Goal: Task Accomplishment & Management: Use online tool/utility

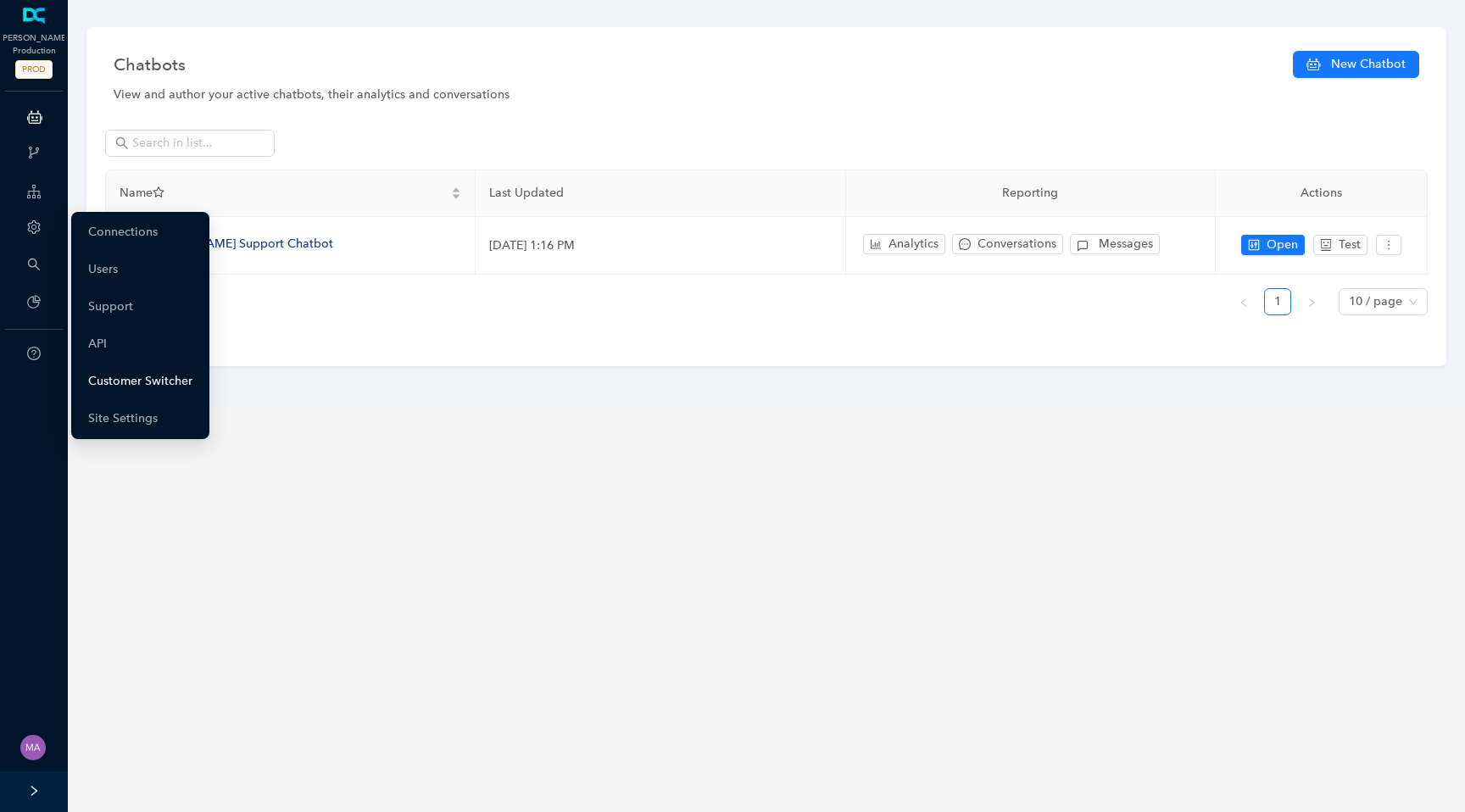
click at [175, 384] on link "Customer Switcher" at bounding box center [140, 381] width 104 height 34
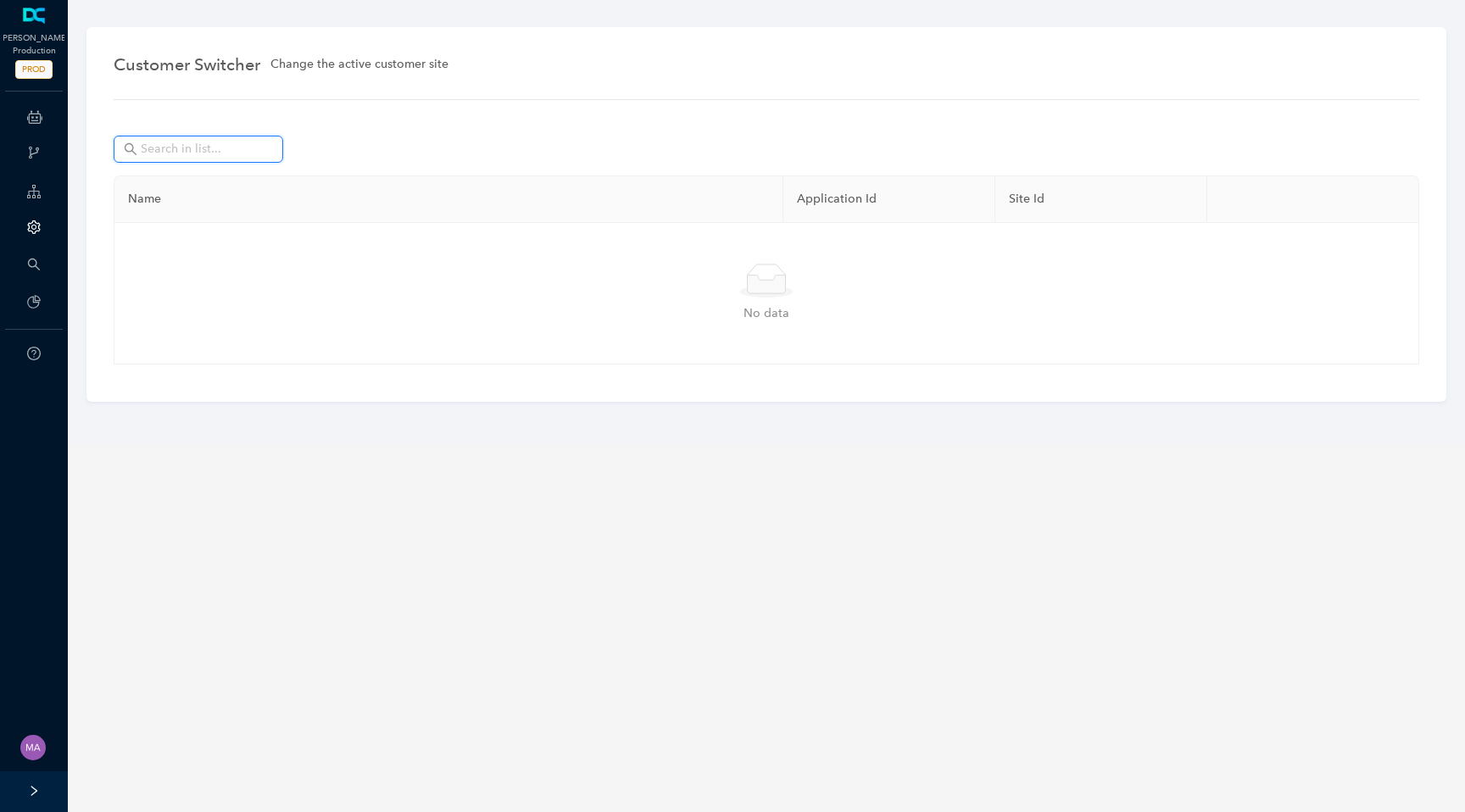
click at [226, 156] on input "text" at bounding box center [201, 149] width 119 height 19
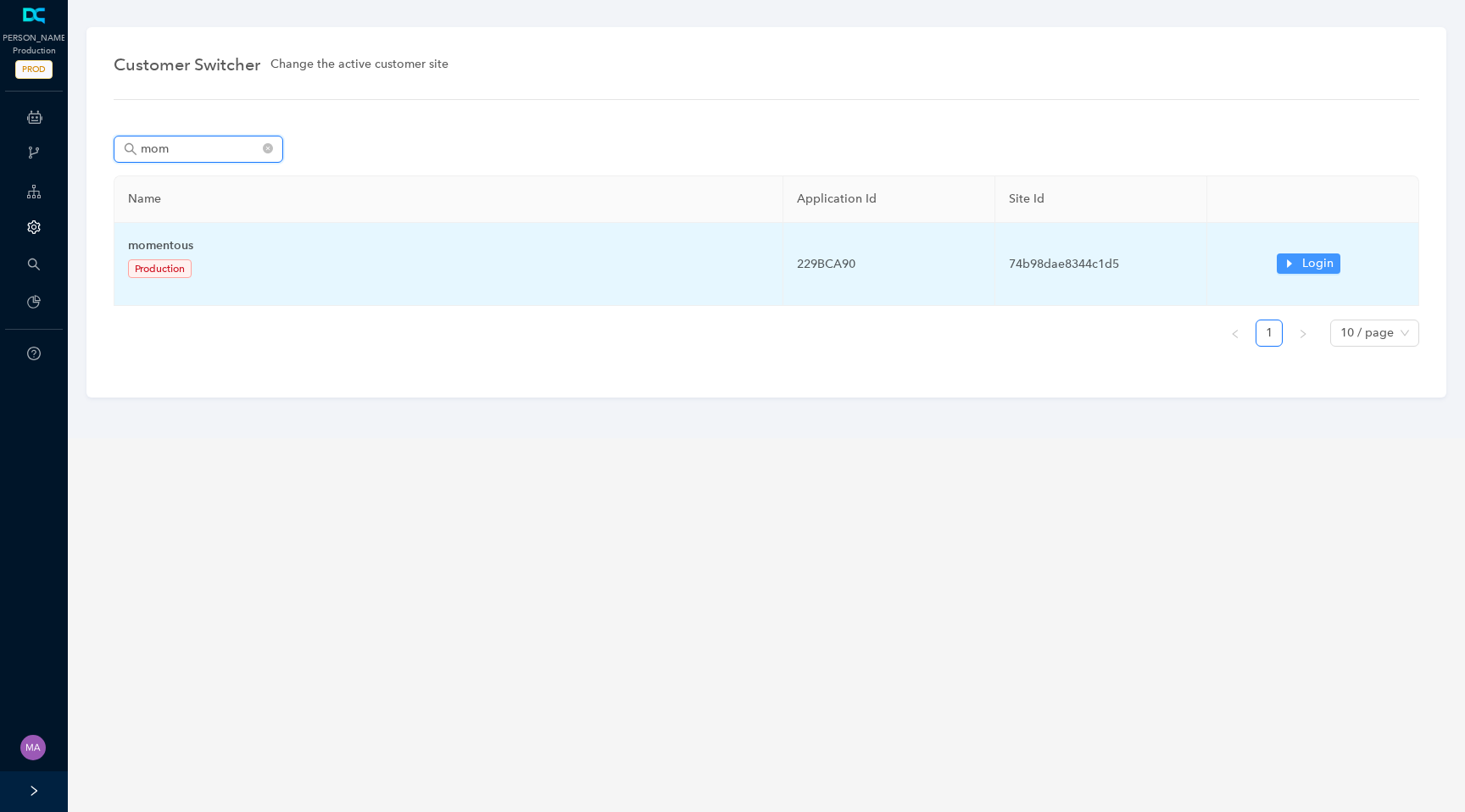
type input "mom"
click at [1288, 259] on icon "caret-right" at bounding box center [1289, 263] width 12 height 12
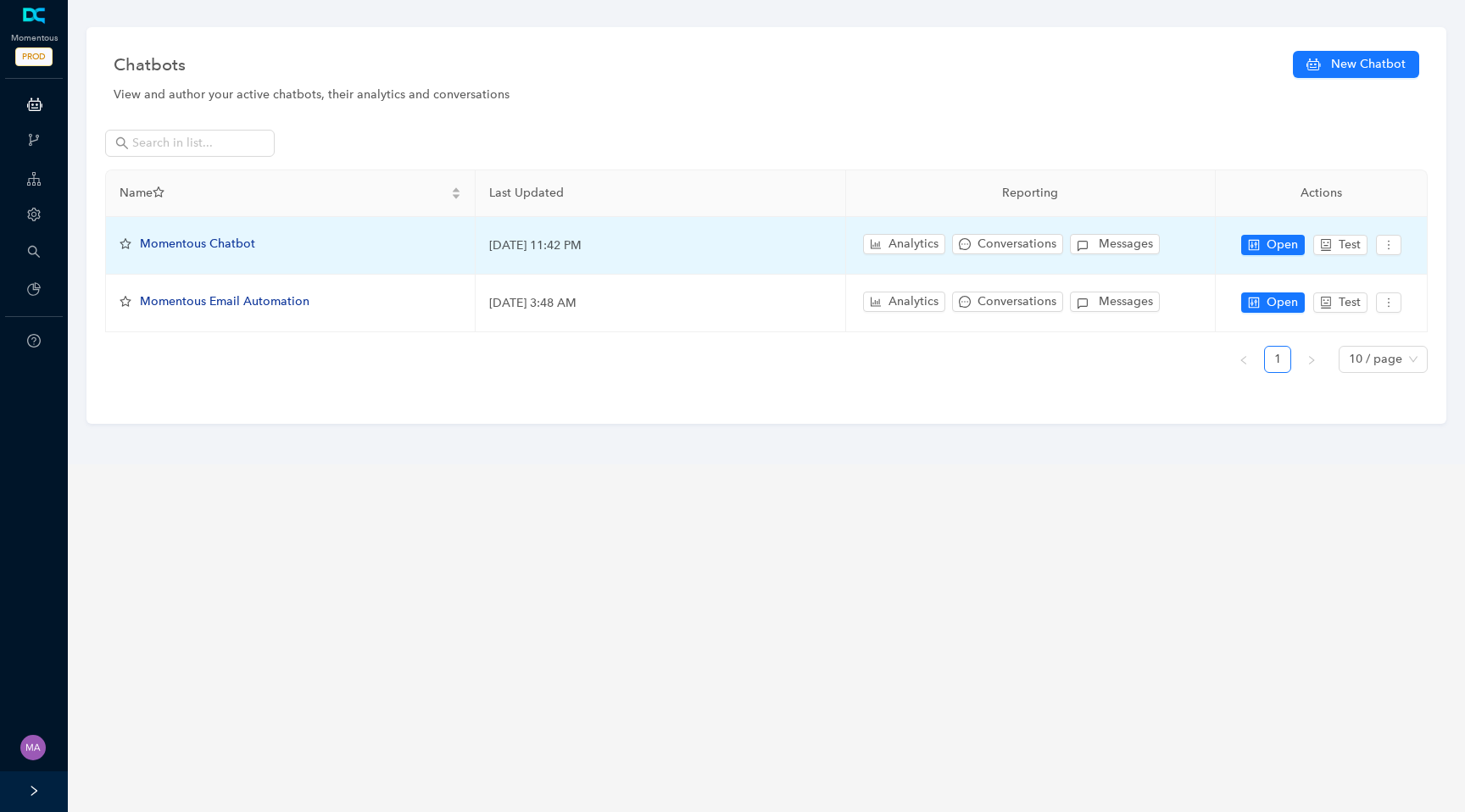
click at [224, 242] on span "Momentous Chatbot" at bounding box center [198, 243] width 115 height 15
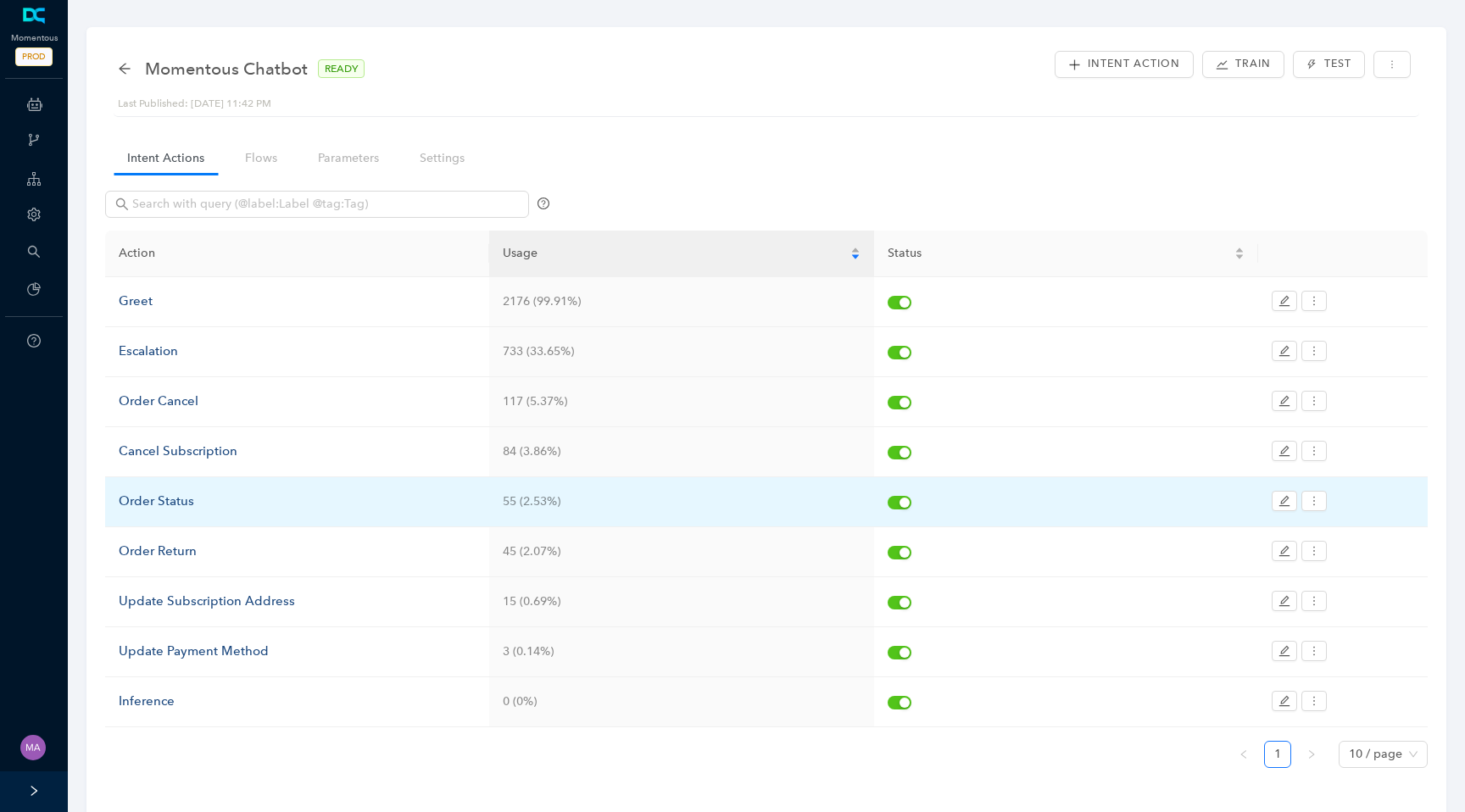
click at [170, 500] on div "Order Status" at bounding box center [297, 501] width 357 height 20
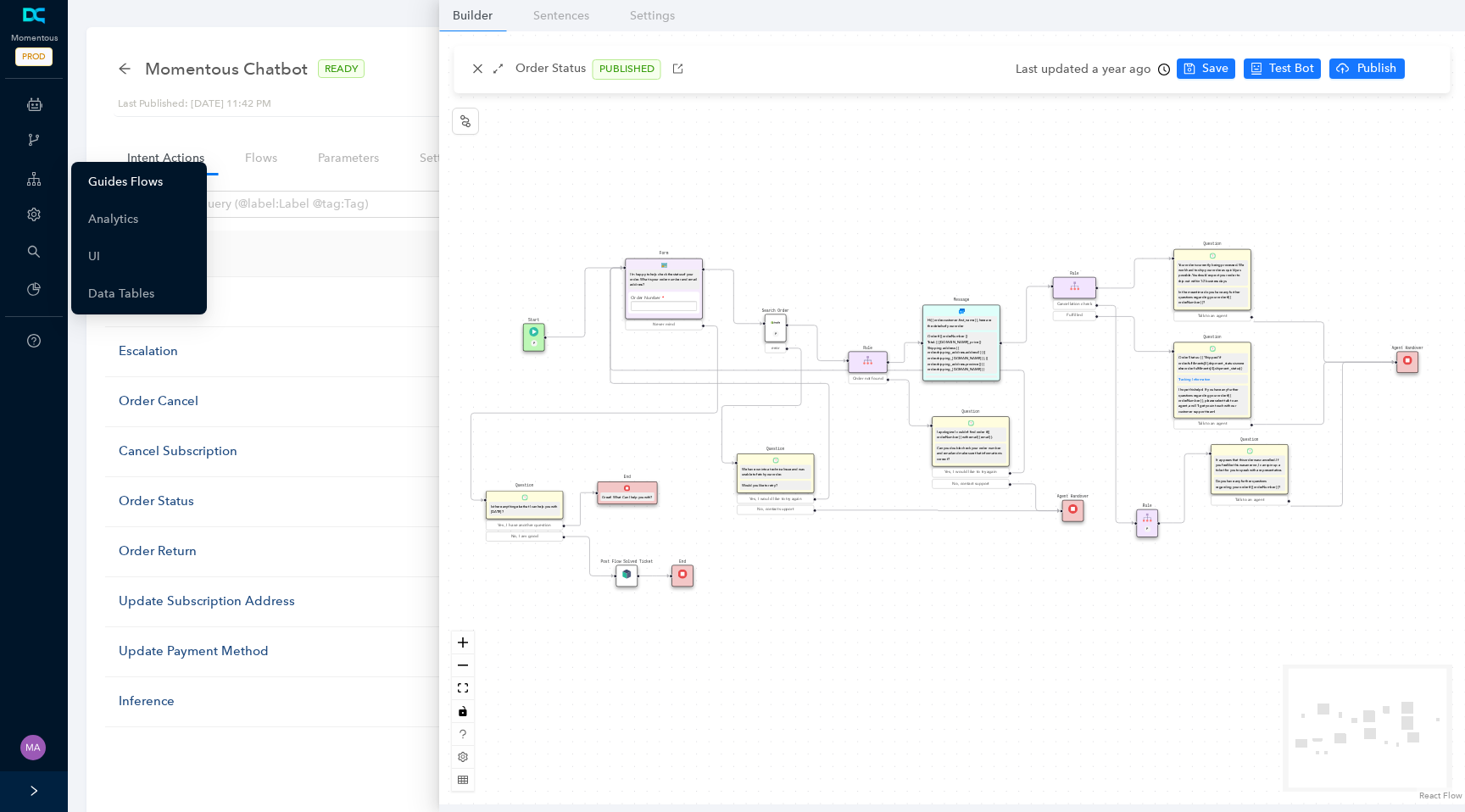
click at [144, 182] on link "Guides Flows" at bounding box center [125, 182] width 74 height 34
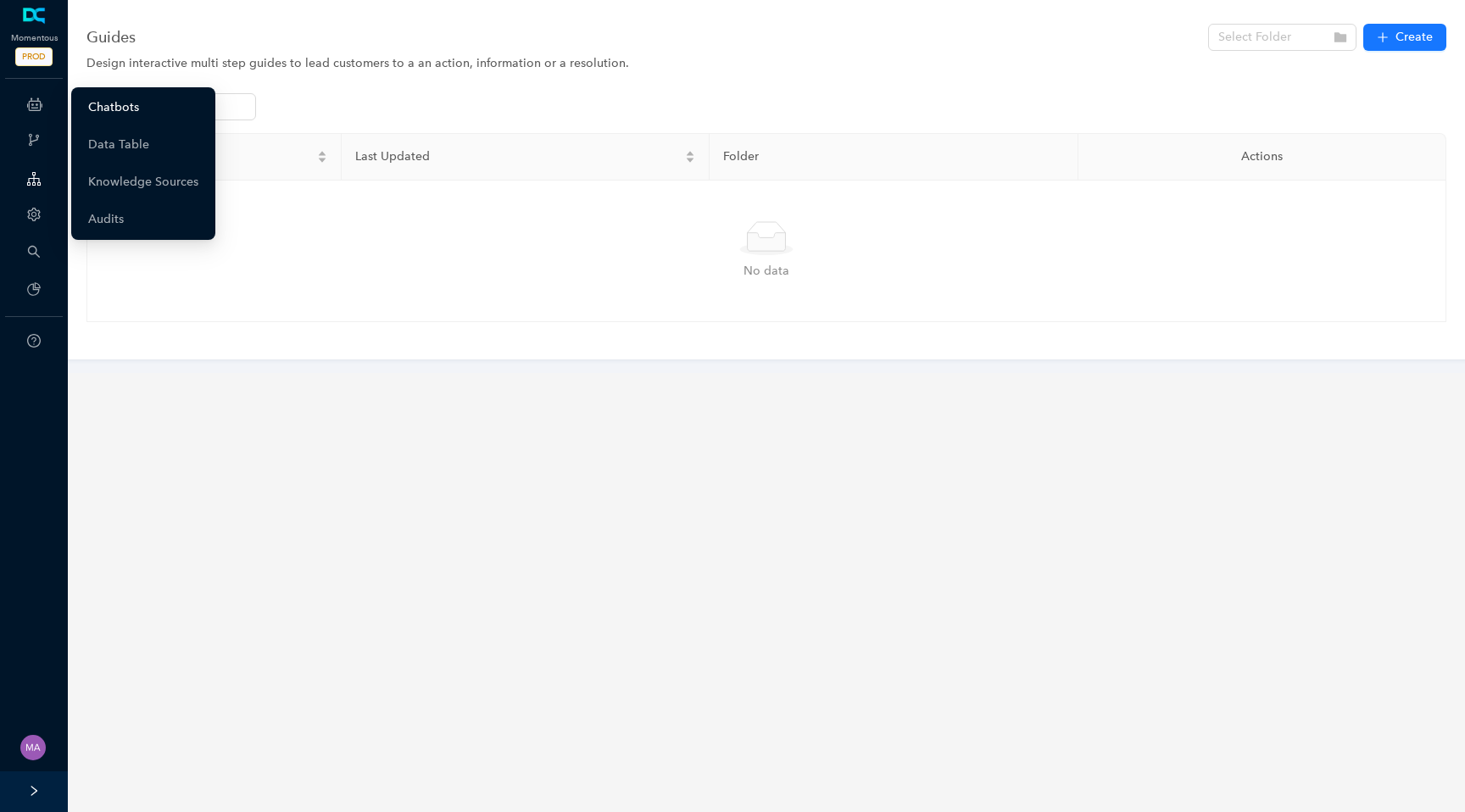
click at [115, 101] on link "Chatbots" at bounding box center [113, 107] width 51 height 34
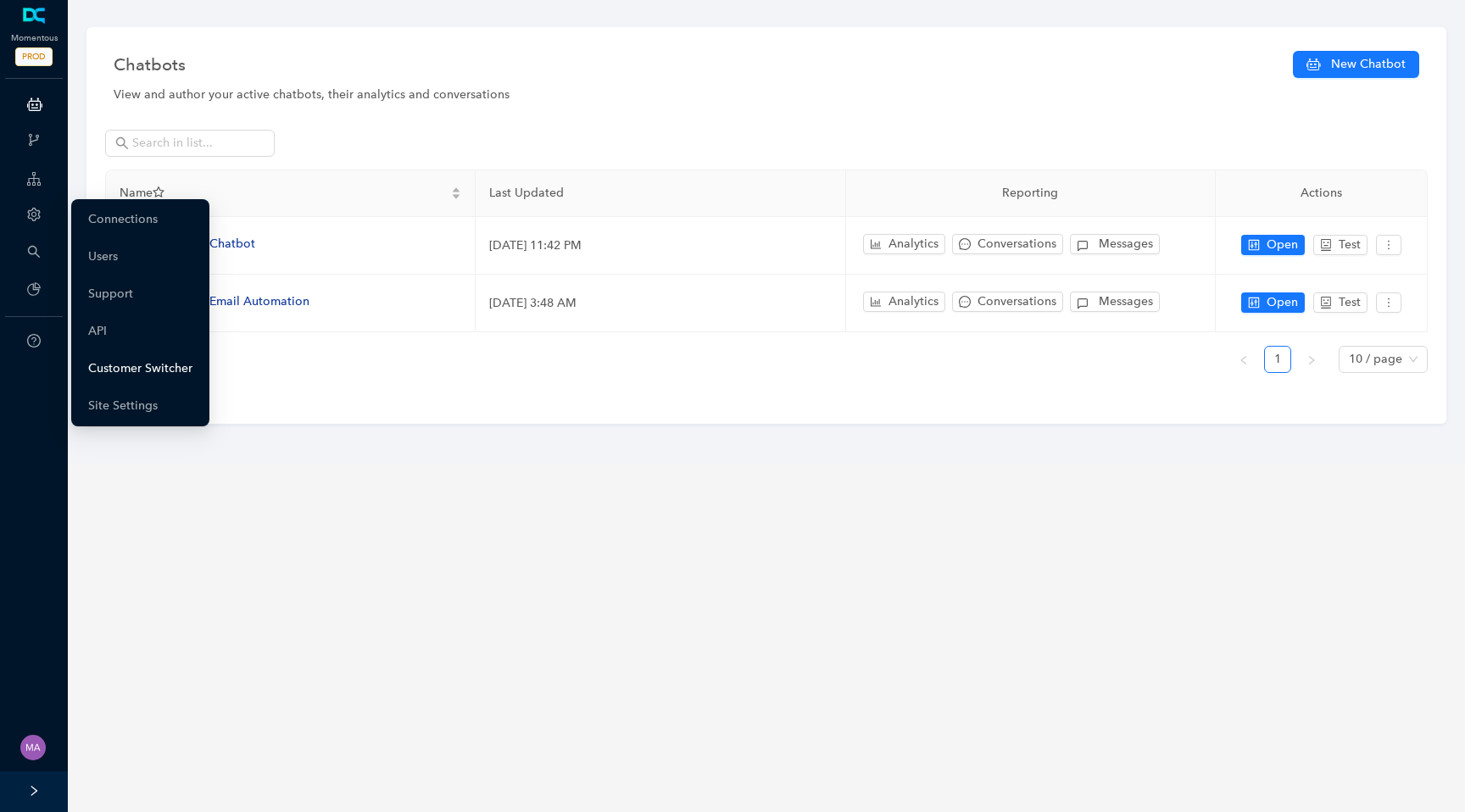
click at [161, 368] on link "Customer Switcher" at bounding box center [140, 368] width 104 height 34
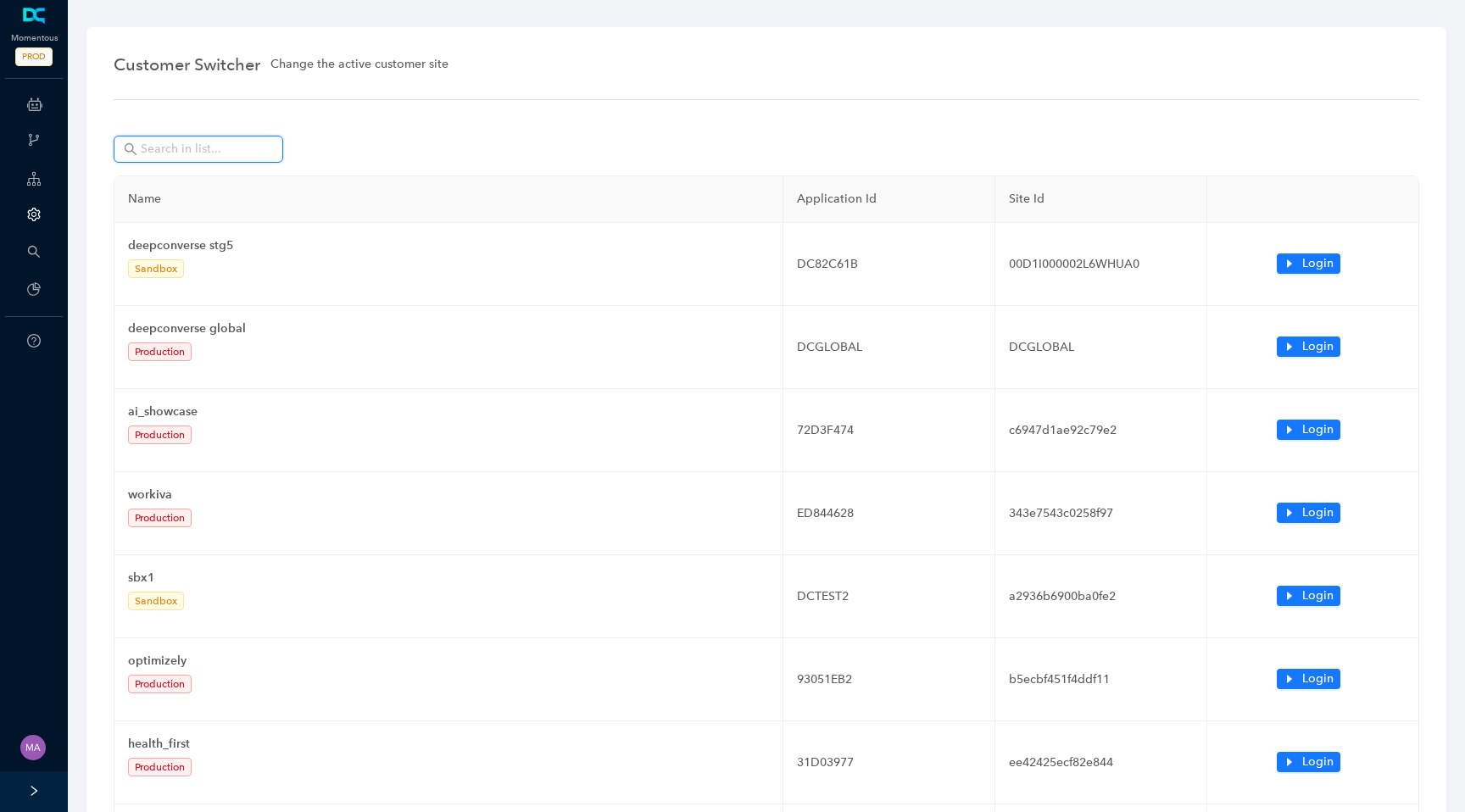
click at [198, 147] on input "text" at bounding box center [201, 149] width 119 height 19
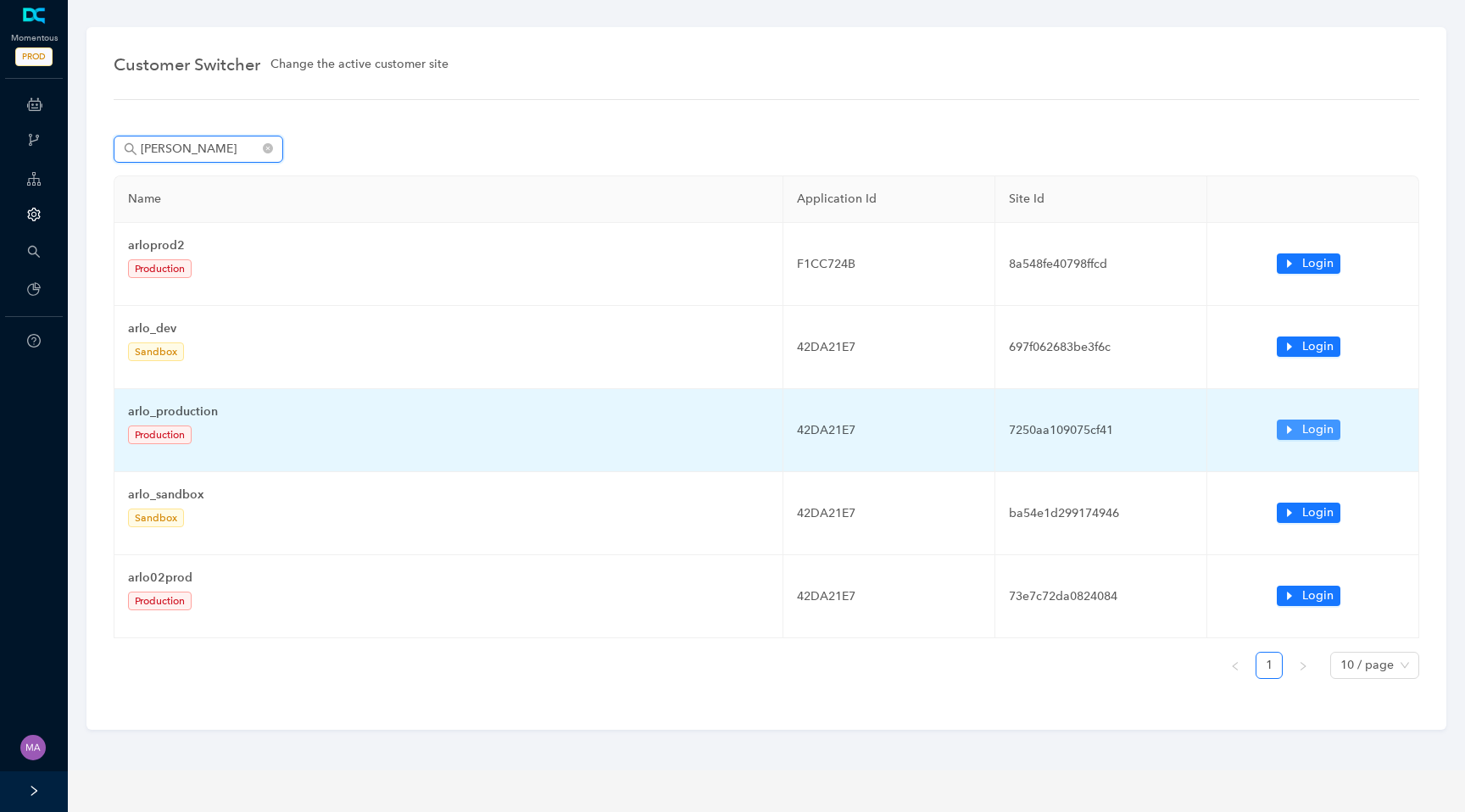
type input "arlo"
click at [1292, 428] on icon "caret-right" at bounding box center [1289, 430] width 12 height 12
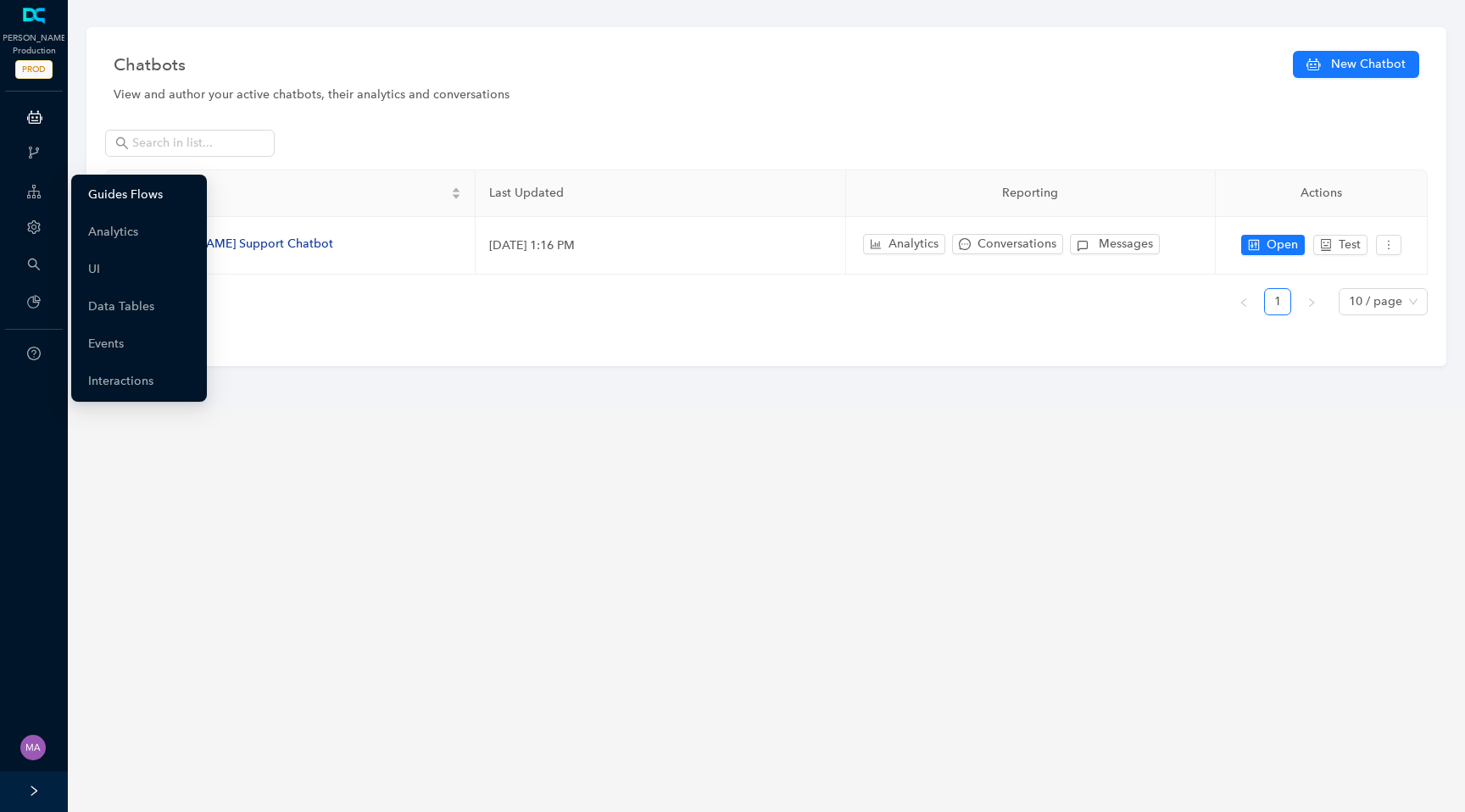
click at [139, 199] on link "Guides Flows" at bounding box center [125, 195] width 74 height 34
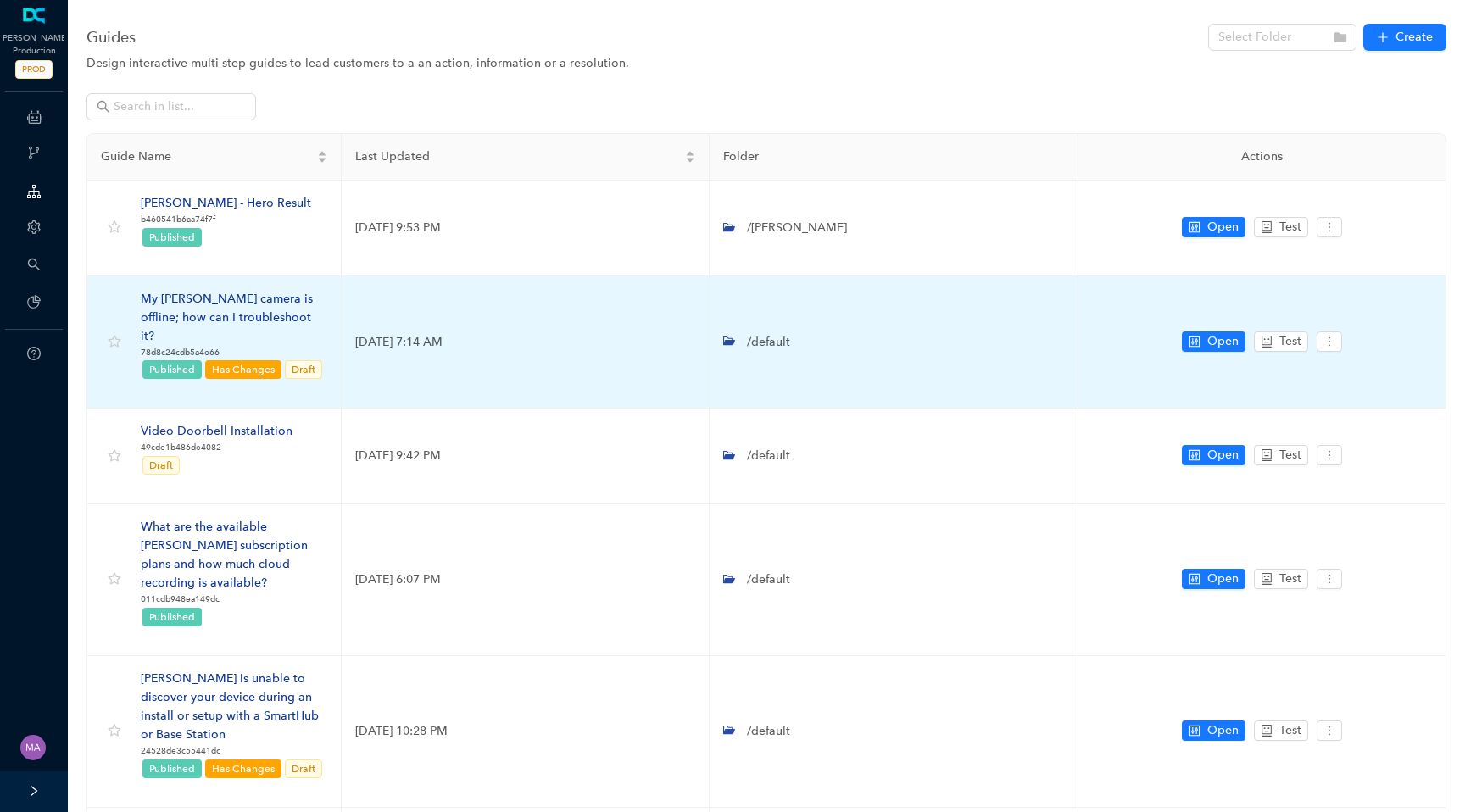
click at [220, 300] on div "My [PERSON_NAME] camera is offline; how can I troubleshoot it?" at bounding box center [234, 318] width 187 height 56
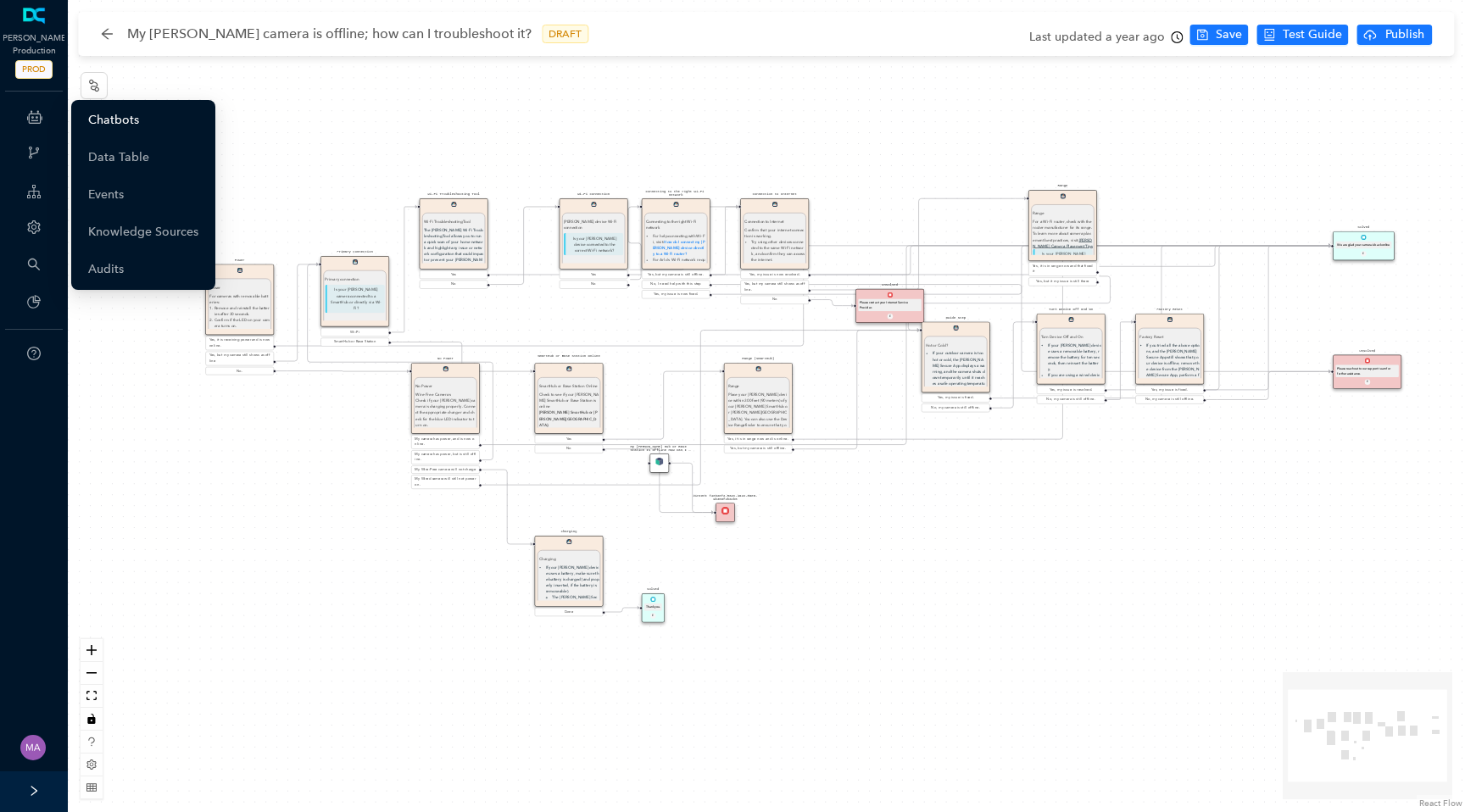
click at [109, 119] on link "Chatbots" at bounding box center [113, 120] width 51 height 34
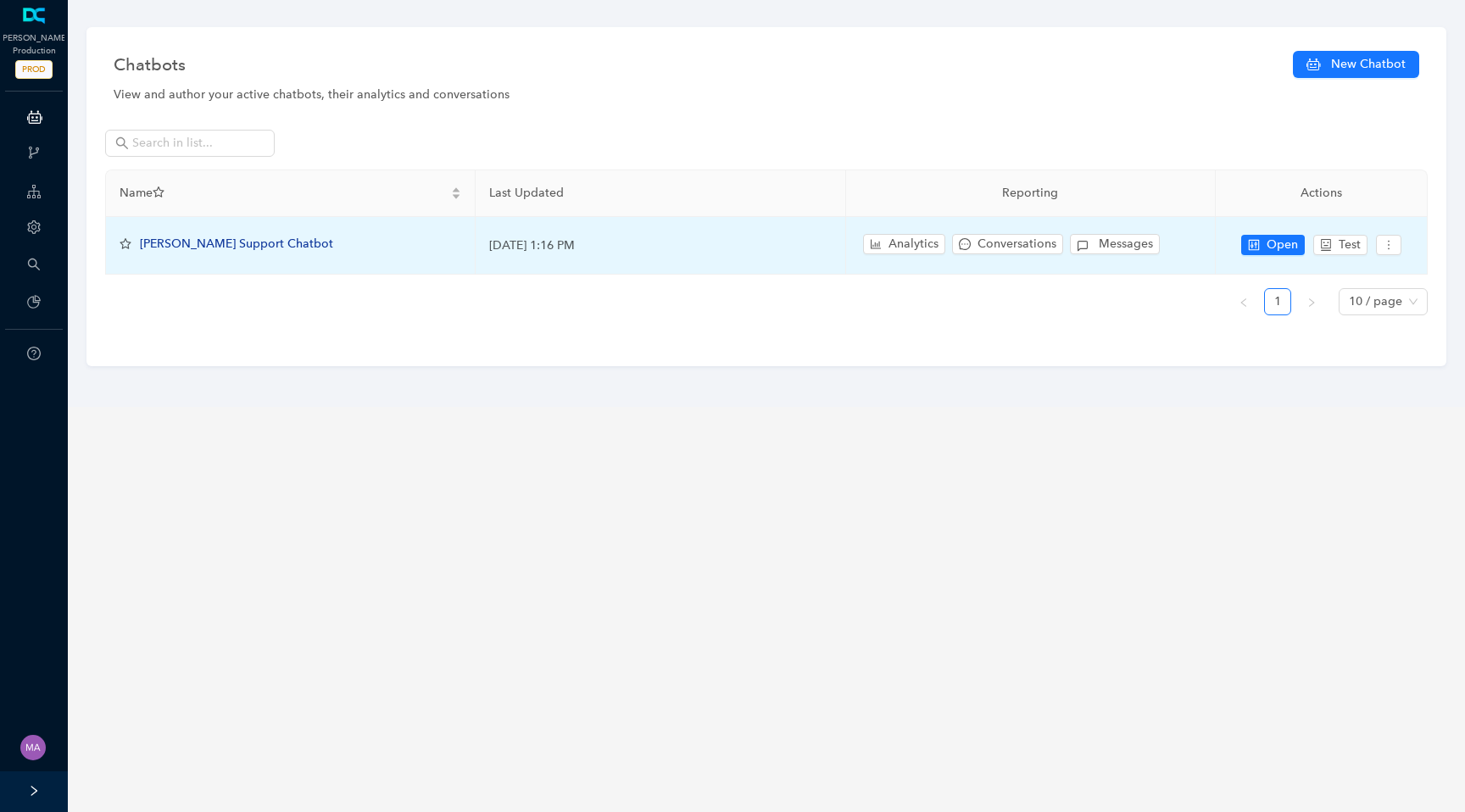
click at [210, 242] on span "Arlo Support Chatbot" at bounding box center [236, 243] width 194 height 15
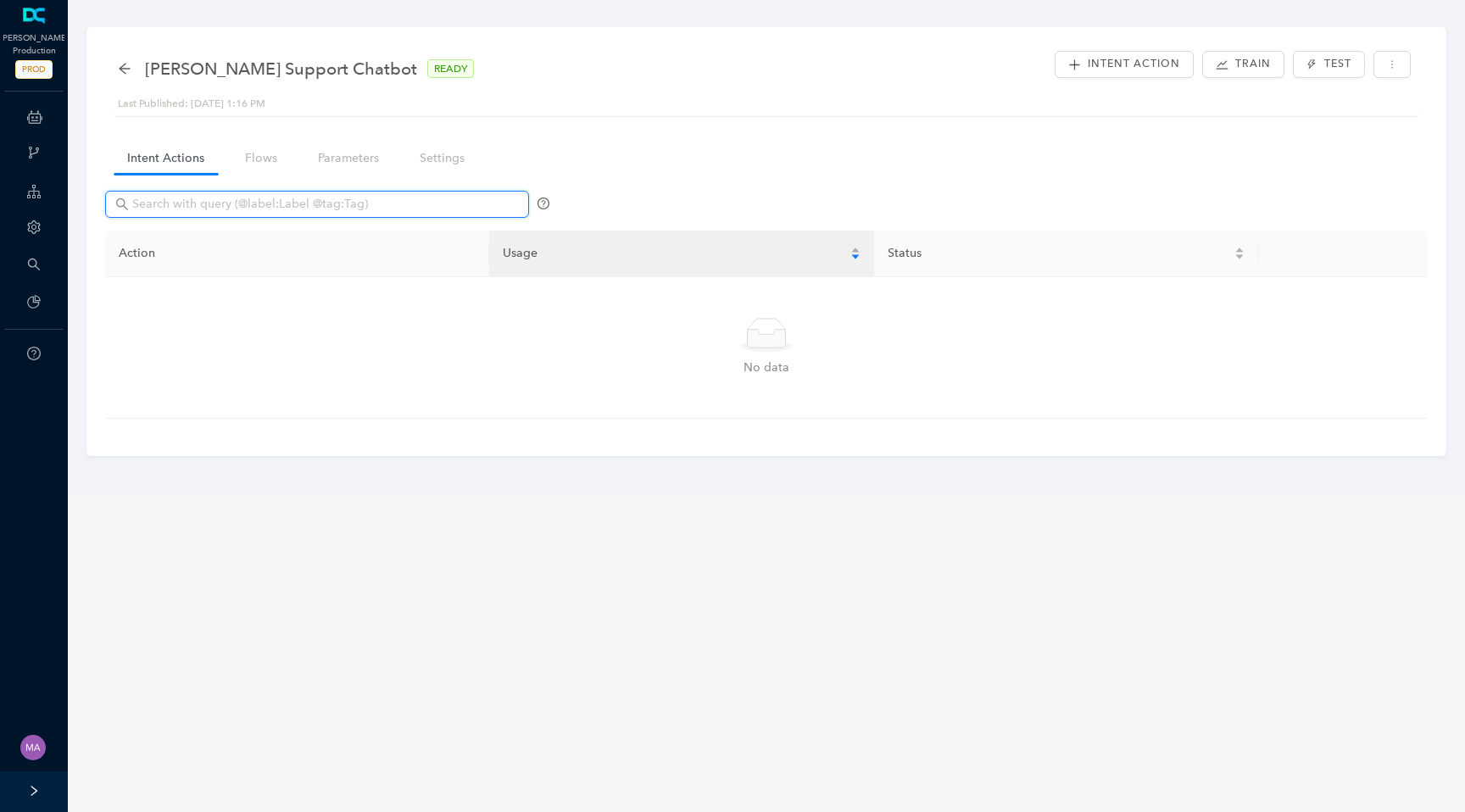
click at [249, 201] on input "text" at bounding box center [319, 203] width 373 height 19
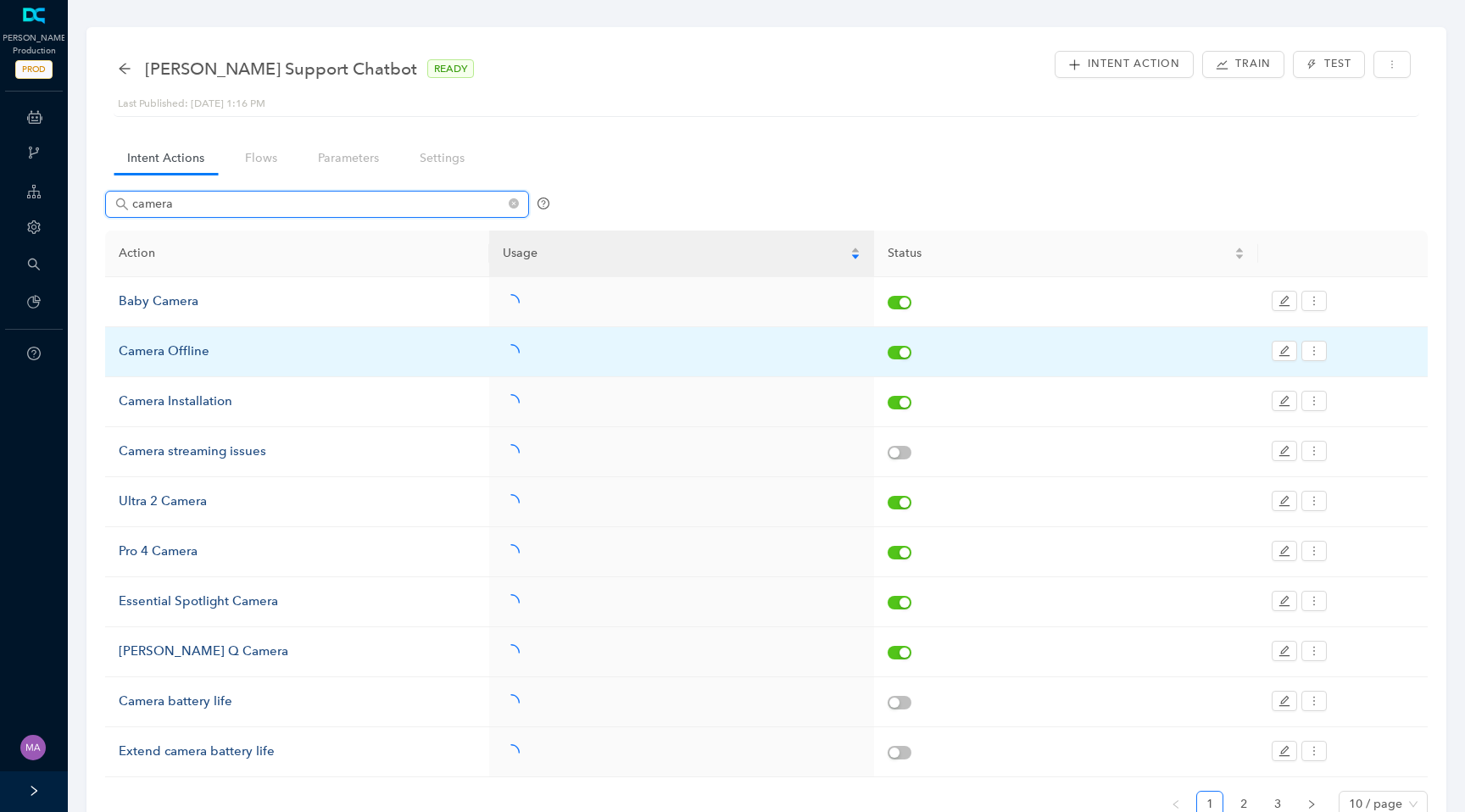
type input "camera"
click at [183, 352] on div "Camera Offline" at bounding box center [297, 351] width 357 height 20
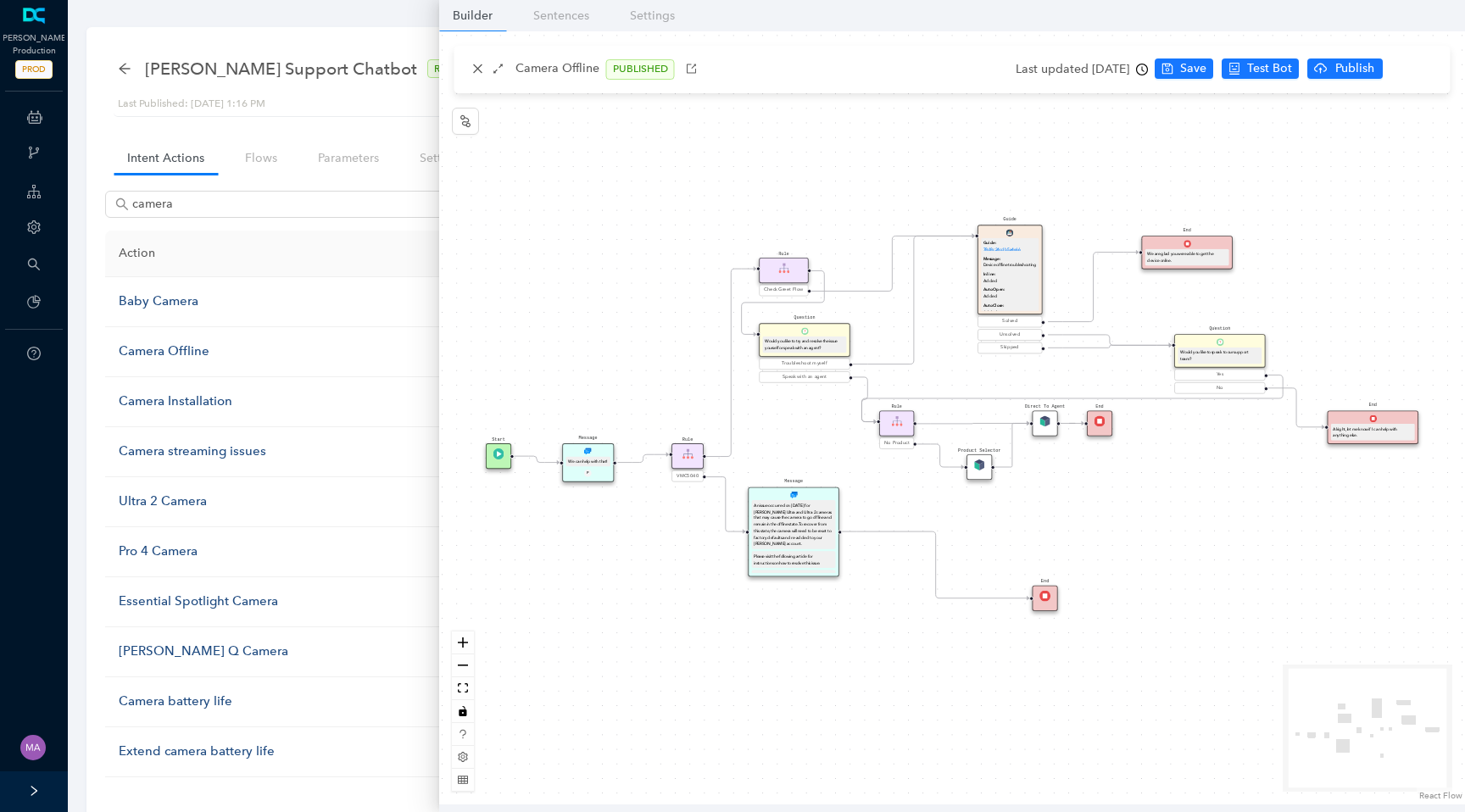
click at [947, 327] on div "Rule Check Greet Flow Start End Message We can help with that! P Rule VMC5040 M…" at bounding box center [952, 418] width 1026 height 772
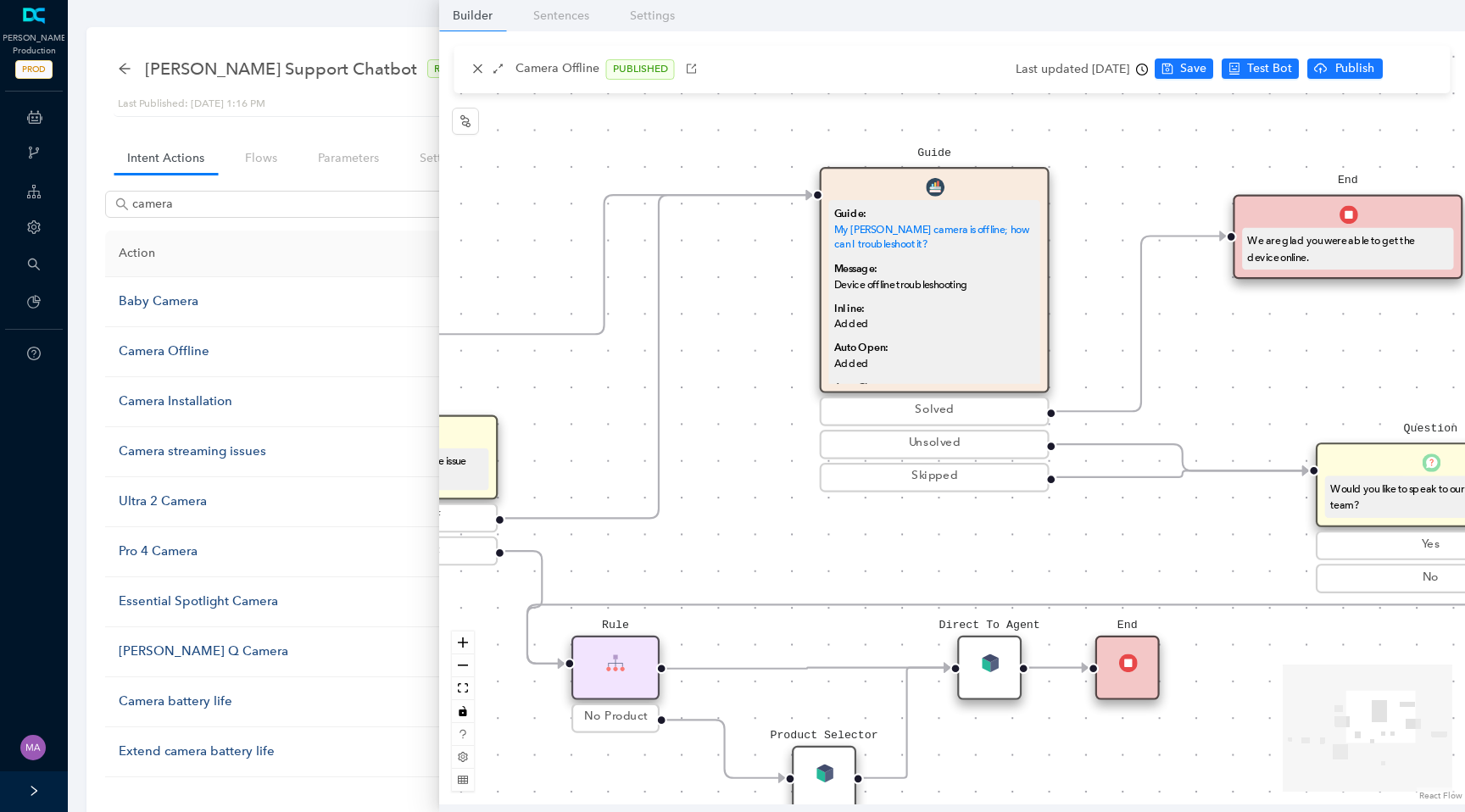
drag, startPoint x: 998, startPoint y: 332, endPoint x: 785, endPoint y: 430, distance: 234.5
click at [785, 430] on div "Rule Check Greet Flow Start End Message We can help with that! P Rule VMC5040 M…" at bounding box center [952, 418] width 1026 height 772
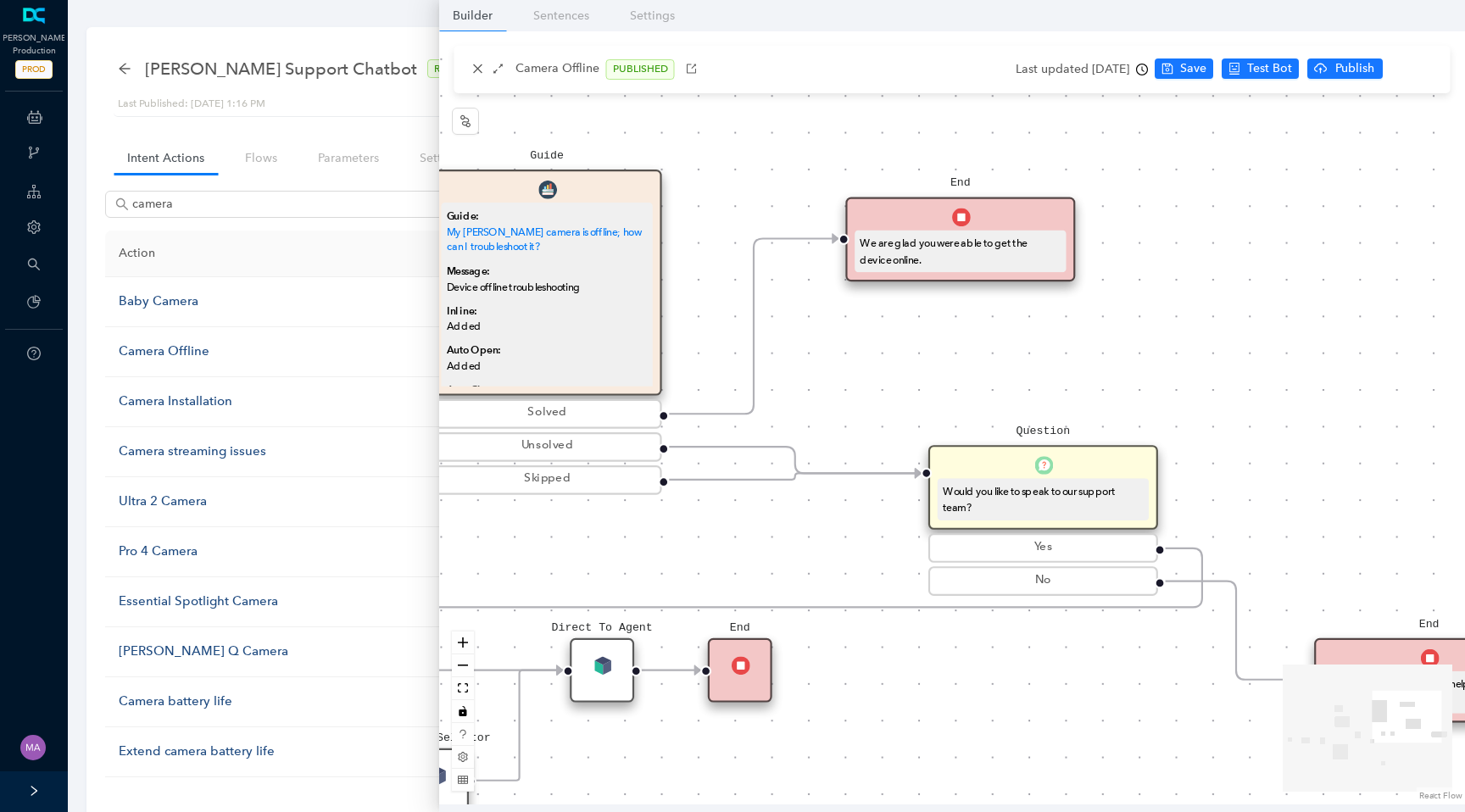
drag, startPoint x: 1339, startPoint y: 391, endPoint x: 959, endPoint y: 391, distance: 380.0
click at [958, 391] on div "Rule Check Greet Flow Start End Message We can help with that! P Rule VMC5040 M…" at bounding box center [952, 418] width 1026 height 772
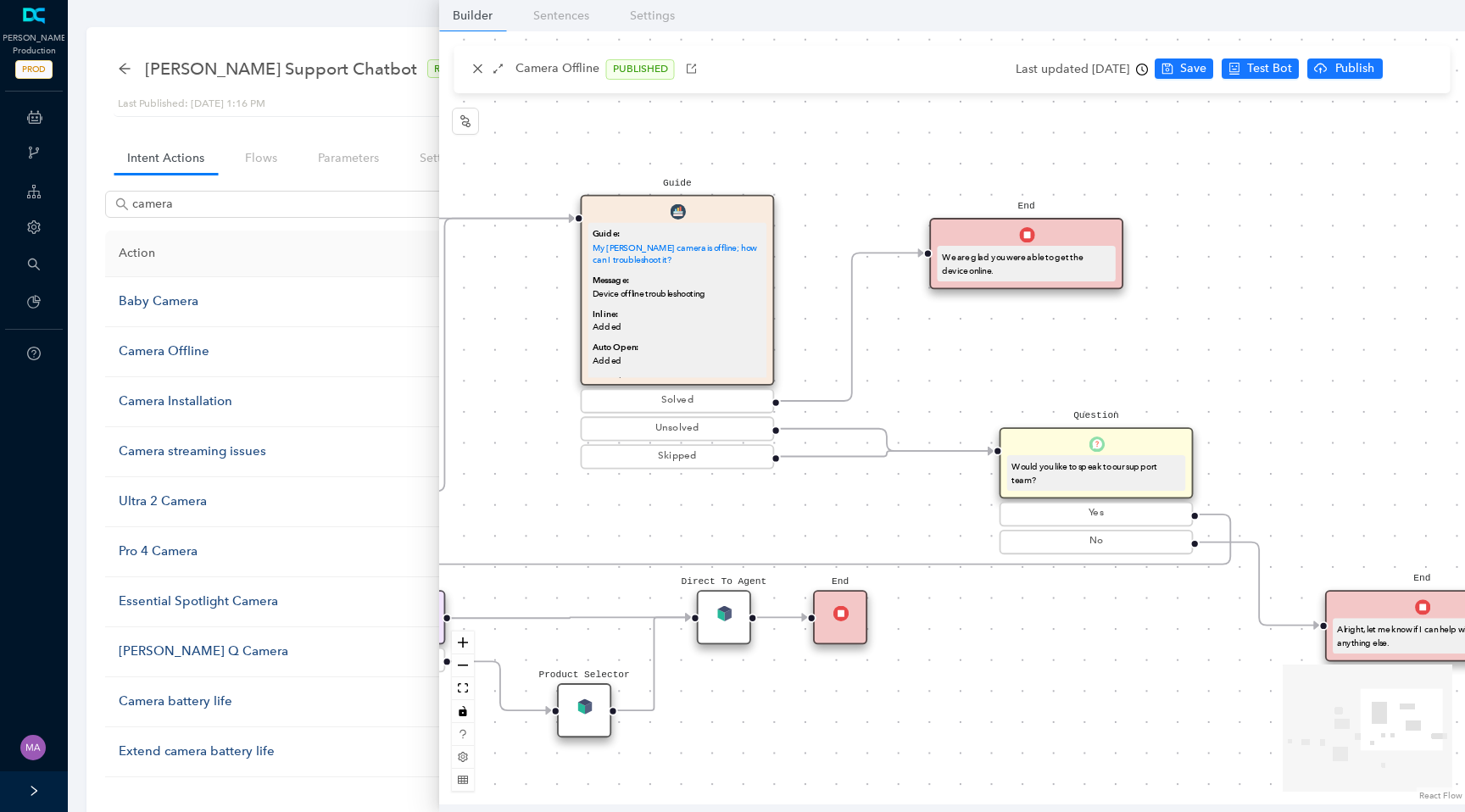
drag, startPoint x: 959, startPoint y: 391, endPoint x: 1025, endPoint y: 381, distance: 66.8
click at [1025, 381] on div "Rule Check Greet Flow Start End Message We can help with that! P Rule VMC5040 M…" at bounding box center [952, 418] width 1026 height 772
click at [1294, 96] on span "Test this flow" at bounding box center [1306, 99] width 73 height 19
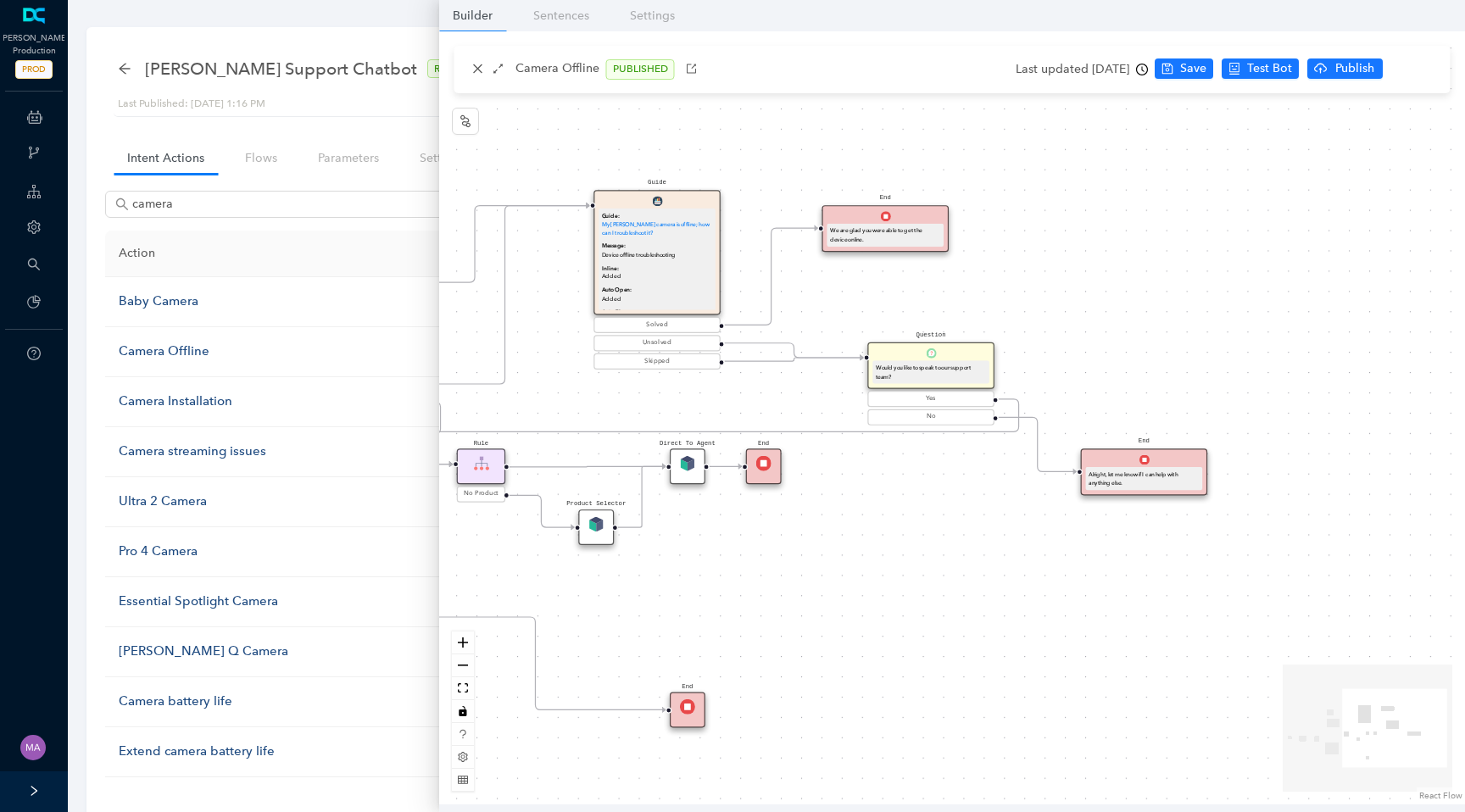
drag, startPoint x: 515, startPoint y: 357, endPoint x: 553, endPoint y: 296, distance: 71.9
click at [553, 296] on div "Rule Check Greet Flow Start End Message We can help with that! P Rule VMC5040 M…" at bounding box center [952, 418] width 1026 height 772
click at [640, 222] on link "My Arlo camera is offline; how can I troubleshoot it?" at bounding box center [658, 227] width 107 height 15
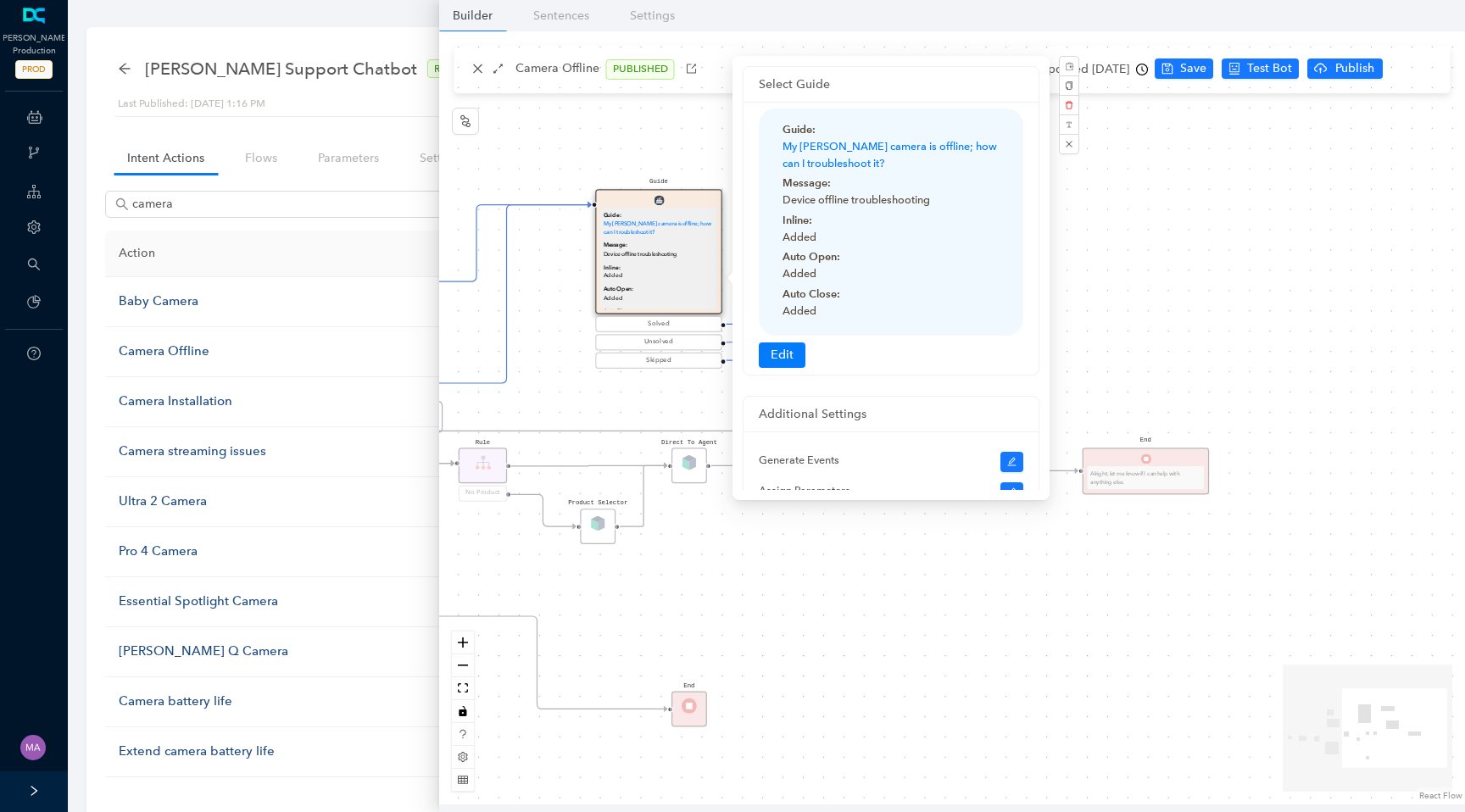
click at [611, 157] on div "Rule Check Greet Flow Start End Message We can help with that! P Rule VMC5040 M…" at bounding box center [952, 418] width 1026 height 772
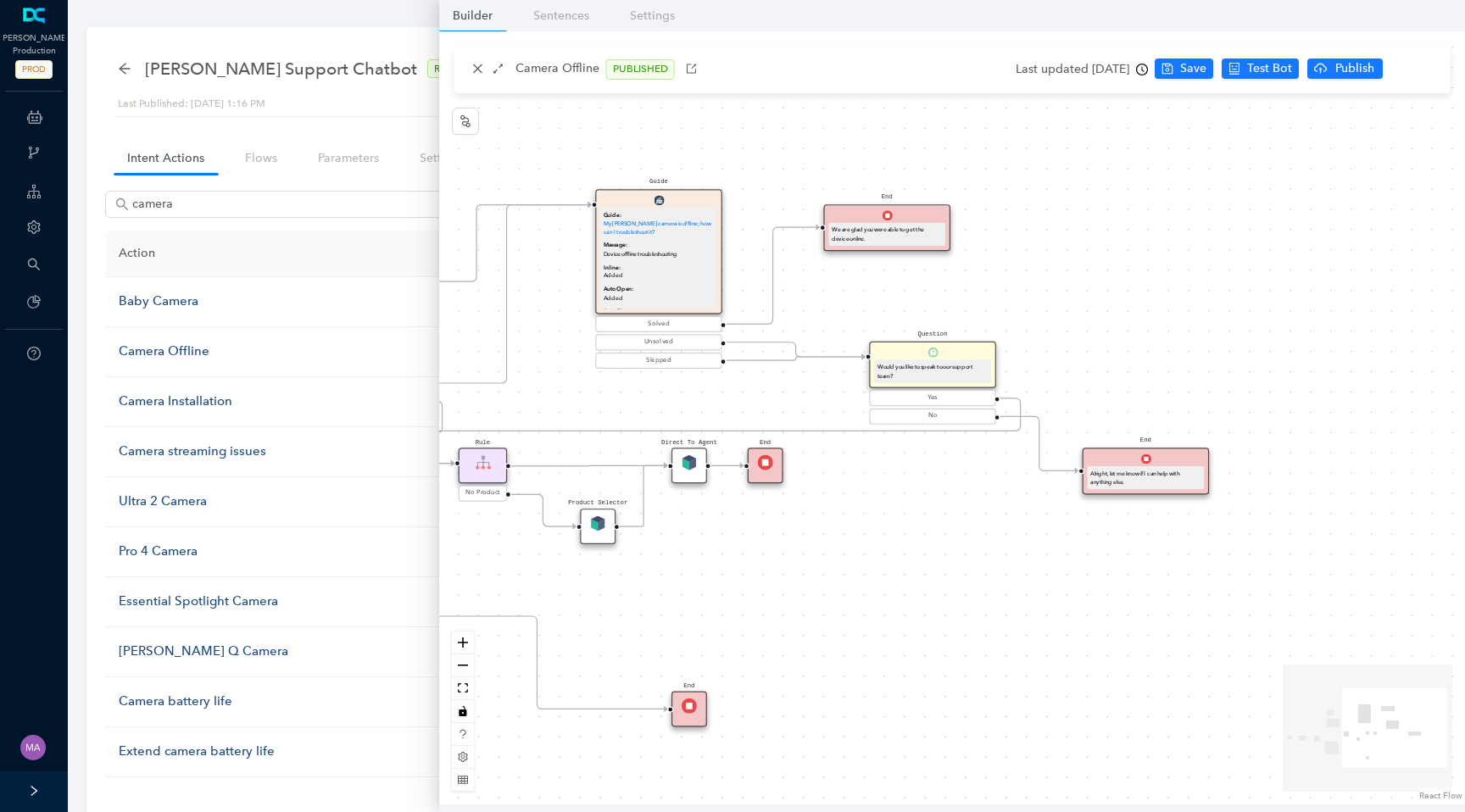
click at [673, 324] on div "Solved" at bounding box center [659, 324] width 120 height 10
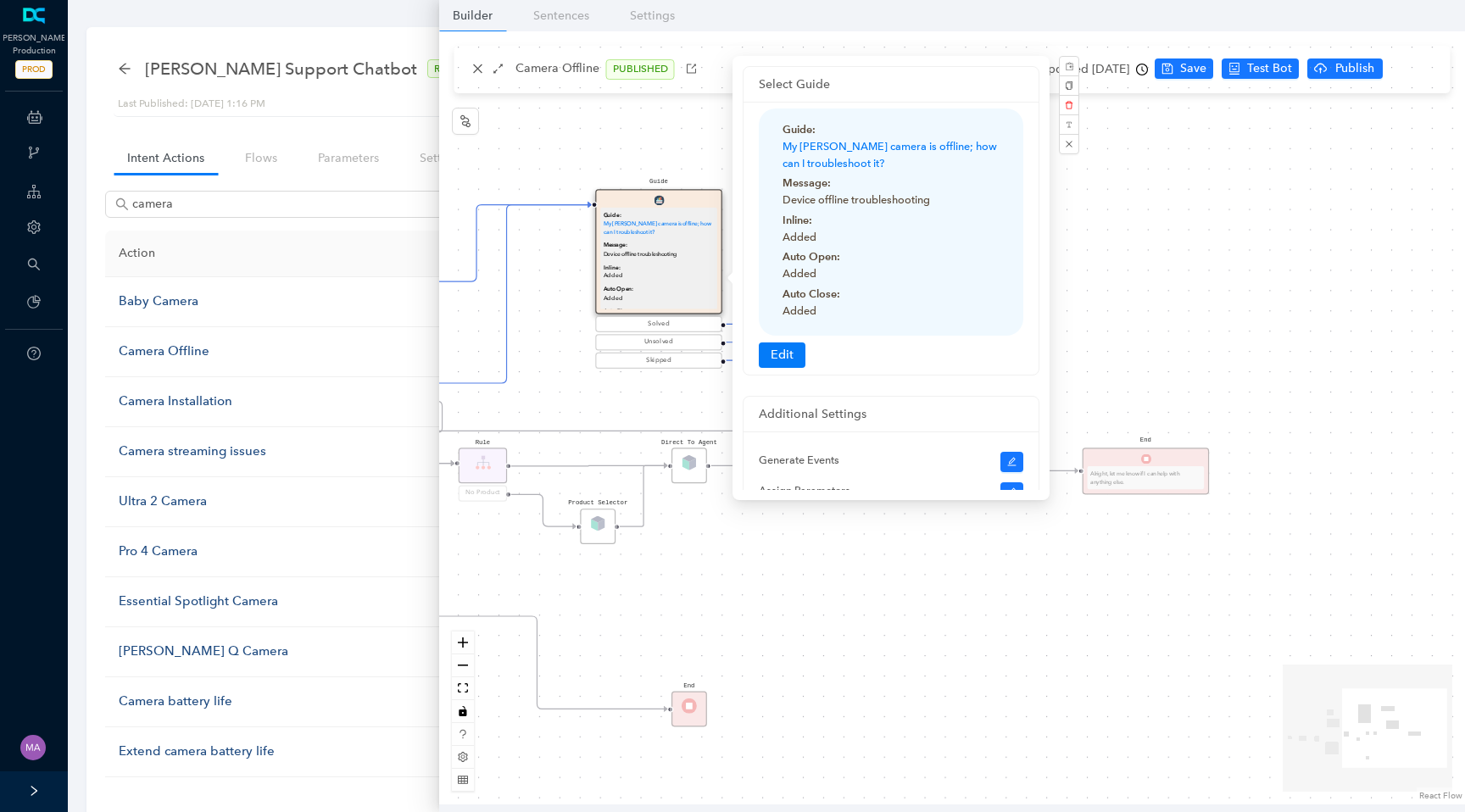
scroll to position [148, 0]
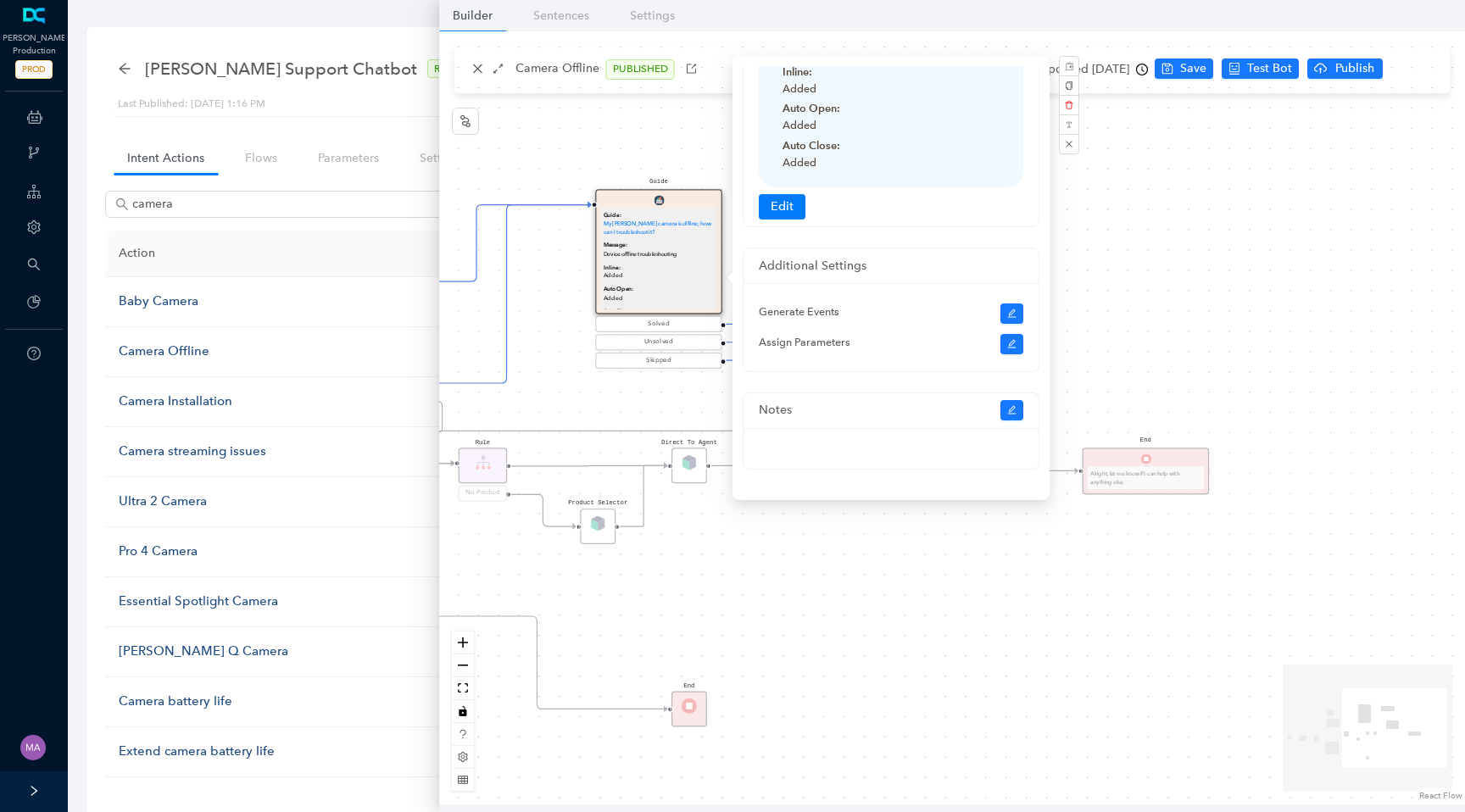
click at [582, 160] on div "Rule Check Greet Flow Start End Message We can help with that! P Rule VMC5040 M…" at bounding box center [952, 418] width 1026 height 772
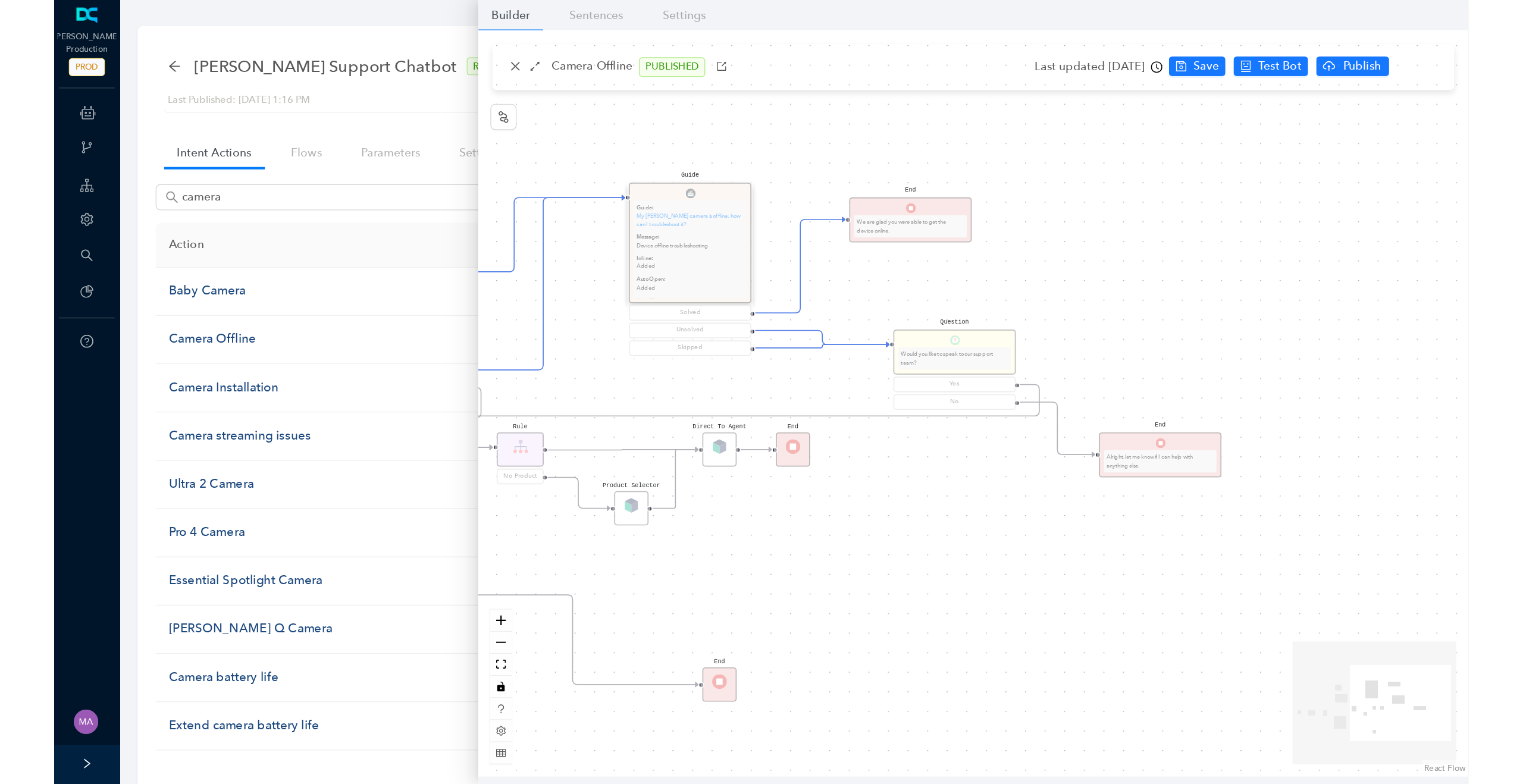
scroll to position [0, 0]
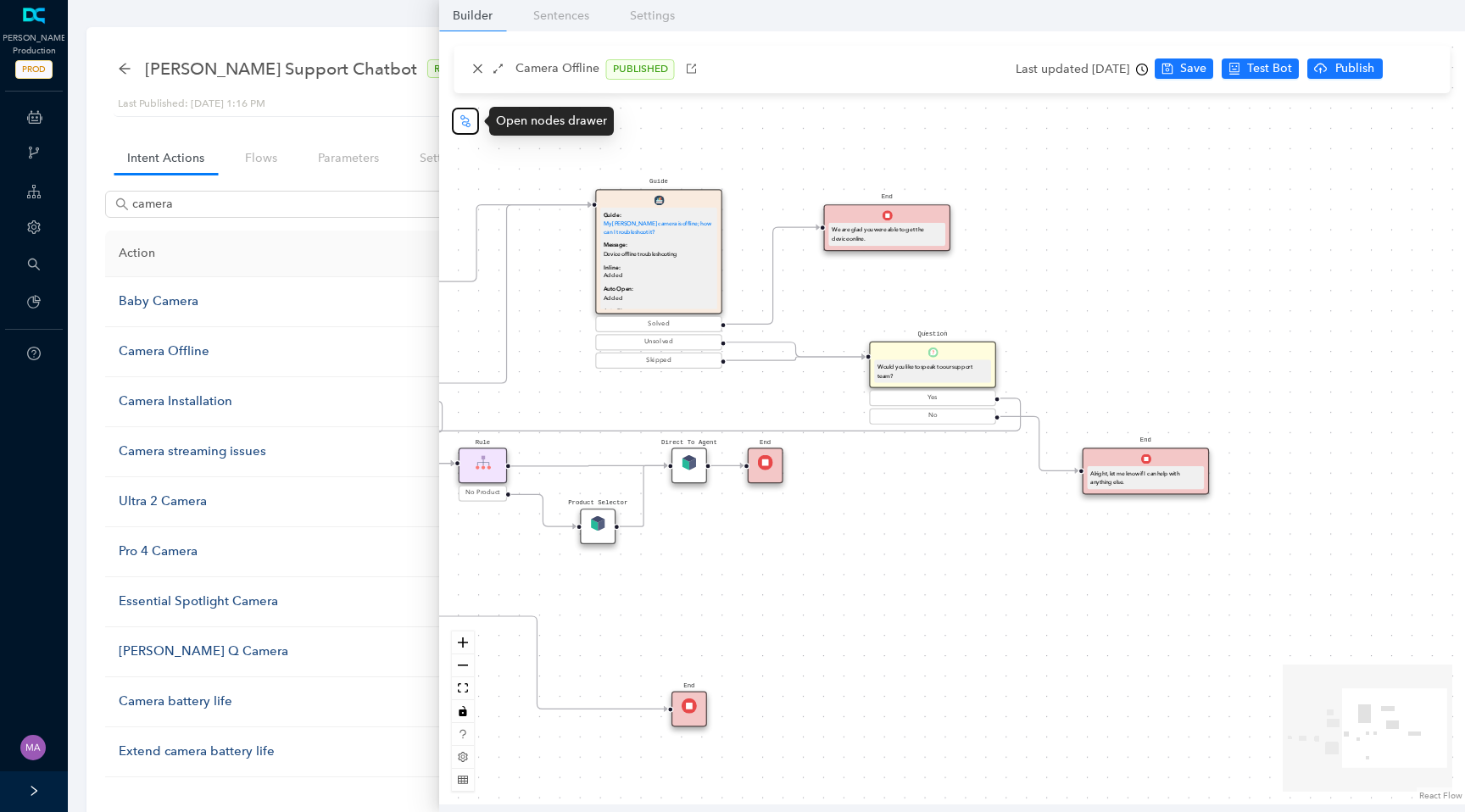
click at [472, 129] on button "button" at bounding box center [465, 120] width 27 height 27
click at [472, 68] on icon "close" at bounding box center [478, 68] width 12 height 12
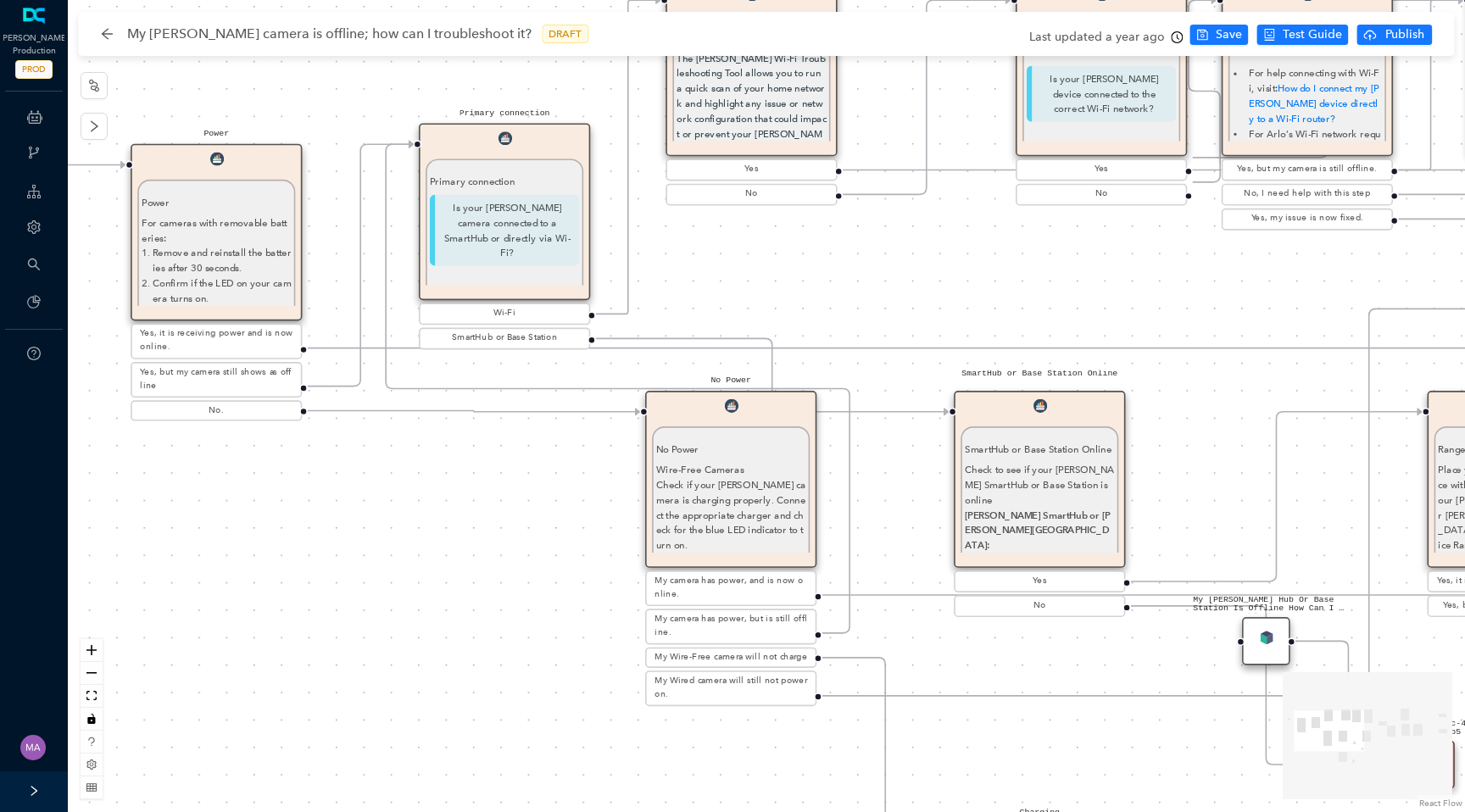
drag, startPoint x: 284, startPoint y: 470, endPoint x: 357, endPoint y: 465, distance: 73.2
click at [357, 465] on div "Solved Thank you. E Charging Charging If your [PERSON_NAME] device uses a batte…" at bounding box center [766, 406] width 1397 height 812
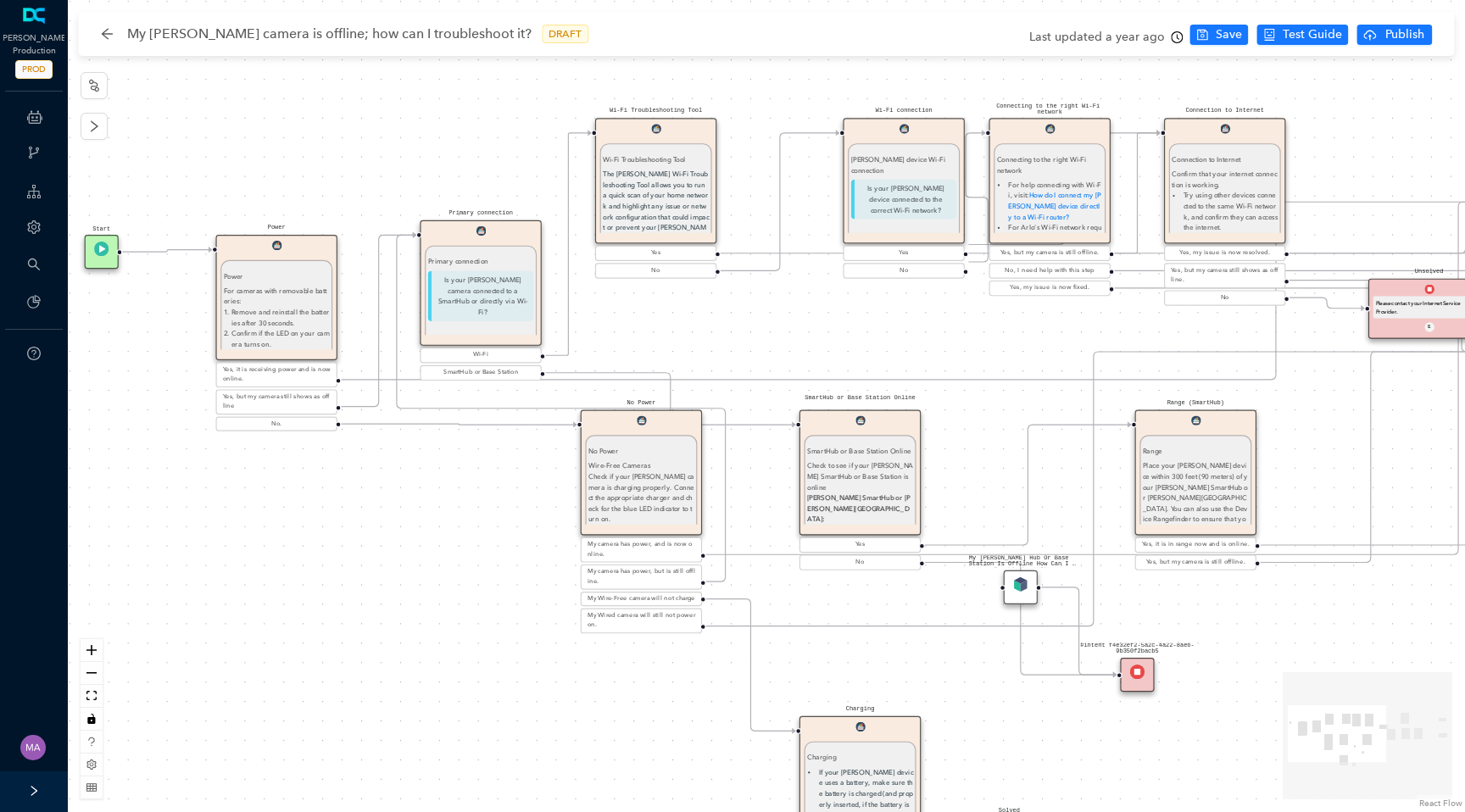
click at [362, 377] on icon "Edge from reactflownode_85384c0a-ff60-4234-963d-68bfe5e3f253 to reactflownode_4…" at bounding box center [1275, 290] width 1869 height 178
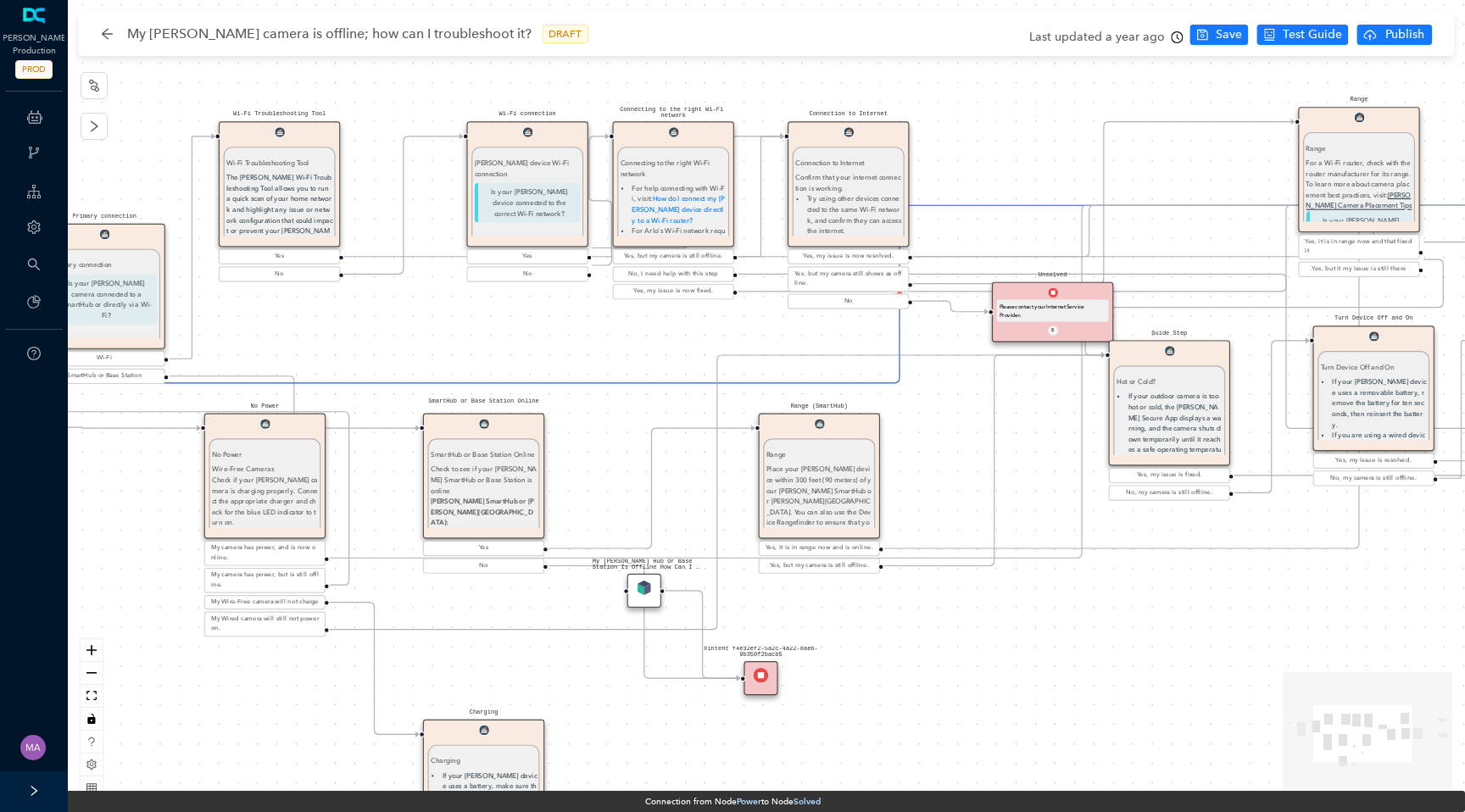
drag, startPoint x: 877, startPoint y: 333, endPoint x: 501, endPoint y: 336, distance: 376.0
click at [501, 336] on div "Solved Thank you. E Charging Charging If your [PERSON_NAME] device uses a batte…" at bounding box center [766, 406] width 1397 height 812
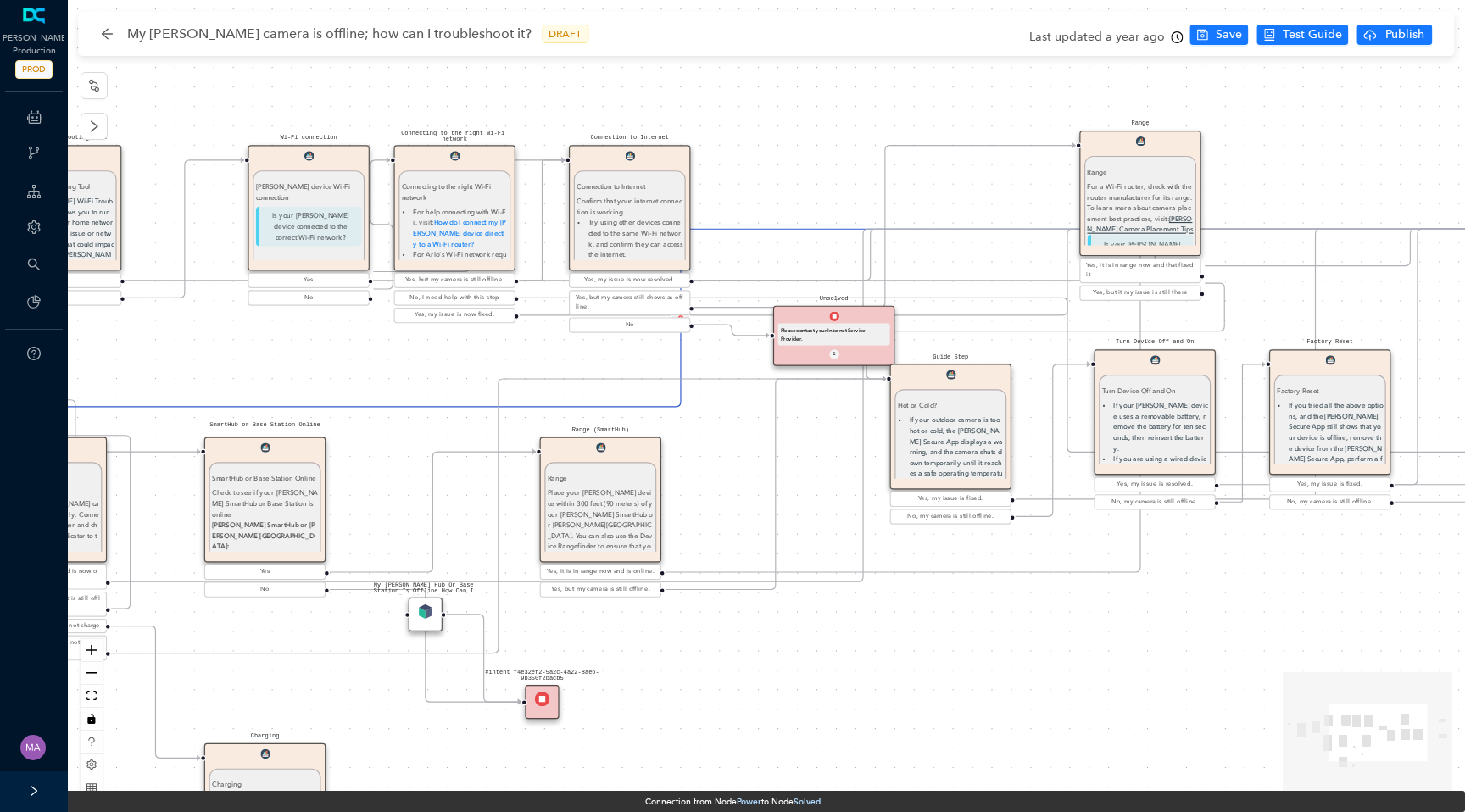
drag, startPoint x: 1031, startPoint y: 167, endPoint x: 806, endPoint y: 192, distance: 226.4
click at [806, 192] on div "Solved Thank you. E Charging Charging If your [PERSON_NAME] device uses a batte…" at bounding box center [766, 406] width 1397 height 812
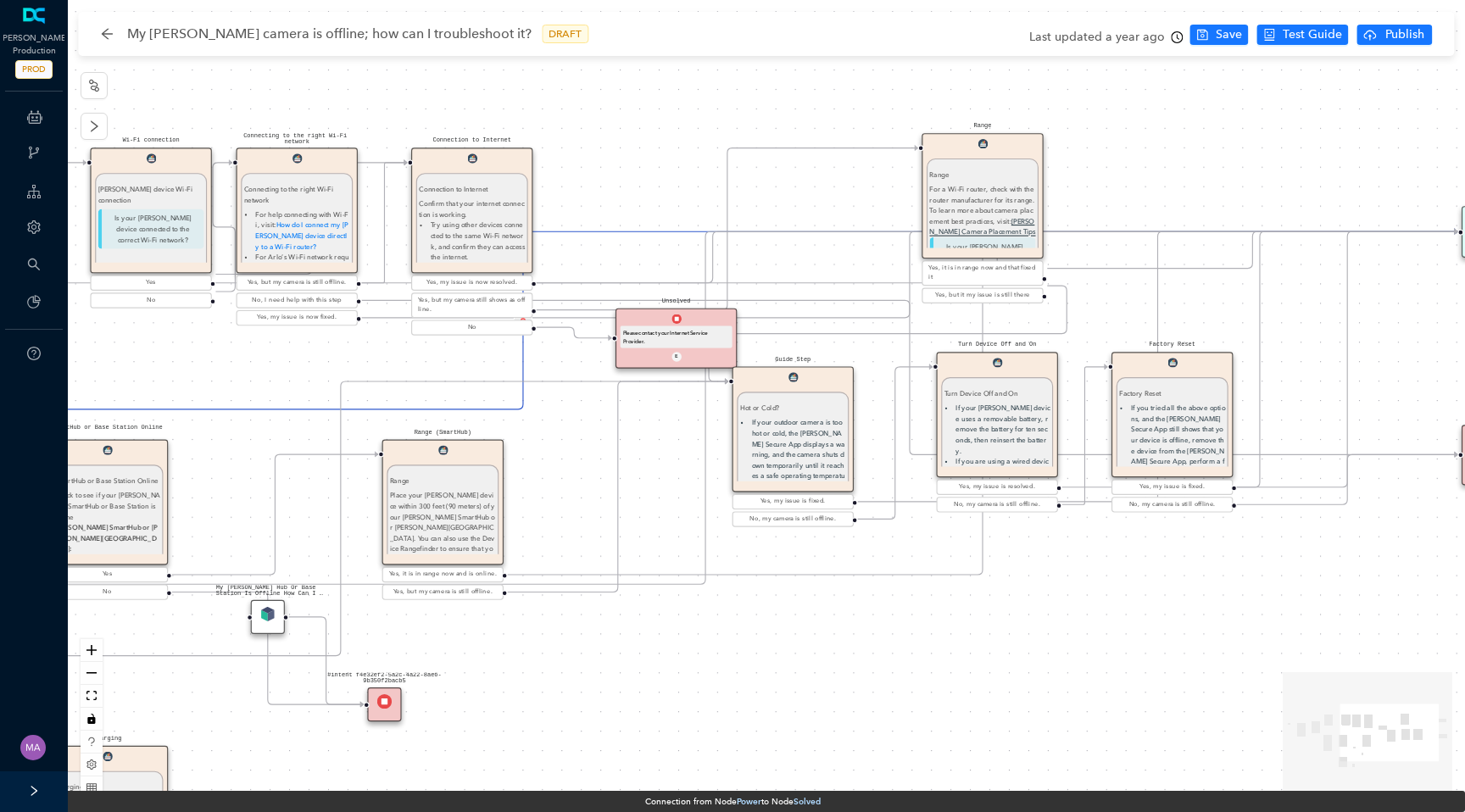
drag, startPoint x: 806, startPoint y: 192, endPoint x: 640, endPoint y: 195, distance: 166.0
click at [640, 195] on div "Solved Thank you. E Charging Charging If your [PERSON_NAME] device uses a batte…" at bounding box center [766, 406] width 1397 height 812
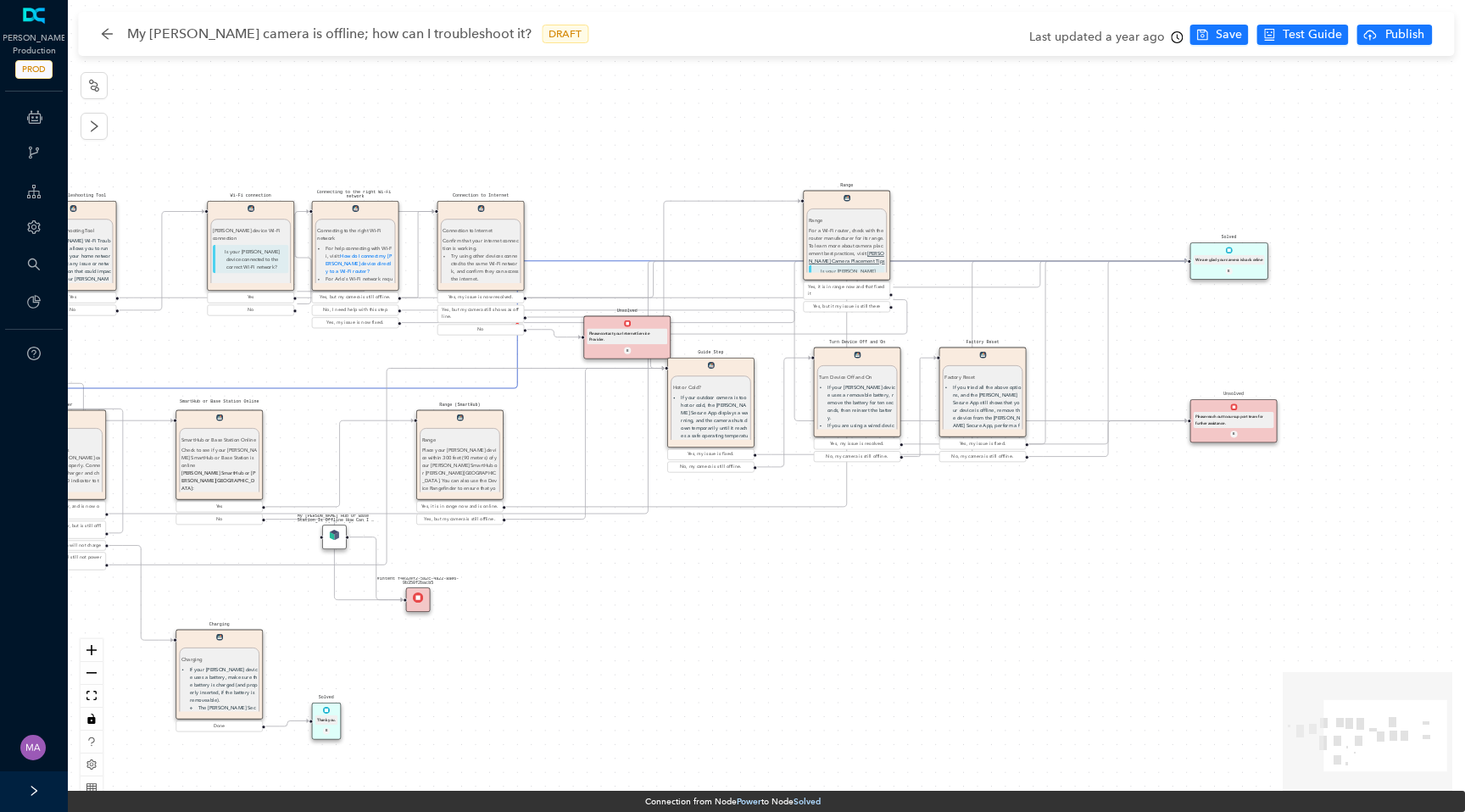
drag, startPoint x: 1157, startPoint y: 160, endPoint x: 983, endPoint y: 208, distance: 180.5
click at [983, 208] on div "Solved Thank you. E Charging Charging If your Arlo device uses a battery, make …" at bounding box center [766, 406] width 1397 height 812
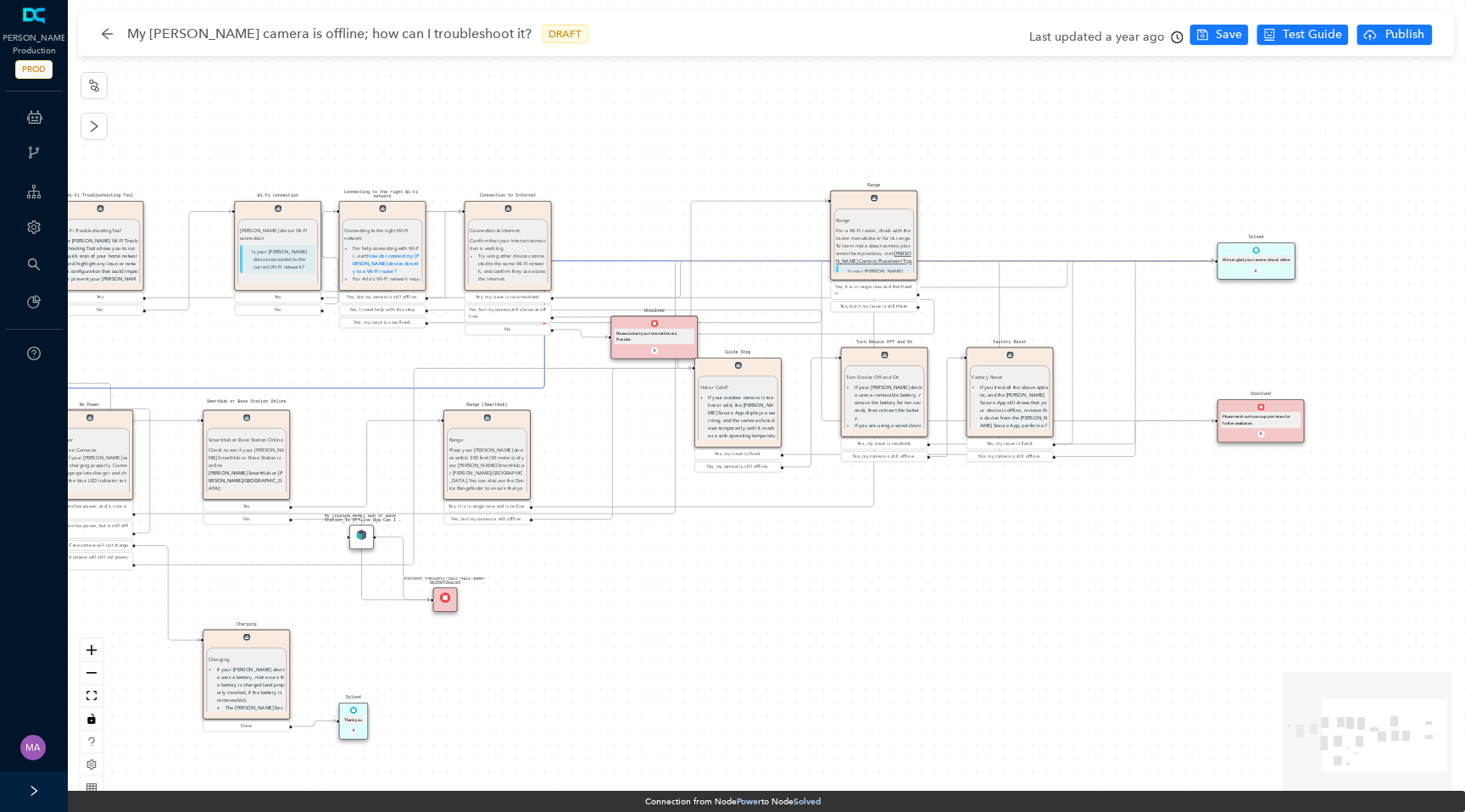
drag, startPoint x: 983, startPoint y: 208, endPoint x: 1010, endPoint y: 208, distance: 27.0
click at [1010, 208] on div "Solved Thank you. E Charging Charging If your Arlo device uses a battery, make …" at bounding box center [766, 406] width 1397 height 812
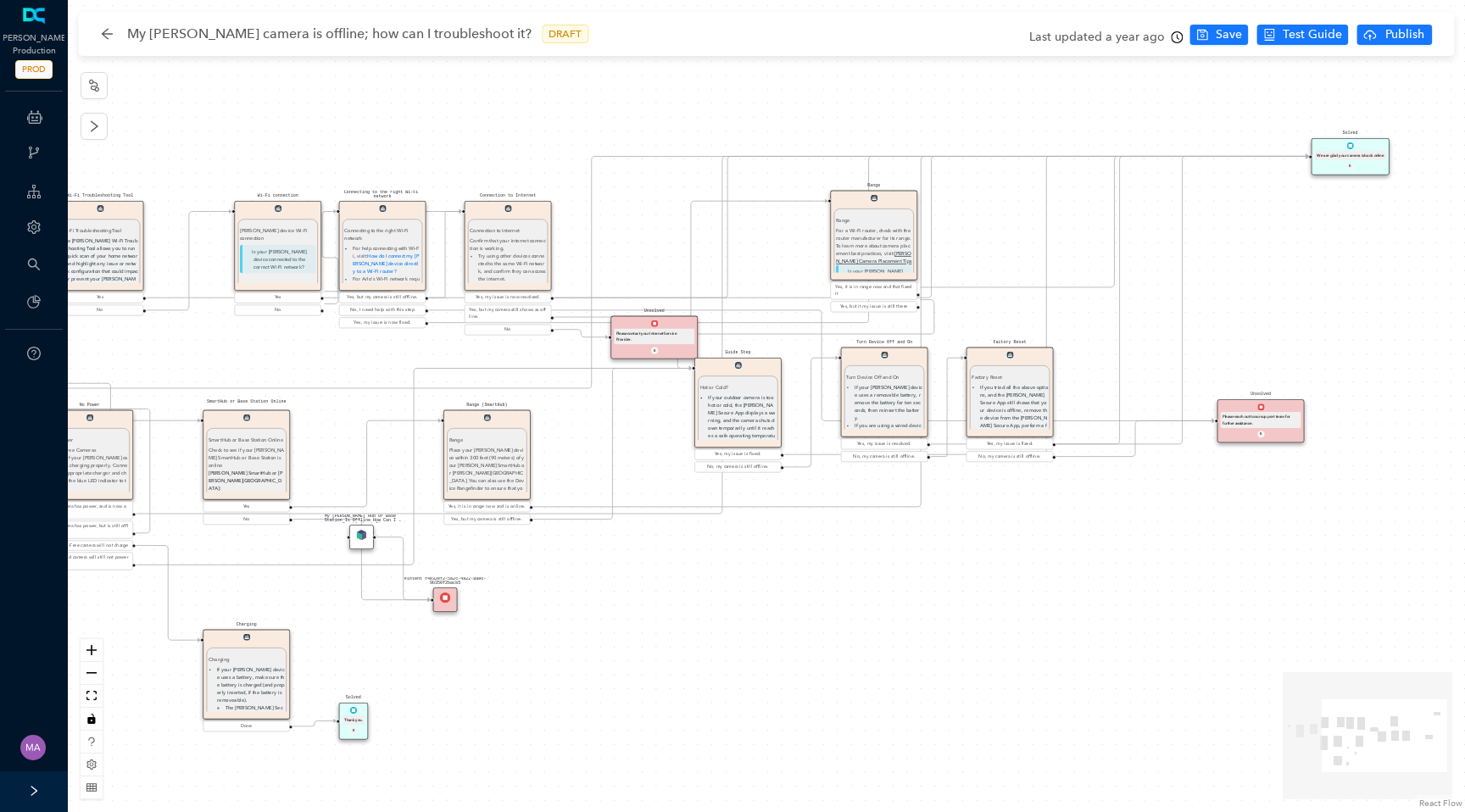
drag, startPoint x: 1275, startPoint y: 268, endPoint x: 1371, endPoint y: 161, distance: 143.8
click at [1371, 161] on div "Solved We are glad your camera is back online E" at bounding box center [1350, 157] width 78 height 38
click at [640, 156] on icon "Edge from reactflownode_85384c0a-ff60-4234-963d-68bfe5e3f253 to reactflownode_4…" at bounding box center [591, 272] width 1433 height 232
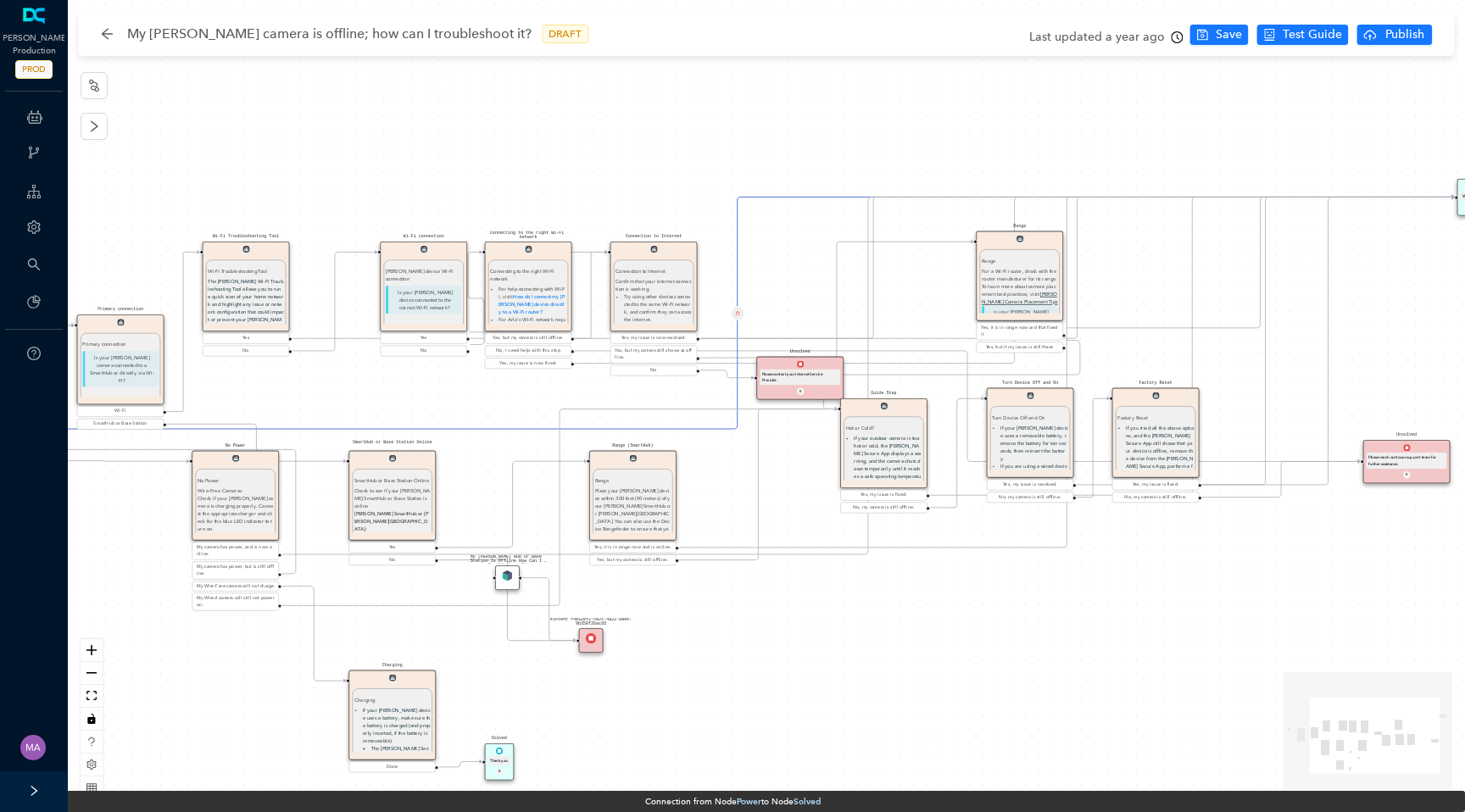
drag, startPoint x: 302, startPoint y: 353, endPoint x: 429, endPoint y: 394, distance: 133.5
click at [429, 394] on div "Solved Thank you. E Charging Charging If your Arlo device uses a battery, make …" at bounding box center [766, 406] width 1397 height 812
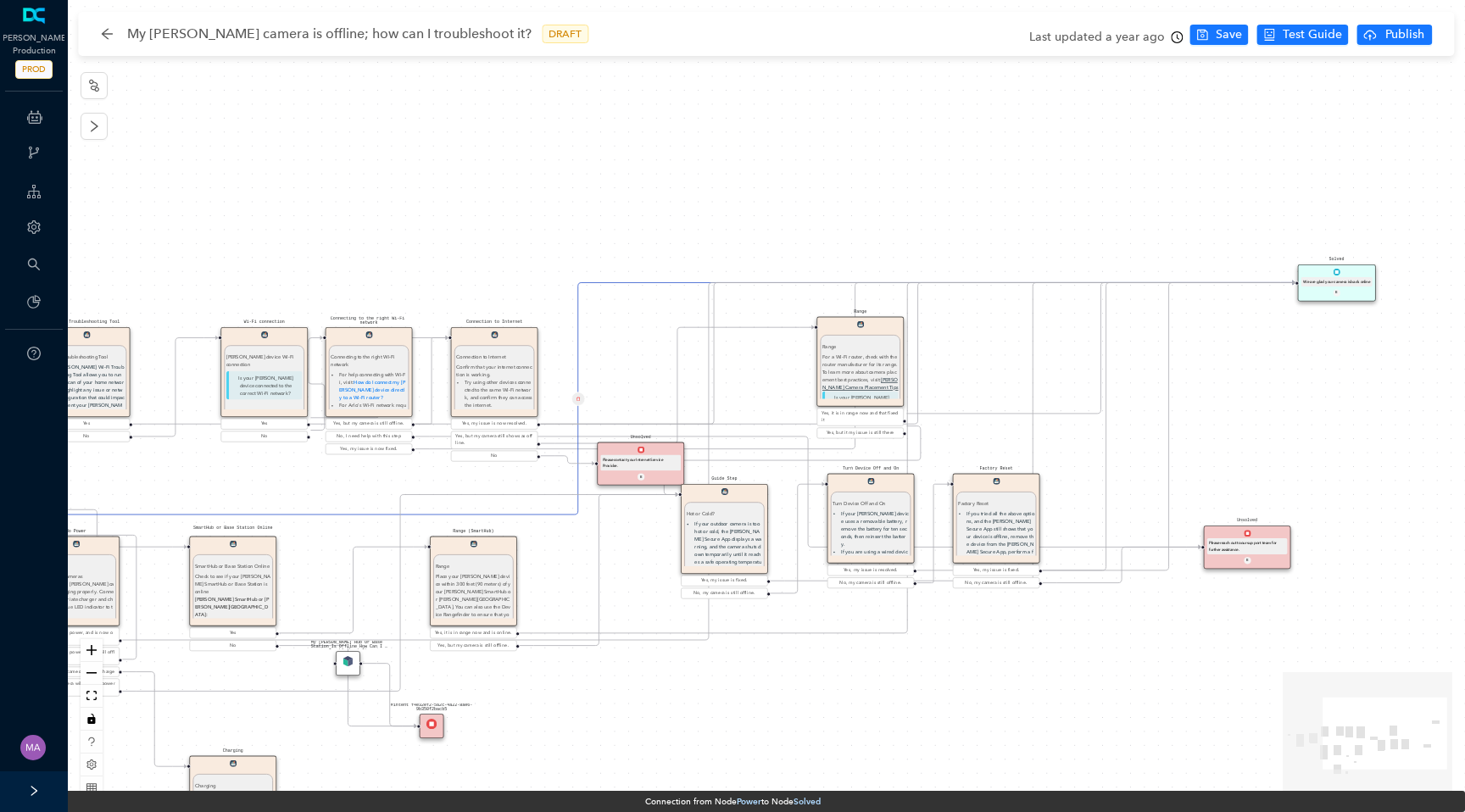
drag, startPoint x: 782, startPoint y: 238, endPoint x: 641, endPoint y: 323, distance: 164.6
click at [641, 324] on div "Solved Thank you. E Charging Charging If your Arlo device uses a battery, make …" at bounding box center [766, 406] width 1397 height 812
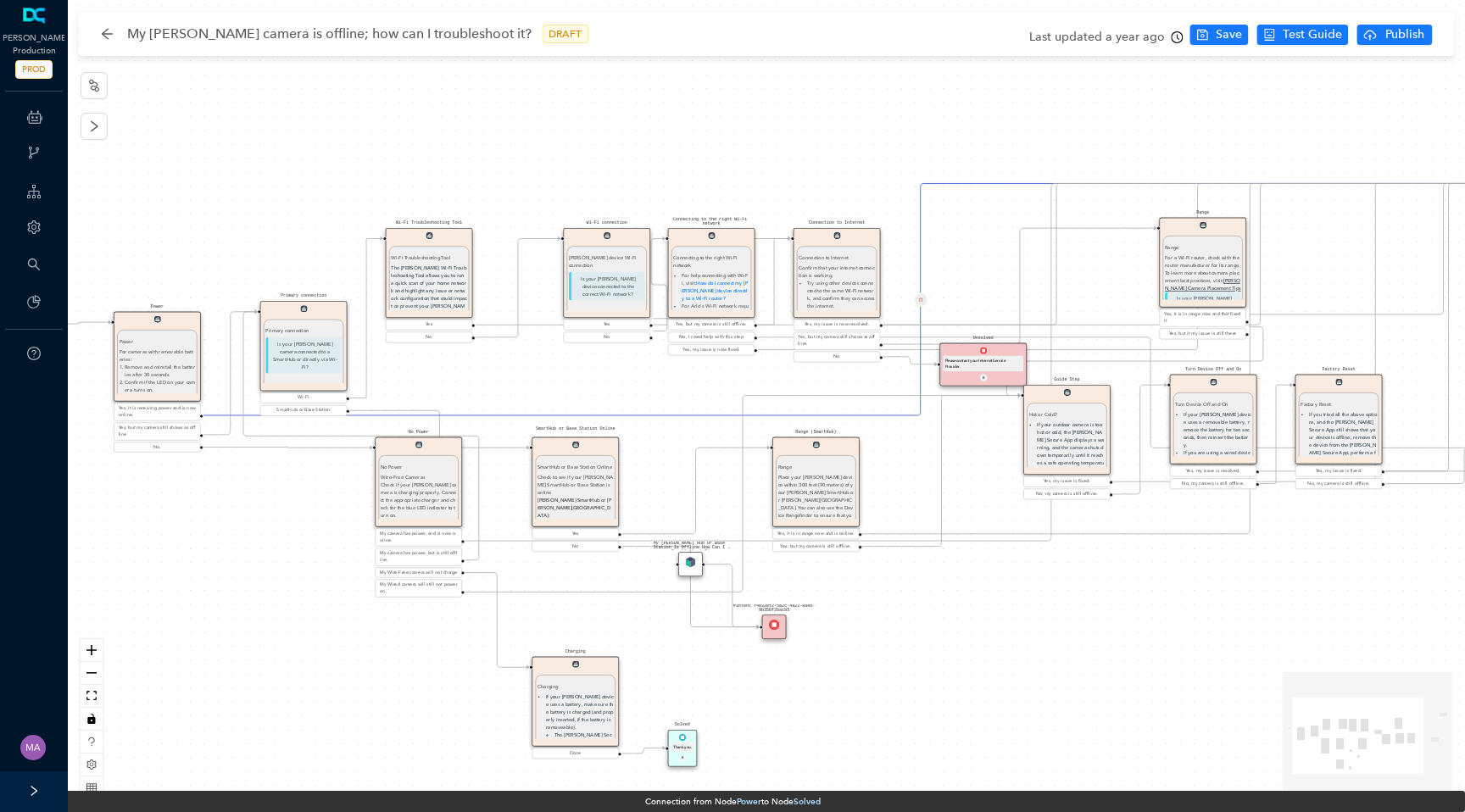
drag, startPoint x: 641, startPoint y: 323, endPoint x: 983, endPoint y: 223, distance: 356.3
click at [983, 223] on div "Solved Thank you. E Charging Charging If your Arlo device uses a battery, make …" at bounding box center [766, 406] width 1397 height 812
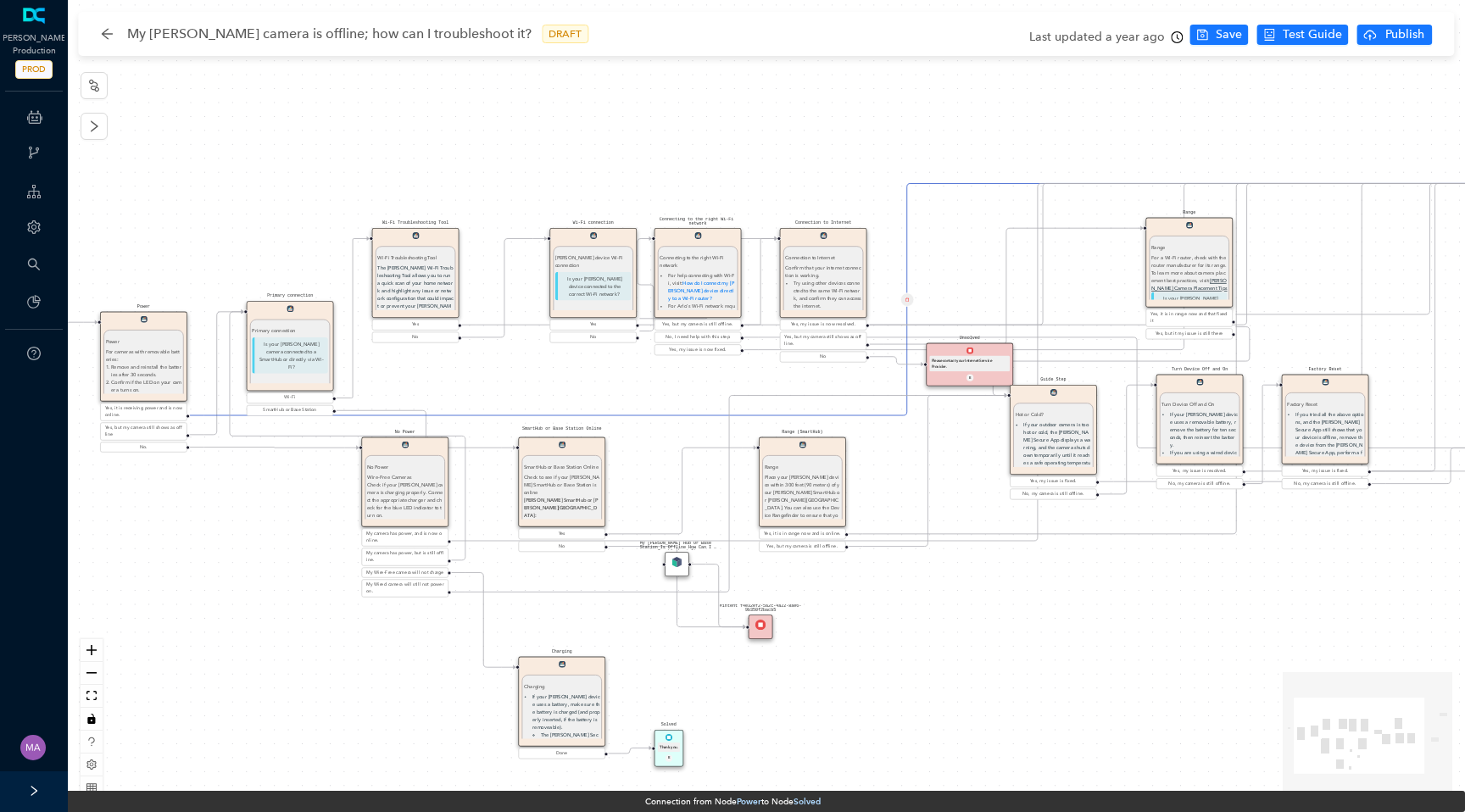
drag, startPoint x: 858, startPoint y: 118, endPoint x: 470, endPoint y: 126, distance: 388.1
click at [469, 126] on div "Solved Thank you. E Charging Charging If your Arlo device uses a battery, make …" at bounding box center [766, 406] width 1397 height 812
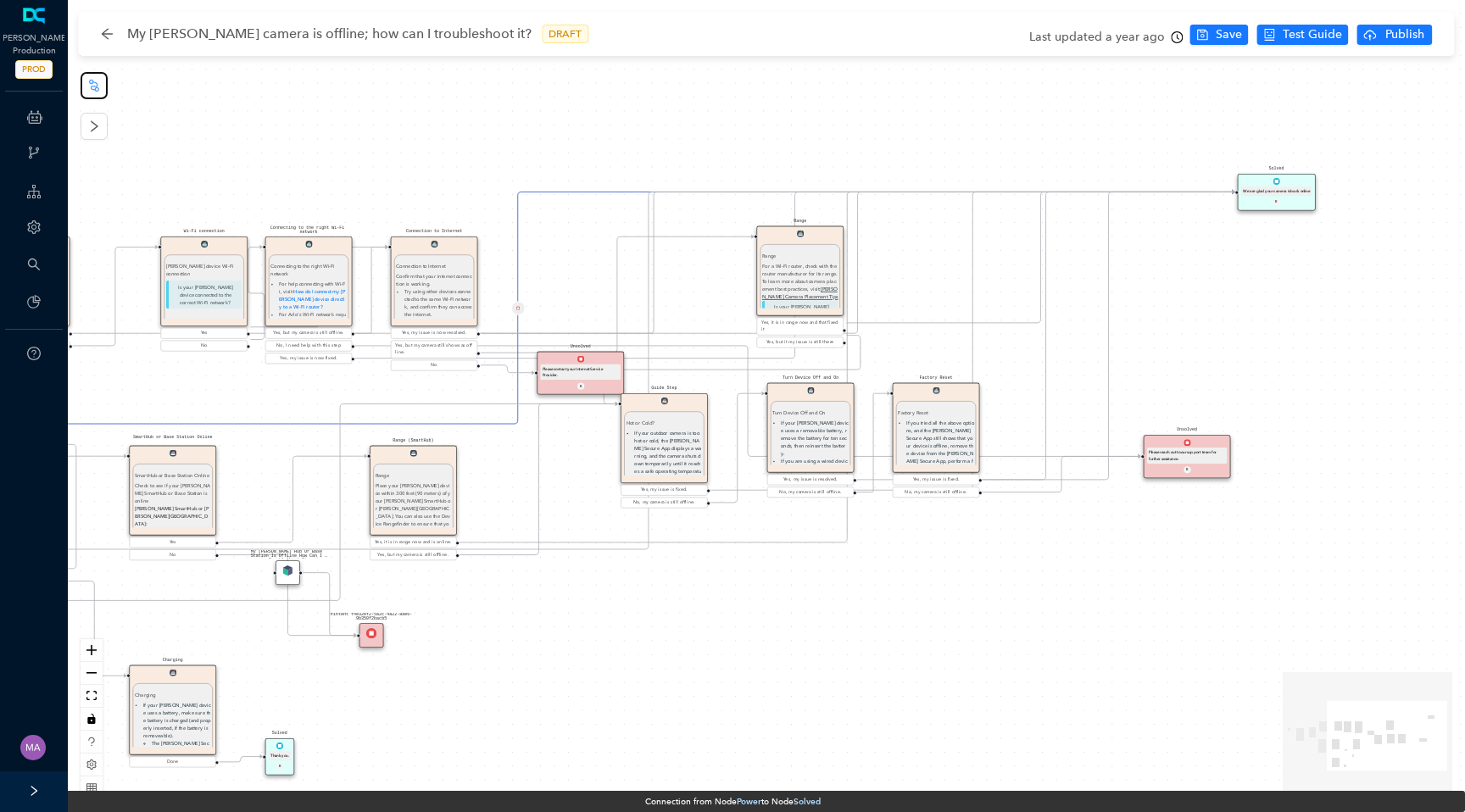
click at [100, 81] on icon "node-index" at bounding box center [94, 85] width 14 height 14
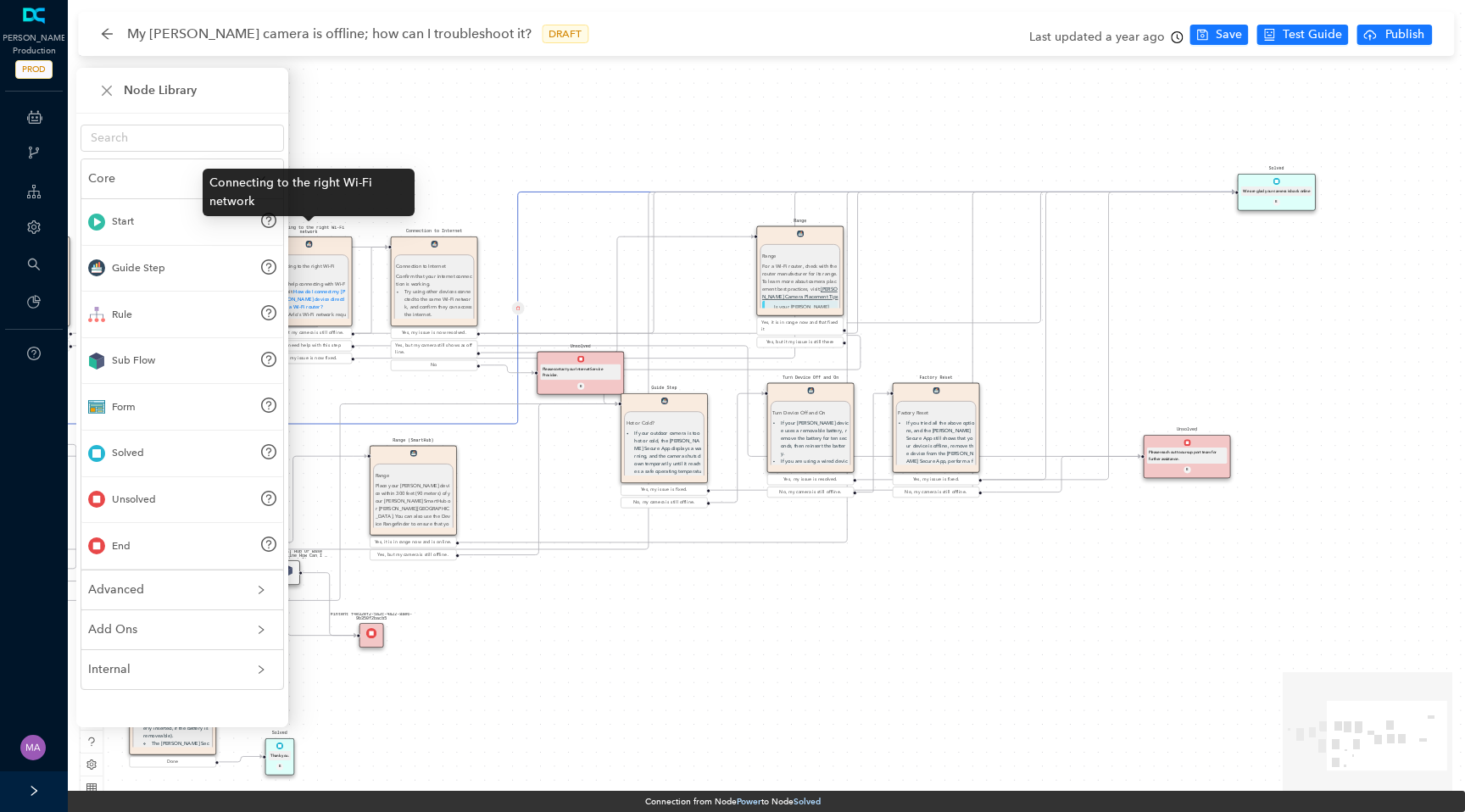
click at [330, 232] on pre "Connecting to the right Wi-Fi network" at bounding box center [309, 230] width 87 height 9
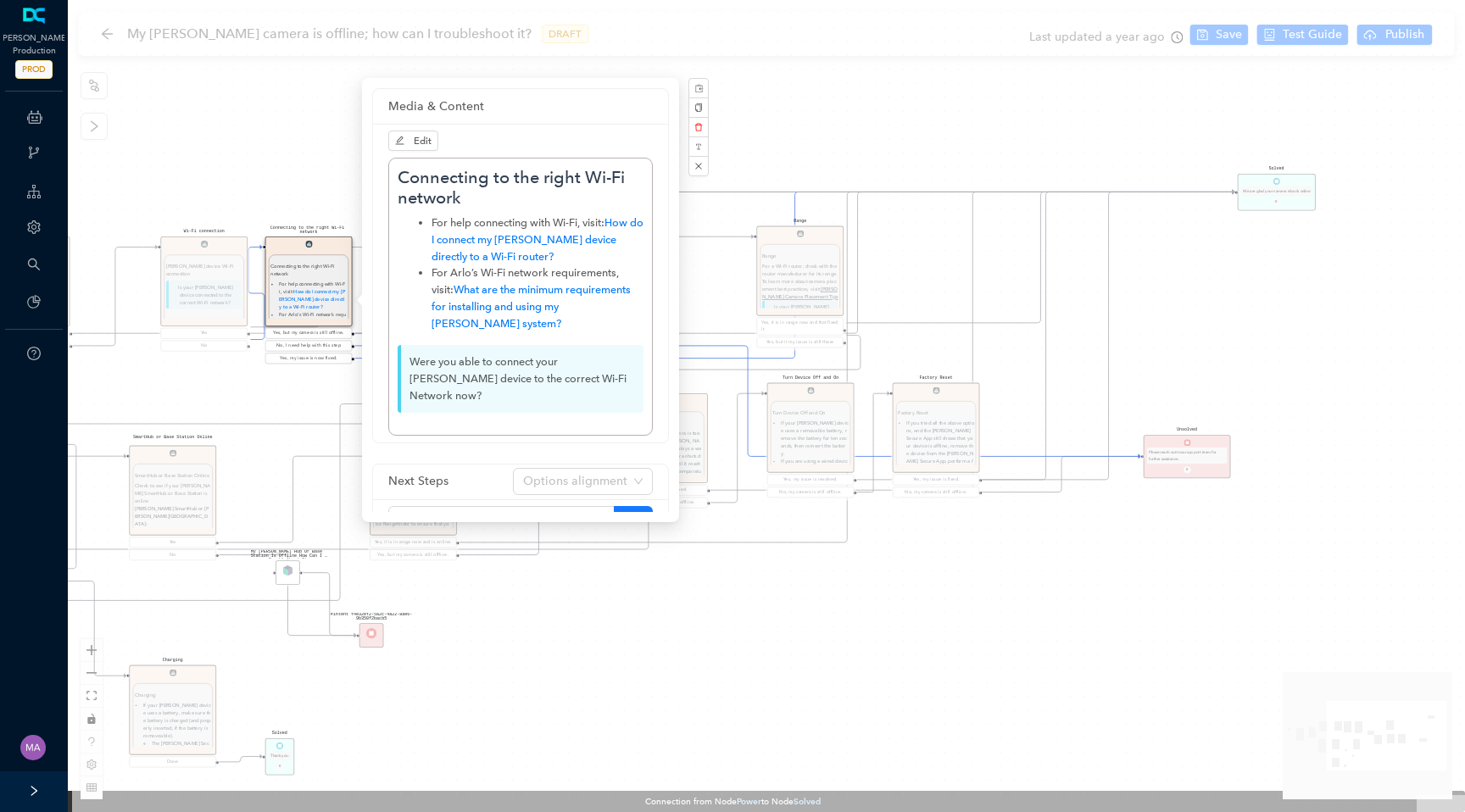
click at [1189, 669] on div "Solved Thank you. E Charging Charging If your Arlo device uses a battery, make …" at bounding box center [766, 406] width 1397 height 812
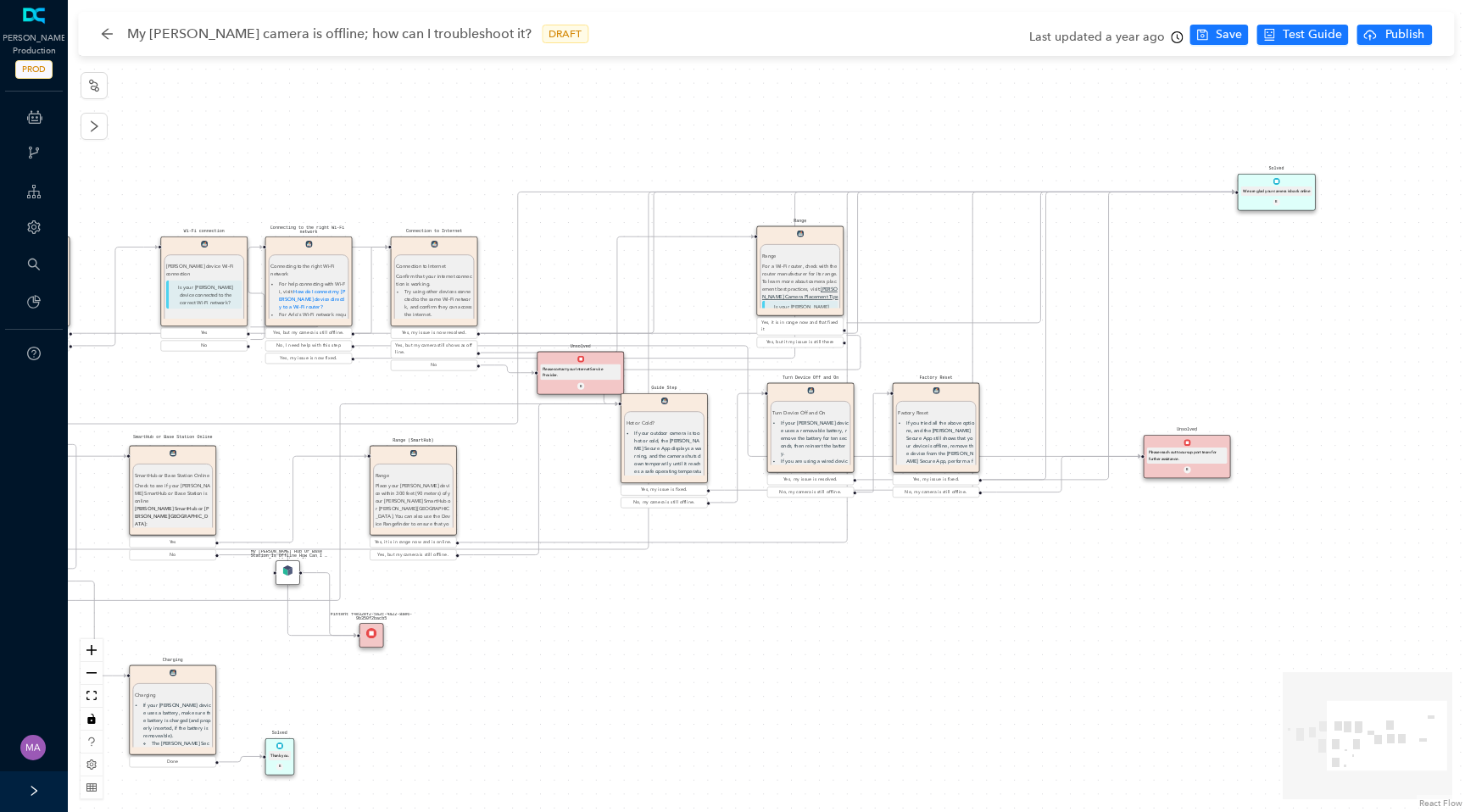
click at [1209, 442] on div "Unsolved Please reach out to our support team for further assistance. E" at bounding box center [1187, 457] width 87 height 44
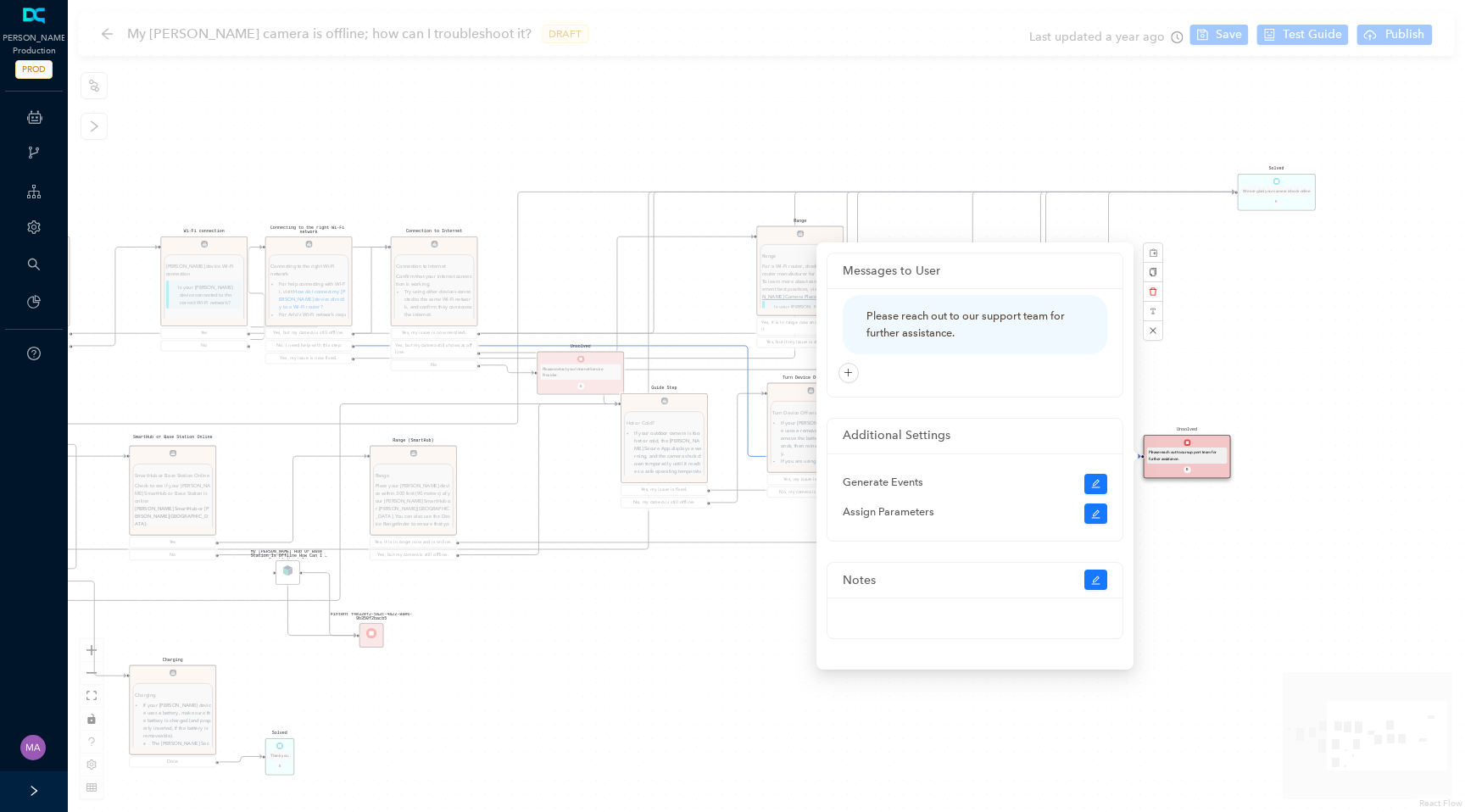
click at [159, 124] on div "Solved Thank you. E Charging Charging If your Arlo device uses a battery, make …" at bounding box center [766, 406] width 1397 height 812
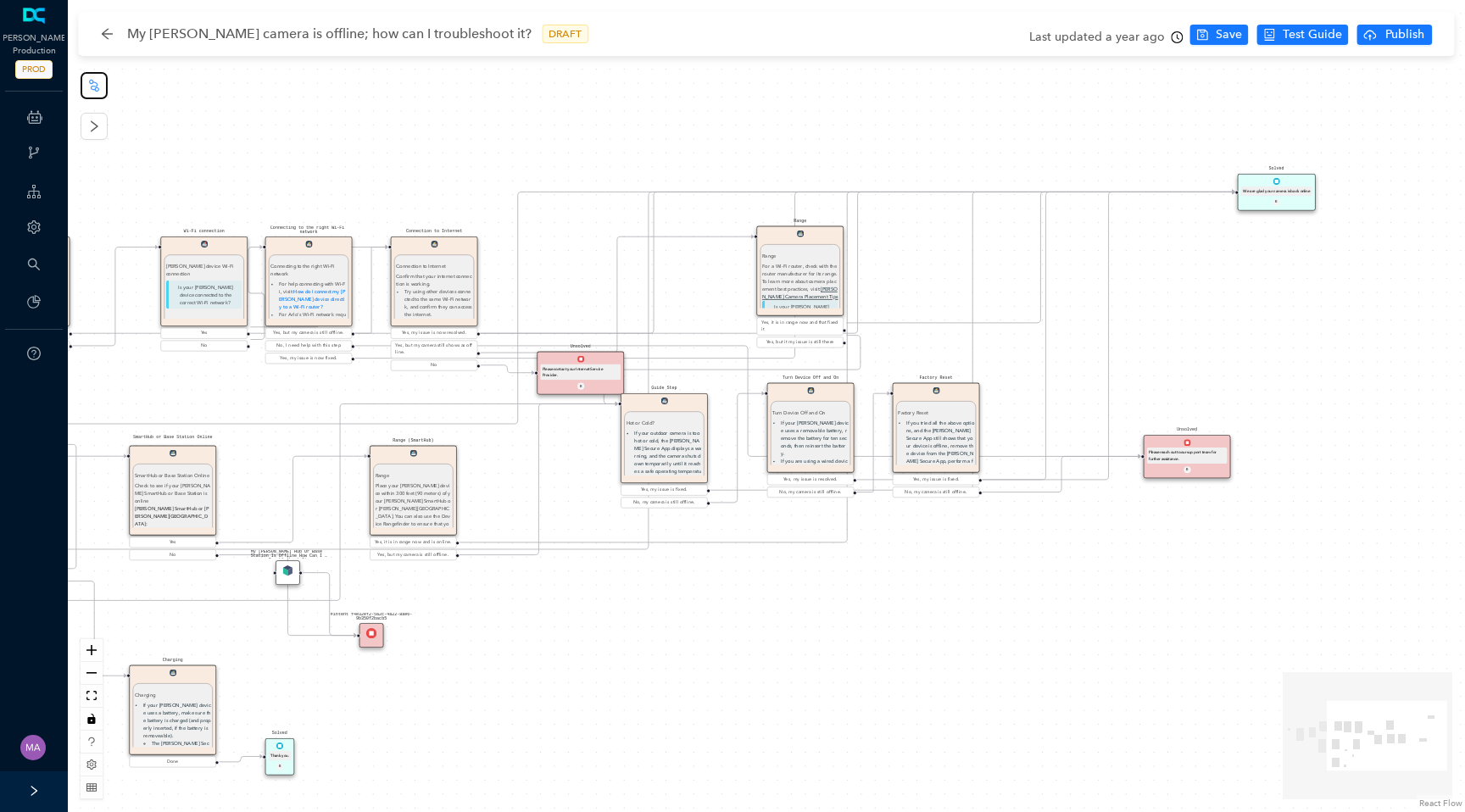
click at [96, 94] on button "button" at bounding box center [93, 85] width 27 height 27
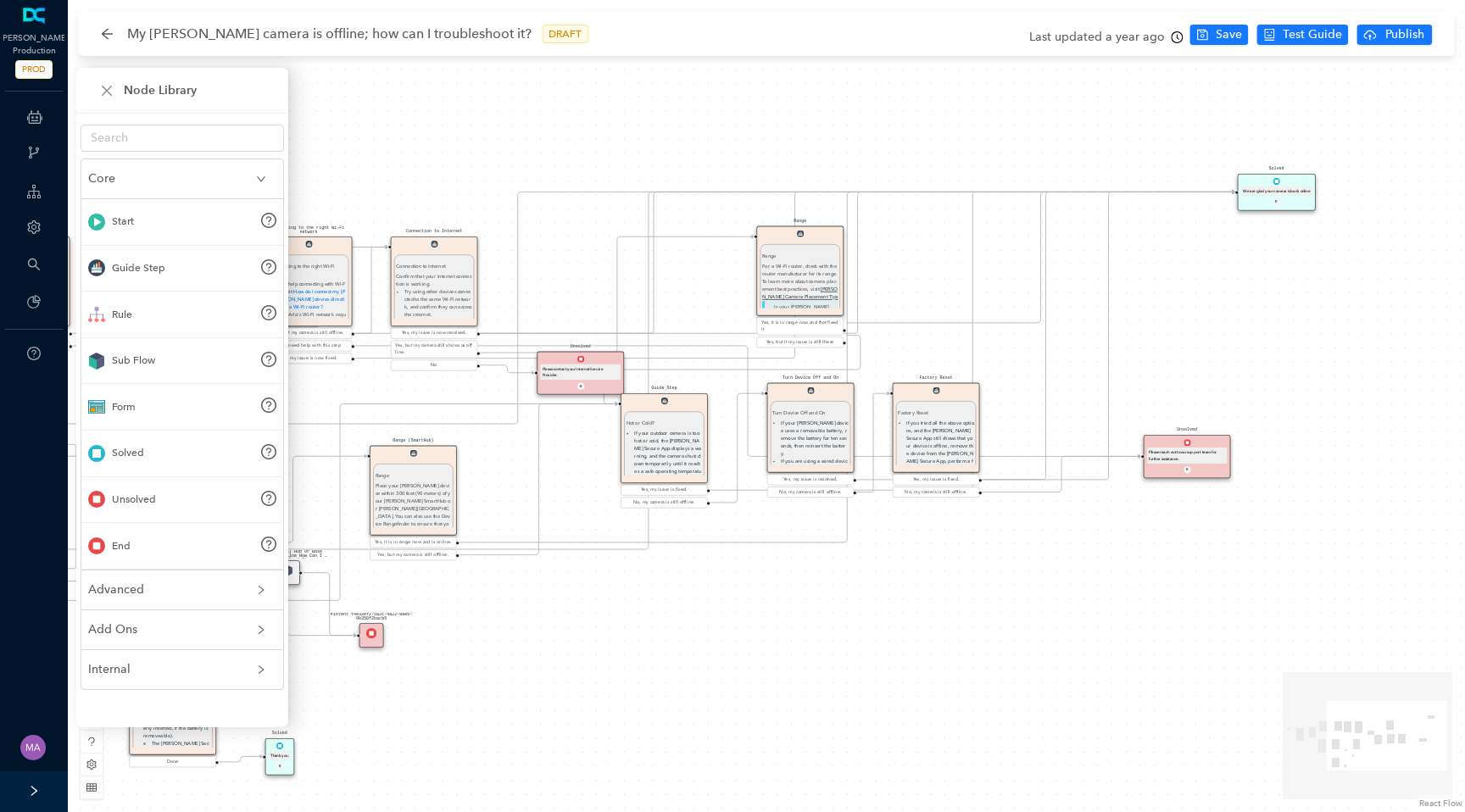
click at [1294, 185] on div "Solved We are glad your camera is back online E" at bounding box center [1276, 193] width 78 height 38
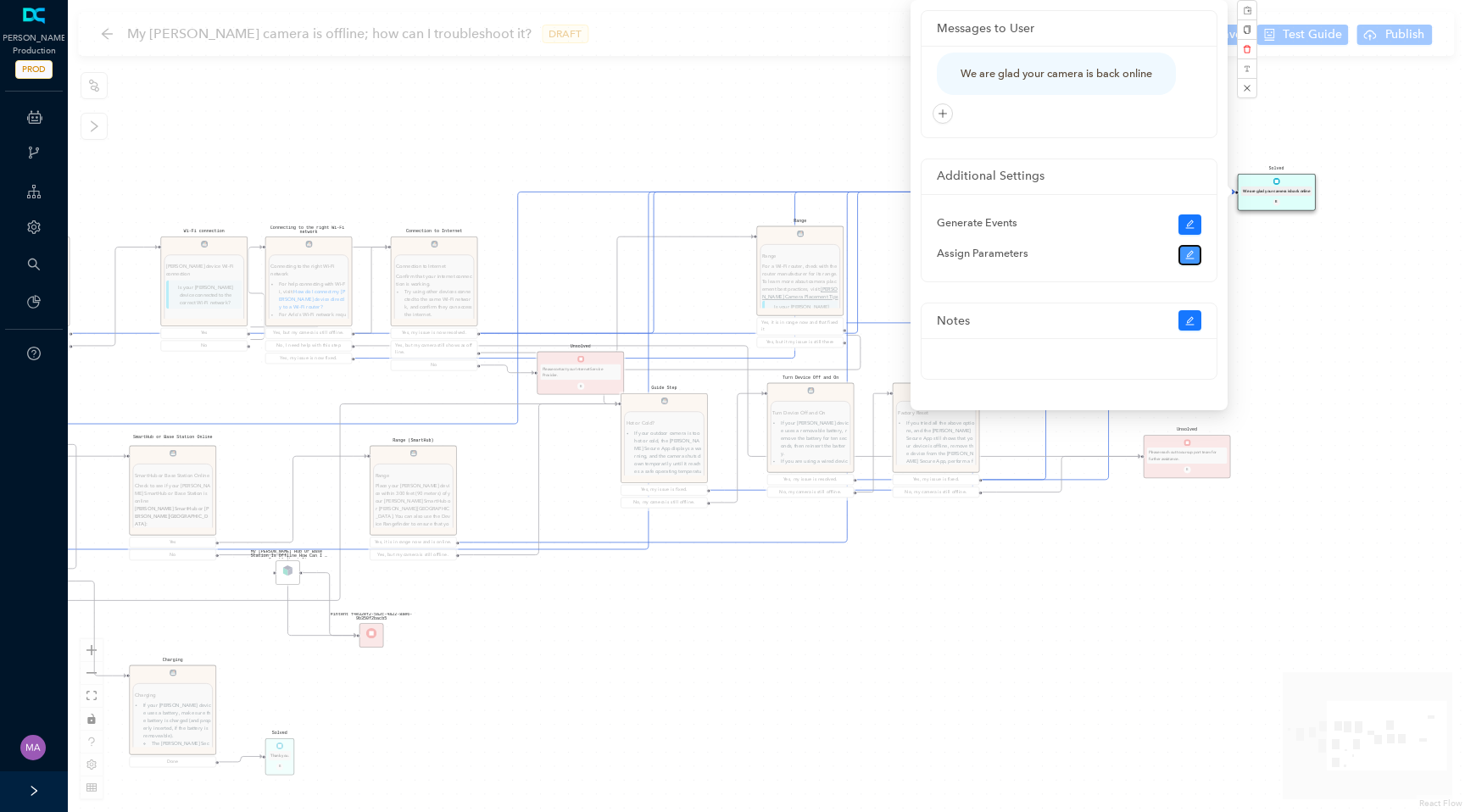
click at [1179, 252] on button "button" at bounding box center [1190, 255] width 24 height 20
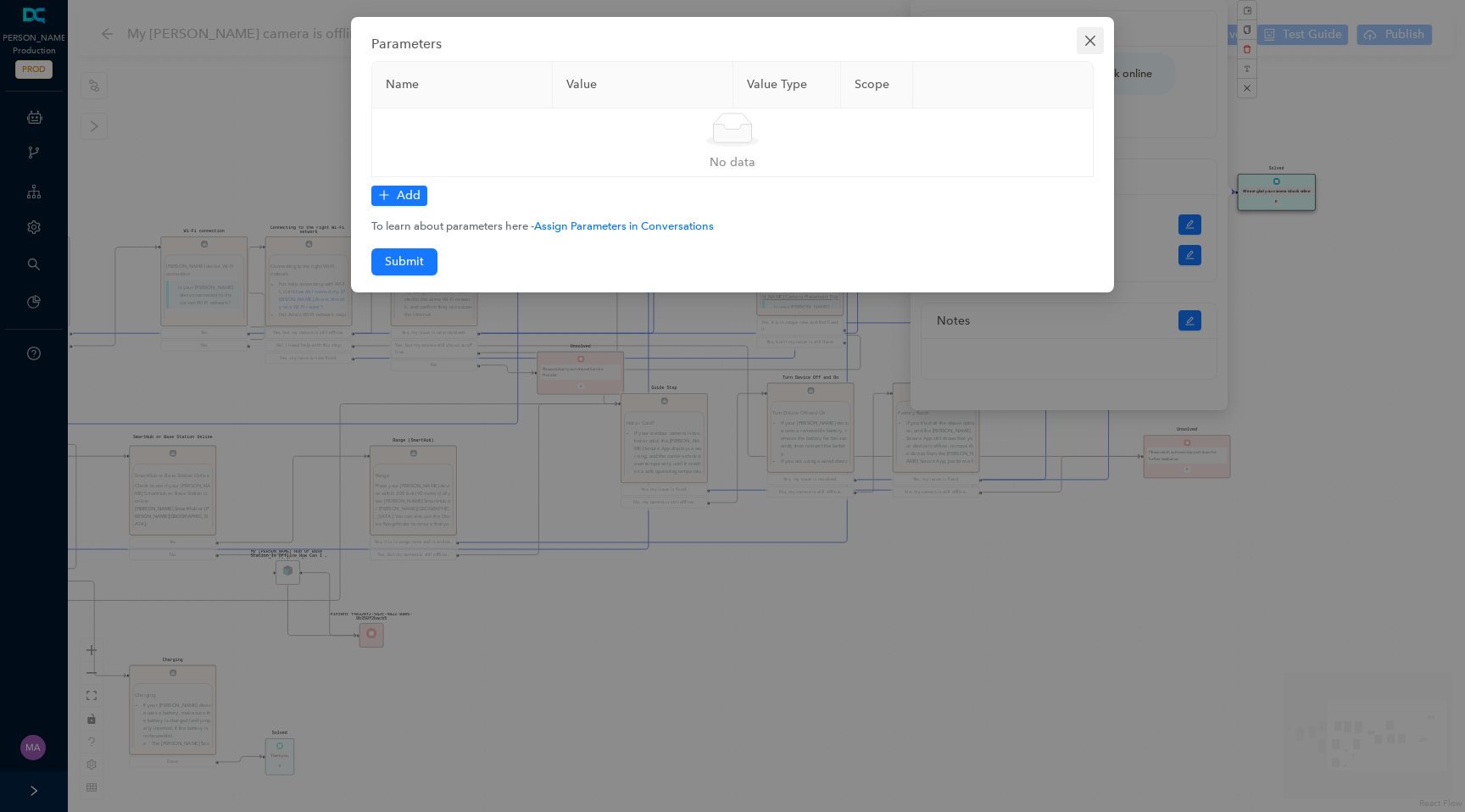
click at [1094, 41] on icon "close" at bounding box center [1091, 41] width 14 height 14
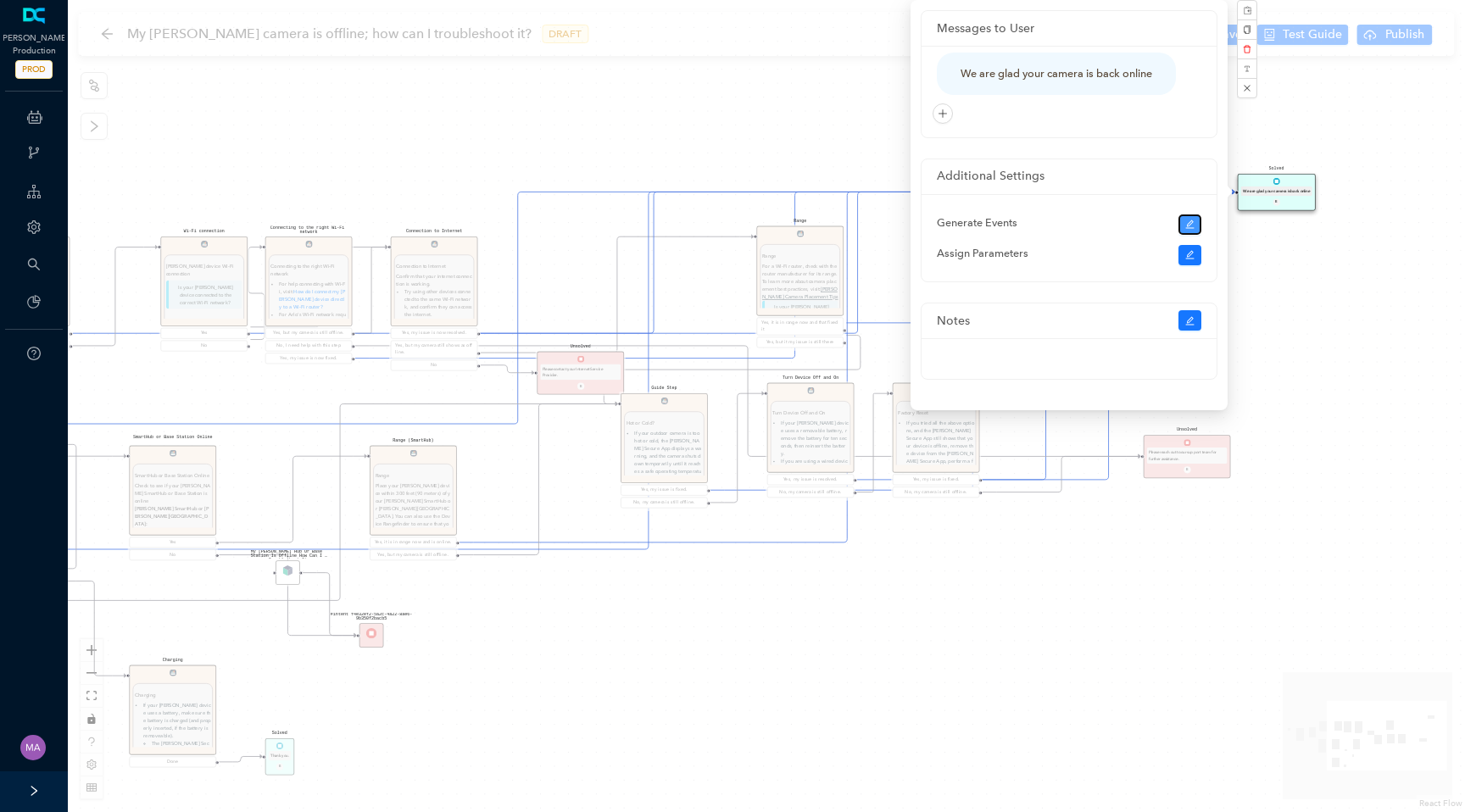
click at [1191, 222] on icon "edit" at bounding box center [1189, 224] width 9 height 9
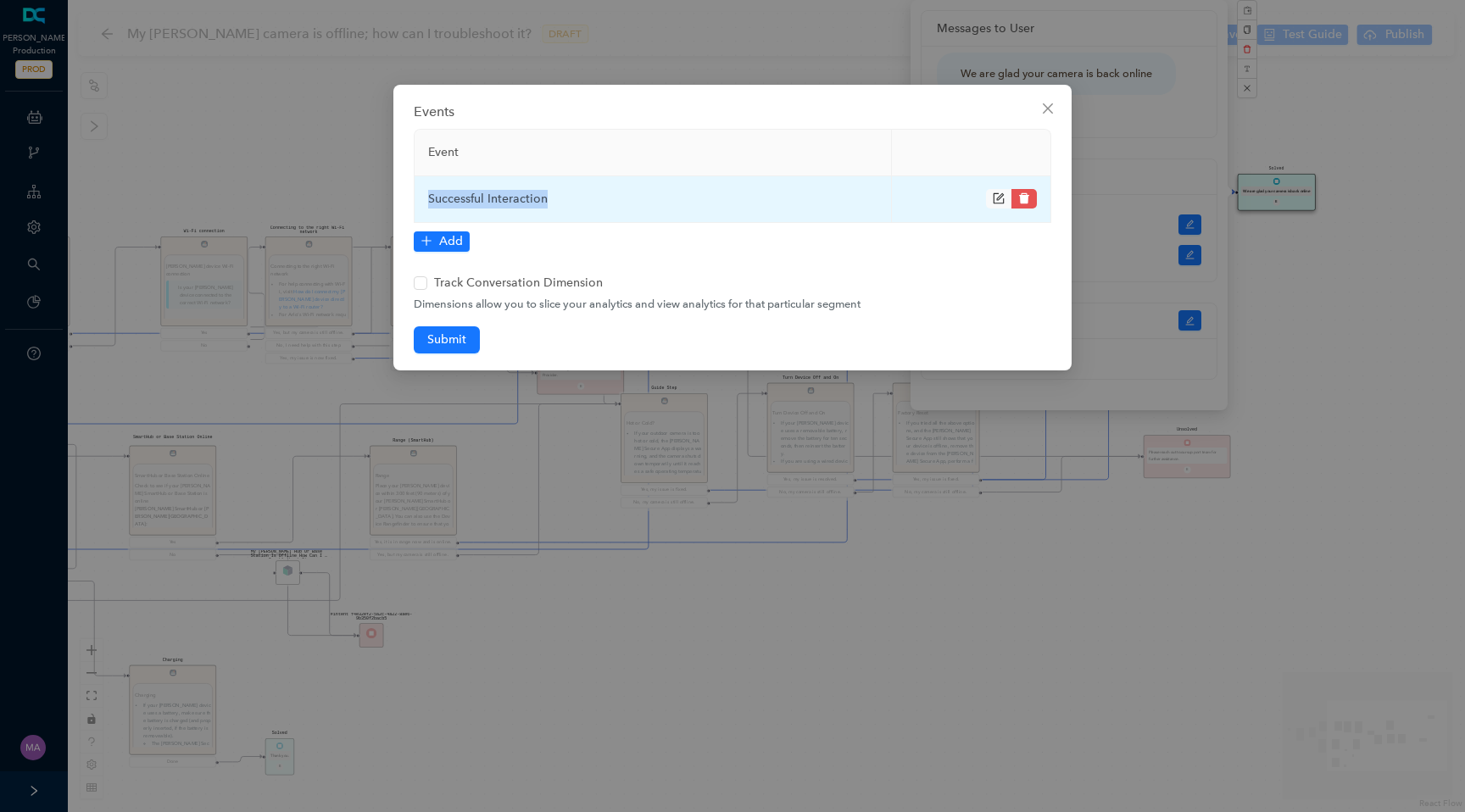
drag, startPoint x: 555, startPoint y: 196, endPoint x: 428, endPoint y: 196, distance: 127.0
click at [428, 196] on td "Successful Interaction" at bounding box center [653, 200] width 478 height 47
copy td "Successful Interaction"
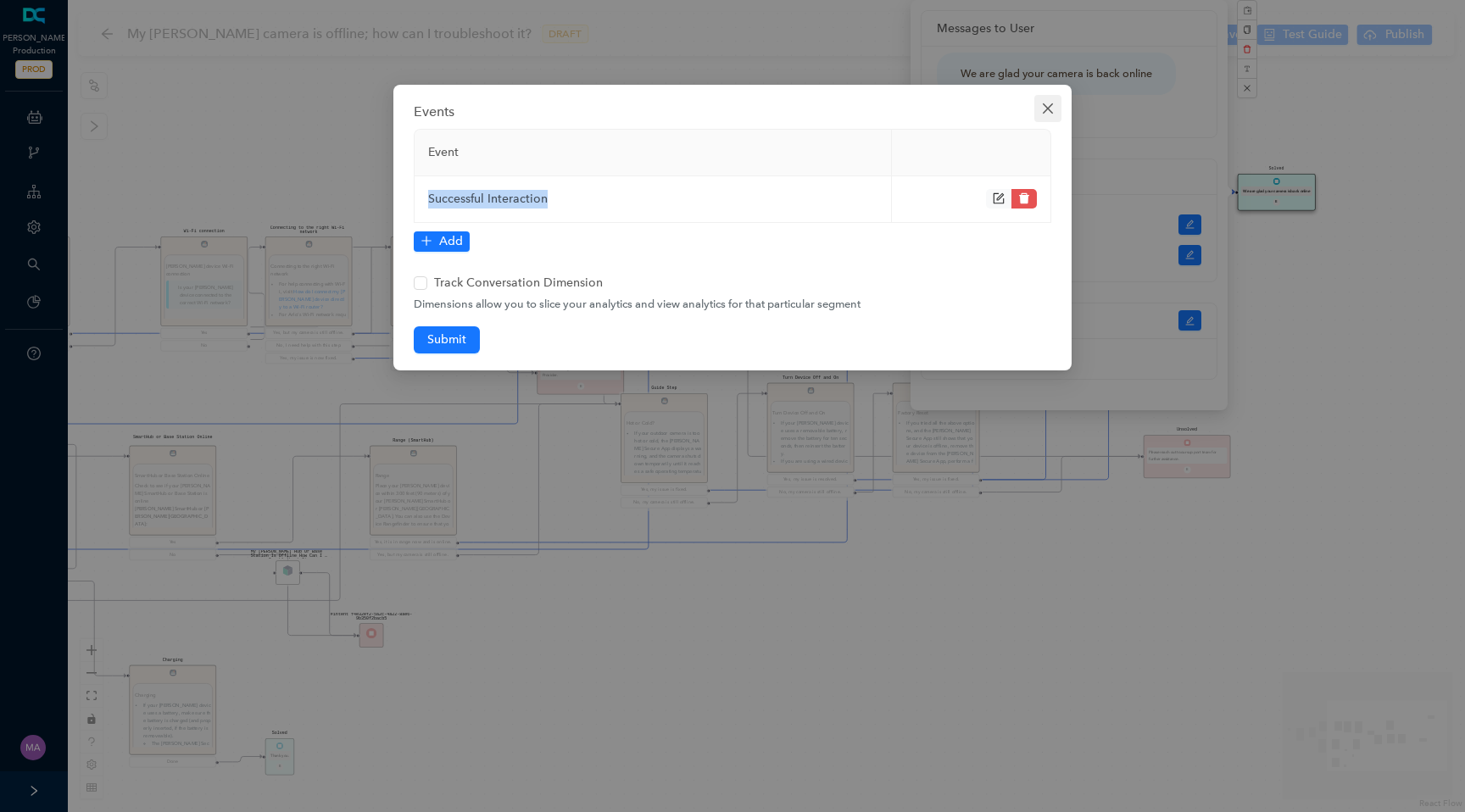
click at [1044, 108] on icon "close" at bounding box center [1048, 108] width 14 height 14
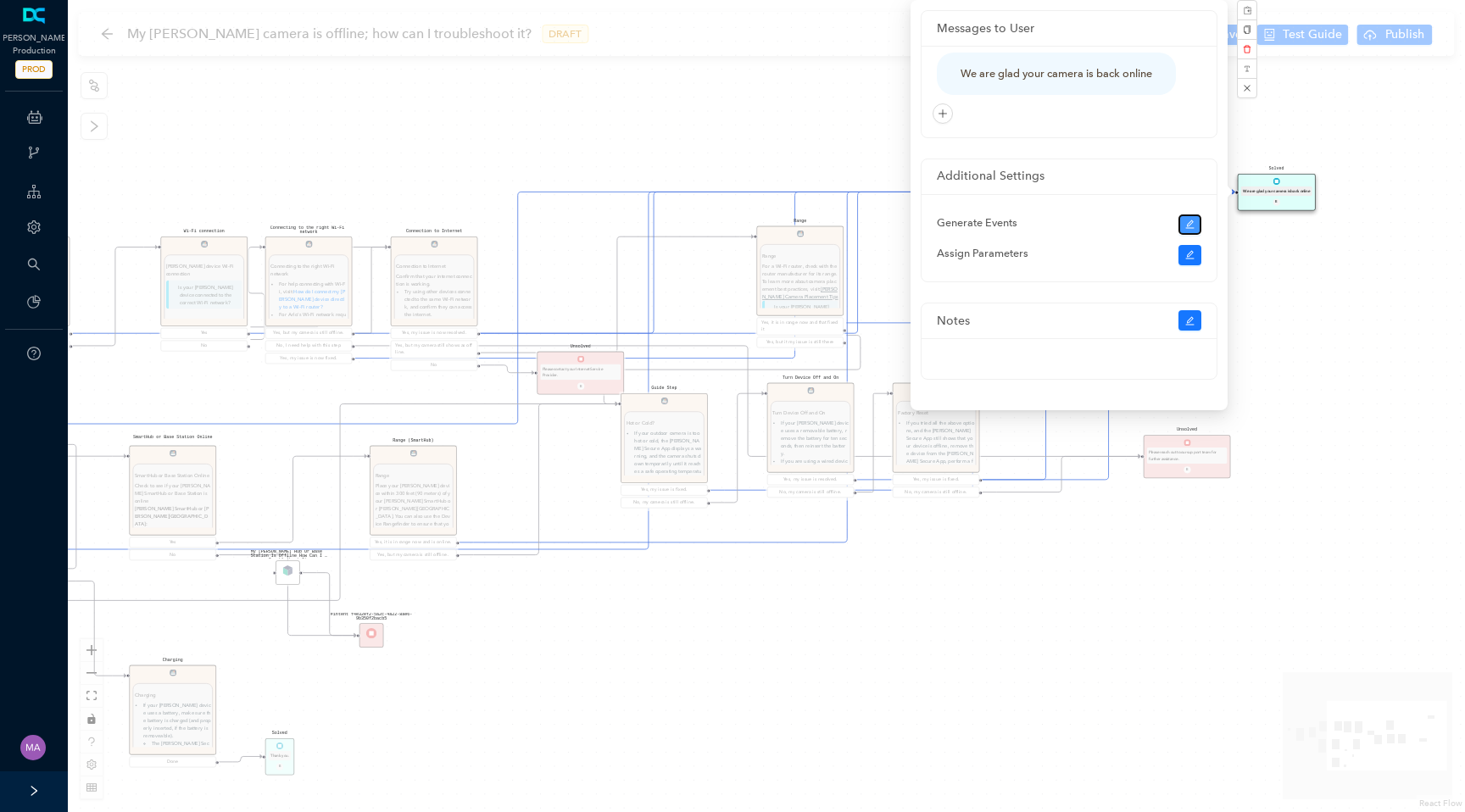
click at [1193, 227] on icon "edit" at bounding box center [1190, 224] width 10 height 10
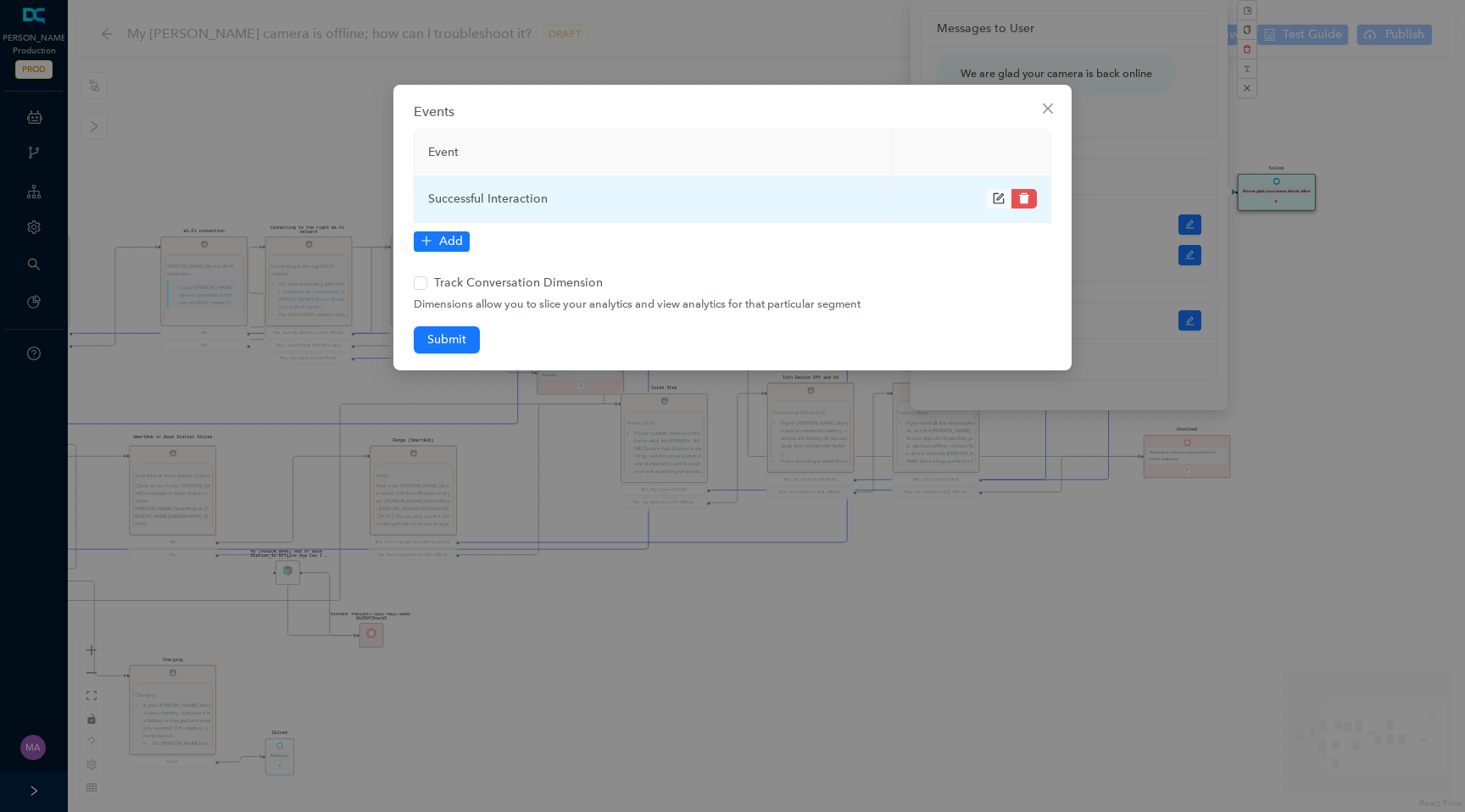
click at [994, 200] on icon "form" at bounding box center [999, 199] width 12 height 12
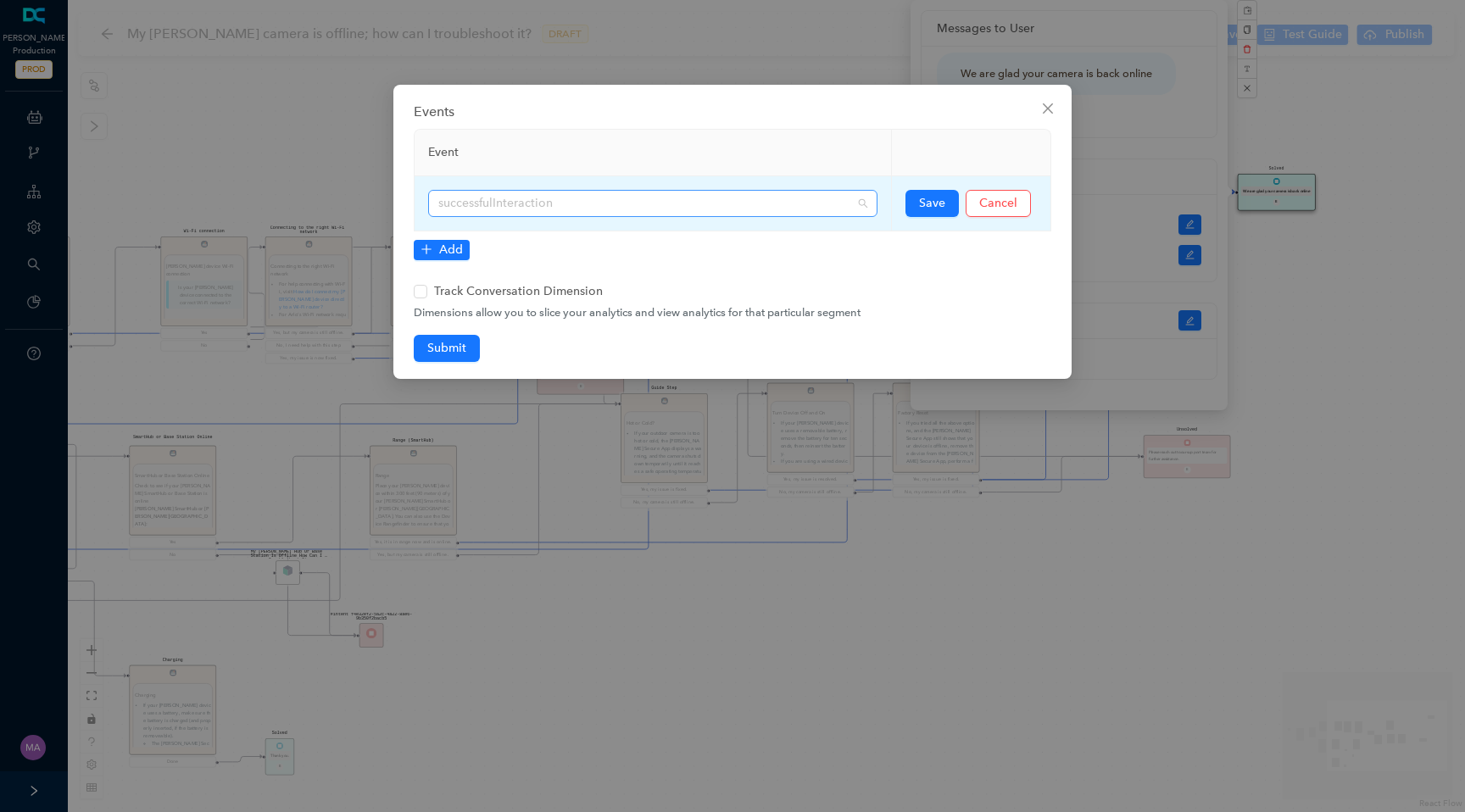
click at [798, 212] on span "successfulInteraction" at bounding box center [653, 203] width 429 height 26
click at [981, 214] on button "Cancel" at bounding box center [998, 203] width 66 height 27
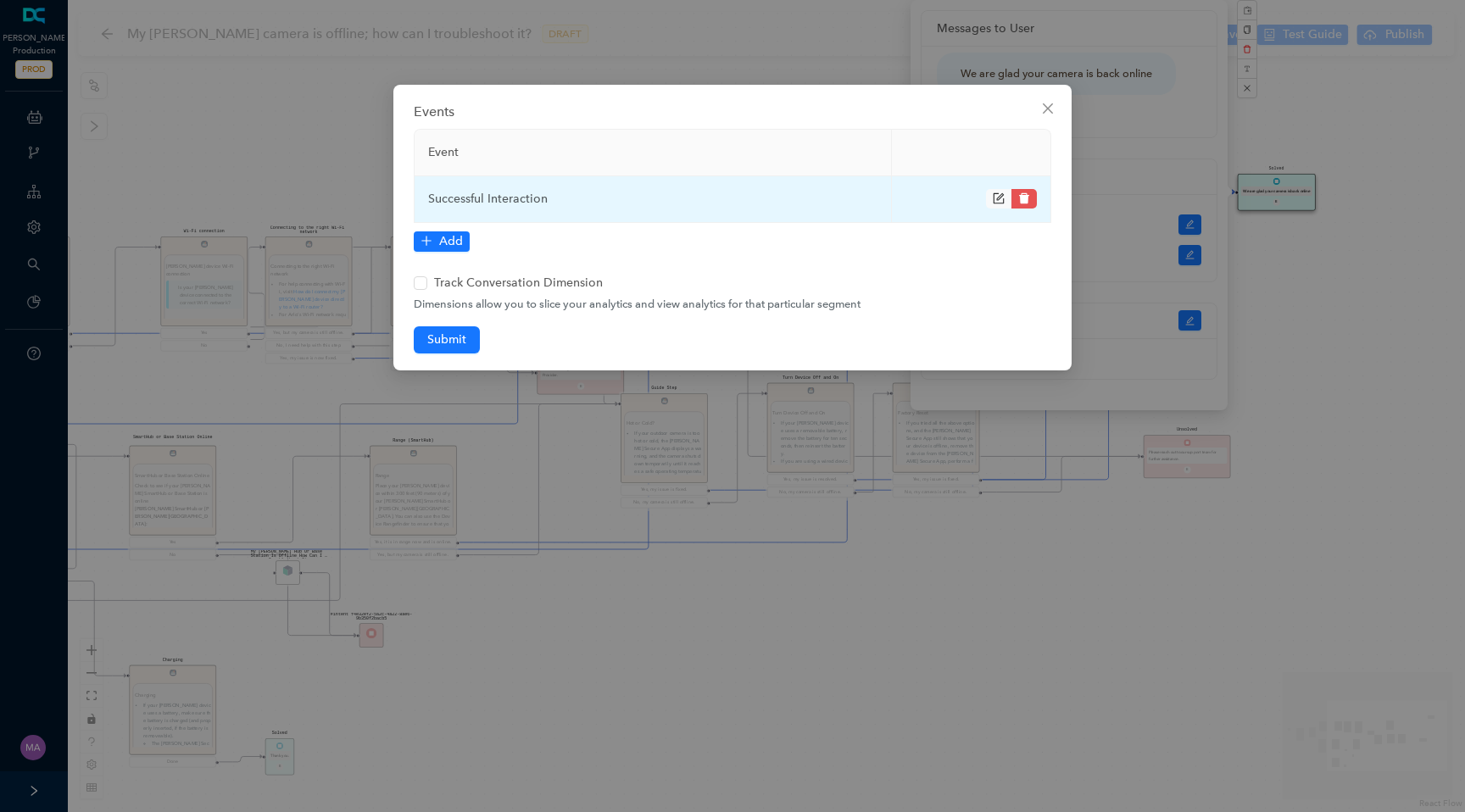
click at [996, 202] on icon "form" at bounding box center [999, 199] width 12 height 12
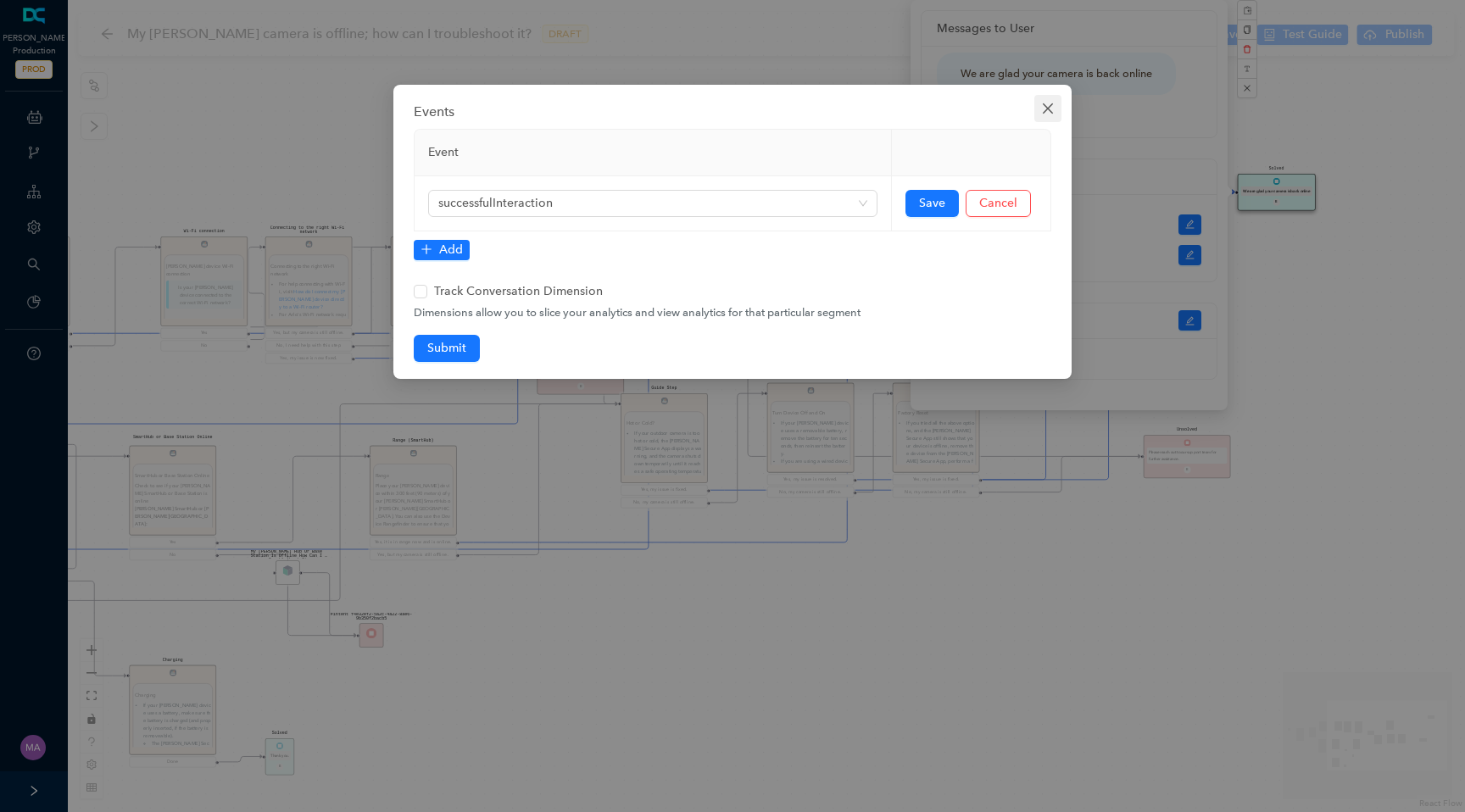
click at [1048, 111] on icon "close" at bounding box center [1048, 108] width 14 height 14
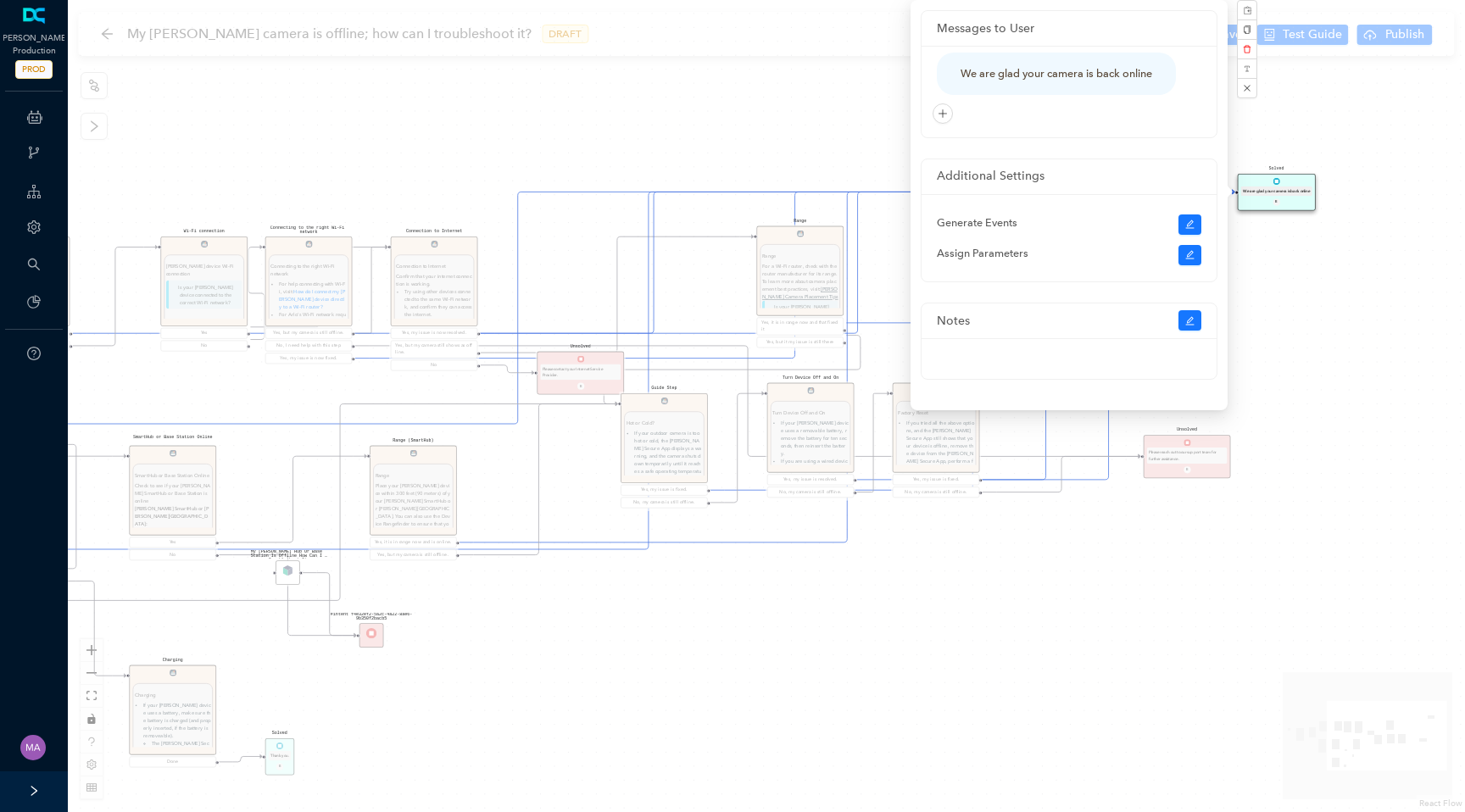
click at [597, 141] on div "Solved Thank you. E Charging Charging If your Arlo device uses a battery, make …" at bounding box center [766, 406] width 1397 height 812
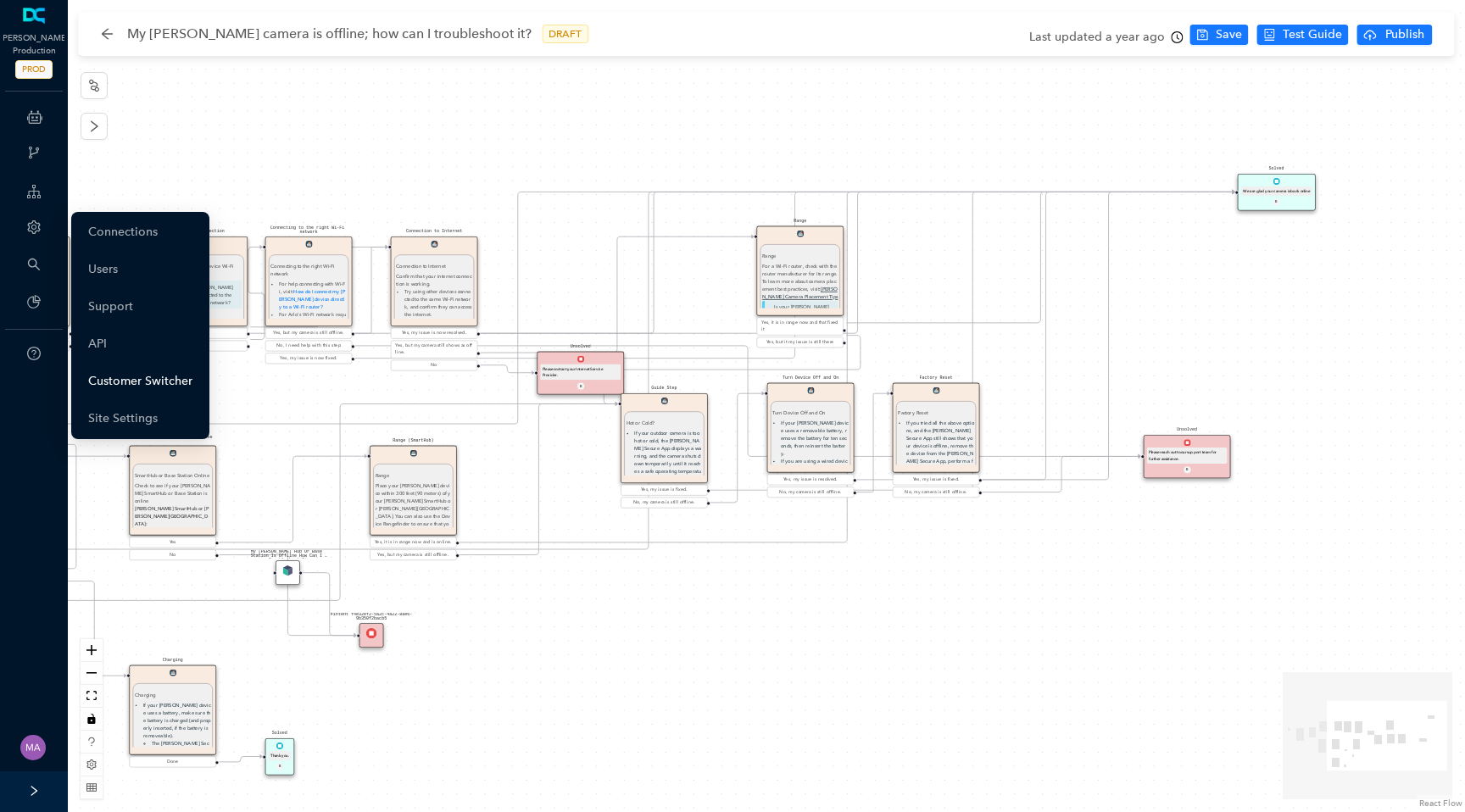
click at [94, 373] on link "Customer Switcher" at bounding box center [140, 381] width 104 height 34
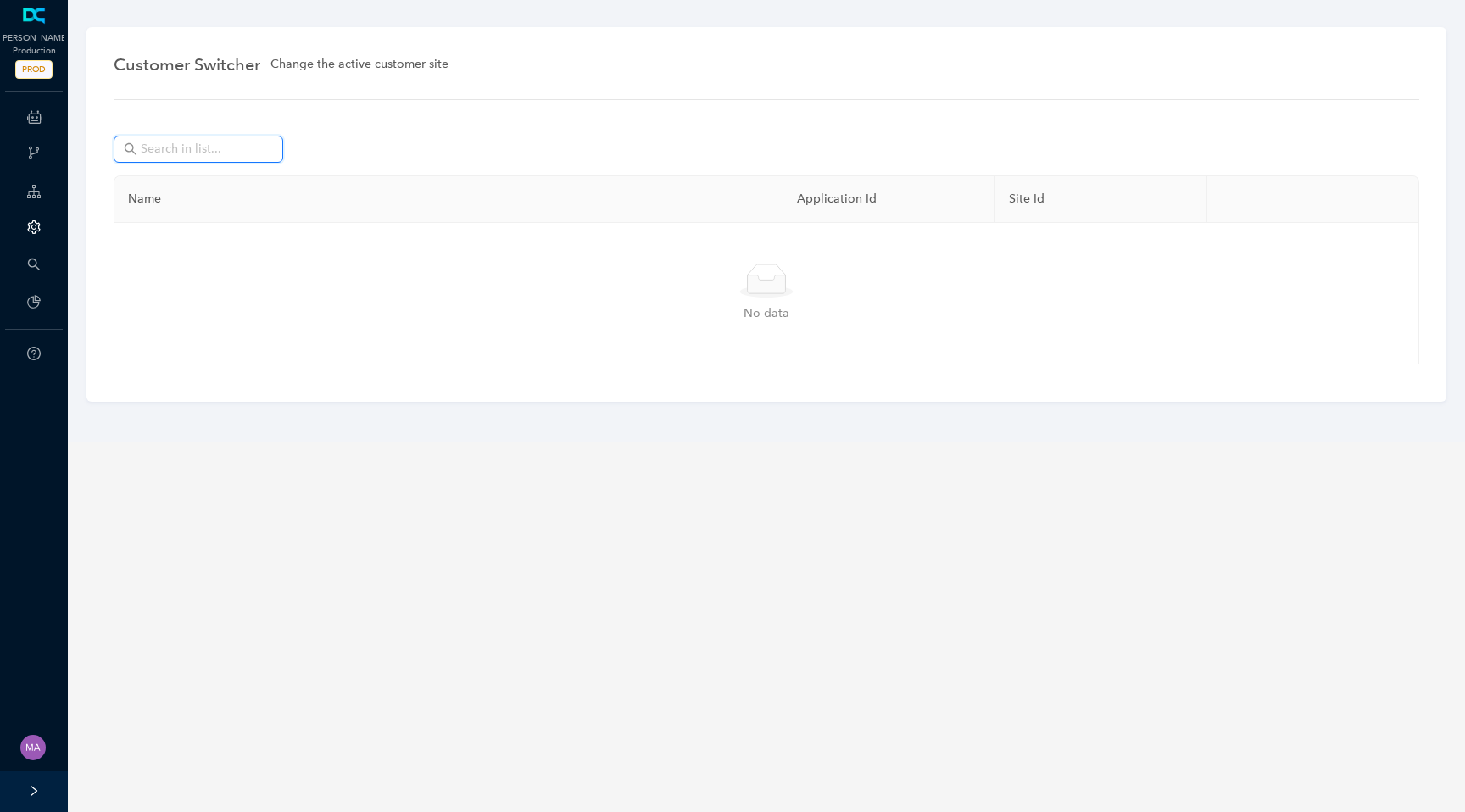
click at [223, 146] on input "text" at bounding box center [201, 149] width 119 height 19
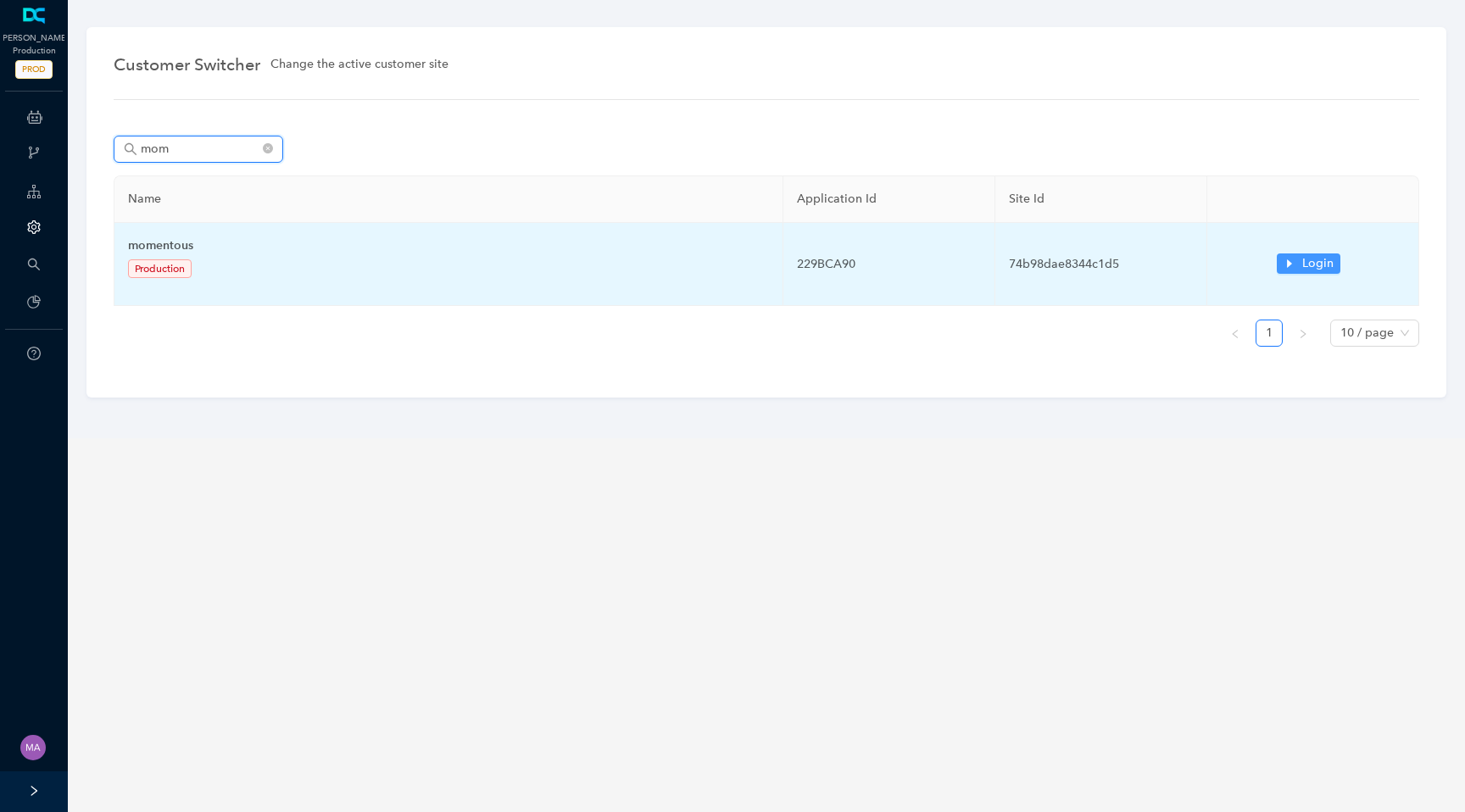
type input "mom"
click at [1288, 263] on icon "caret-right" at bounding box center [1289, 263] width 5 height 9
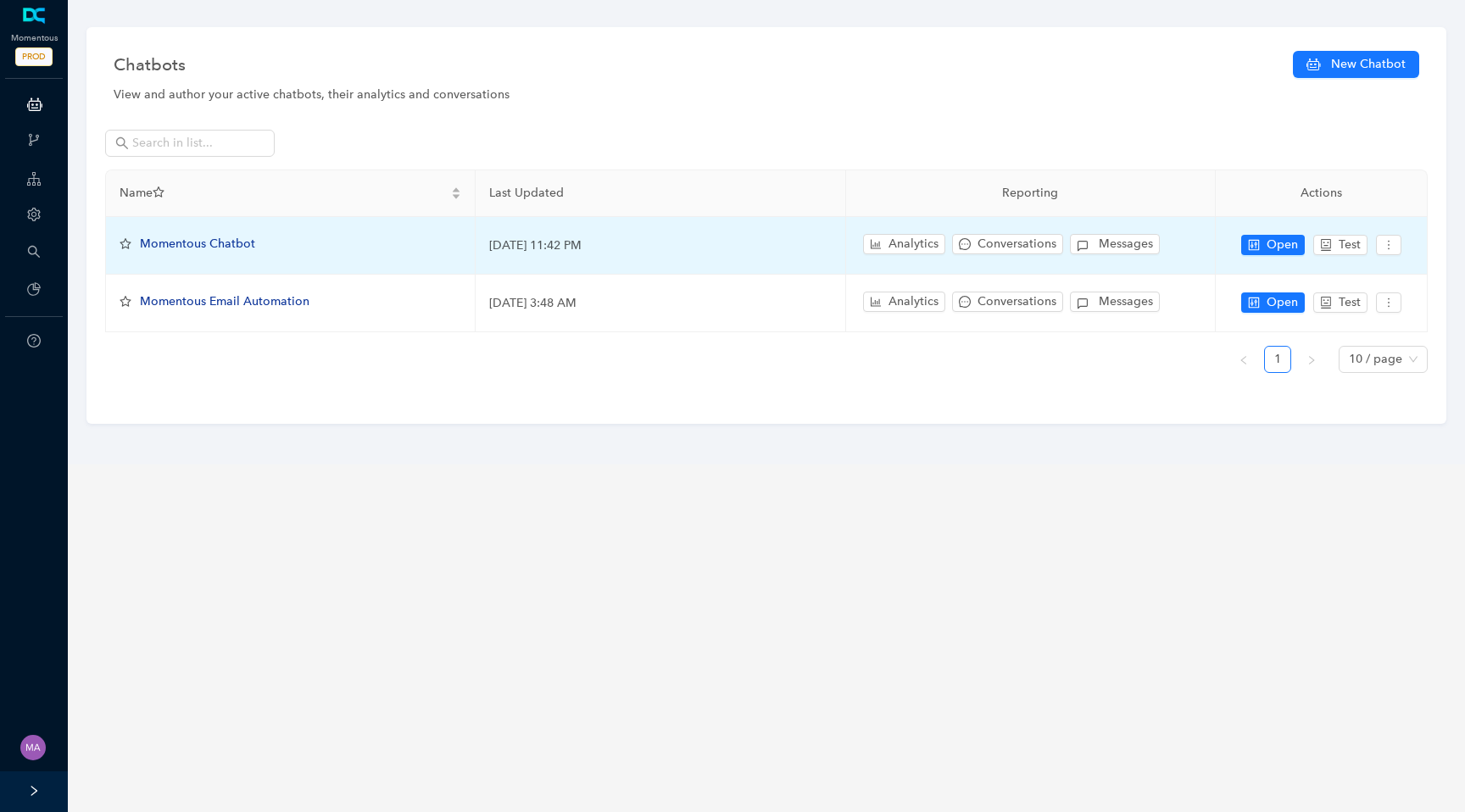
click at [206, 243] on span "Momentous Chatbot" at bounding box center [198, 243] width 115 height 15
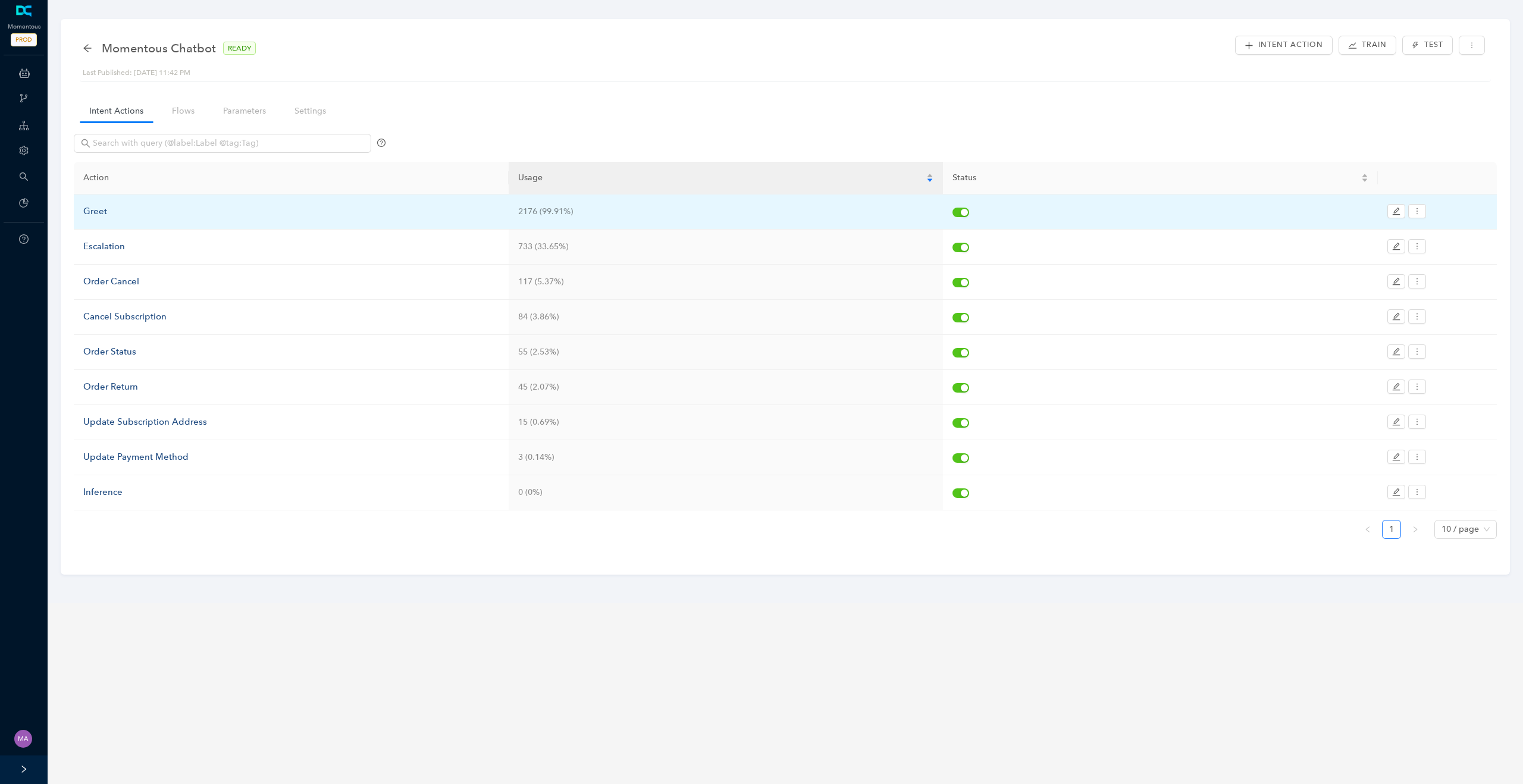
click at [102, 213] on div "Greet" at bounding box center [291, 212] width 416 height 14
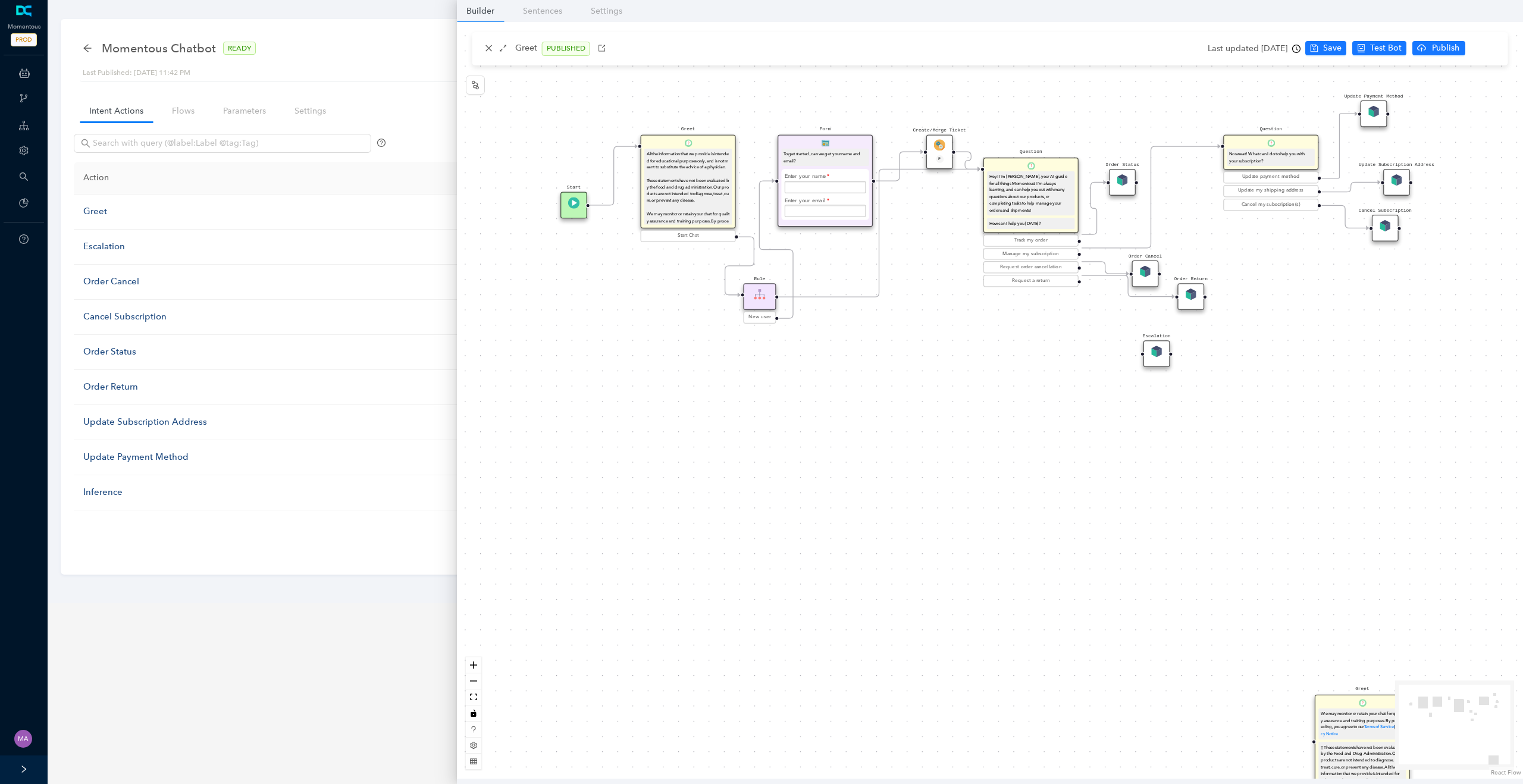
drag, startPoint x: 826, startPoint y: 325, endPoint x: 807, endPoint y: 460, distance: 136.3
click at [808, 460] on div "Create/Merge Ticket P Greet We may monitor or retain your chat for quality assu…" at bounding box center [990, 401] width 1066 height 757
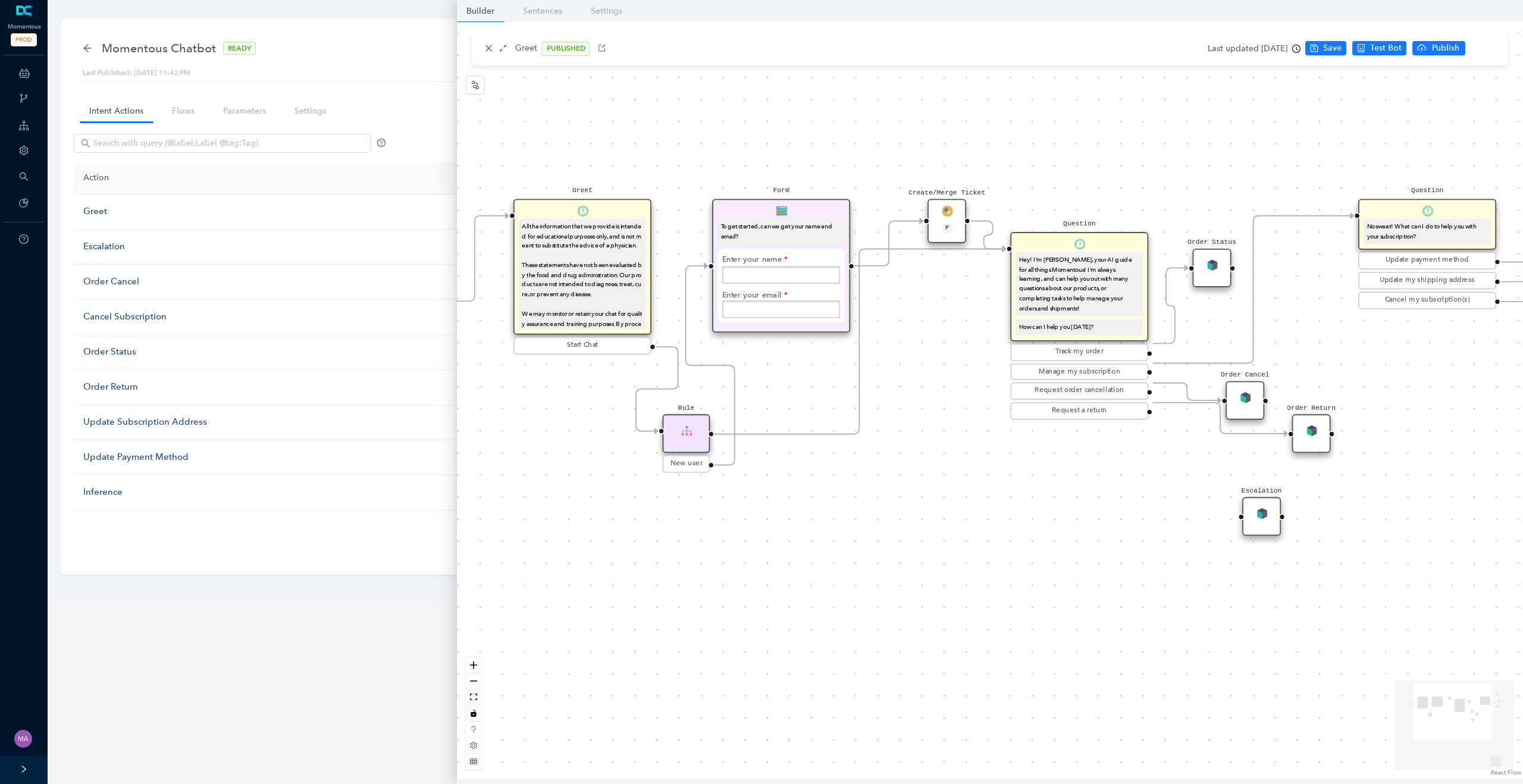
drag, startPoint x: 939, startPoint y: 359, endPoint x: 908, endPoint y: 386, distance: 41.1
click at [908, 386] on div "Create/Merge Ticket P Greet We may monitor or retain your chat for quality assu…" at bounding box center [990, 401] width 1066 height 757
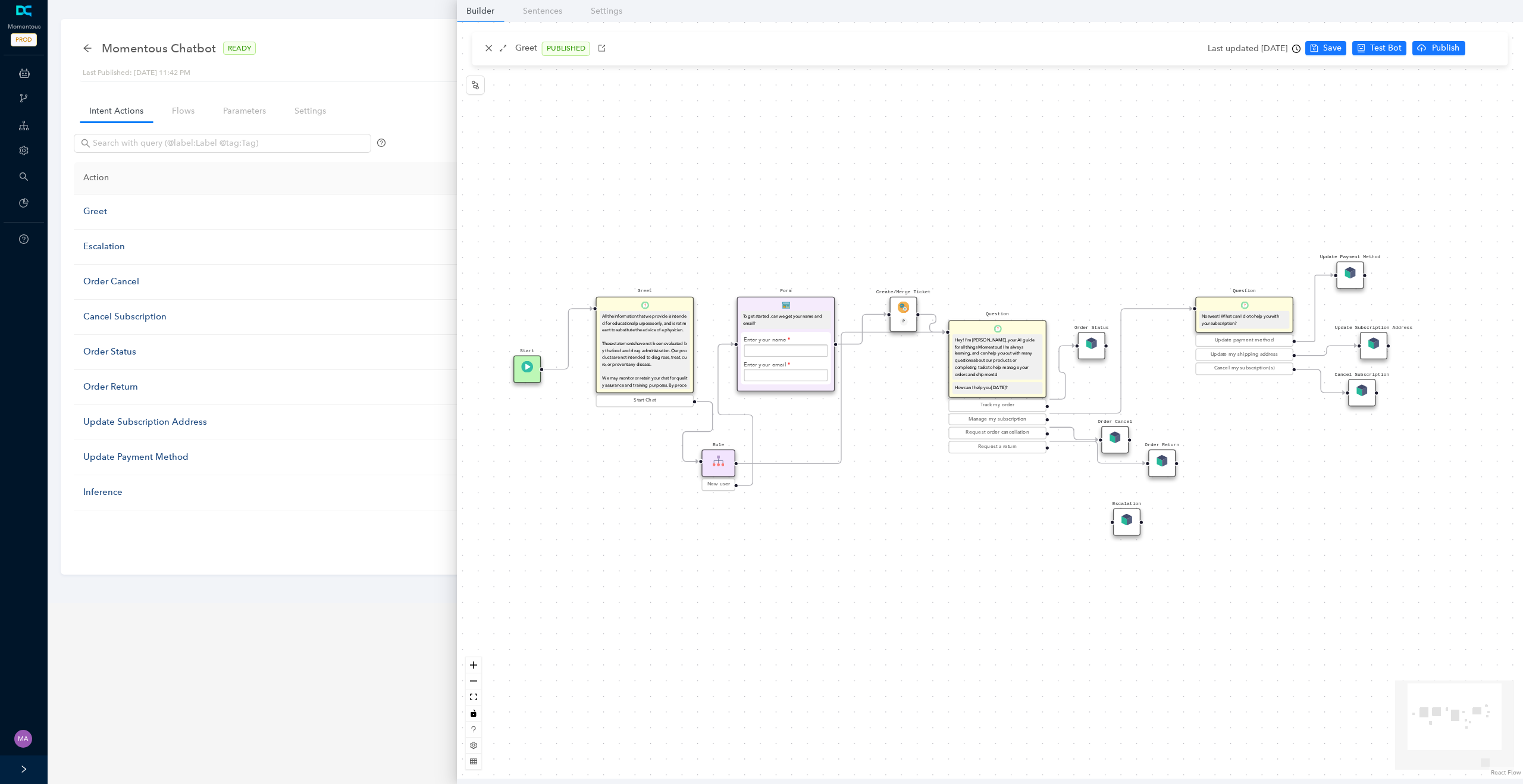
drag, startPoint x: 921, startPoint y: 400, endPoint x: 889, endPoint y: 447, distance: 56.9
click at [889, 447] on div "Create/Merge Ticket P Greet We may monitor or retain your chat for quality assu…" at bounding box center [990, 401] width 1066 height 757
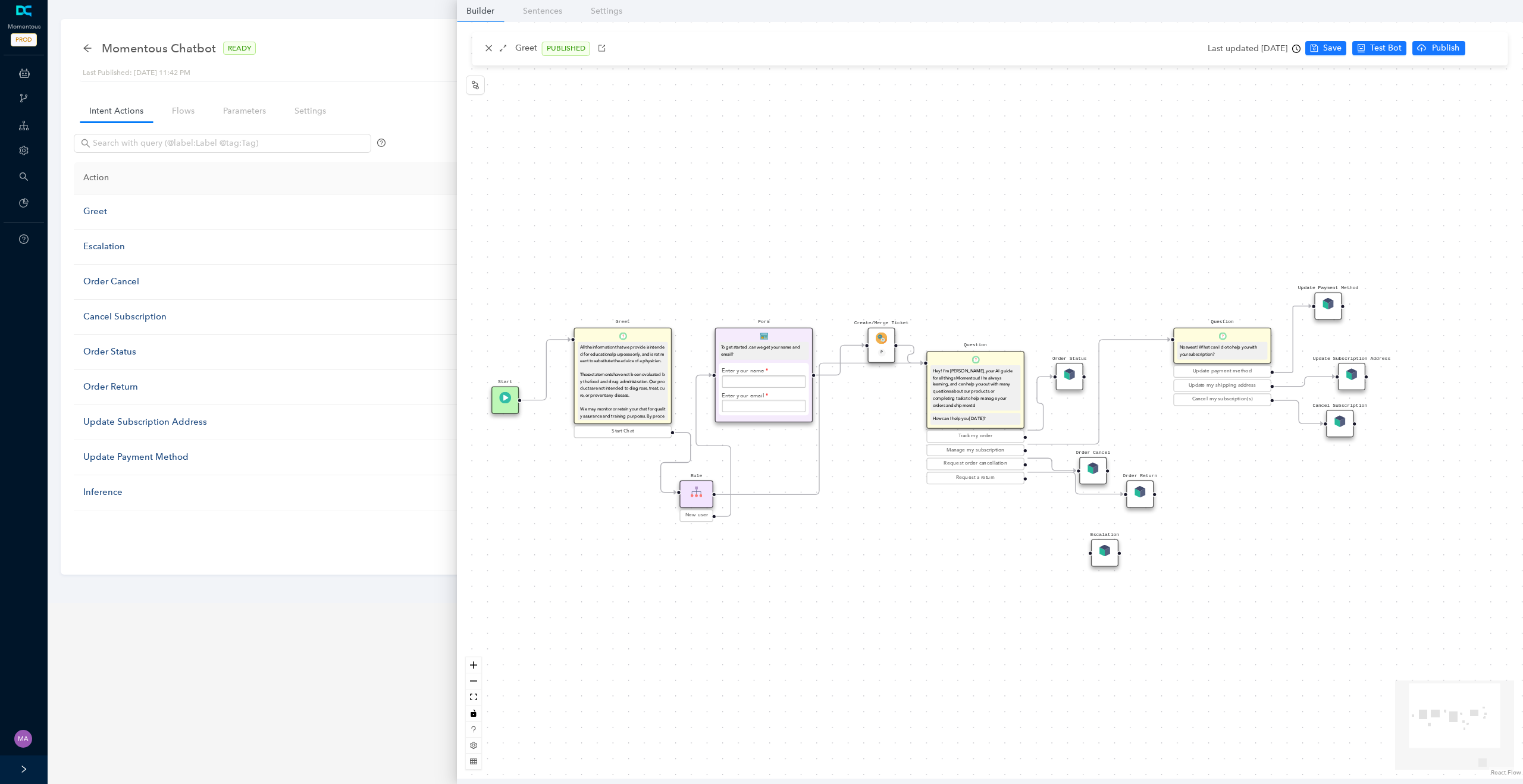
drag, startPoint x: 1272, startPoint y: 438, endPoint x: 1253, endPoint y: 463, distance: 31.4
click at [1027, 463] on div "Create/Merge Ticket P Greet We may monitor or retain your chat for quality assu…" at bounding box center [990, 401] width 1066 height 757
click at [489, 50] on icon "close" at bounding box center [489, 48] width 8 height 8
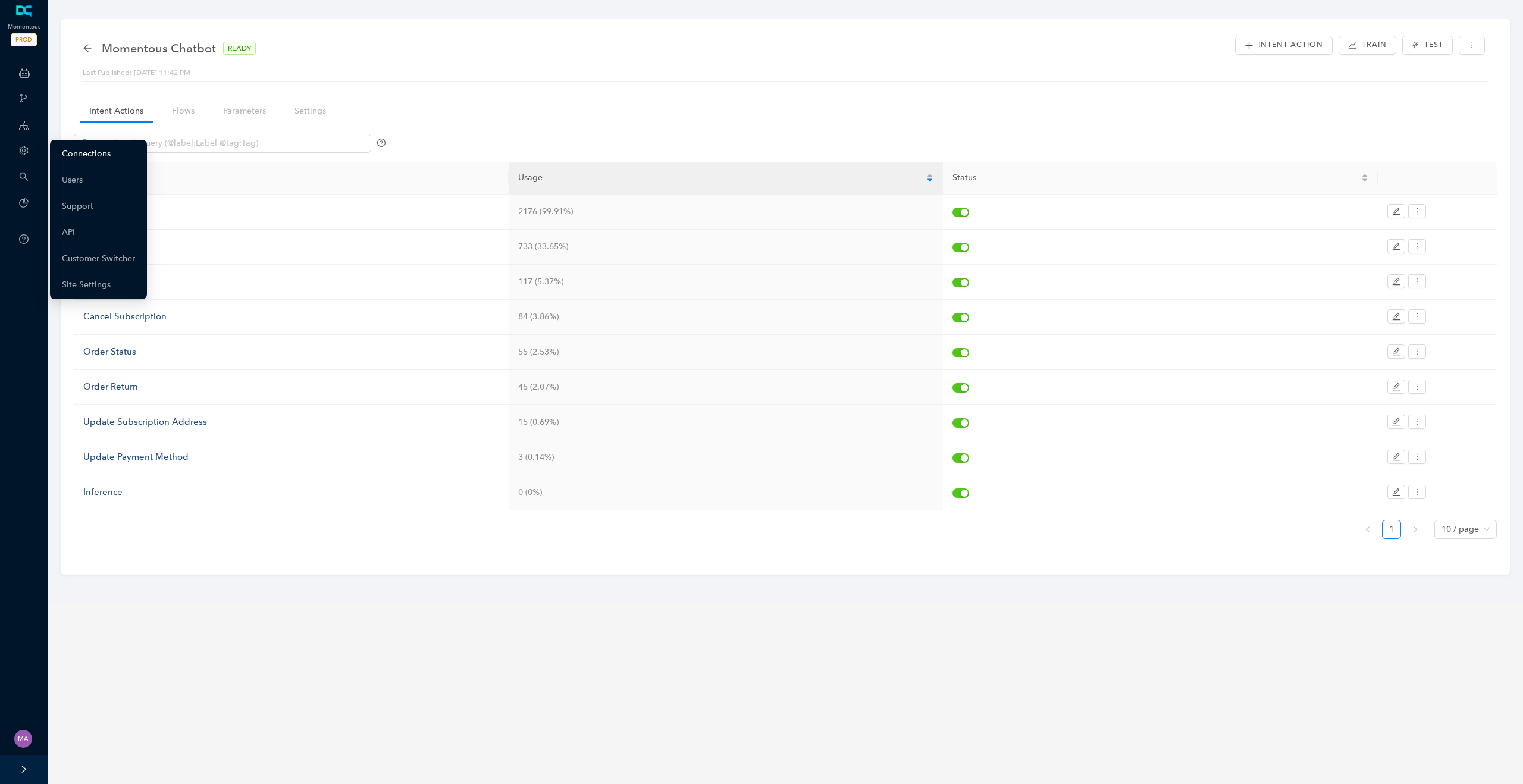
click at [67, 156] on link "Connections" at bounding box center [86, 154] width 49 height 24
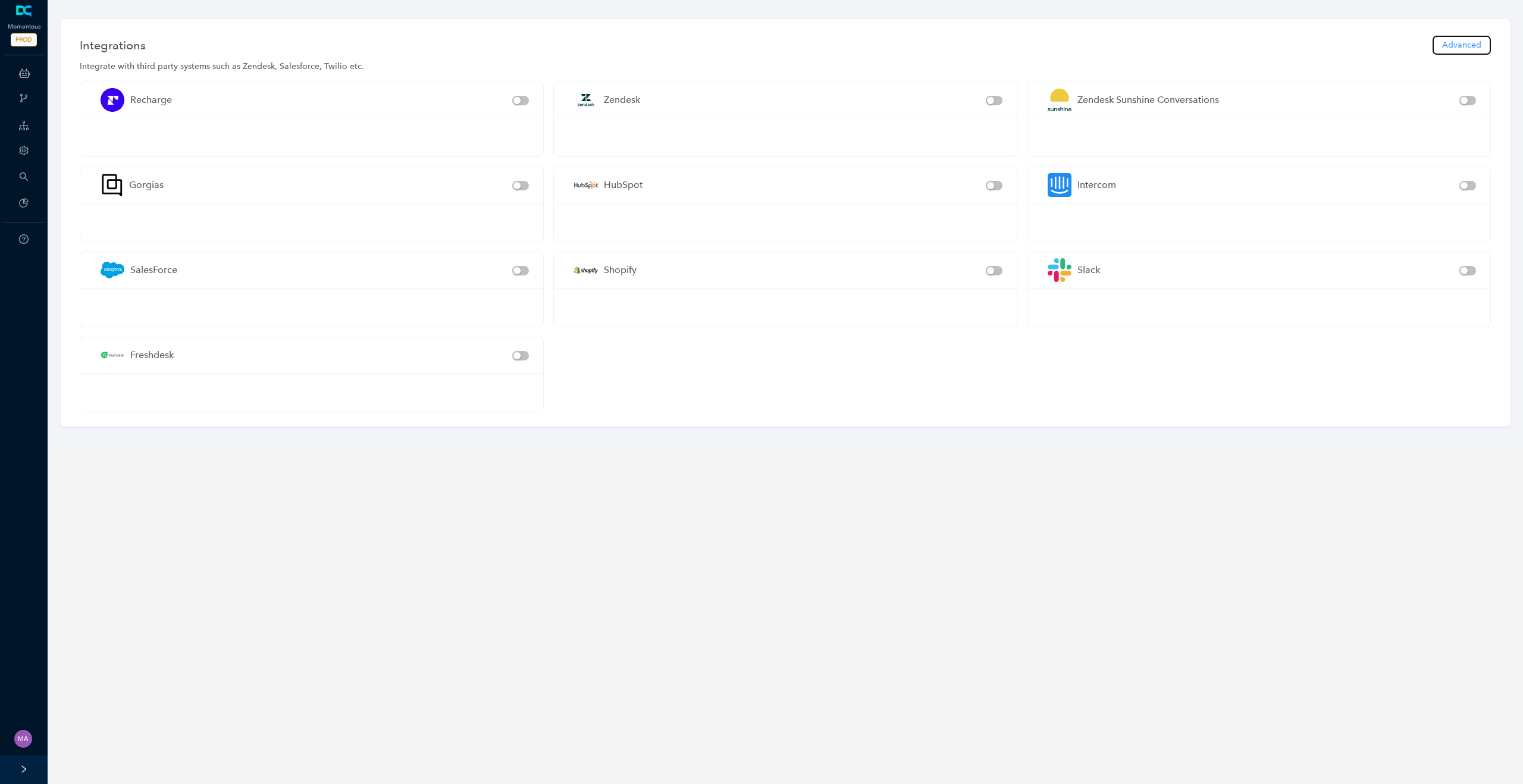
click at [1027, 40] on span "Advanced" at bounding box center [1462, 45] width 39 height 13
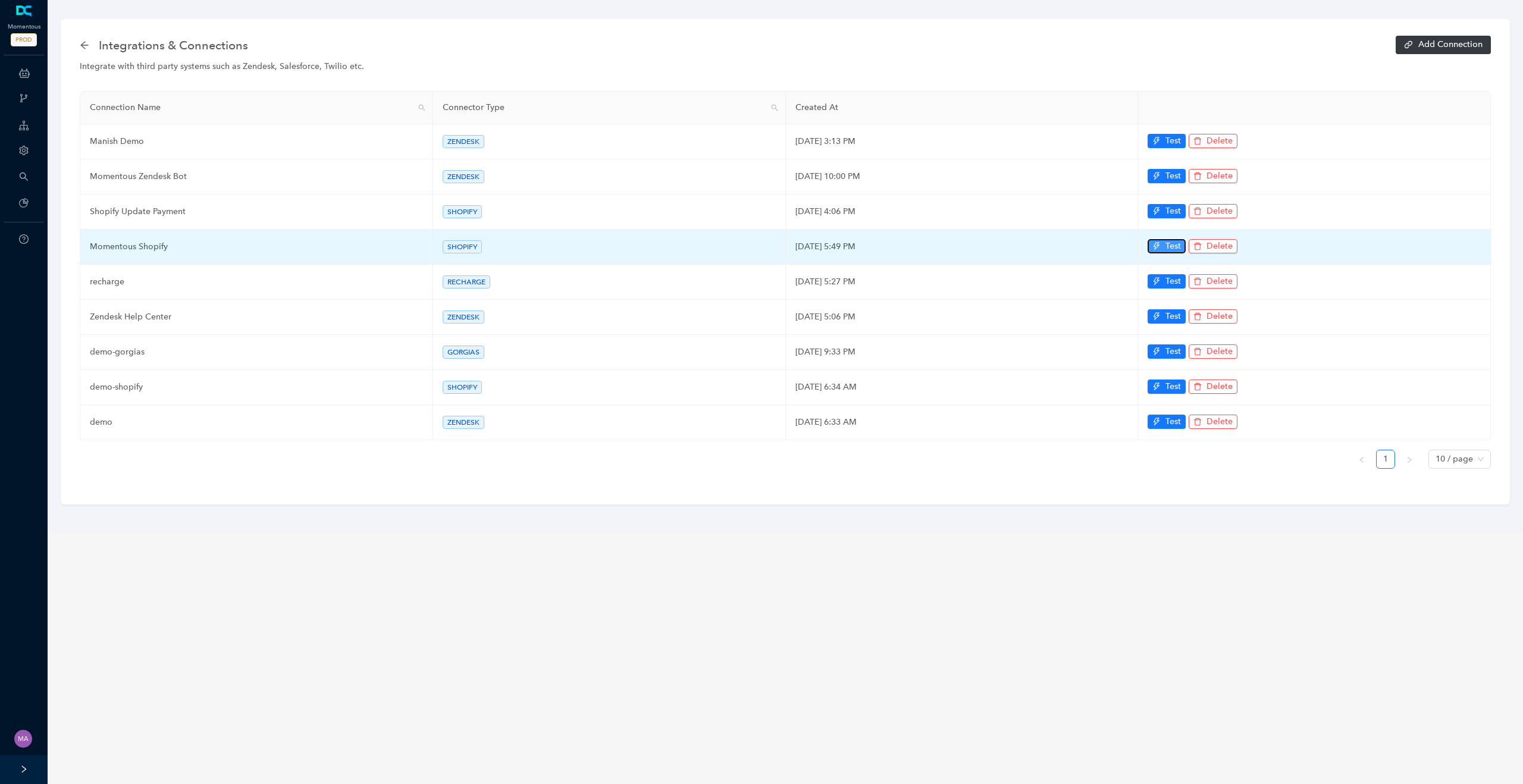
click at [1027, 246] on button "Test" at bounding box center [1167, 246] width 38 height 14
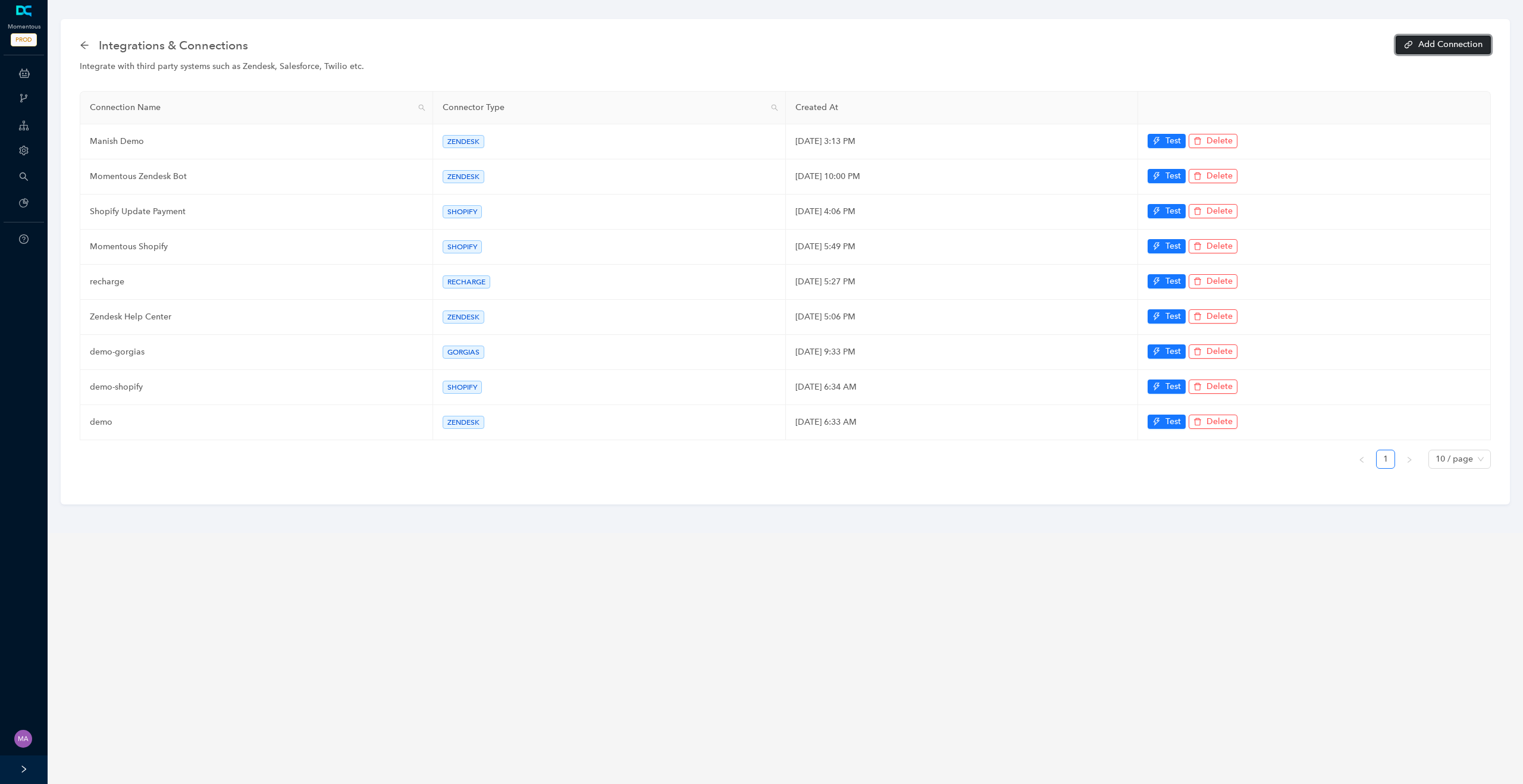
click at [1027, 47] on span "Add Connection" at bounding box center [1451, 45] width 64 height 8
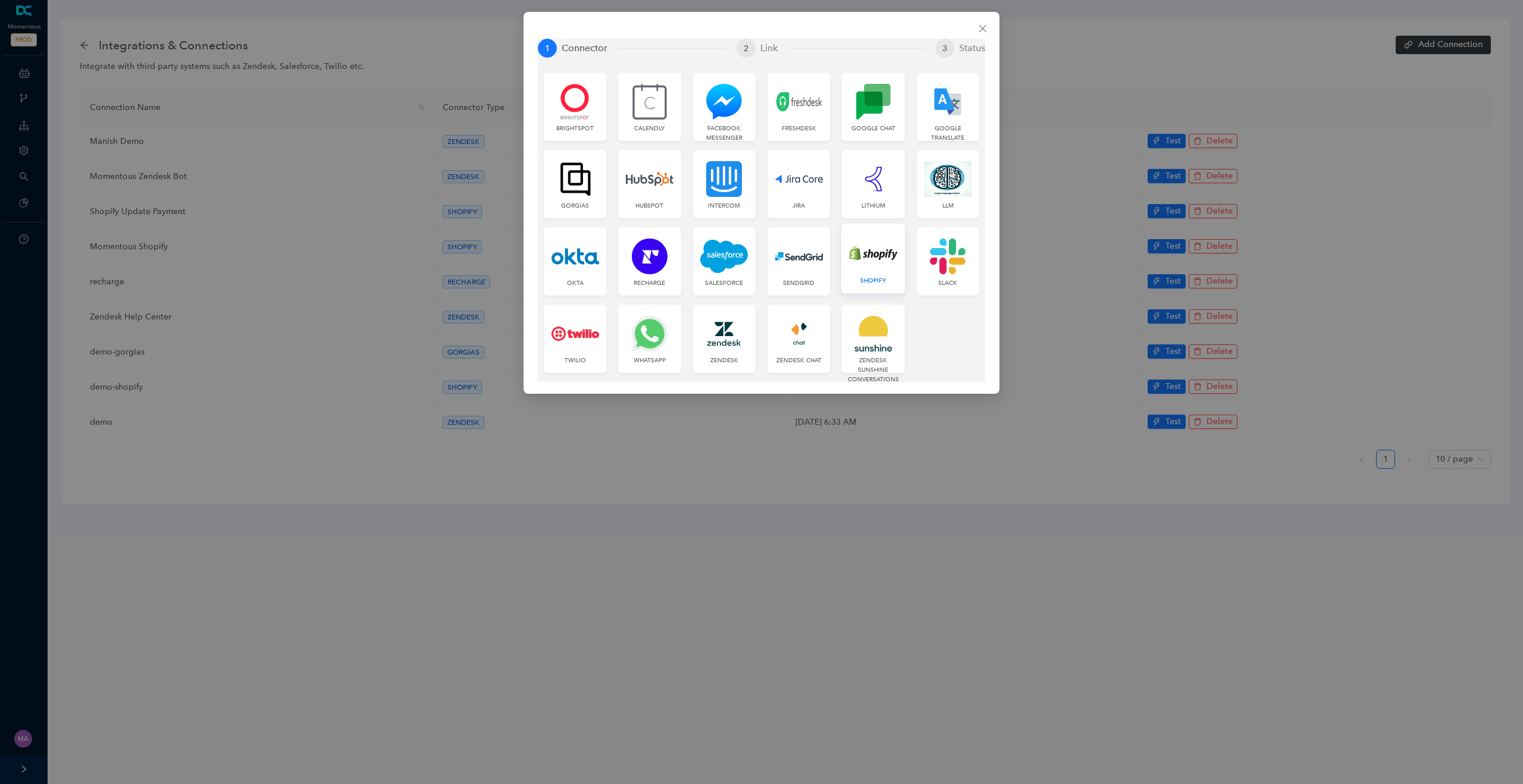
click at [859, 275] on link "Shopify" at bounding box center [873, 259] width 63 height 70
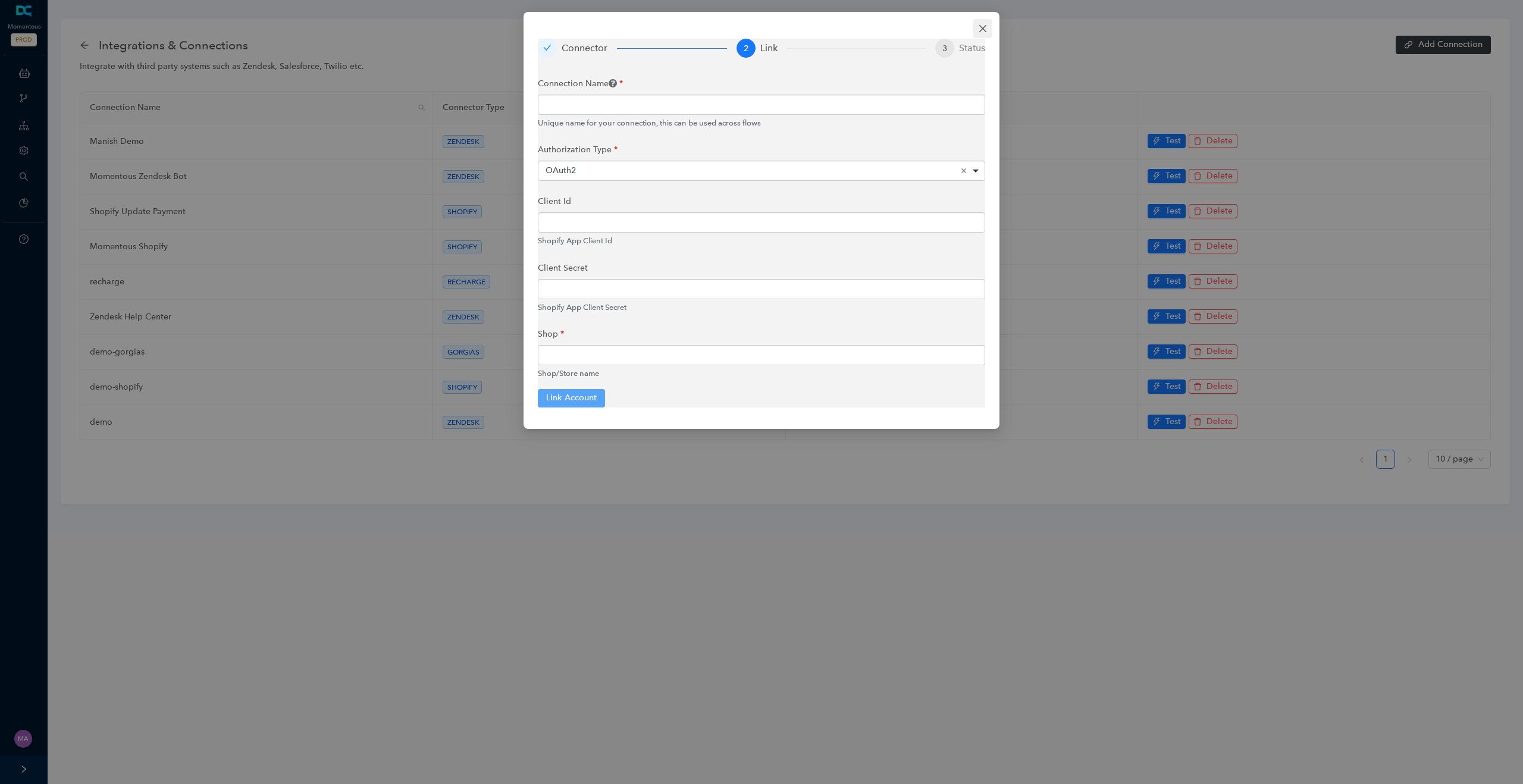
click at [984, 30] on icon "close" at bounding box center [983, 29] width 7 height 7
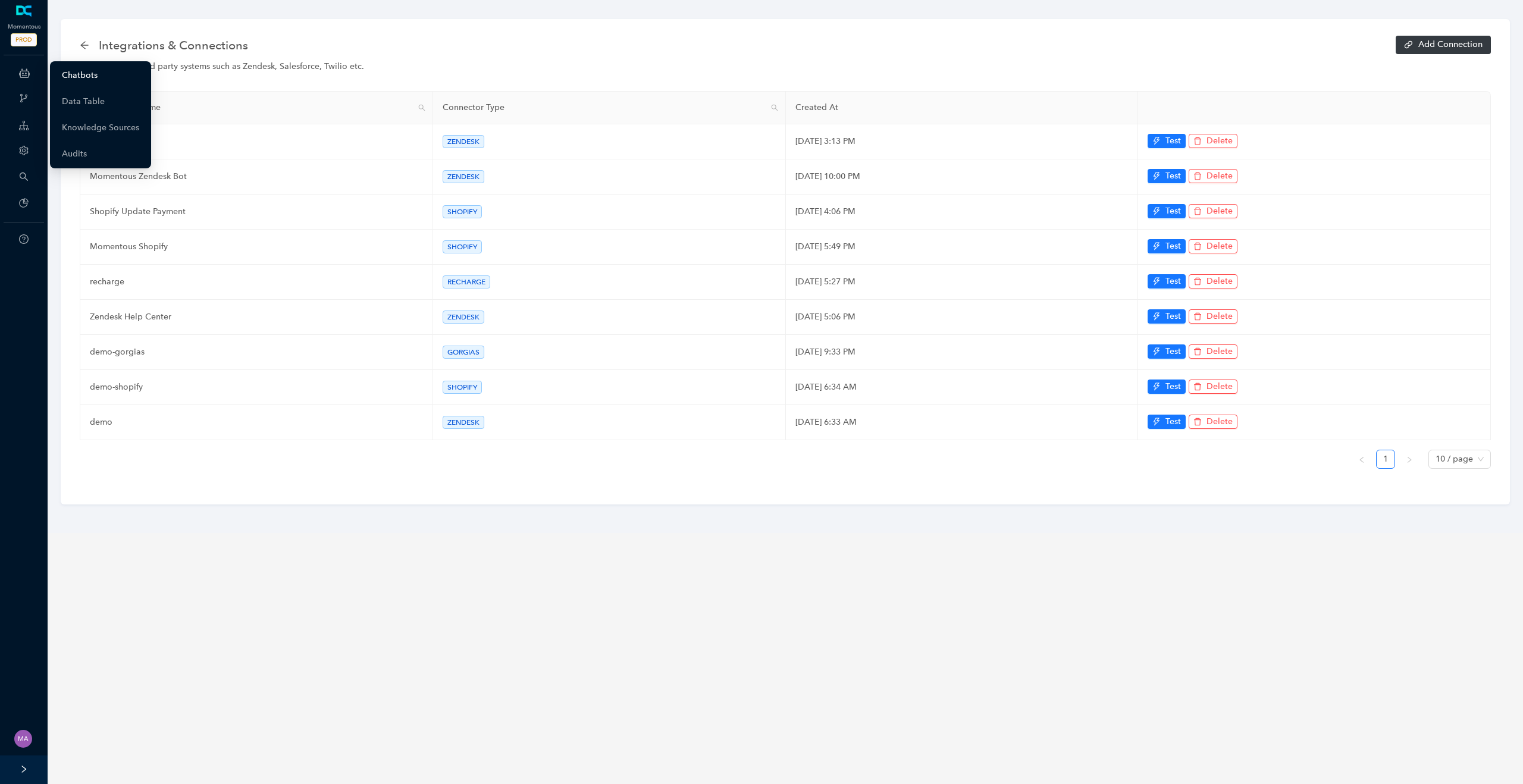
click at [75, 79] on link "Chatbots" at bounding box center [79, 75] width 36 height 24
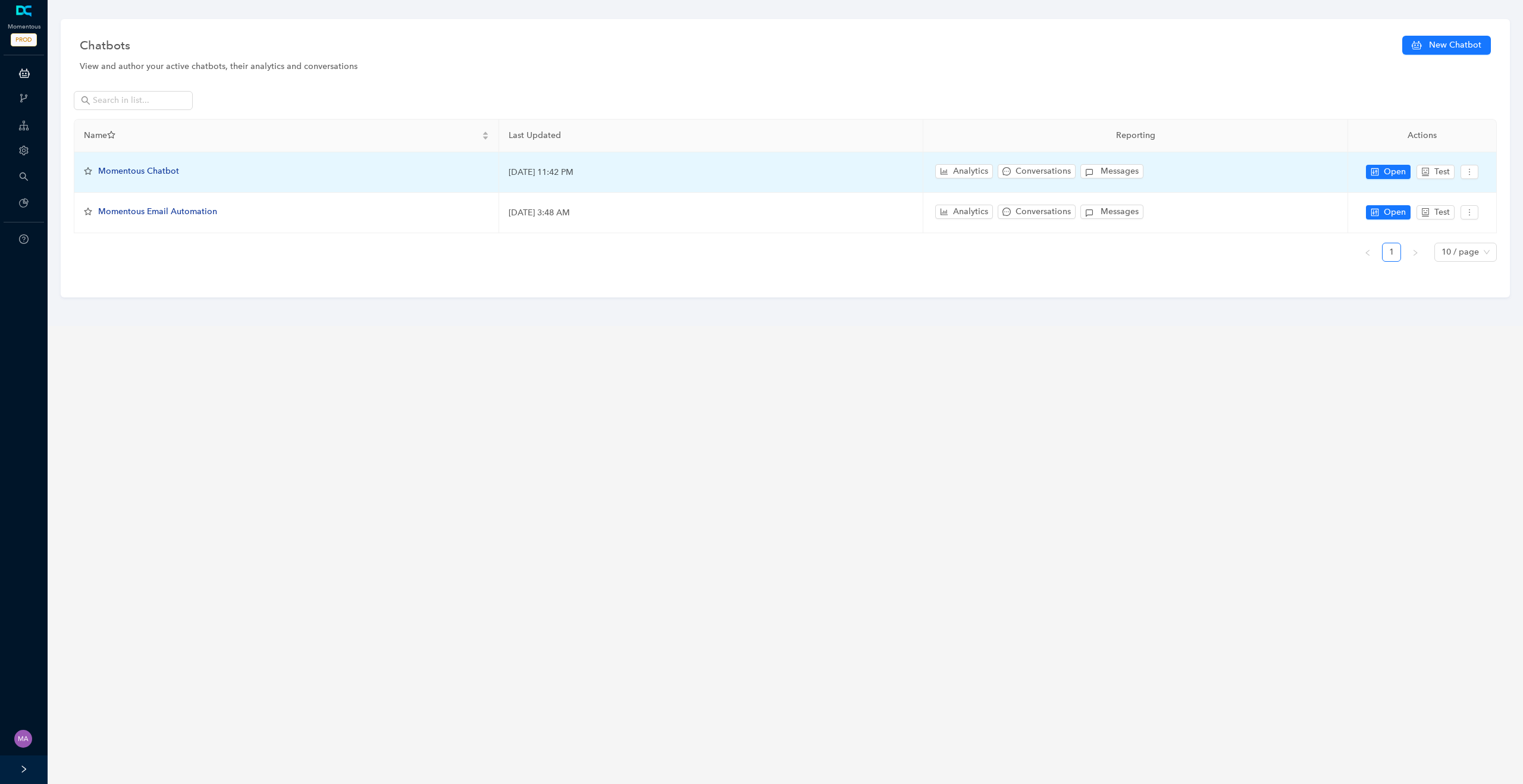
click at [145, 174] on span "Momentous Chatbot" at bounding box center [139, 171] width 81 height 10
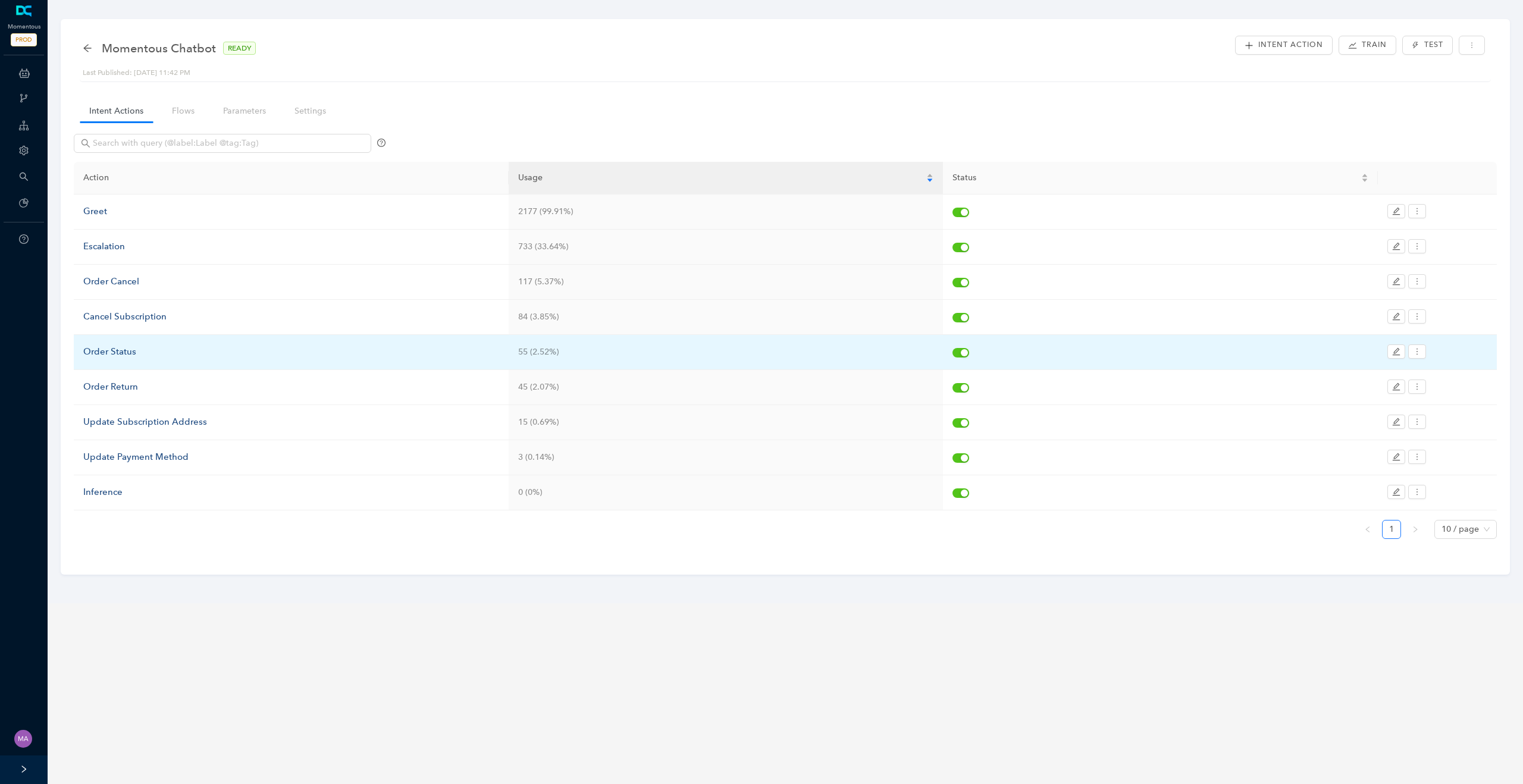
click at [115, 355] on div "Order Status" at bounding box center [291, 352] width 416 height 14
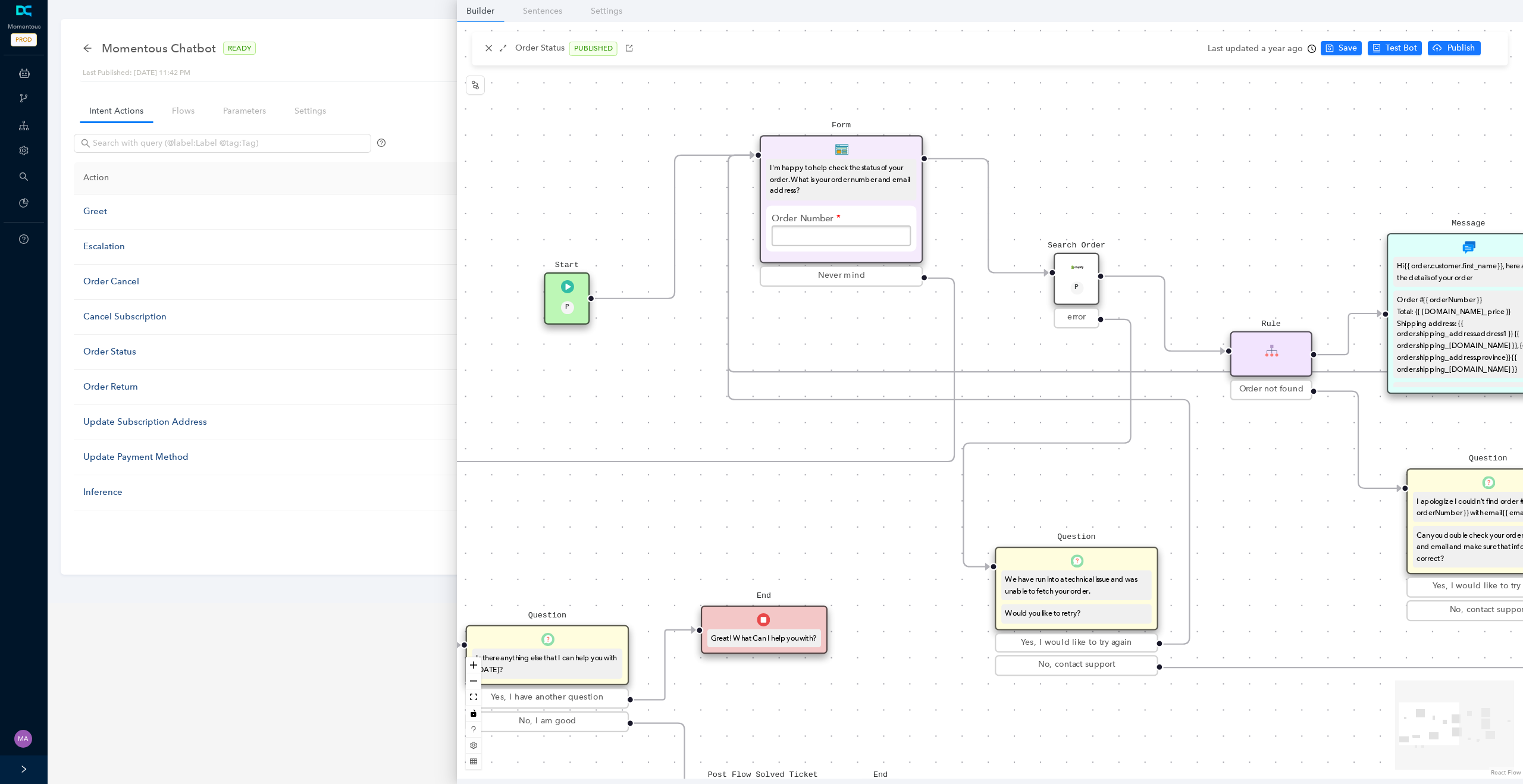
drag, startPoint x: 783, startPoint y: 327, endPoint x: 1023, endPoint y: 340, distance: 240.4
click at [1023, 340] on div "Post Flow Solved Ticket Question Is there anything else that I can help you wit…" at bounding box center [990, 401] width 1066 height 757
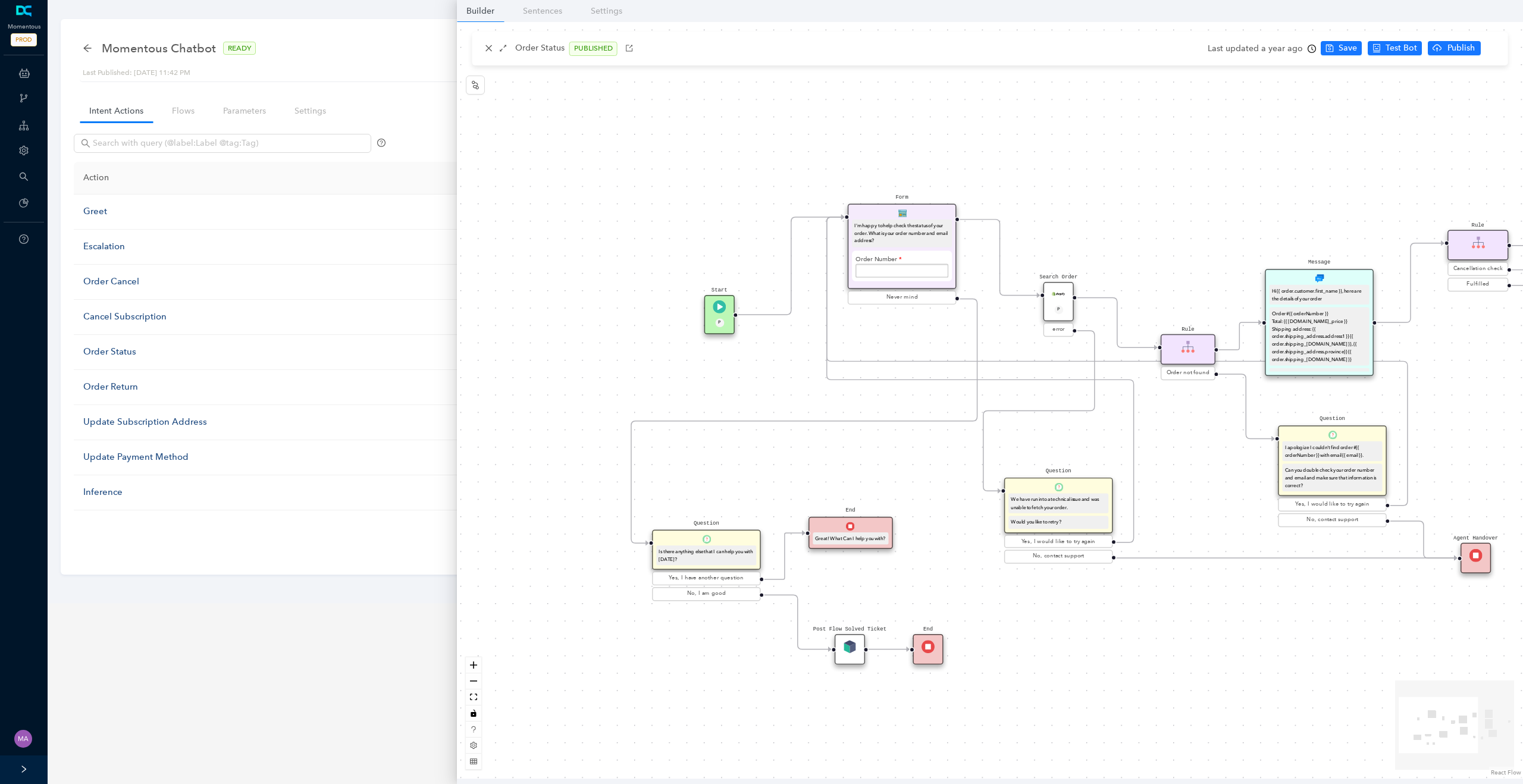
click at [1027, 295] on img at bounding box center [1058, 293] width 13 height 13
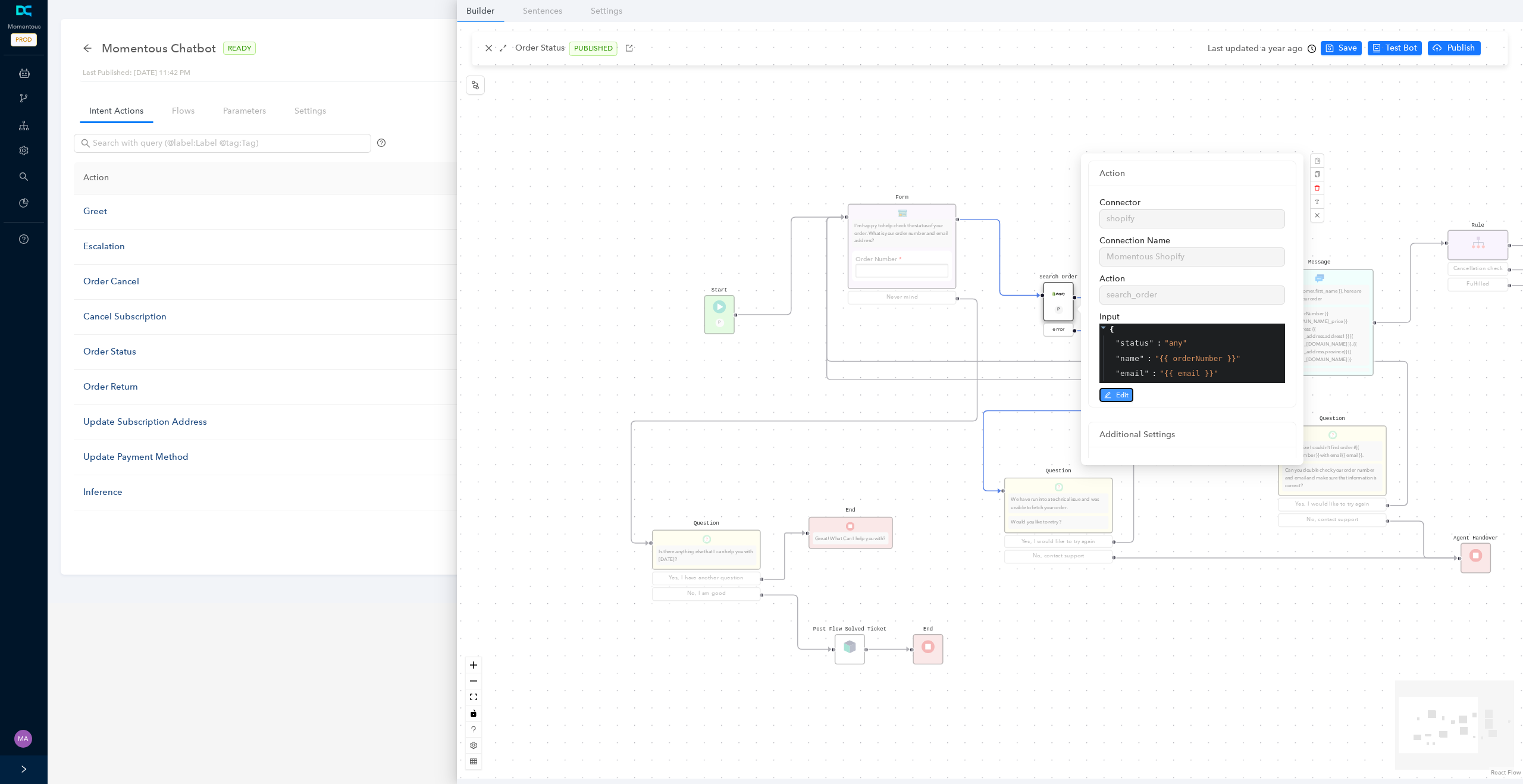
click at [1027, 394] on span "Edit" at bounding box center [1122, 394] width 13 height 10
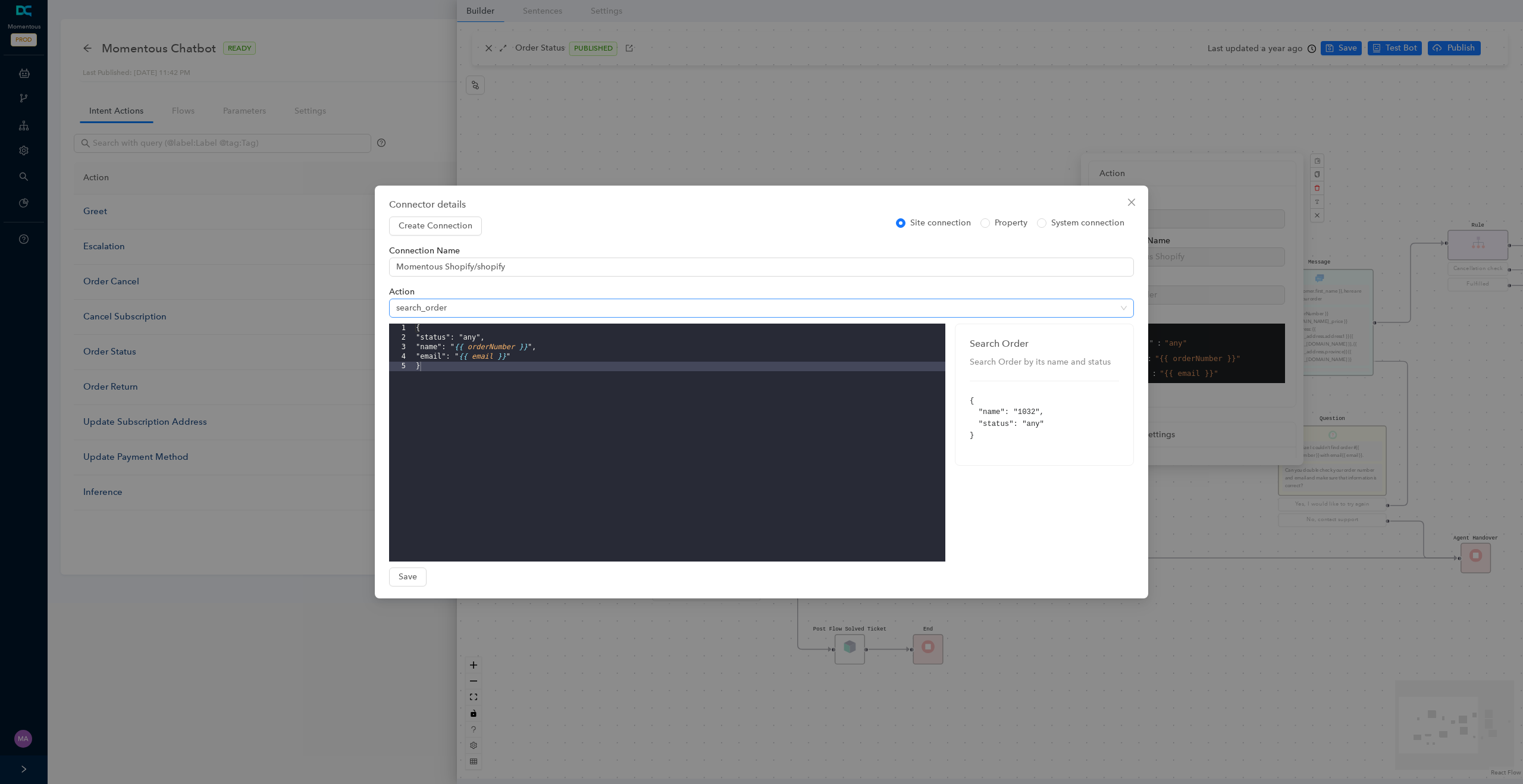
click at [502, 305] on span "search_order" at bounding box center [761, 308] width 730 height 18
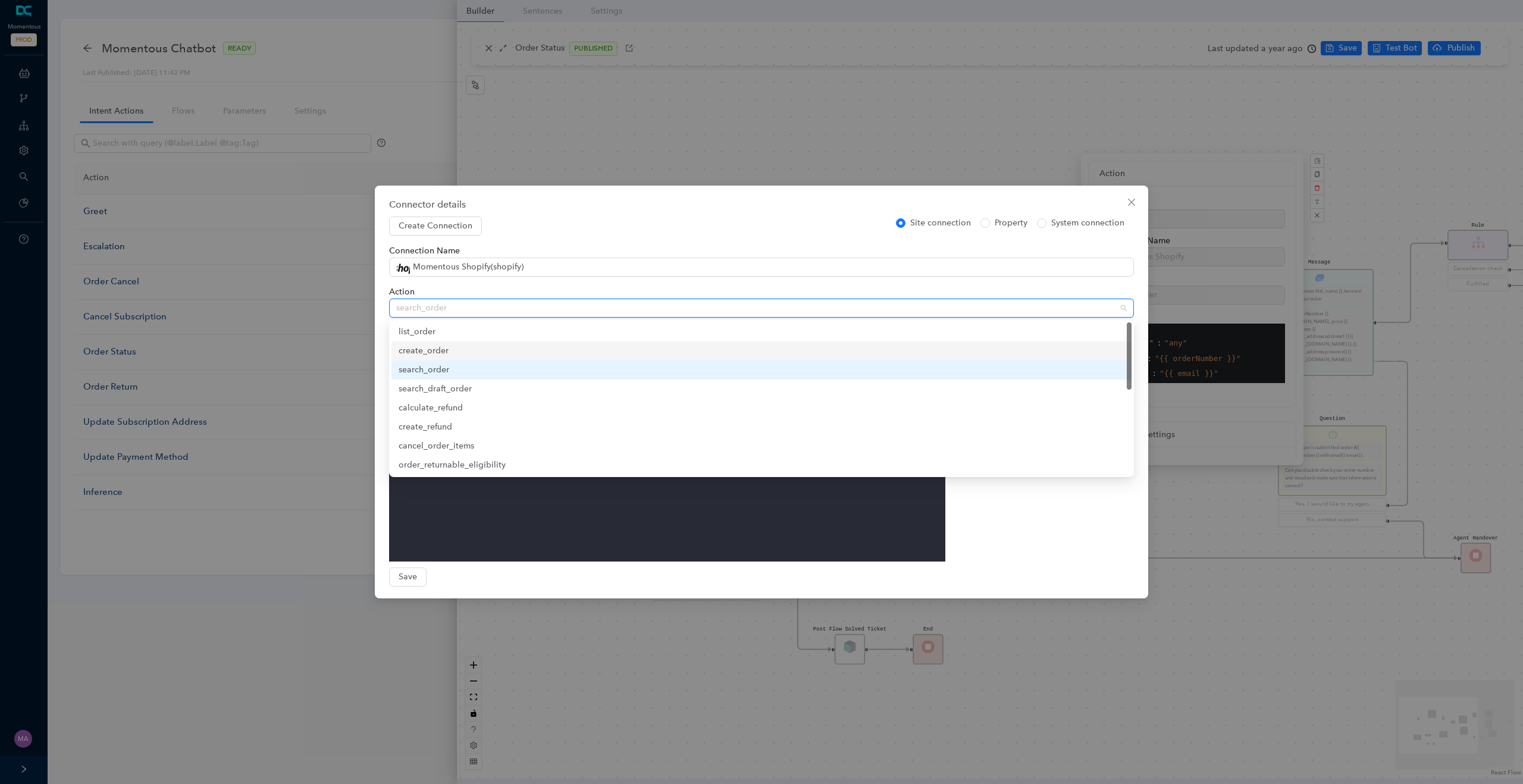
click at [422, 353] on div "create_order" at bounding box center [761, 351] width 726 height 13
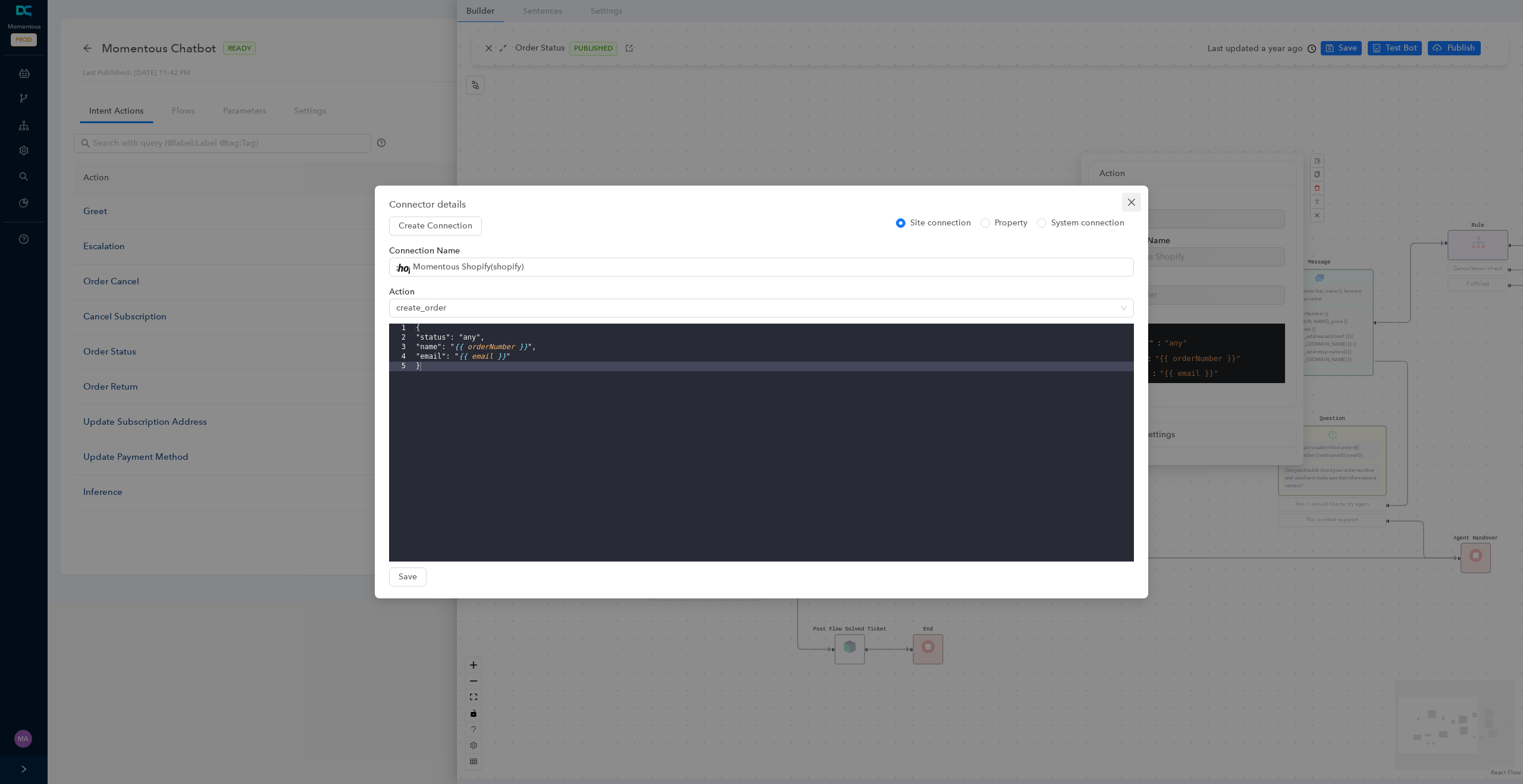
click at [1027, 205] on icon "close" at bounding box center [1131, 202] width 7 height 7
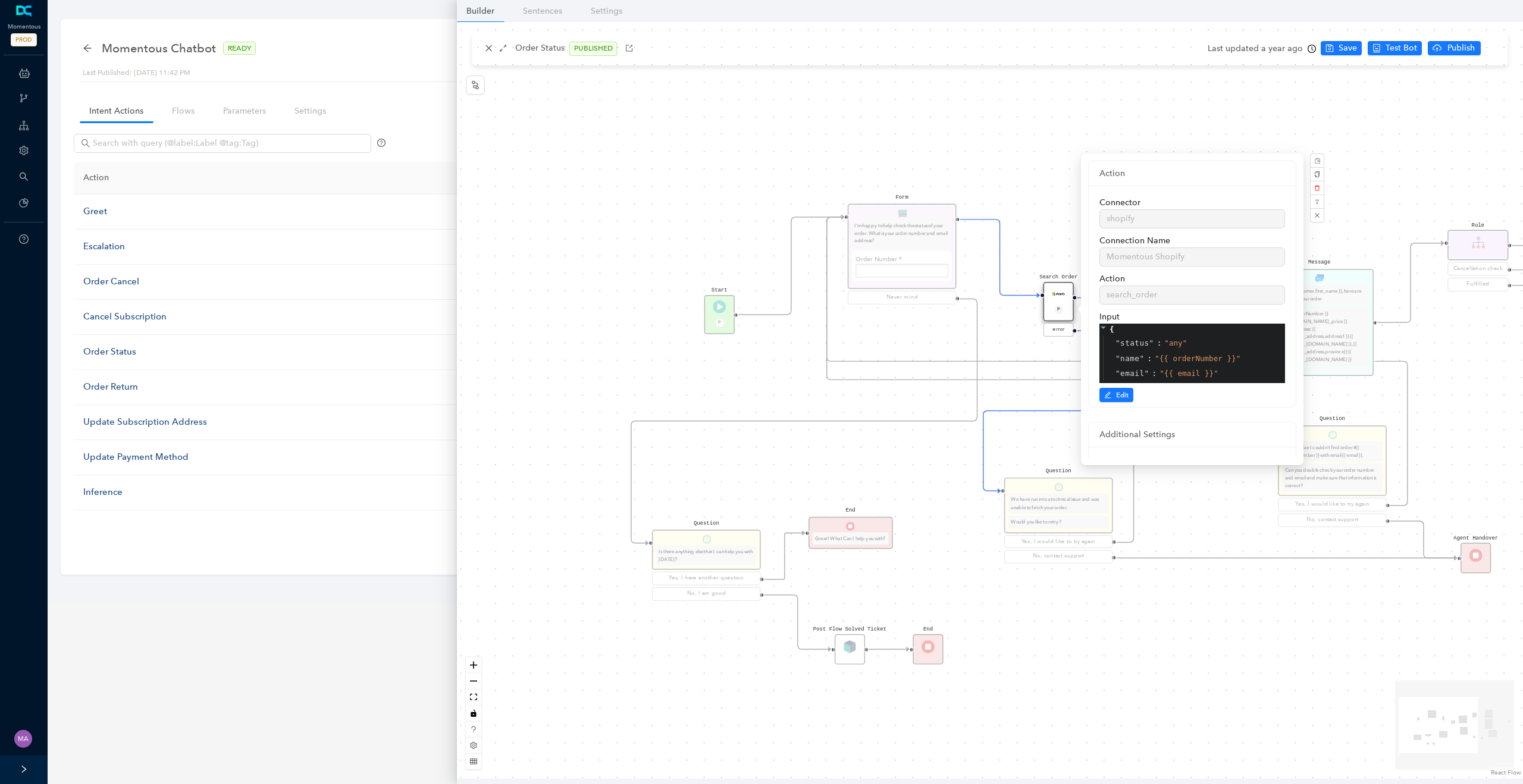
click at [954, 124] on div "Post Flow Solved Ticket Question Is there anything else that I can help you wit…" at bounding box center [990, 401] width 1066 height 757
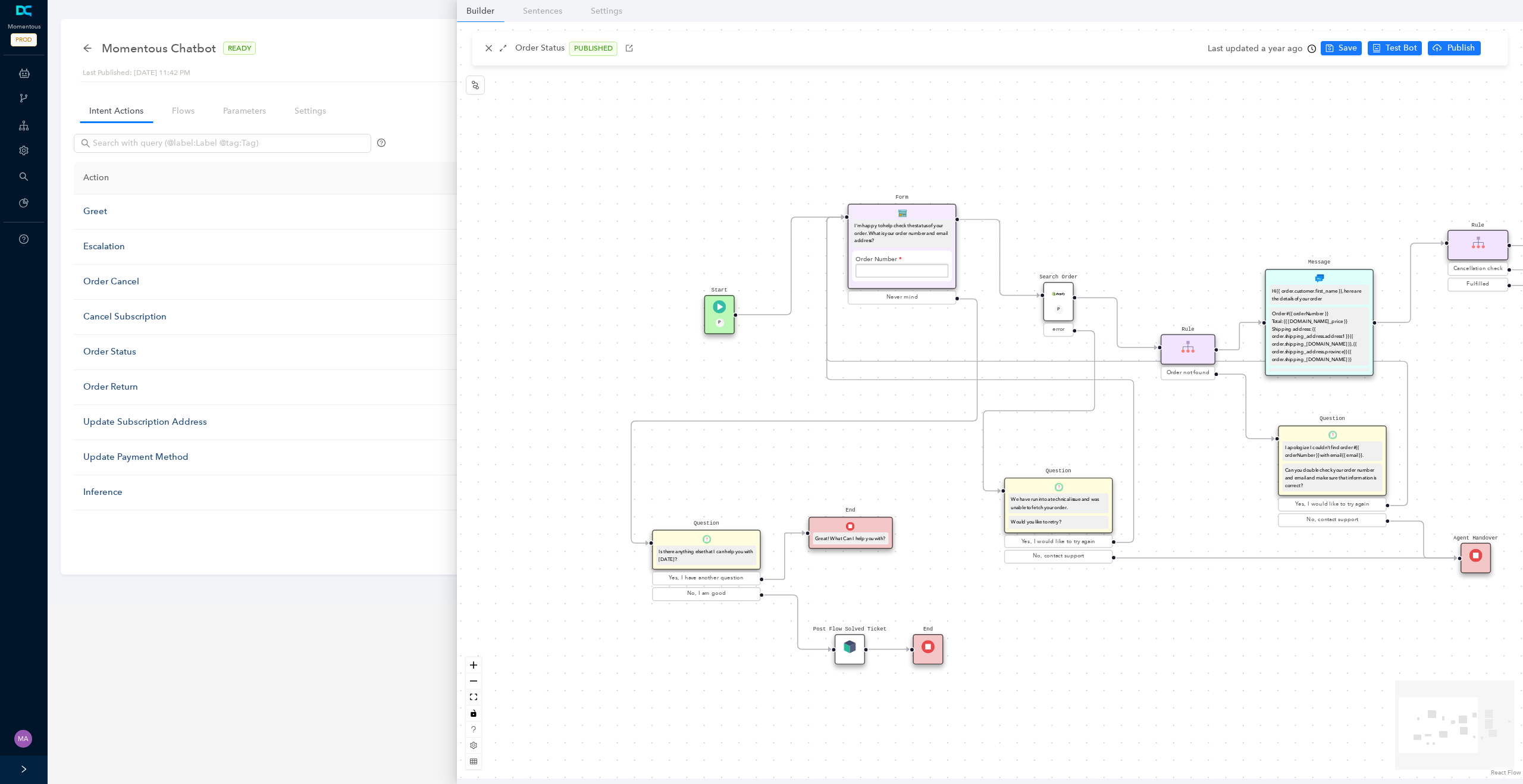
drag, startPoint x: 1132, startPoint y: 233, endPoint x: 894, endPoint y: 231, distance: 238.0
click at [894, 231] on div "Post Flow Solved Ticket Question Is there anything else that I can help you wit…" at bounding box center [990, 401] width 1066 height 757
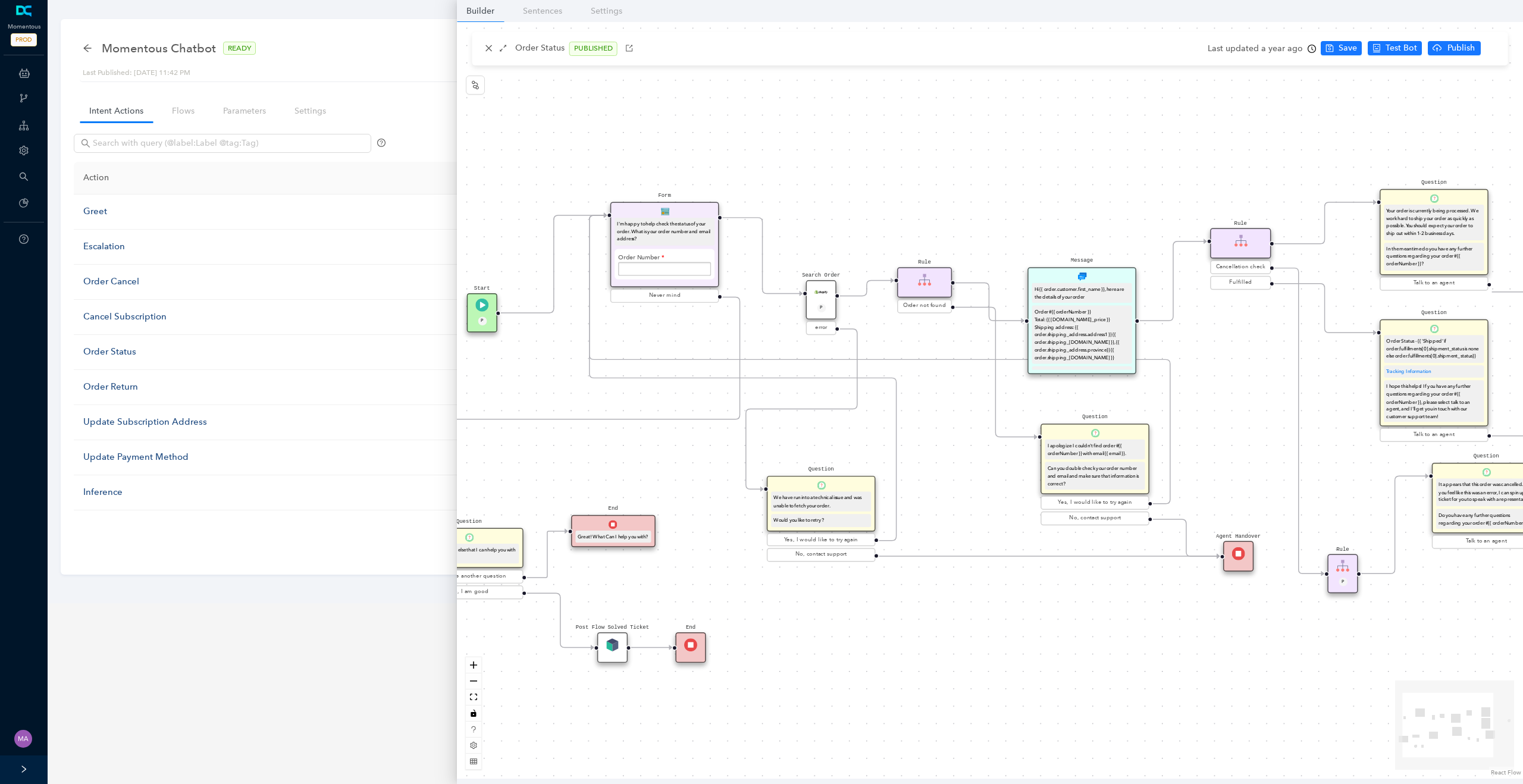
drag, startPoint x: 954, startPoint y: 349, endPoint x: 926, endPoint y: 288, distance: 67.1
click at [926, 288] on div "Rule" at bounding box center [924, 282] width 55 height 31
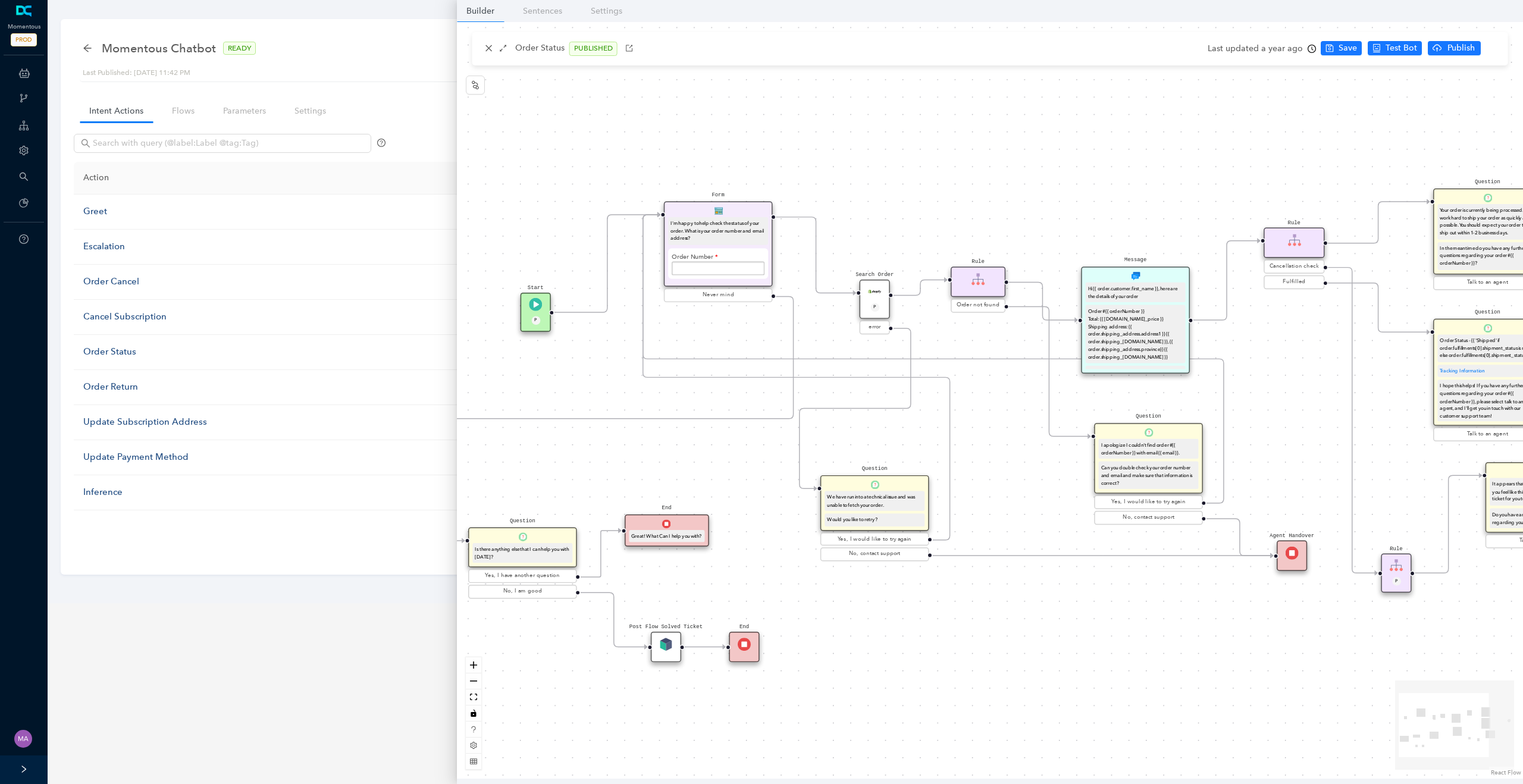
drag, startPoint x: 941, startPoint y: 194, endPoint x: 995, endPoint y: 194, distance: 54.0
click at [995, 194] on div "Post Flow Solved Ticket Question Is there anything else that I can help you wit…" at bounding box center [990, 401] width 1066 height 757
click at [1027, 73] on span "Test this flow" at bounding box center [1399, 69] width 51 height 13
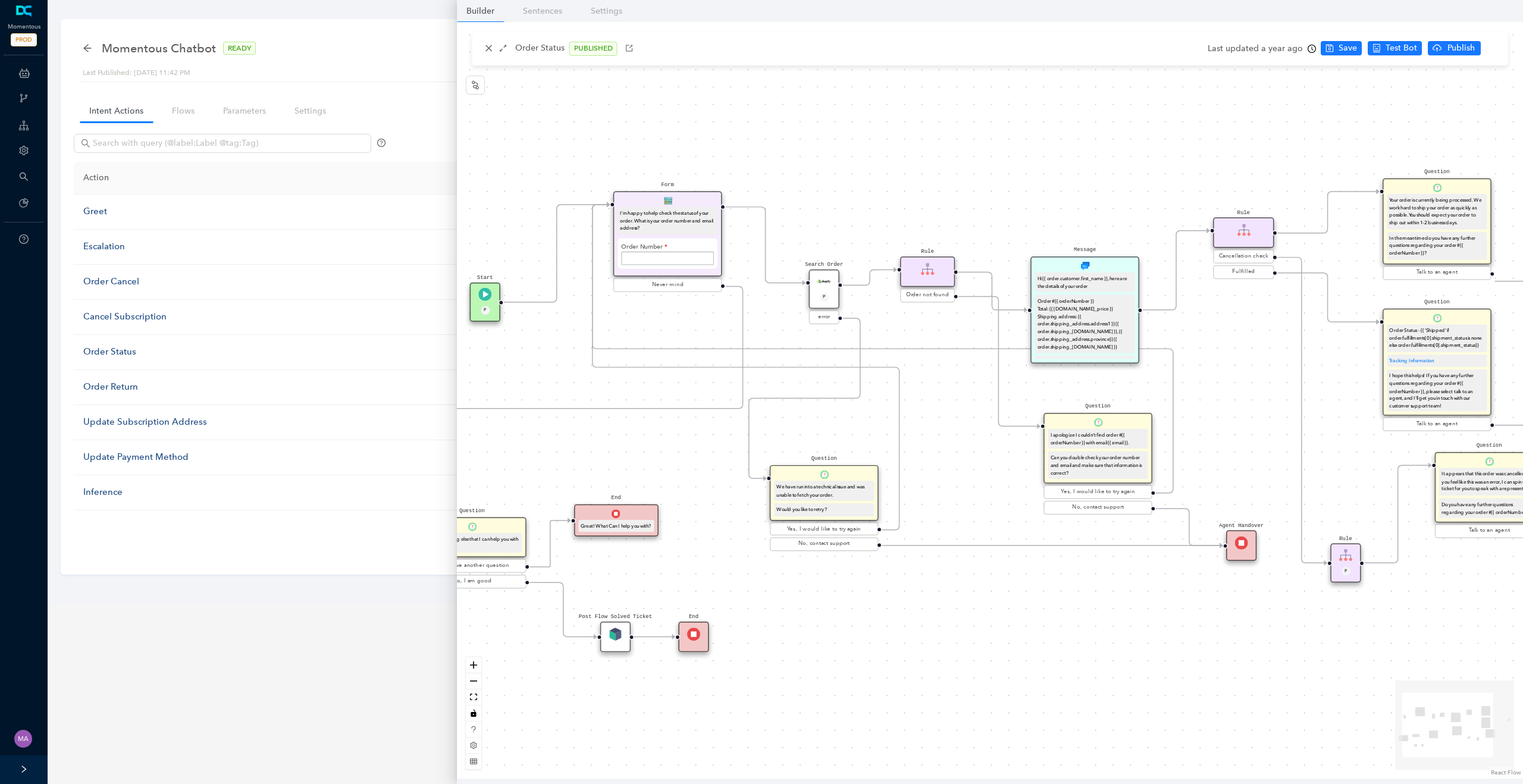
drag, startPoint x: 969, startPoint y: 205, endPoint x: 918, endPoint y: 194, distance: 52.2
click at [918, 194] on div "Post Flow Solved Ticket Question Is there anything else that I can help you wit…" at bounding box center [990, 401] width 1066 height 757
drag, startPoint x: 489, startPoint y: 292, endPoint x: 493, endPoint y: 194, distance: 98.1
click at [493, 194] on div "Start P" at bounding box center [485, 211] width 31 height 39
drag, startPoint x: 888, startPoint y: 210, endPoint x: 855, endPoint y: 210, distance: 33.0
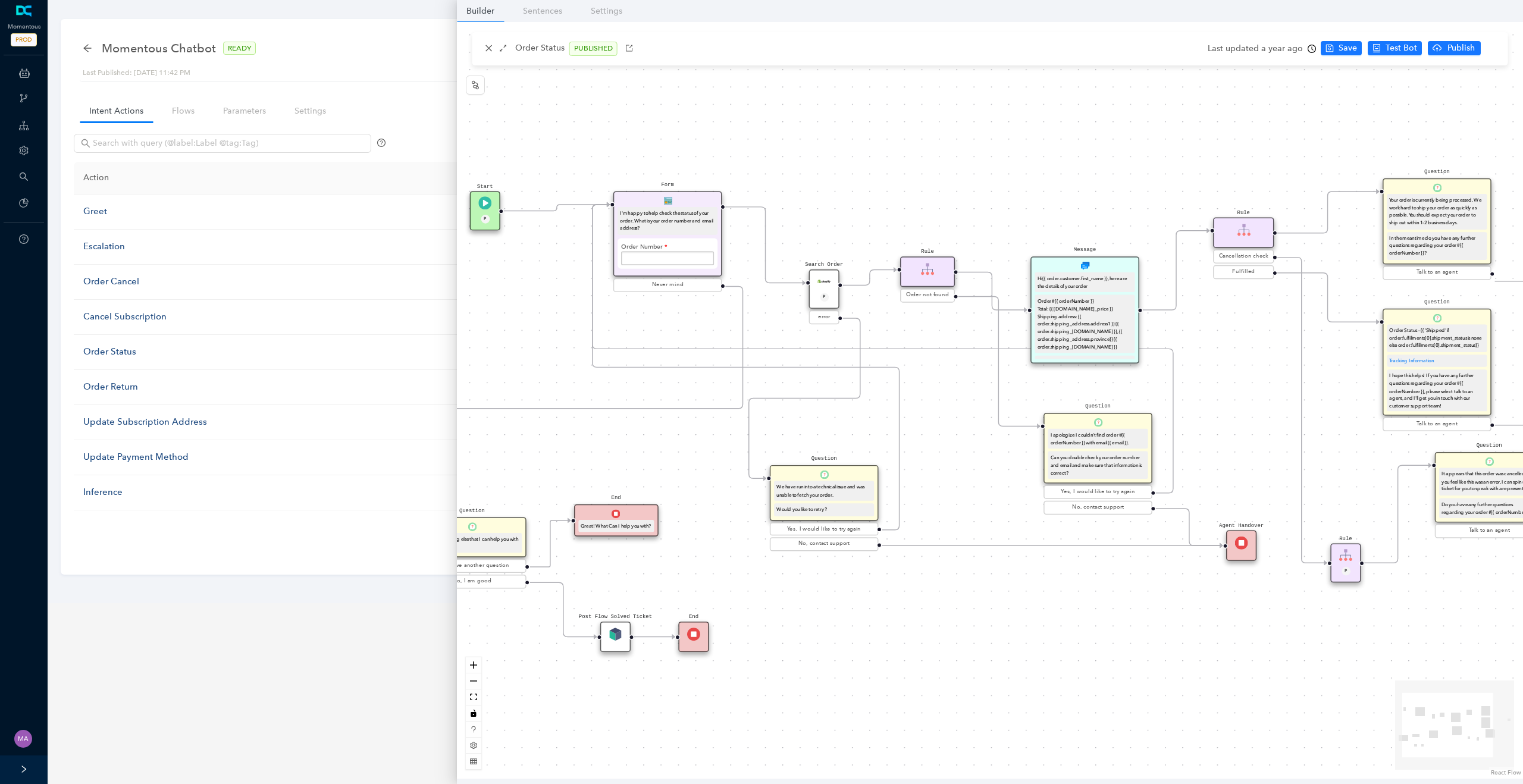
click at [855, 210] on div "Post Flow Solved Ticket Question Is there anything else that I can help you wit…" at bounding box center [990, 401] width 1066 height 757
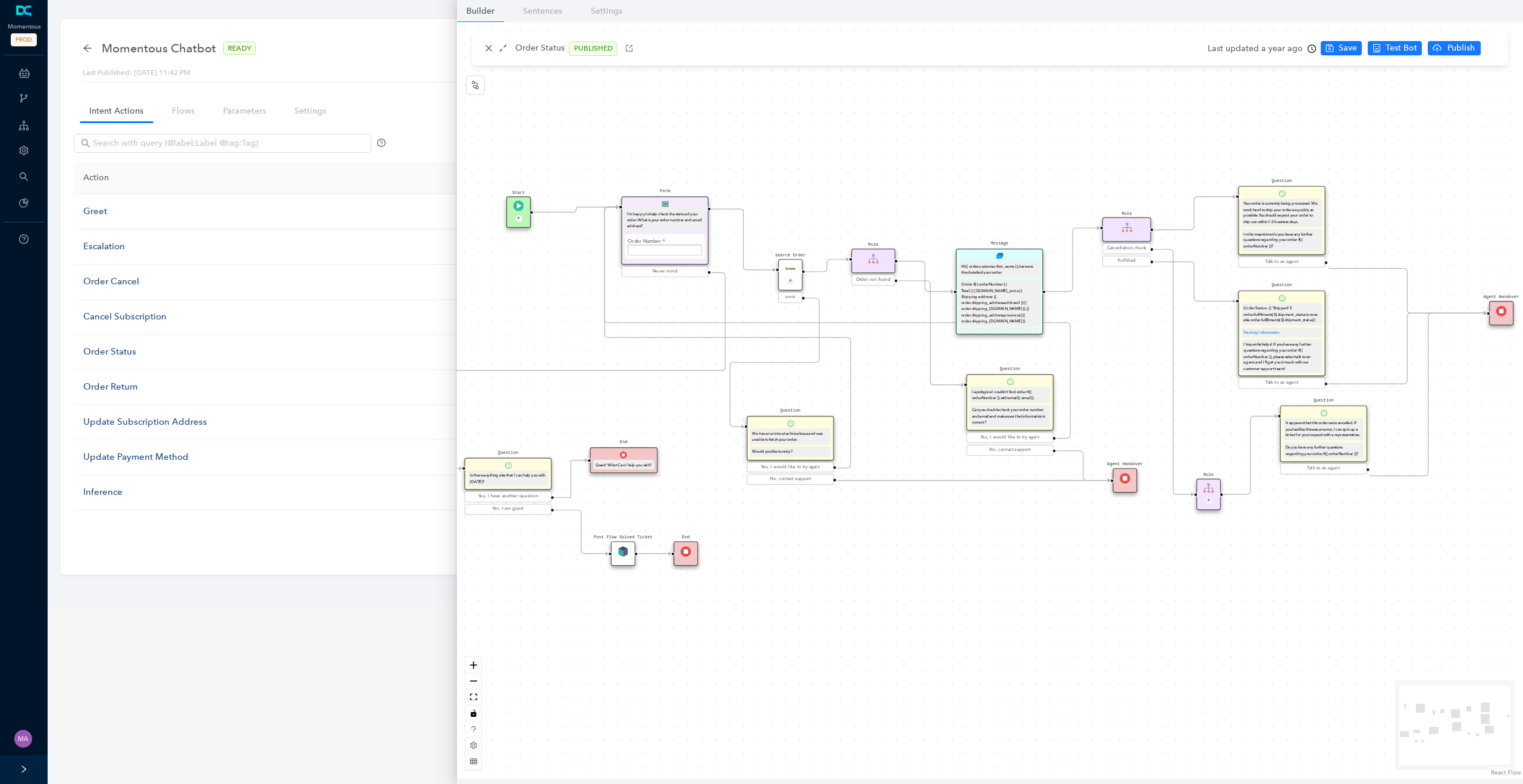
drag, startPoint x: 896, startPoint y: 193, endPoint x: 889, endPoint y: 194, distance: 7.1
click at [889, 194] on div "Post Flow Solved Ticket Question Is there anything else that I can help you wit…" at bounding box center [990, 401] width 1066 height 757
drag, startPoint x: 981, startPoint y: 257, endPoint x: 992, endPoint y: 217, distance: 41.5
click at [992, 217] on div "Message Hi {{ order.customer.first_name }}, here are the details of your order …" at bounding box center [1010, 250] width 87 height 86
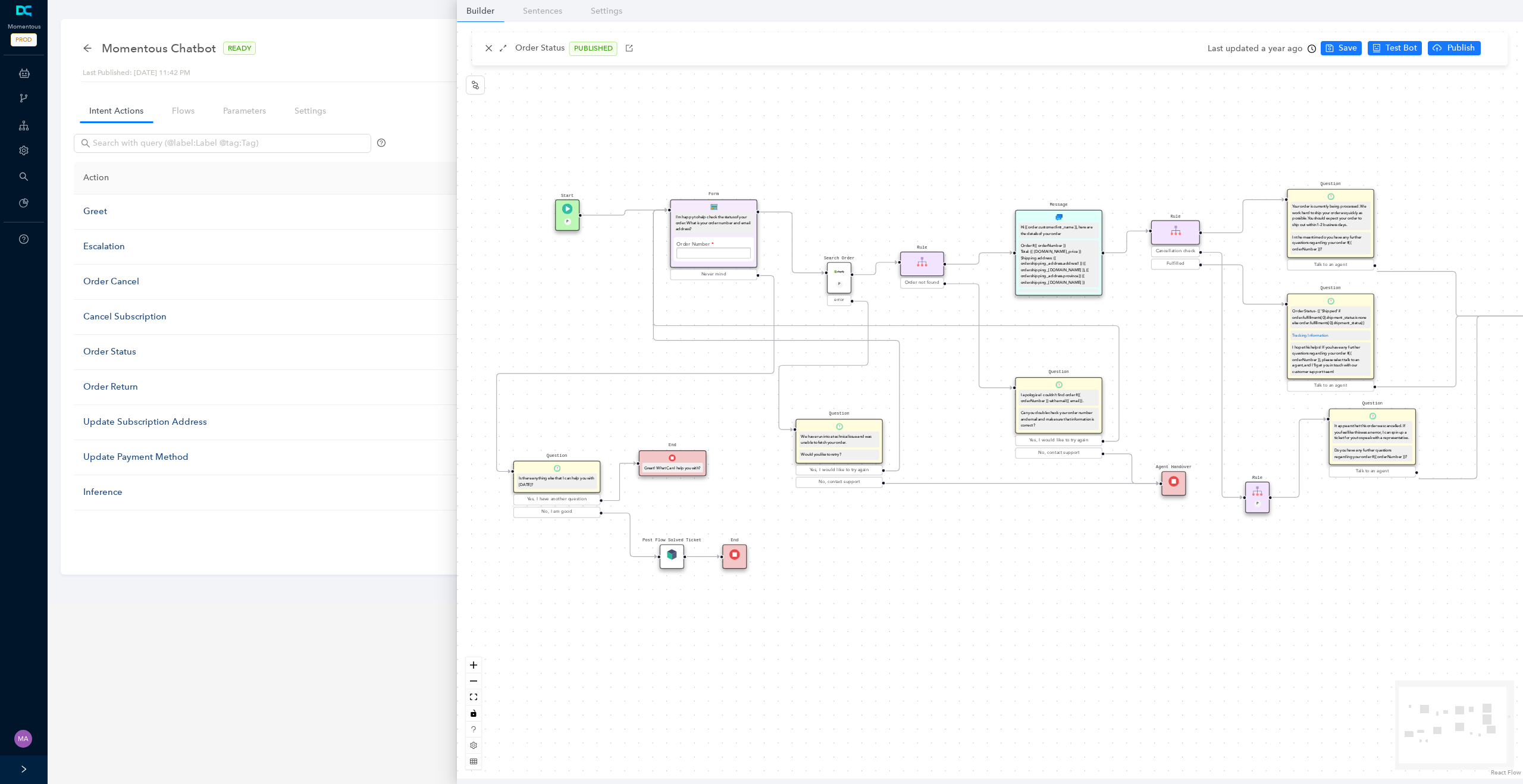
drag, startPoint x: 1127, startPoint y: 323, endPoint x: 1177, endPoint y: 323, distance: 50.0
click at [1027, 324] on div "Post Flow Solved Ticket Question Is there anything else that I can help you wit…" at bounding box center [990, 401] width 1066 height 757
click at [1027, 263] on div "Order #{{ orderNumber }} Total: {{ order.total_price }} Shipping address: {{ or…" at bounding box center [1059, 263] width 76 height 43
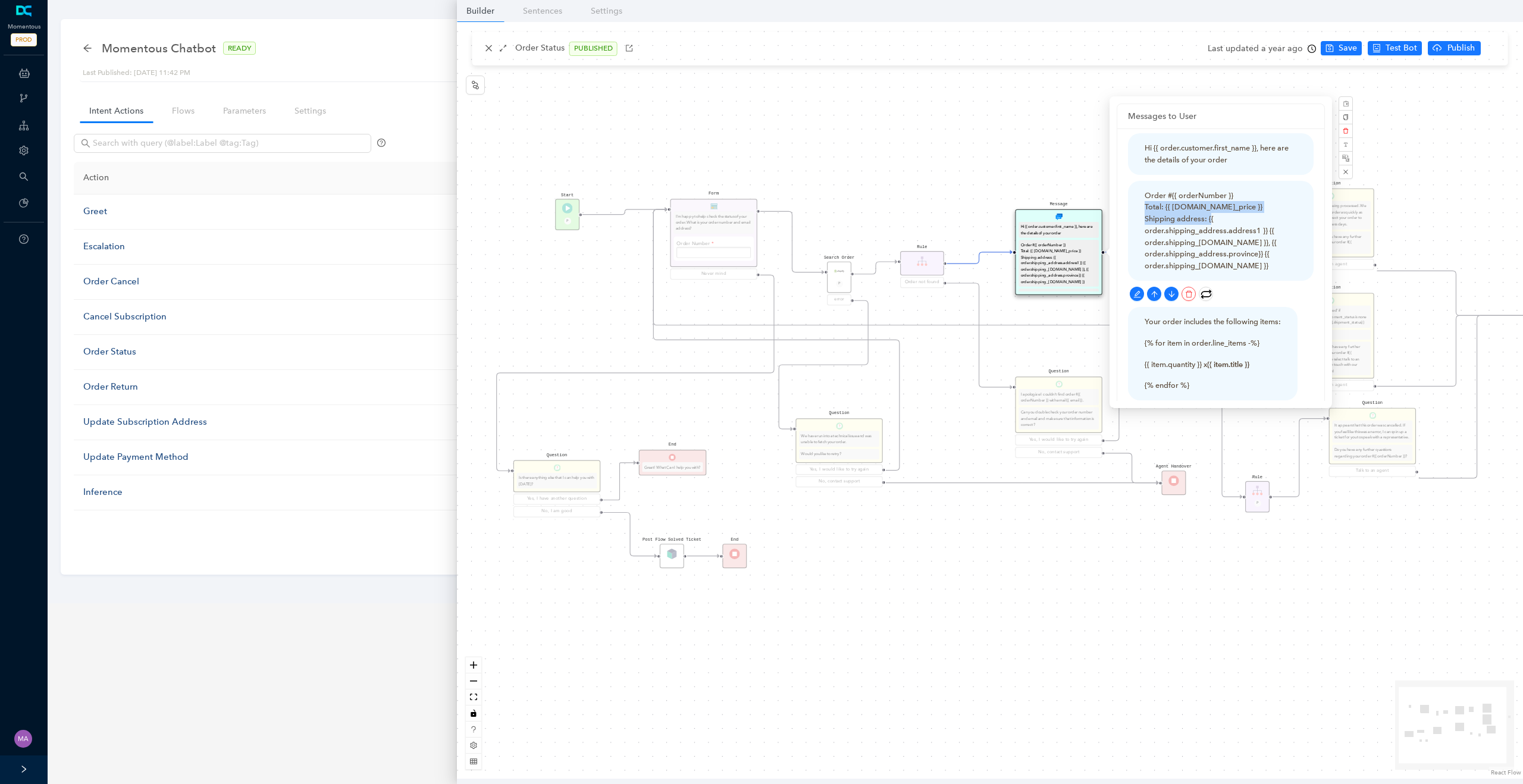
drag, startPoint x: 1143, startPoint y: 209, endPoint x: 1225, endPoint y: 219, distance: 82.6
click at [1027, 219] on div "Order #{{ orderNumber }} Total: {{ order.total_price }} Shipping address: {{ or…" at bounding box center [1220, 230] width 185 height 100
click at [1027, 245] on div "Order #{{ orderNumber }} Total: {{ order.total_price }} Shipping address: {{ or…" at bounding box center [1220, 231] width 153 height 82
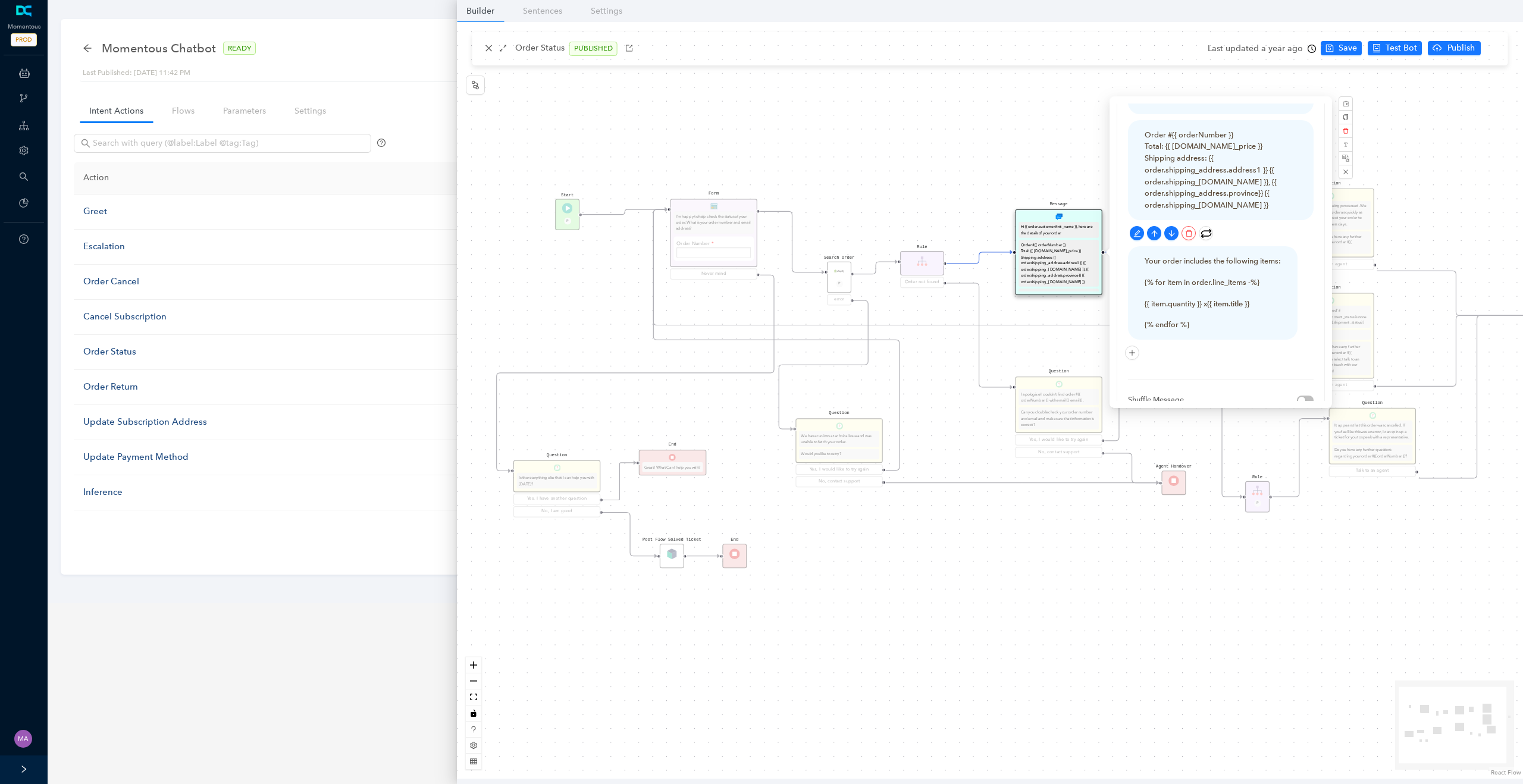
scroll to position [63, 0]
drag, startPoint x: 1200, startPoint y: 306, endPoint x: 1145, endPoint y: 233, distance: 91.4
click at [1027, 233] on div "Your order includes the following items: {% for item in order.line_items -%} {{…" at bounding box center [1212, 270] width 136 height 75
click at [977, 144] on div "Post Flow Solved Ticket Question Is there anything else that I can help you wit…" at bounding box center [990, 401] width 1066 height 757
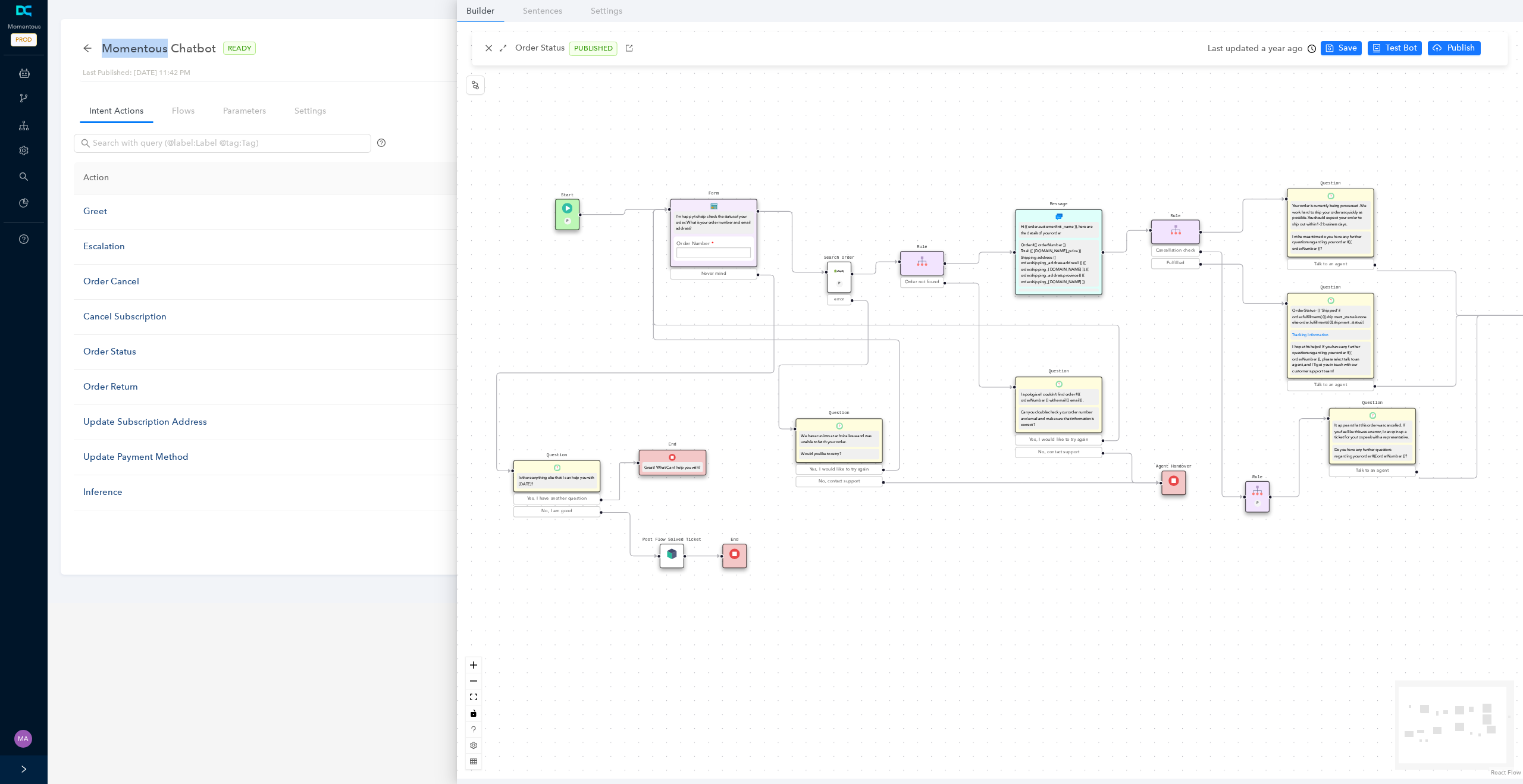
drag, startPoint x: 169, startPoint y: 48, endPoint x: 102, endPoint y: 47, distance: 67.0
click at [102, 47] on span "Momentous Chatbot" at bounding box center [159, 47] width 114 height 19
click at [318, 45] on div "Momentous Chatbot READY" at bounding box center [786, 48] width 1405 height 24
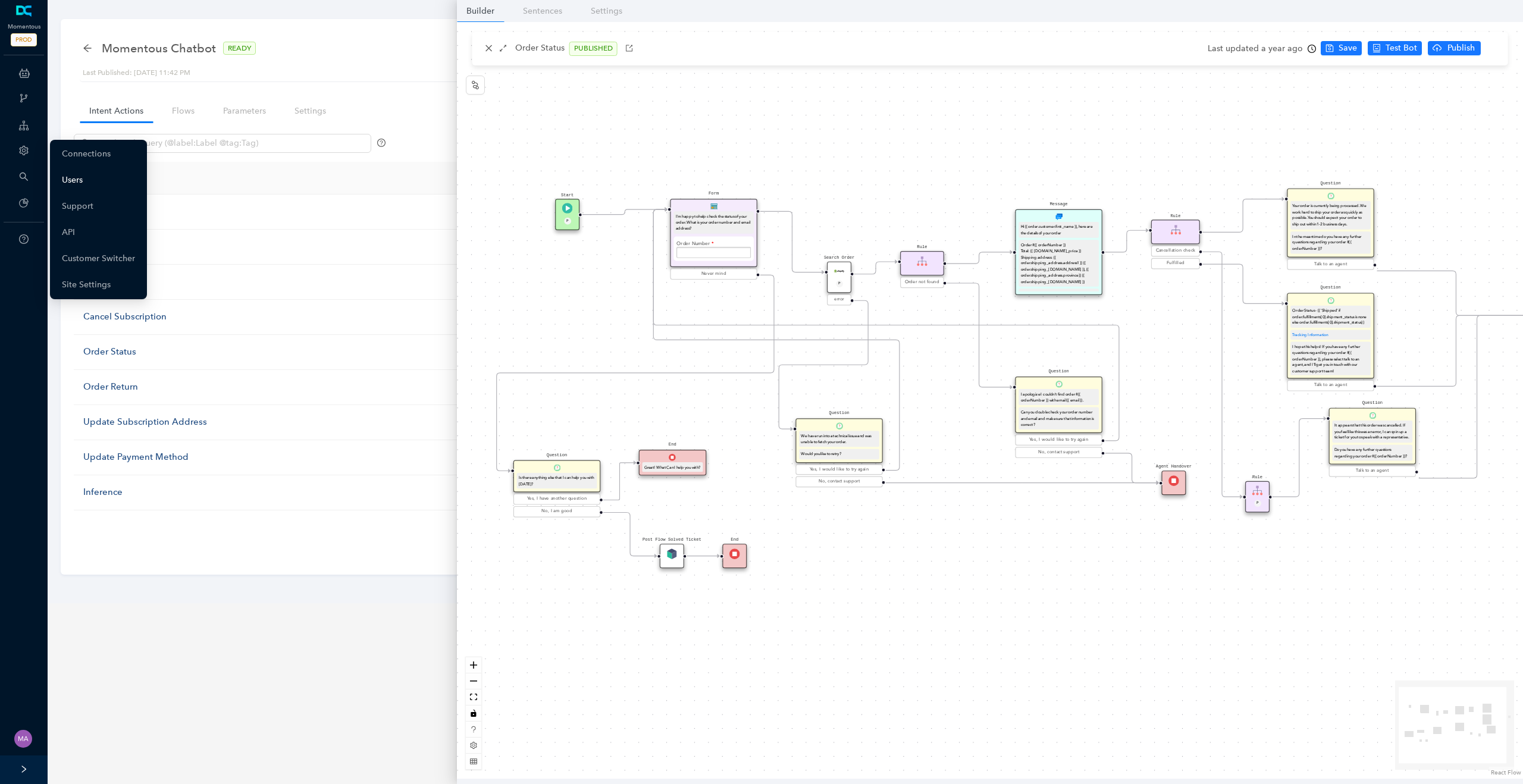
click at [82, 178] on link "Users" at bounding box center [72, 180] width 21 height 24
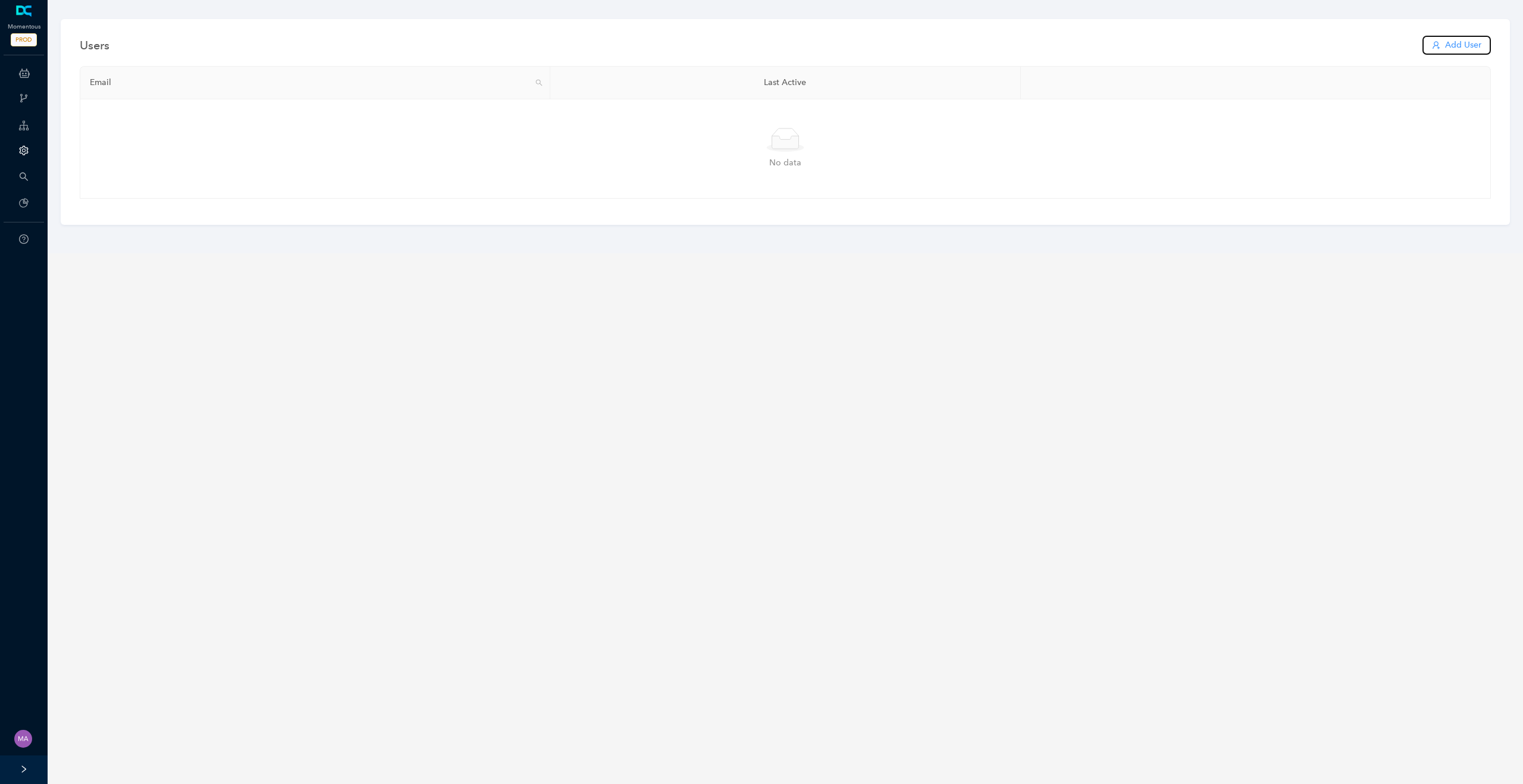
click at [1027, 42] on span "Add User" at bounding box center [1463, 45] width 36 height 13
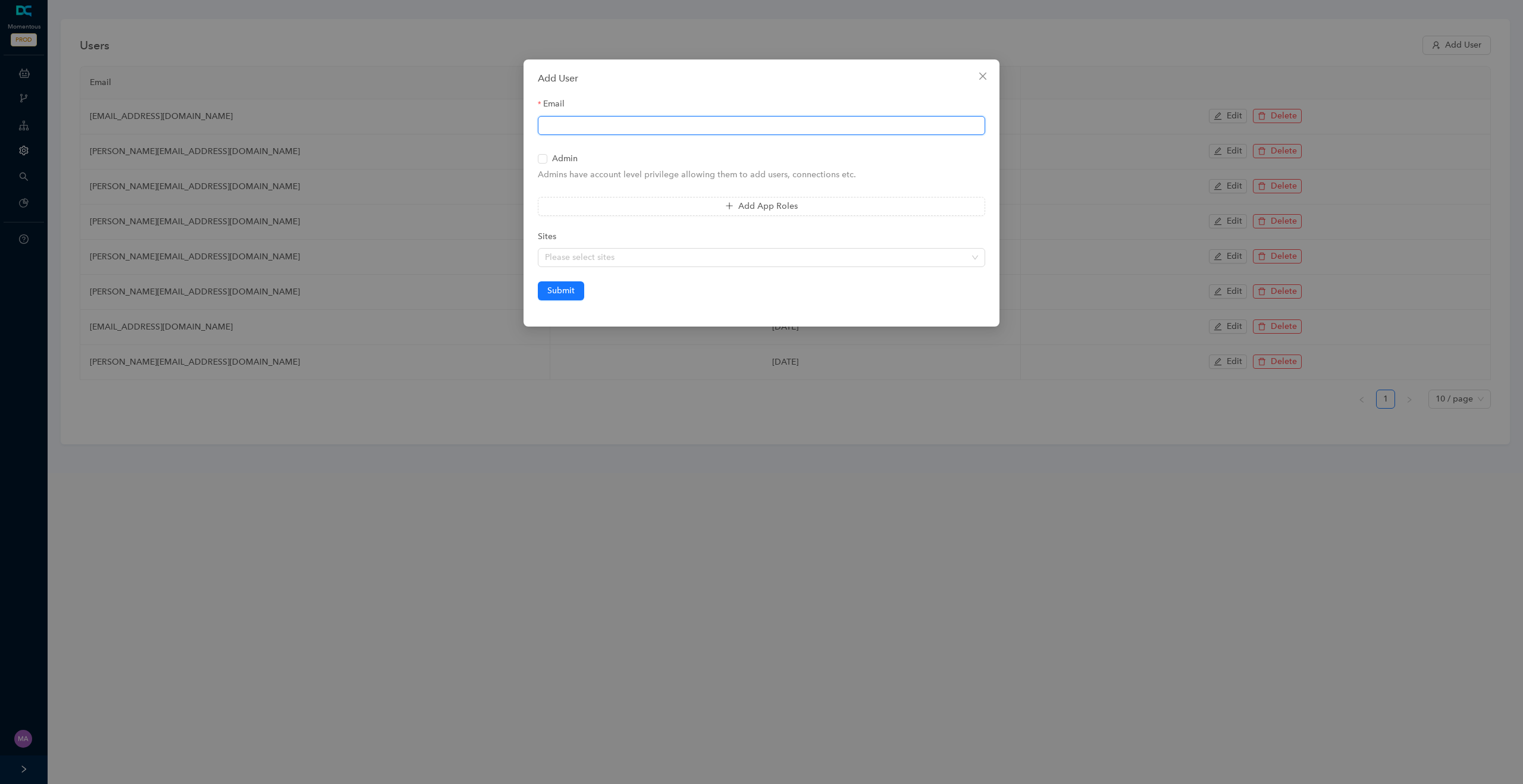
click at [634, 124] on input "Email" at bounding box center [762, 125] width 447 height 19
paste input "swati.bomidwar@workato.com"
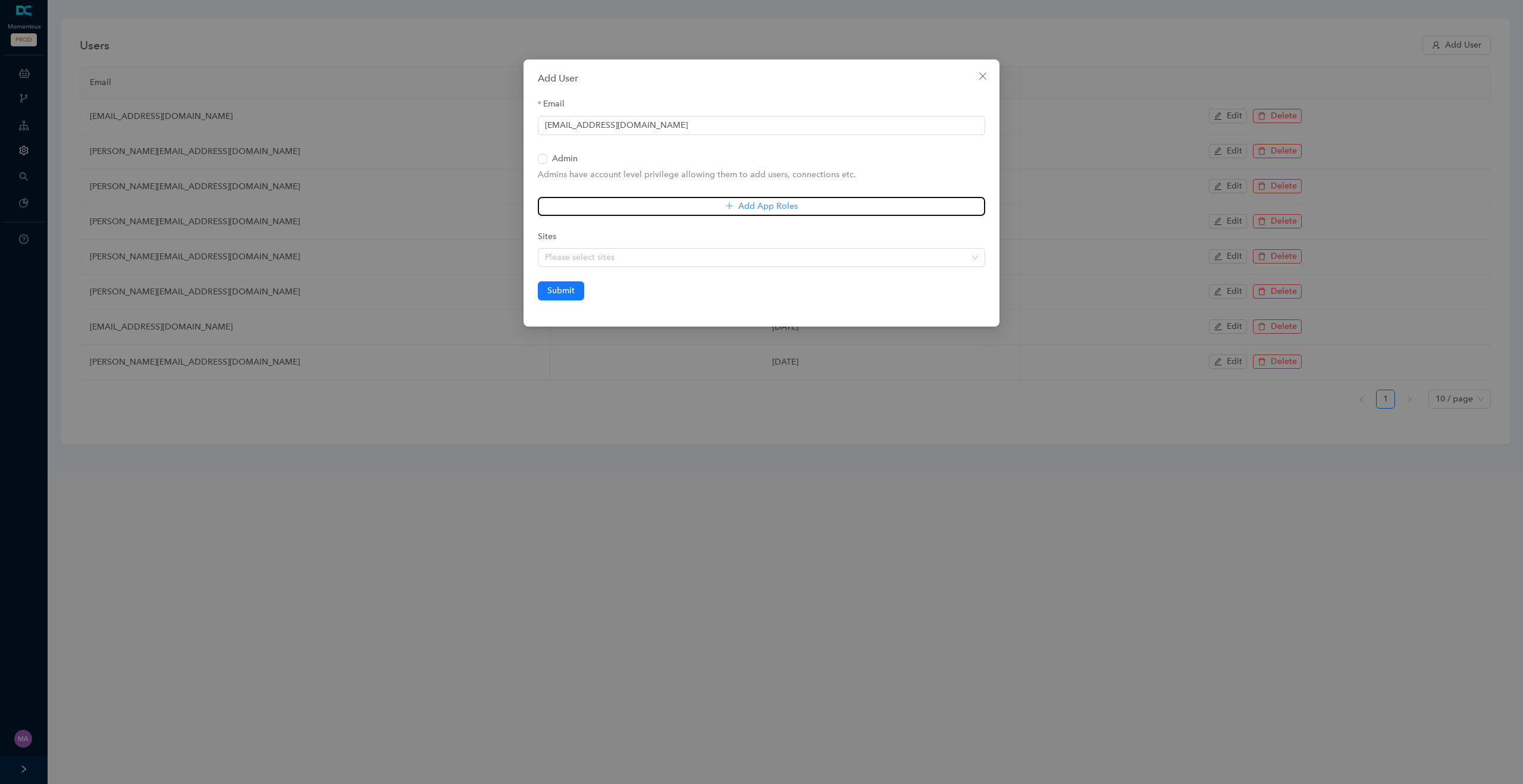
click at [615, 204] on button "Add App Roles" at bounding box center [762, 206] width 447 height 19
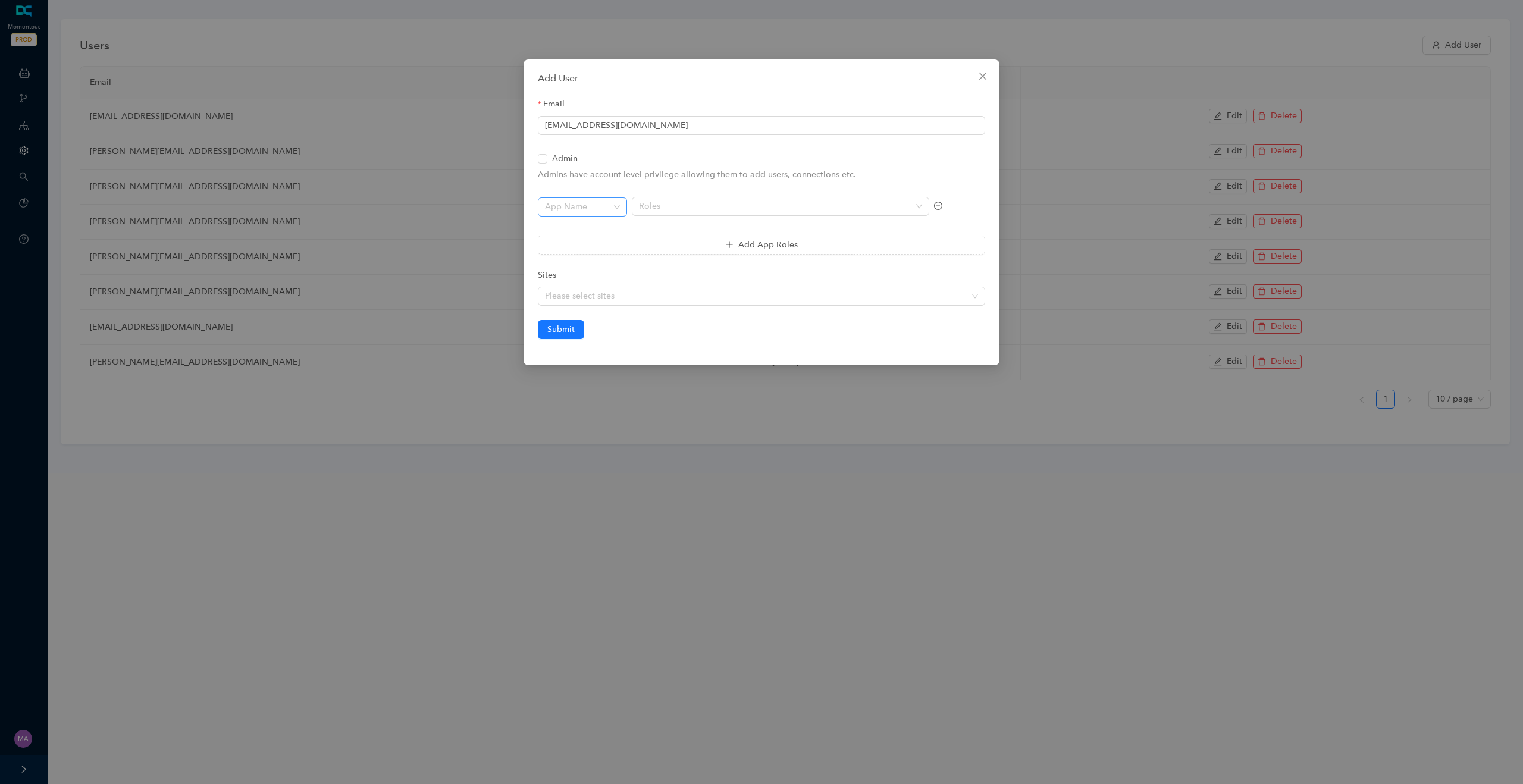
click at [605, 211] on input "search" at bounding box center [579, 207] width 68 height 18
click at [588, 229] on div "Chat Bots" at bounding box center [582, 231] width 70 height 13
click at [672, 201] on div at bounding box center [774, 206] width 280 height 10
click at [665, 249] on div "Viewer" at bounding box center [780, 249] width 278 height 13
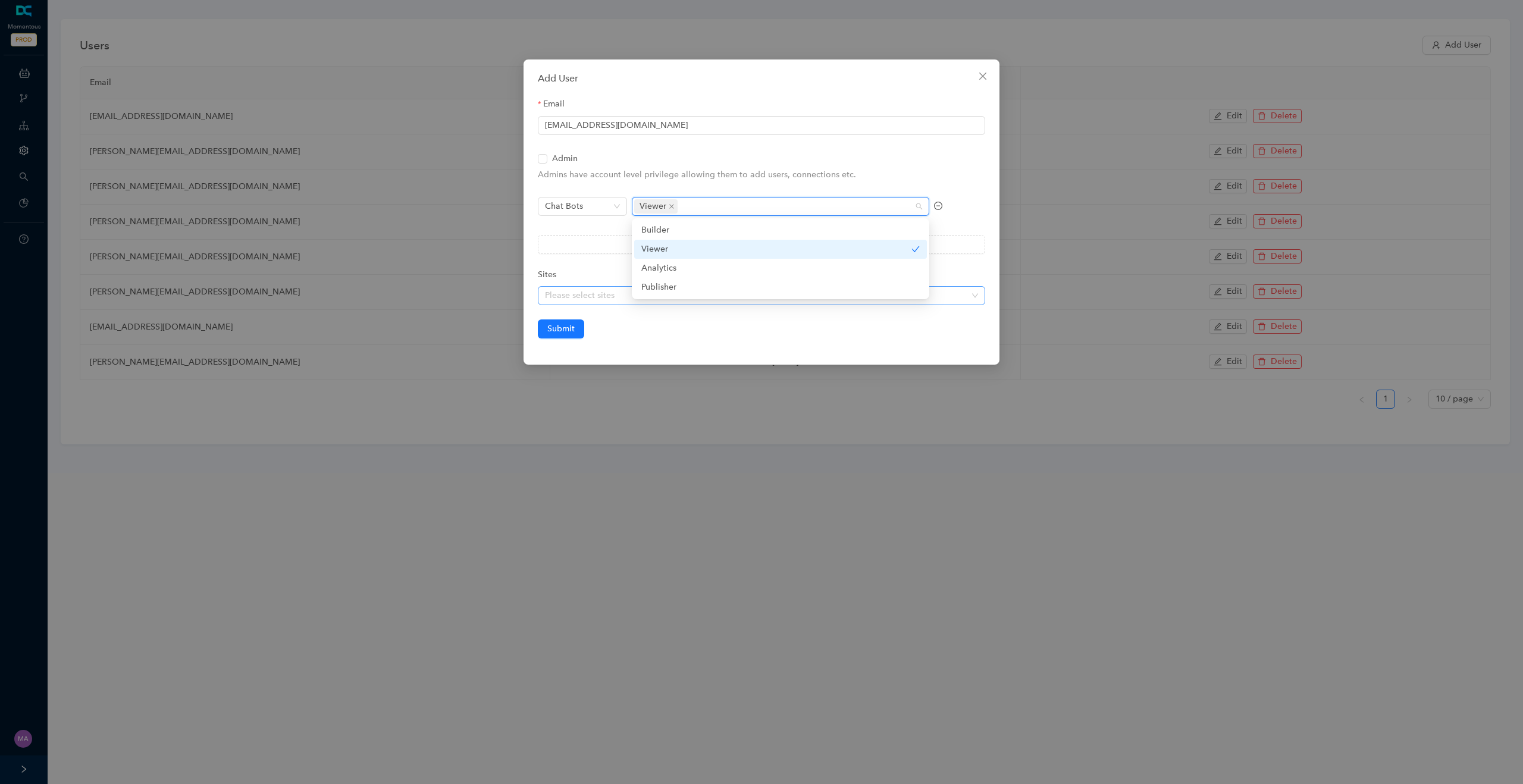
click at [583, 291] on div at bounding box center [755, 295] width 430 height 10
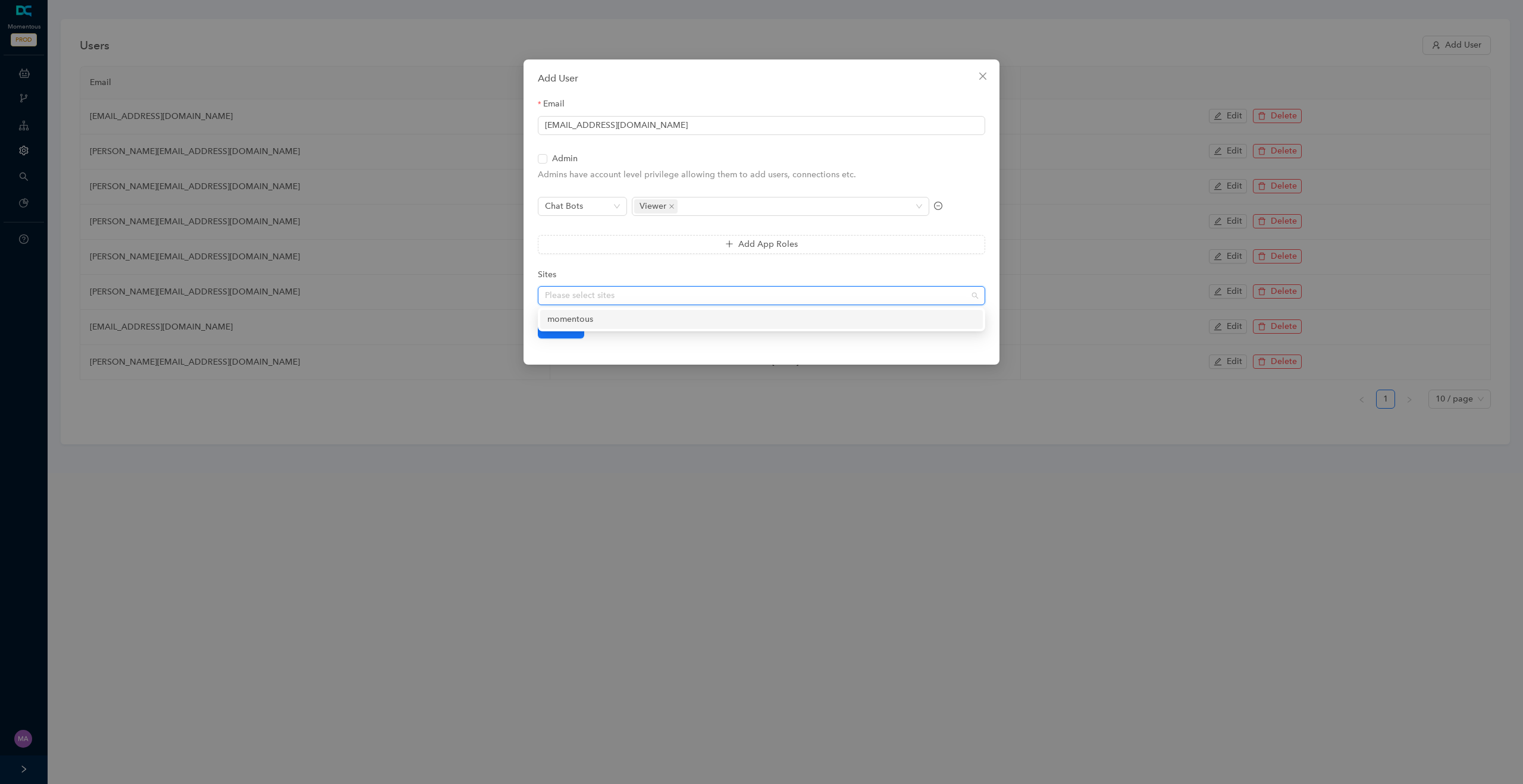
click at [581, 316] on div "momentous" at bounding box center [761, 319] width 429 height 13
click at [599, 339] on div "Add User Email swati.bomidwar@workato.com Admin Admins have account level privi…" at bounding box center [761, 212] width 476 height 305
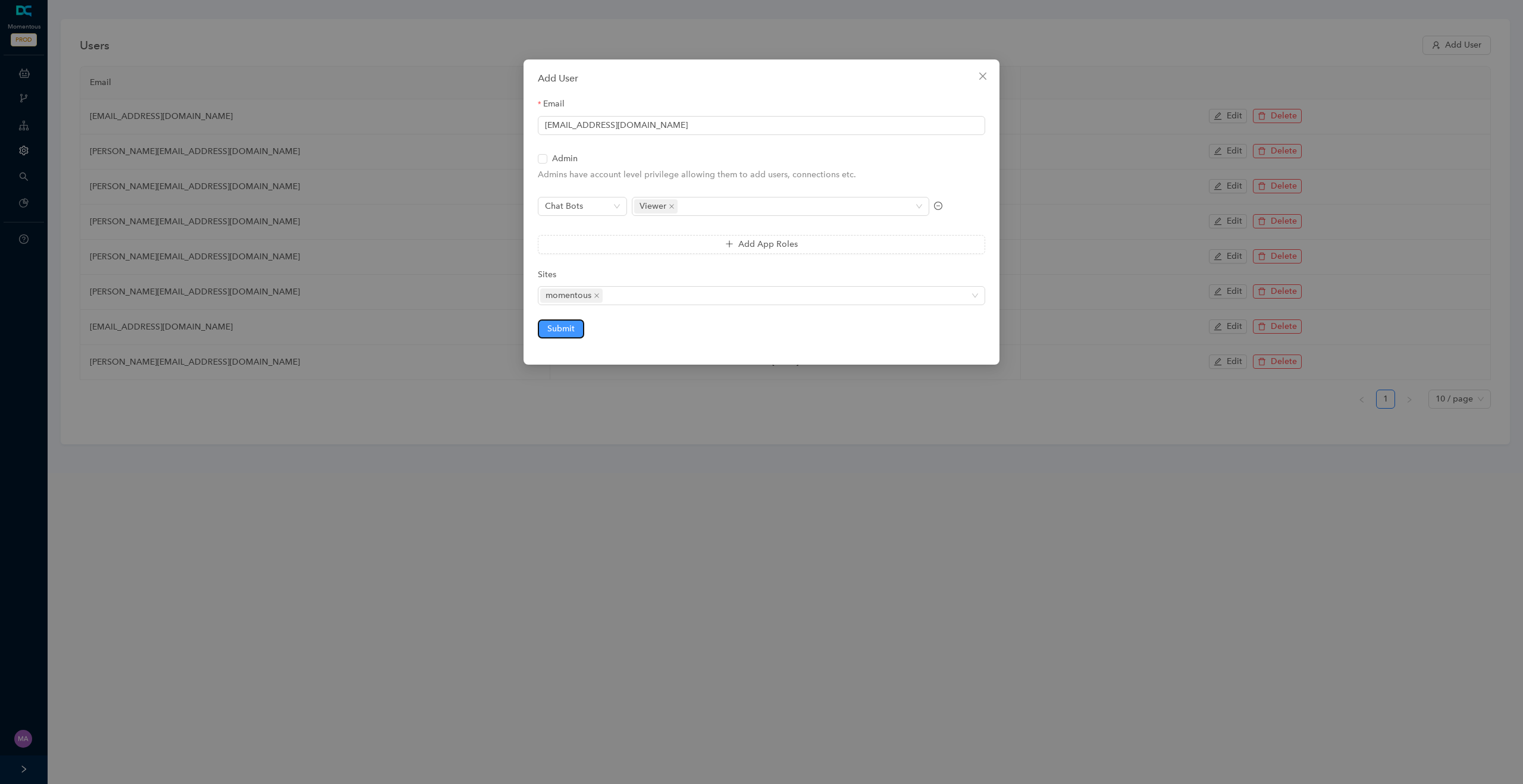
click at [568, 332] on span "Submit" at bounding box center [560, 329] width 27 height 13
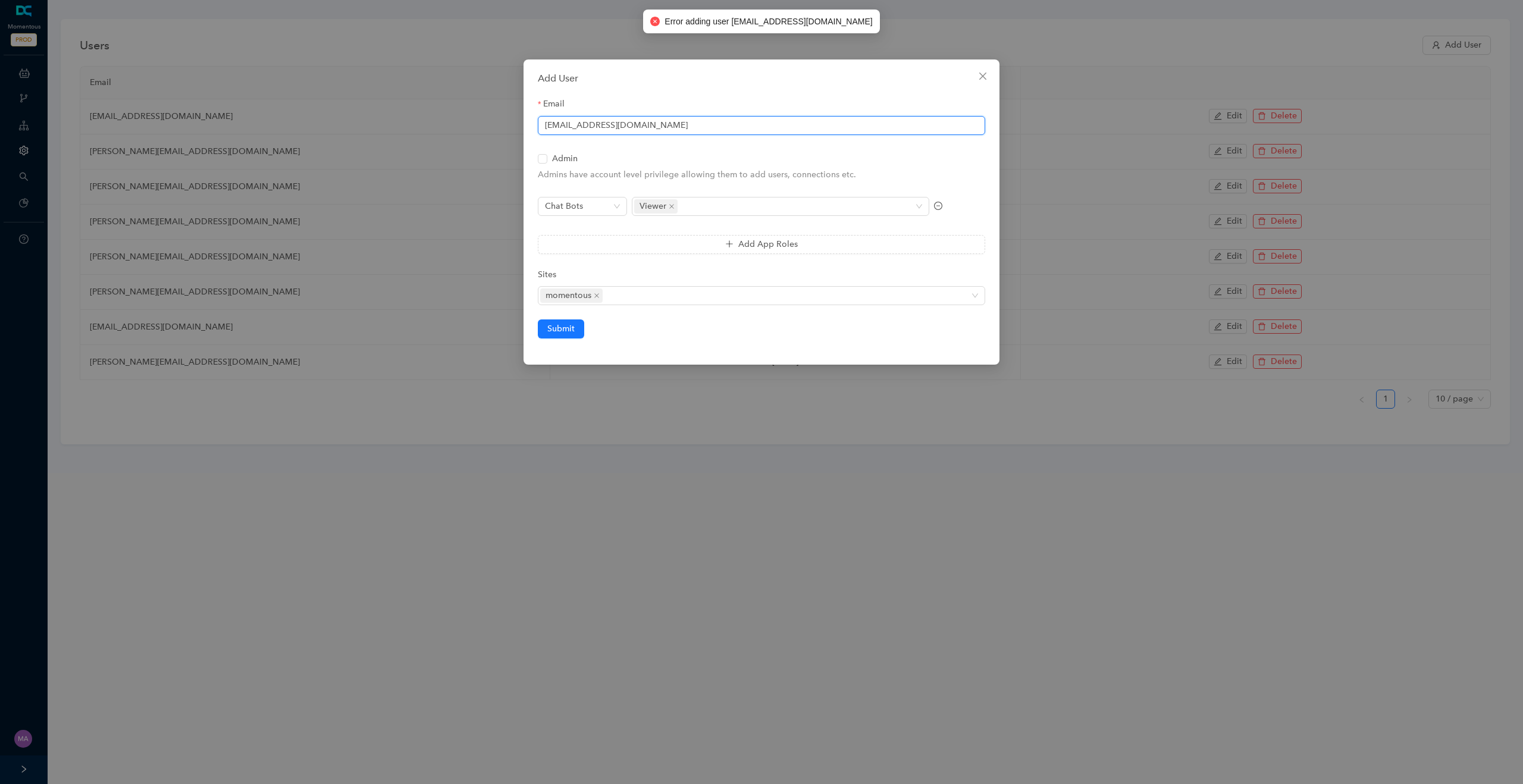
click at [607, 125] on input "swati.bomidwar@workato.com" at bounding box center [762, 125] width 447 height 19
type input "swati.bomidwar+momentous@workato.com"
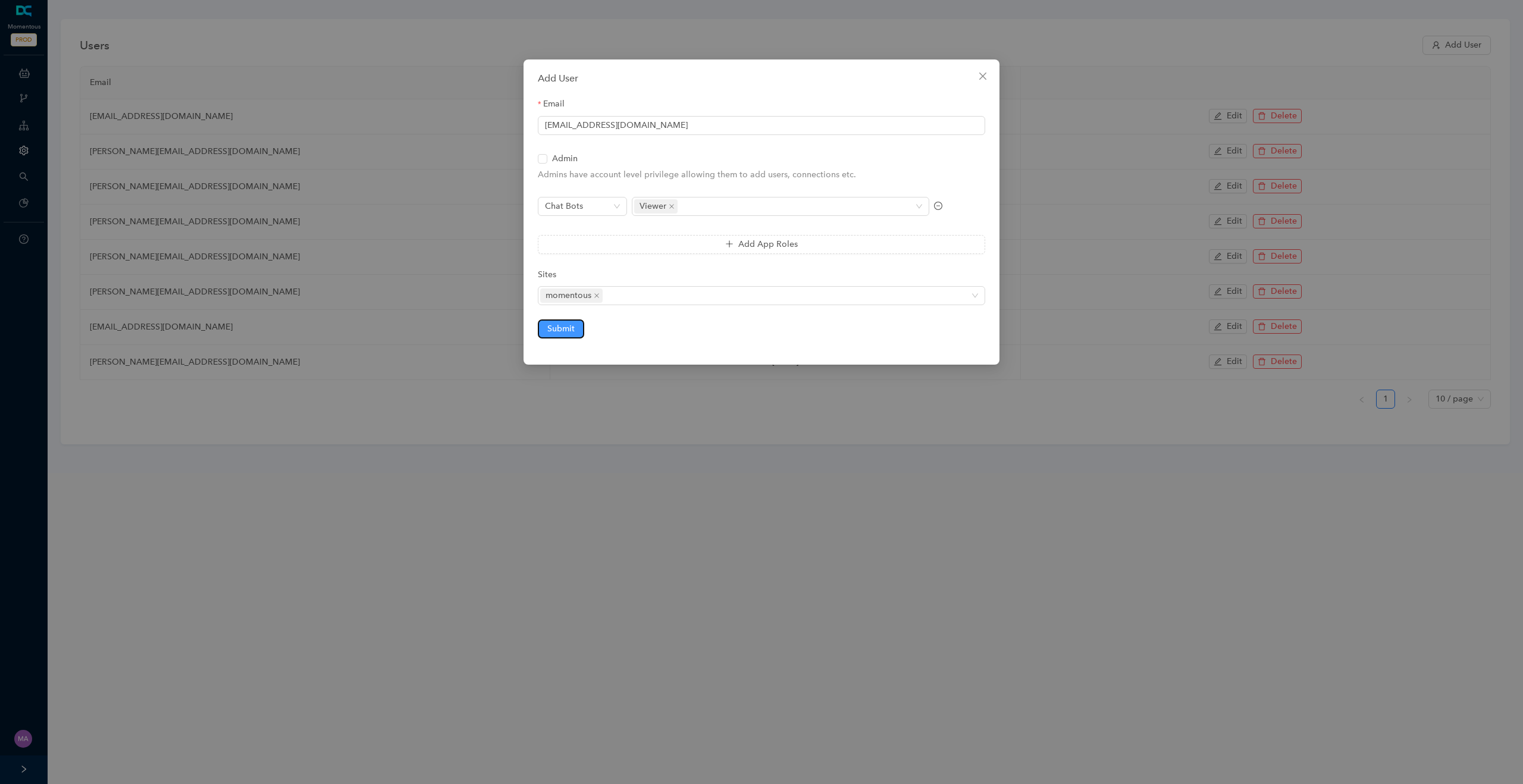
click at [562, 332] on span "Submit" at bounding box center [560, 329] width 27 height 13
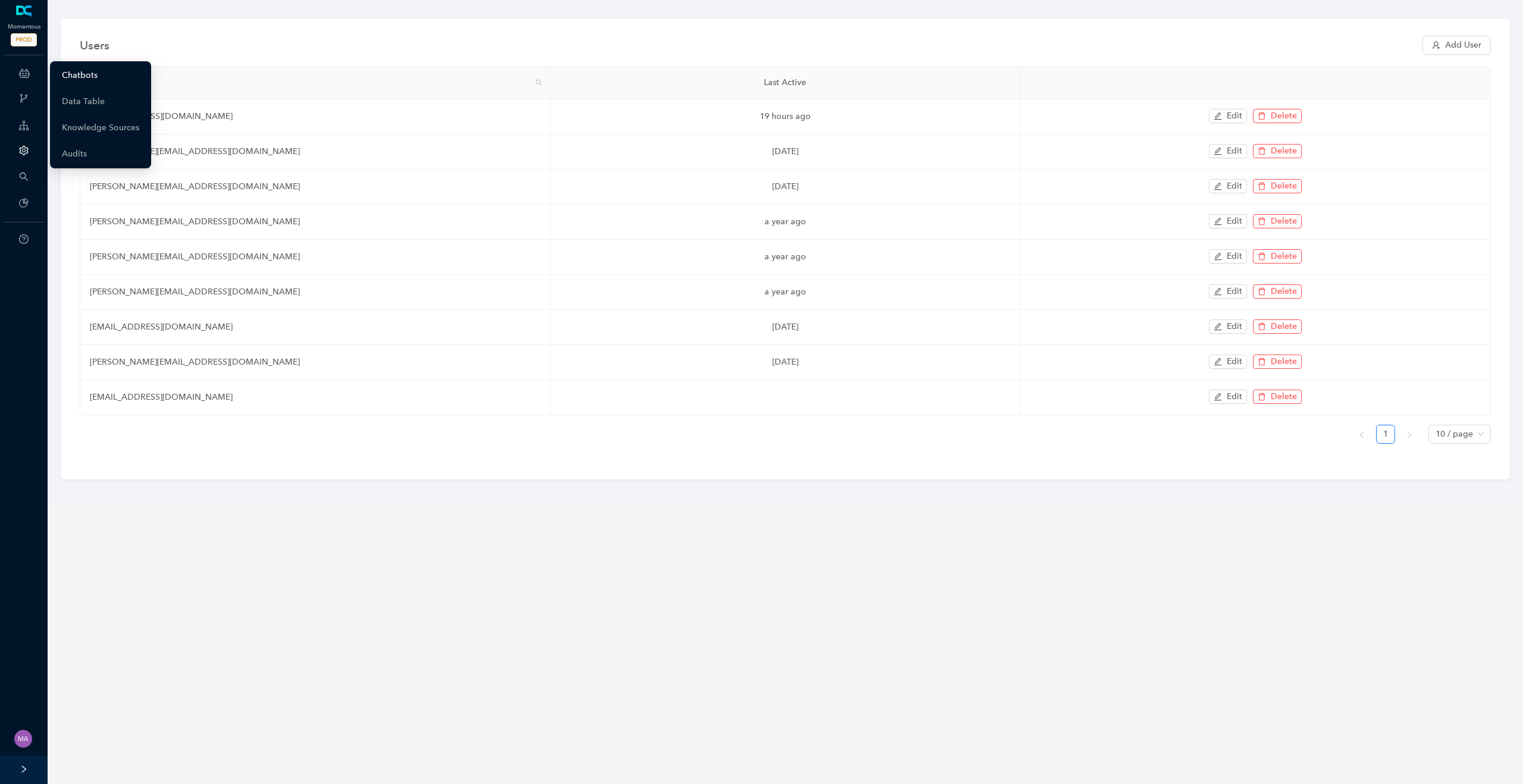
click at [63, 71] on link "Chatbots" at bounding box center [79, 75] width 36 height 24
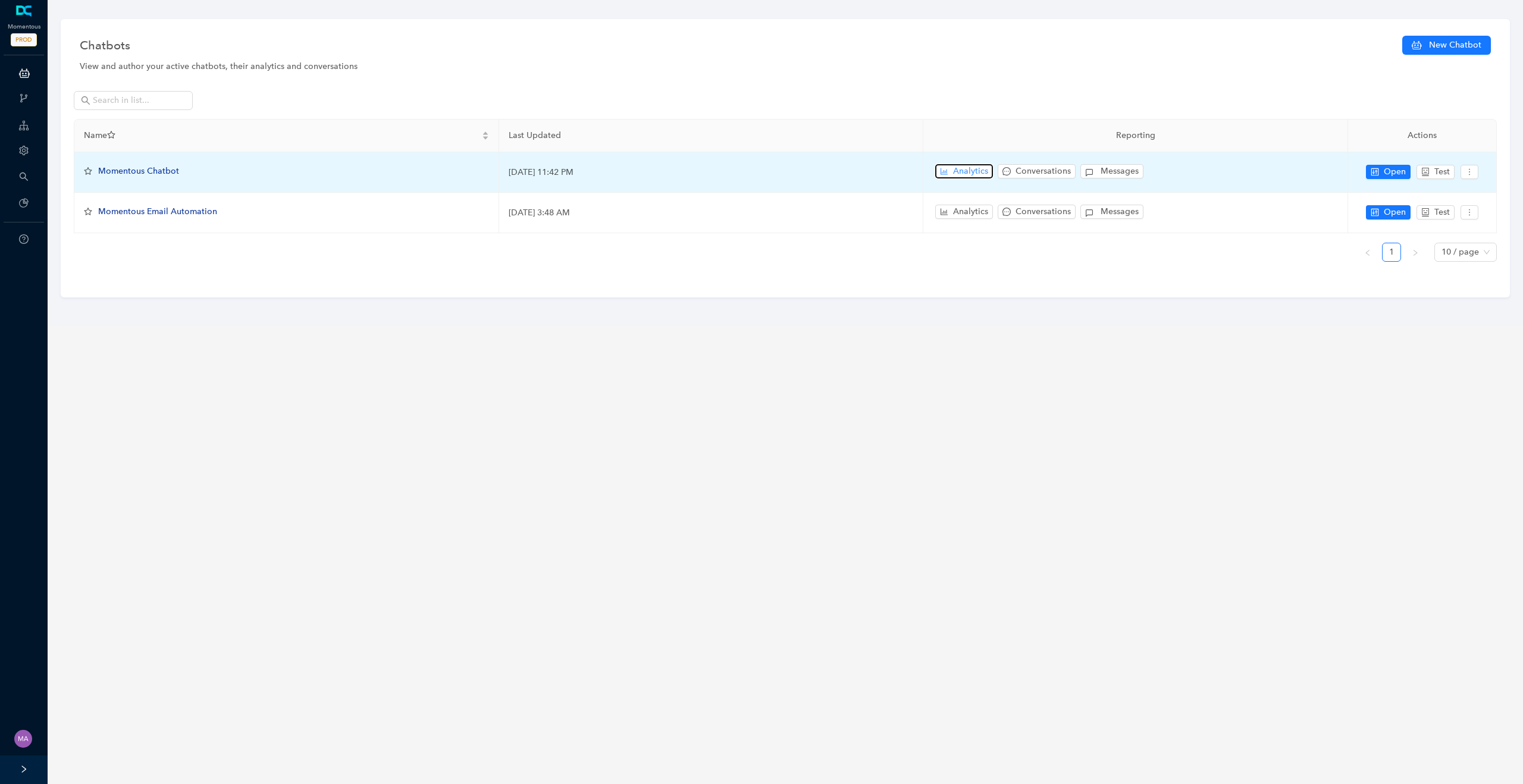
click at [957, 176] on span "Analytics" at bounding box center [970, 171] width 35 height 13
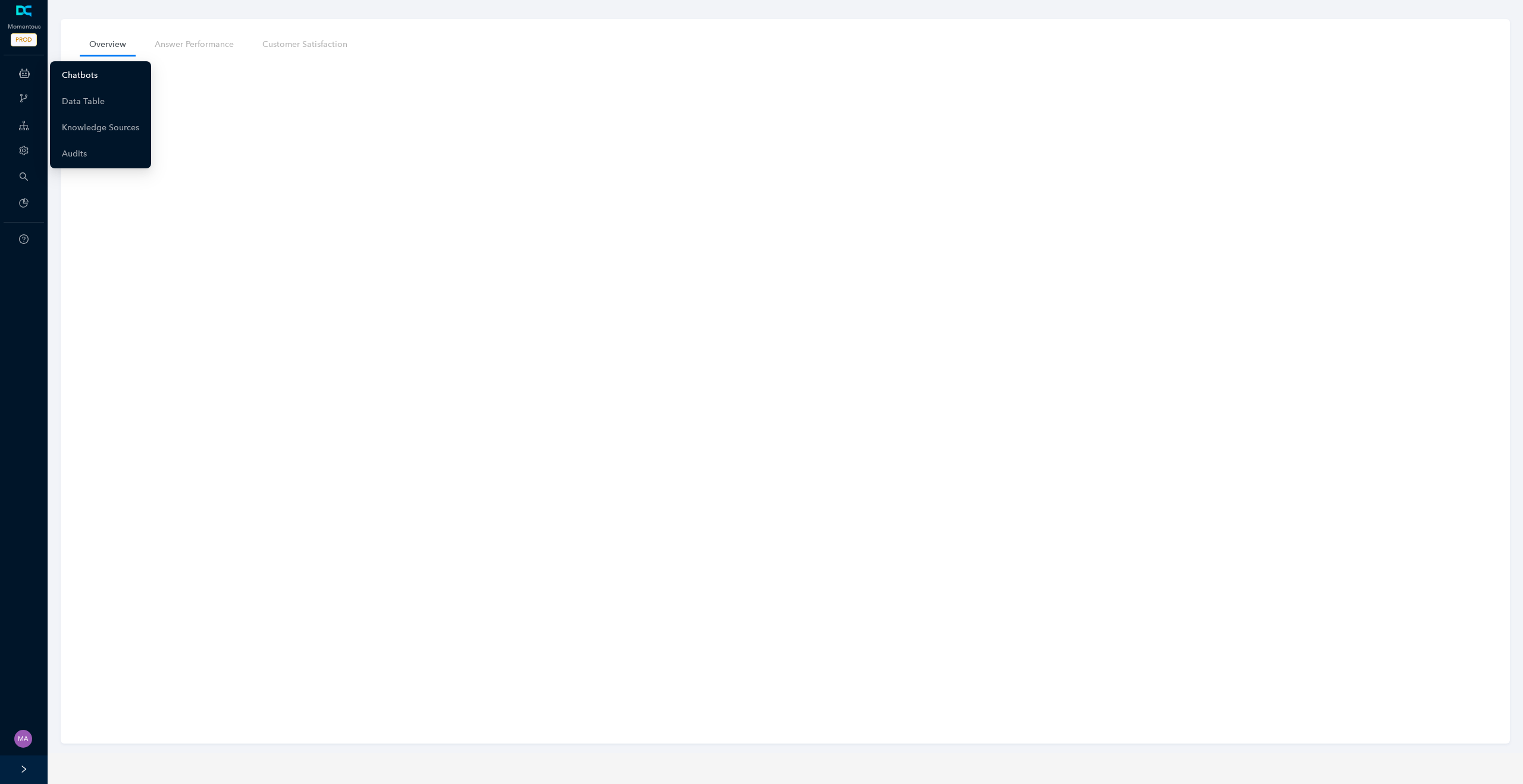
click at [74, 68] on link "Chatbots" at bounding box center [79, 75] width 36 height 24
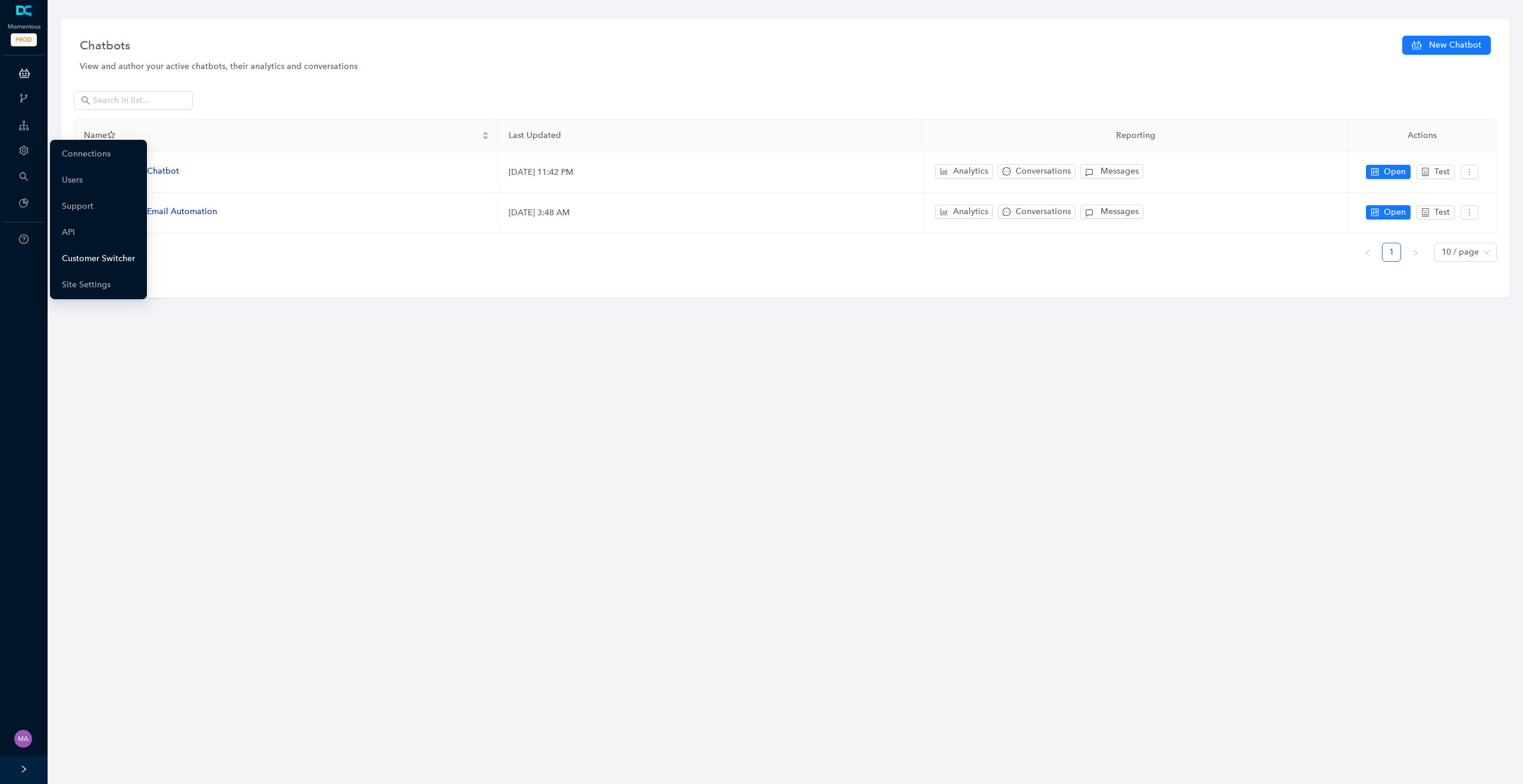
click at [87, 259] on link "Customer Switcher" at bounding box center [98, 259] width 73 height 24
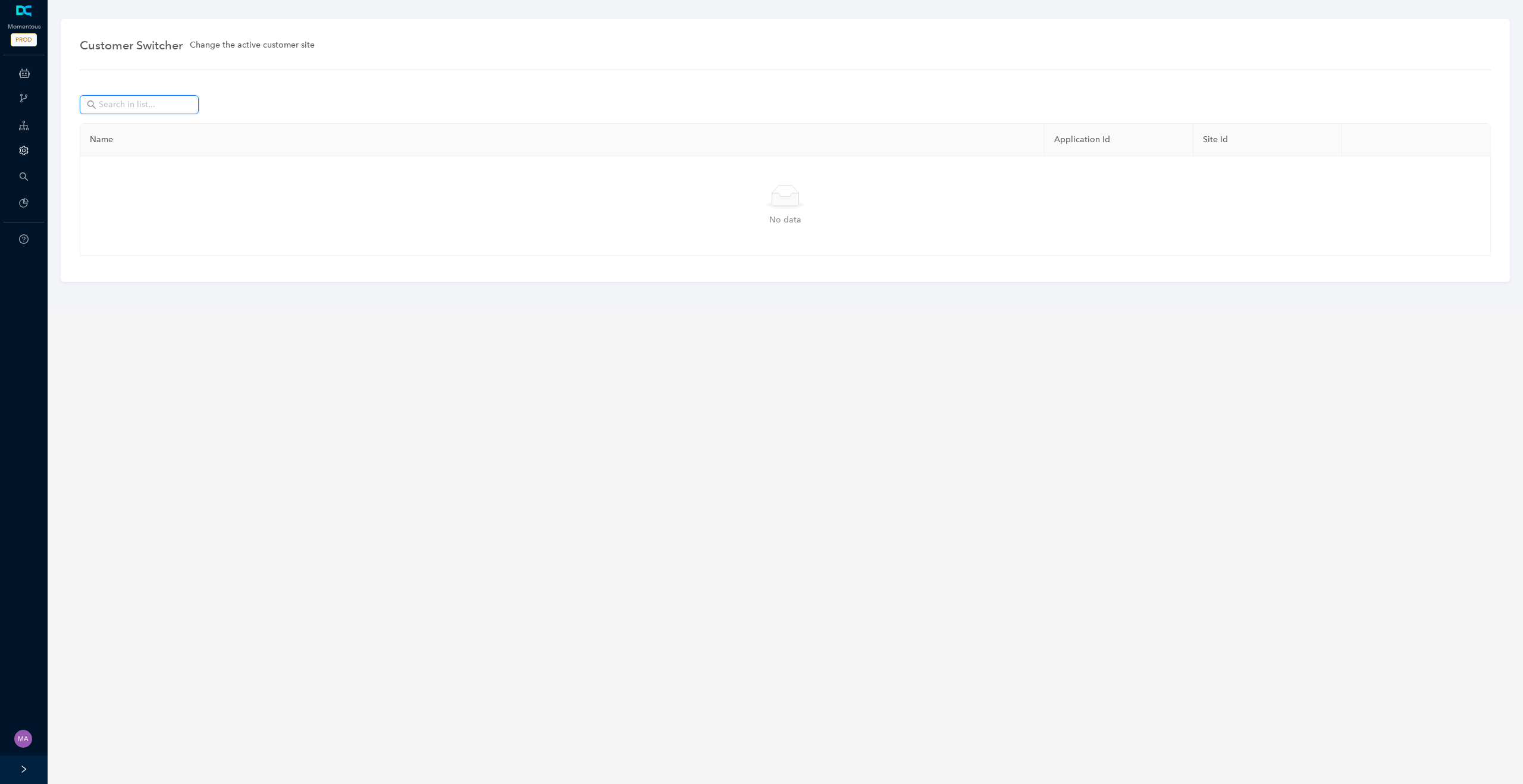
click at [141, 108] on input "text" at bounding box center [141, 105] width 84 height 13
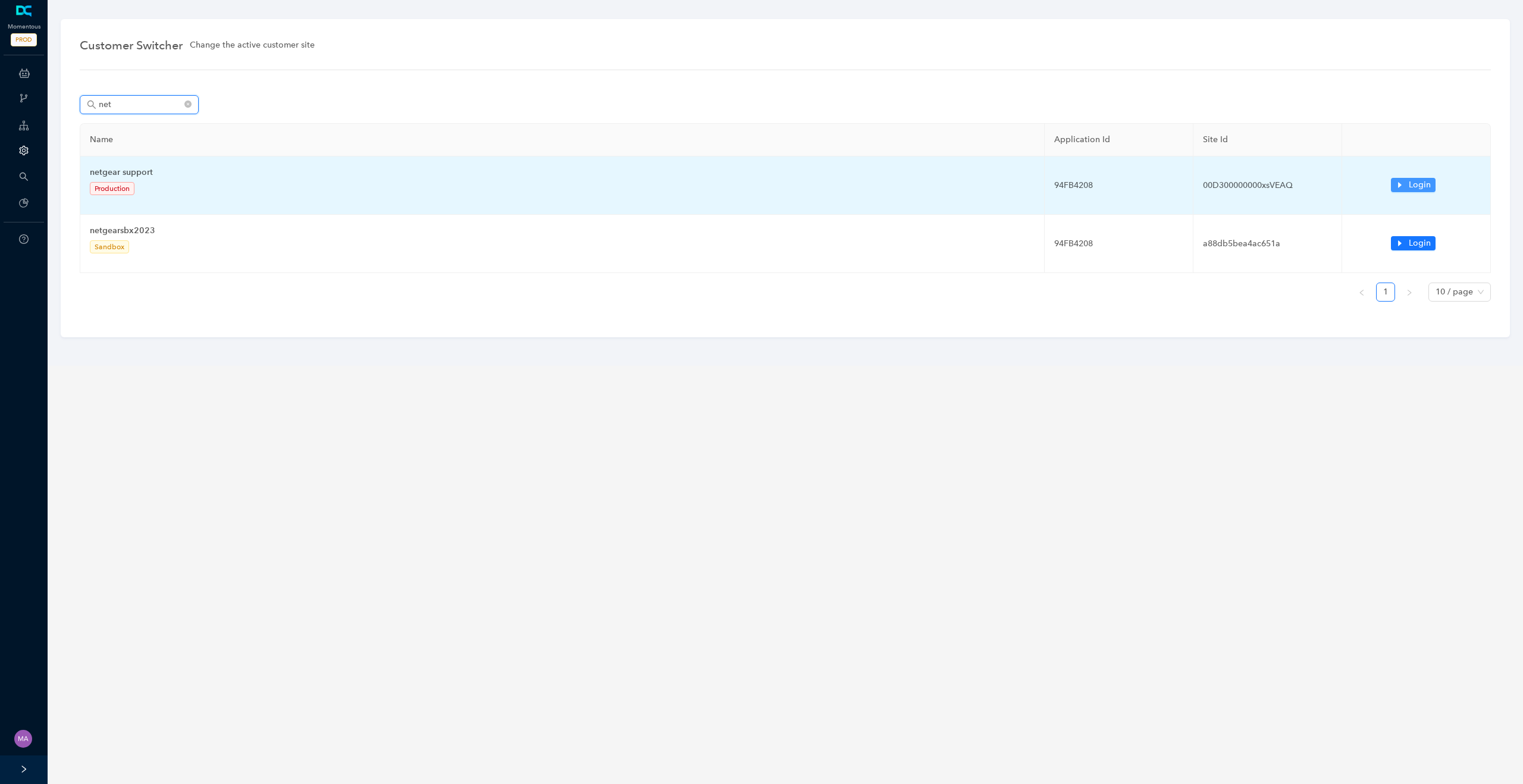
type input "net"
click at [1406, 184] on button "Login" at bounding box center [1414, 185] width 45 height 14
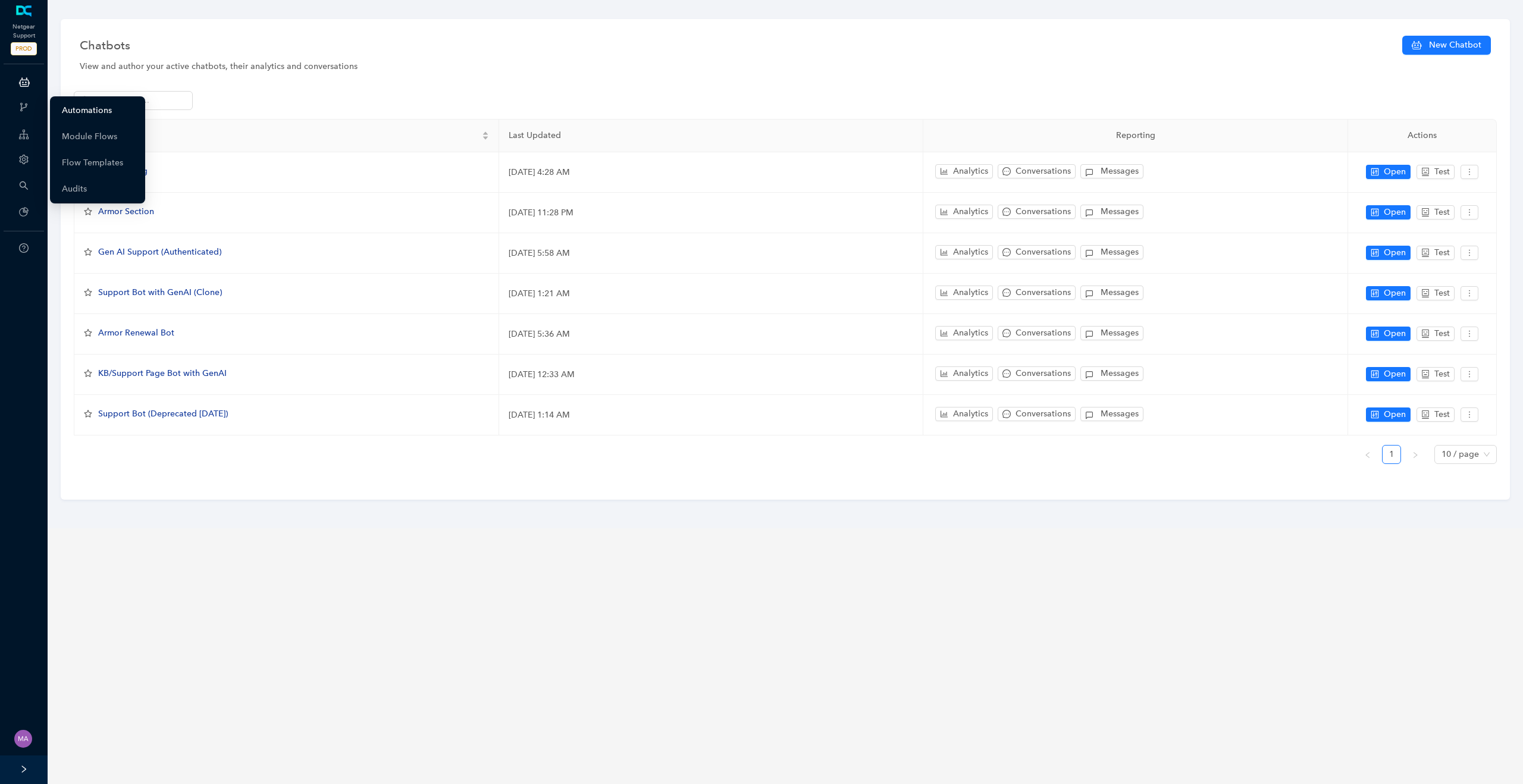
click at [78, 107] on link "Automations" at bounding box center [87, 111] width 50 height 24
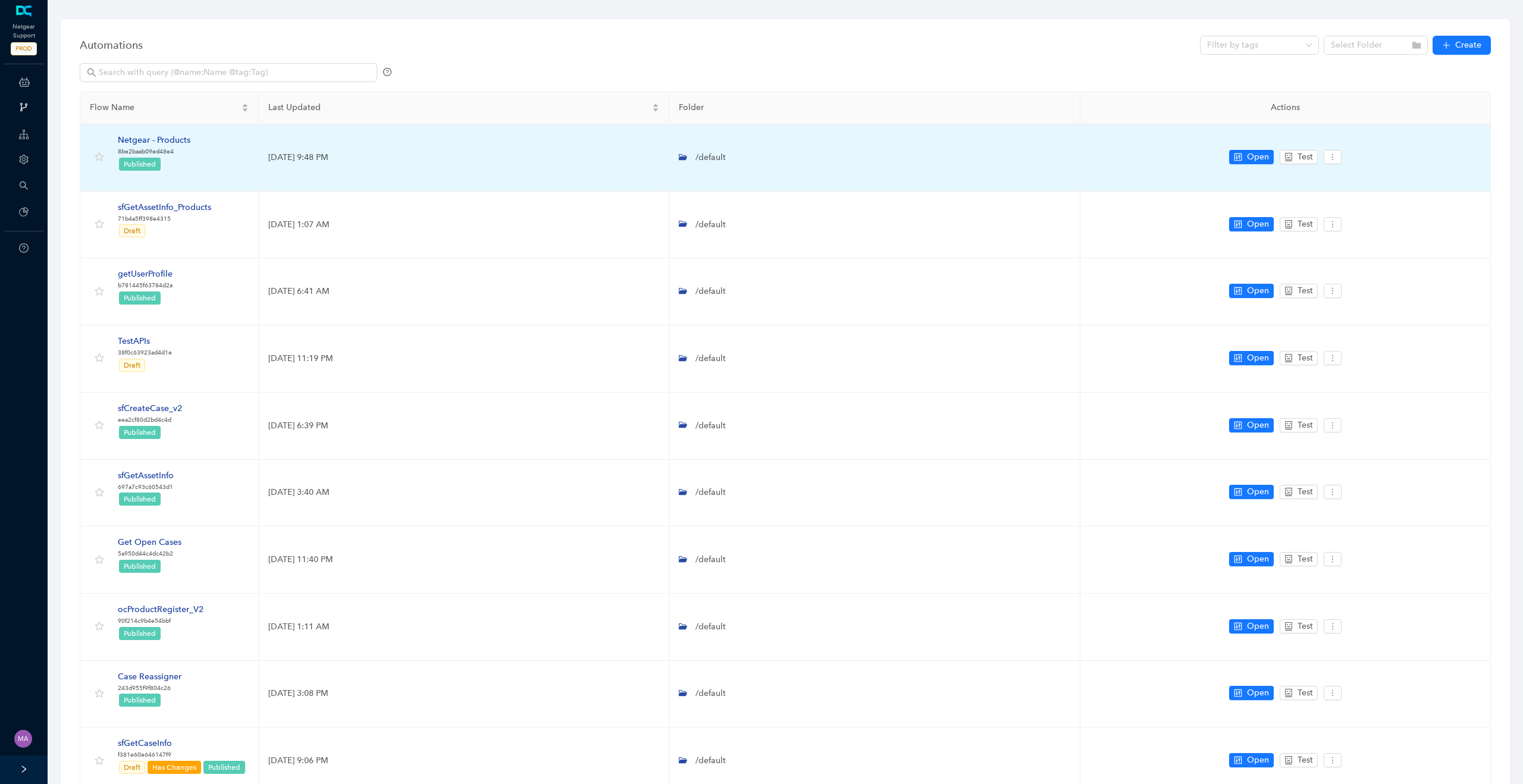
click at [178, 141] on div "Netgear - Products" at bounding box center [154, 140] width 72 height 13
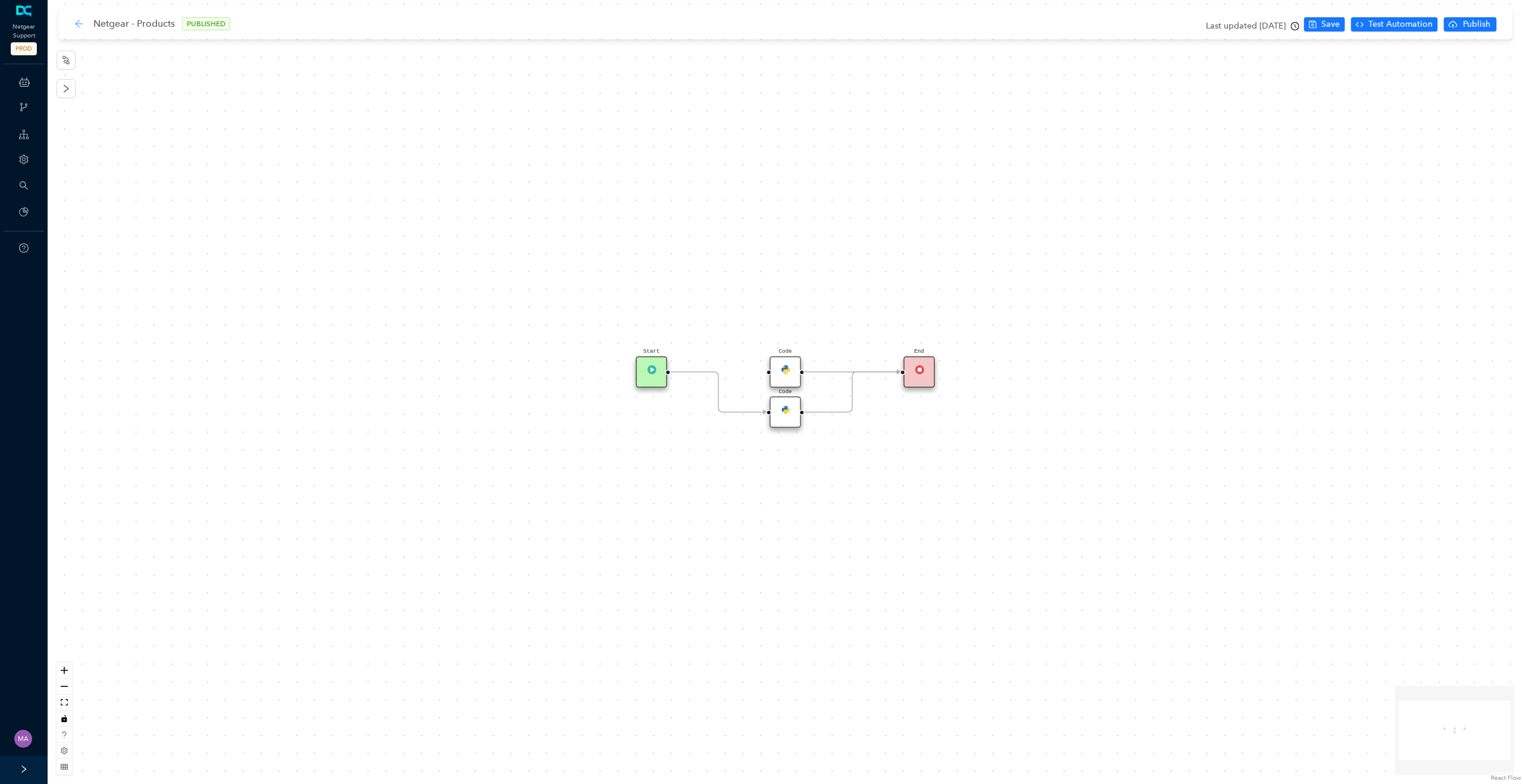
click at [81, 23] on icon "arrow-left" at bounding box center [79, 23] width 8 height 8
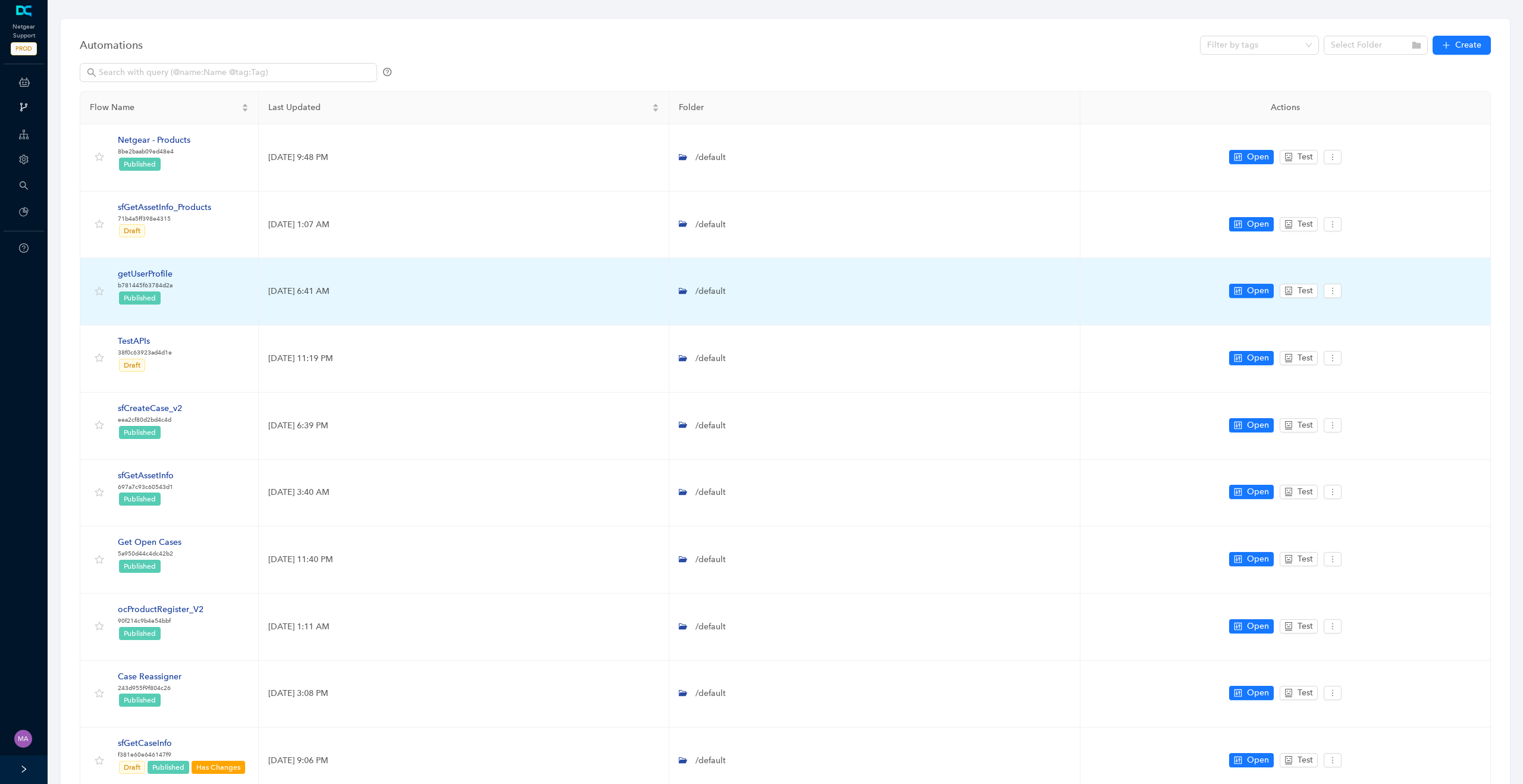
click at [155, 272] on div "getUserProfile" at bounding box center [145, 274] width 55 height 13
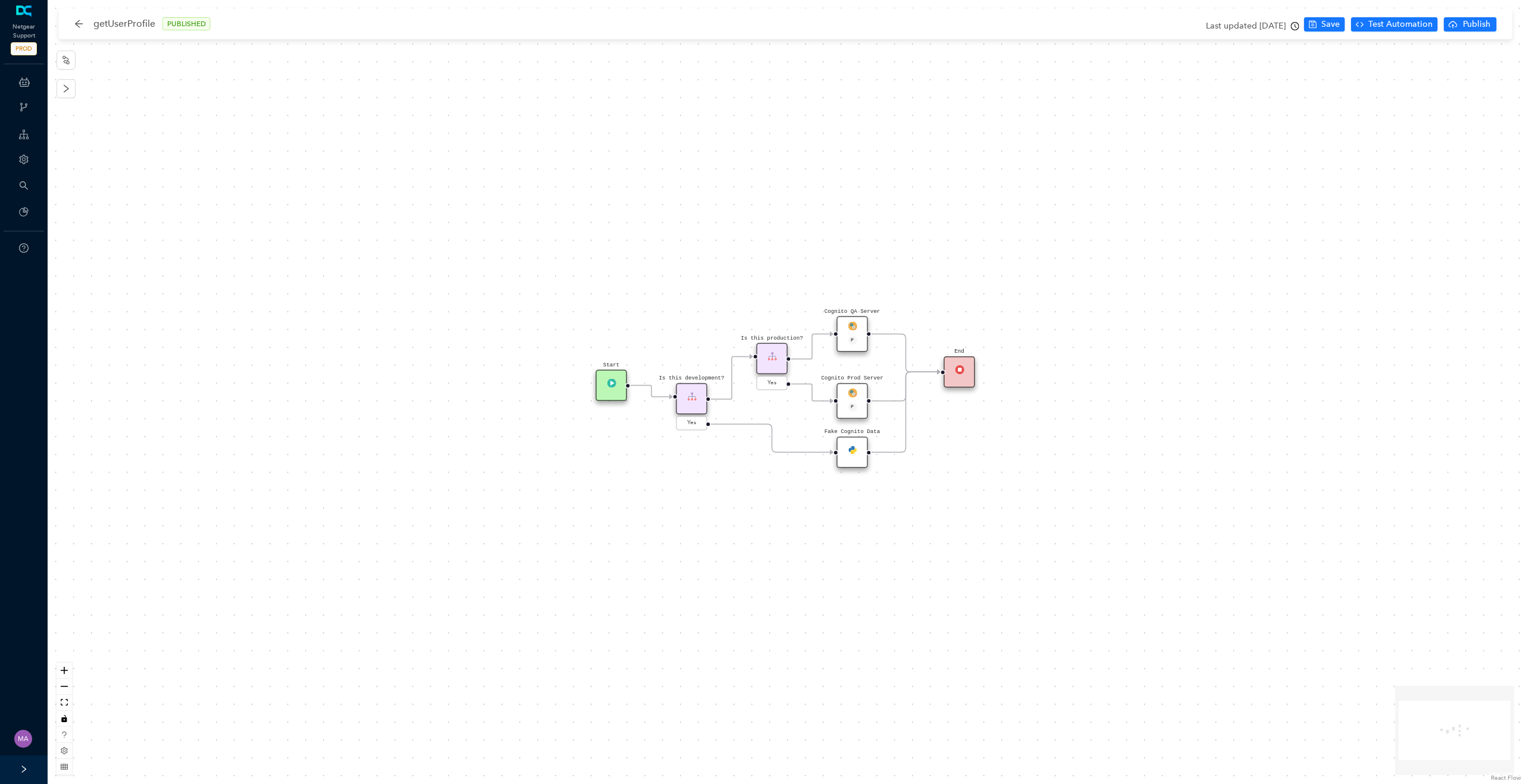
click at [857, 330] on div "Cognito QA Server P" at bounding box center [852, 334] width 31 height 36
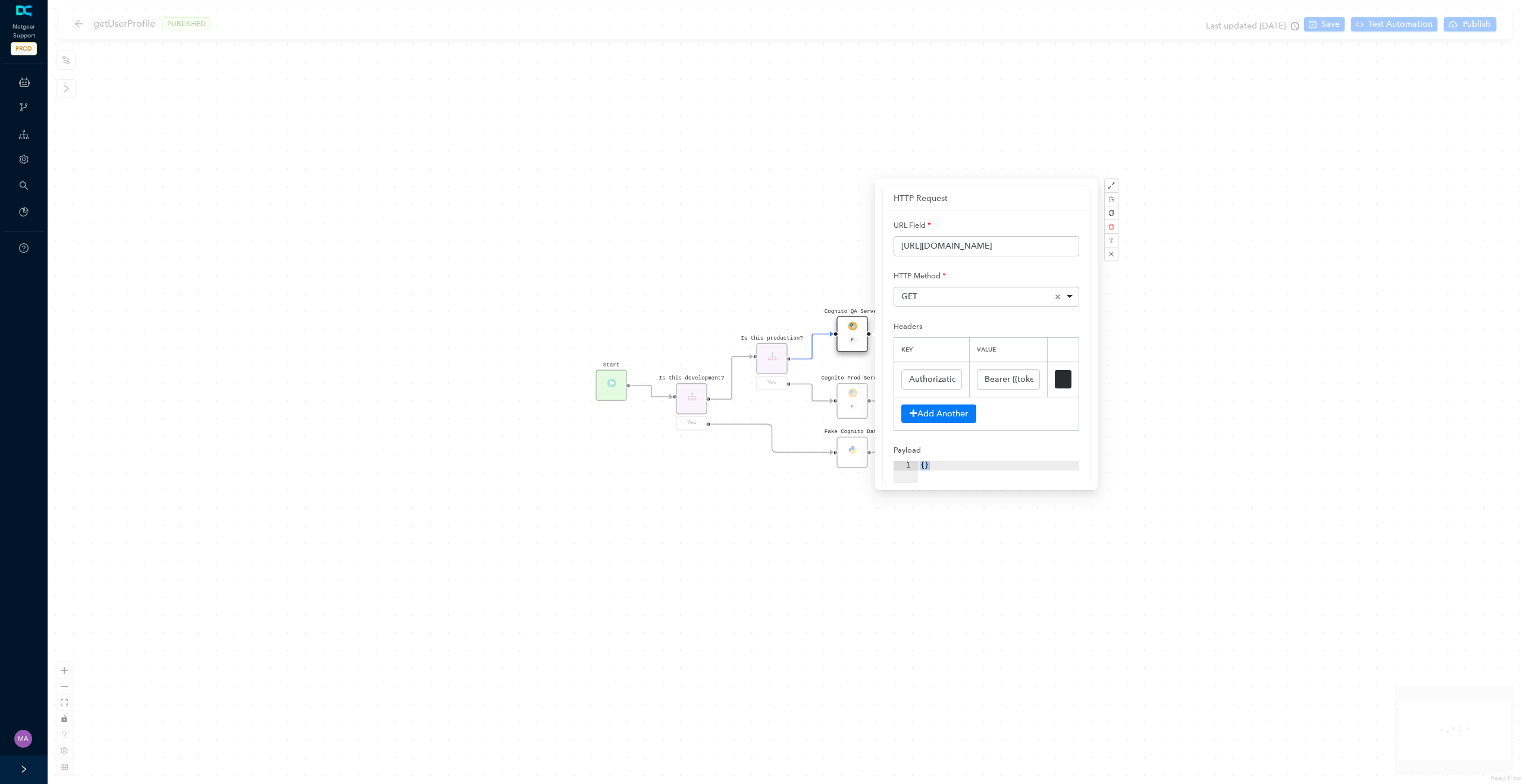
click at [75, 27] on div "Start End Cognito Prod Server P Is this production? Yes Cognito QA Server P Fak…" at bounding box center [785, 392] width 1476 height 784
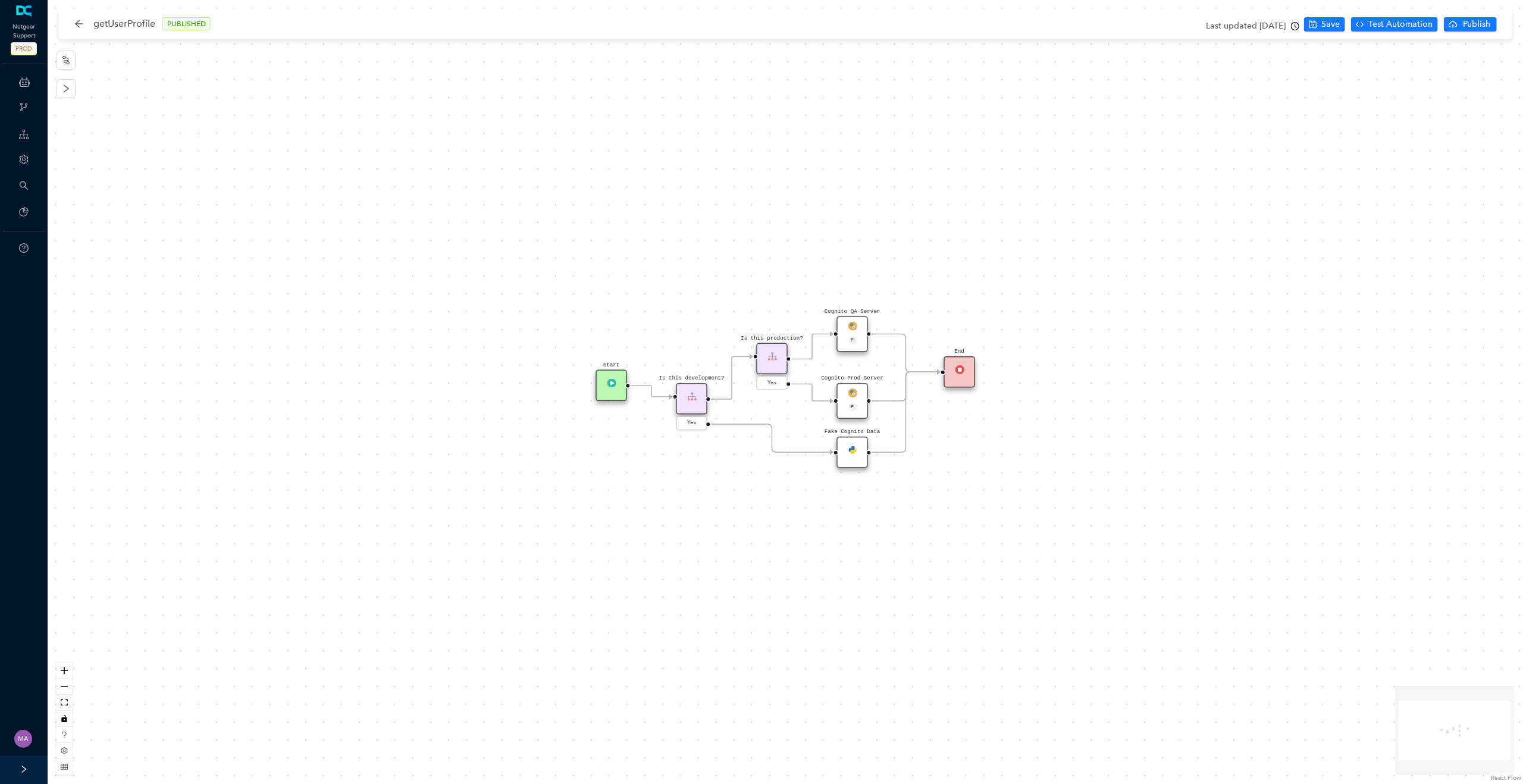
click at [79, 26] on icon "arrow-left" at bounding box center [79, 23] width 8 height 8
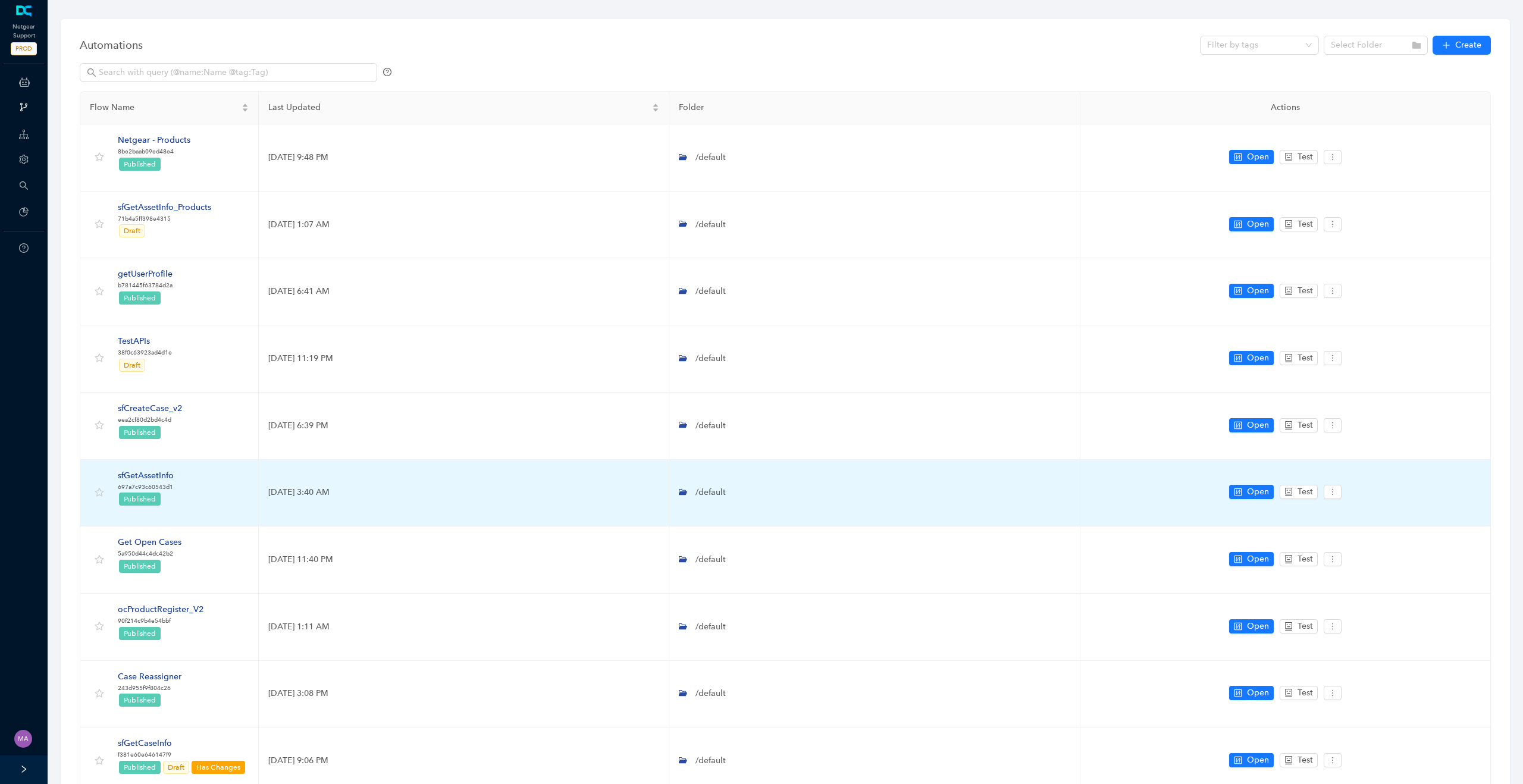
click at [153, 477] on div "sfGetAssetInfo" at bounding box center [146, 475] width 56 height 13
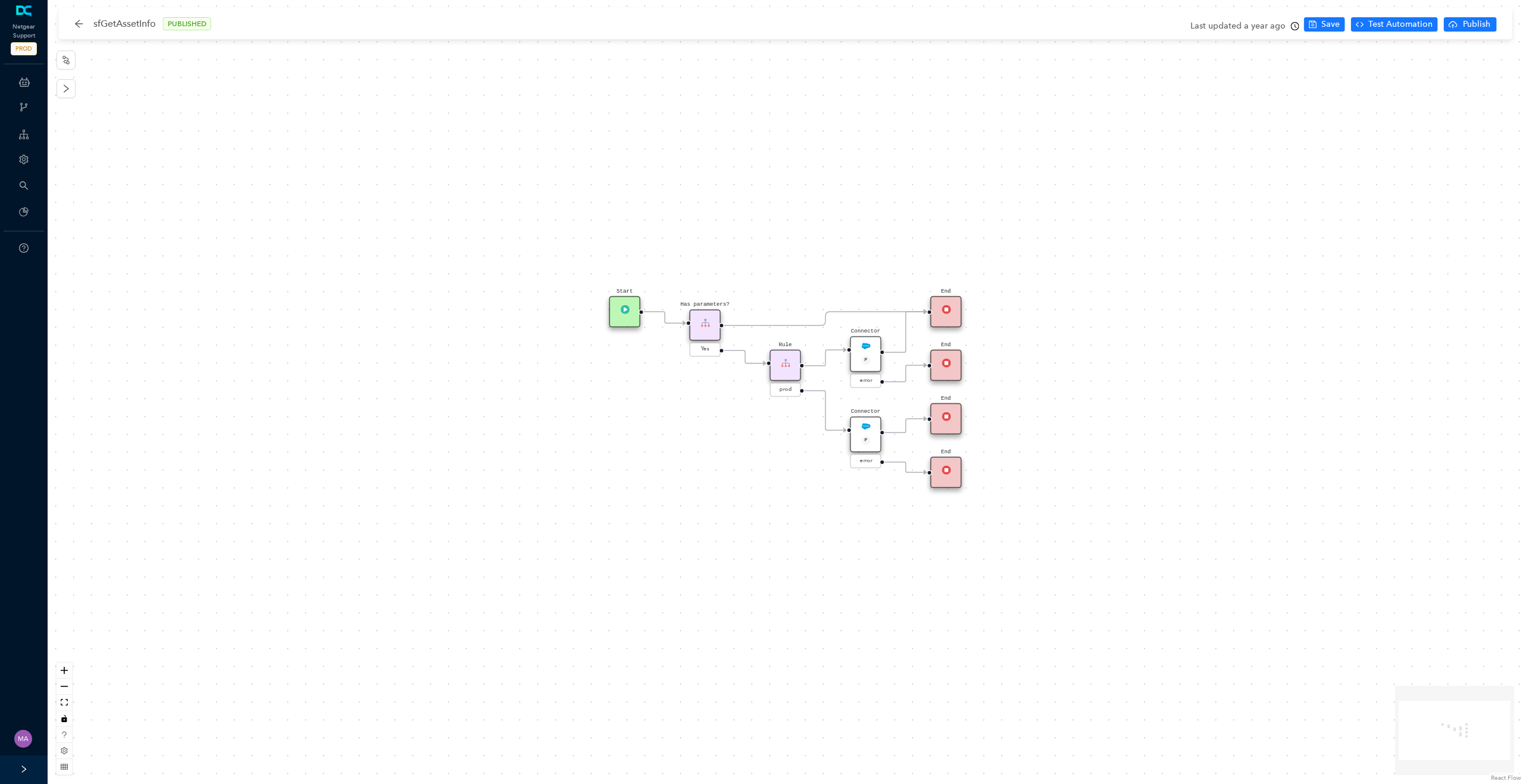
click at [866, 351] on div "Connector P" at bounding box center [866, 353] width 31 height 36
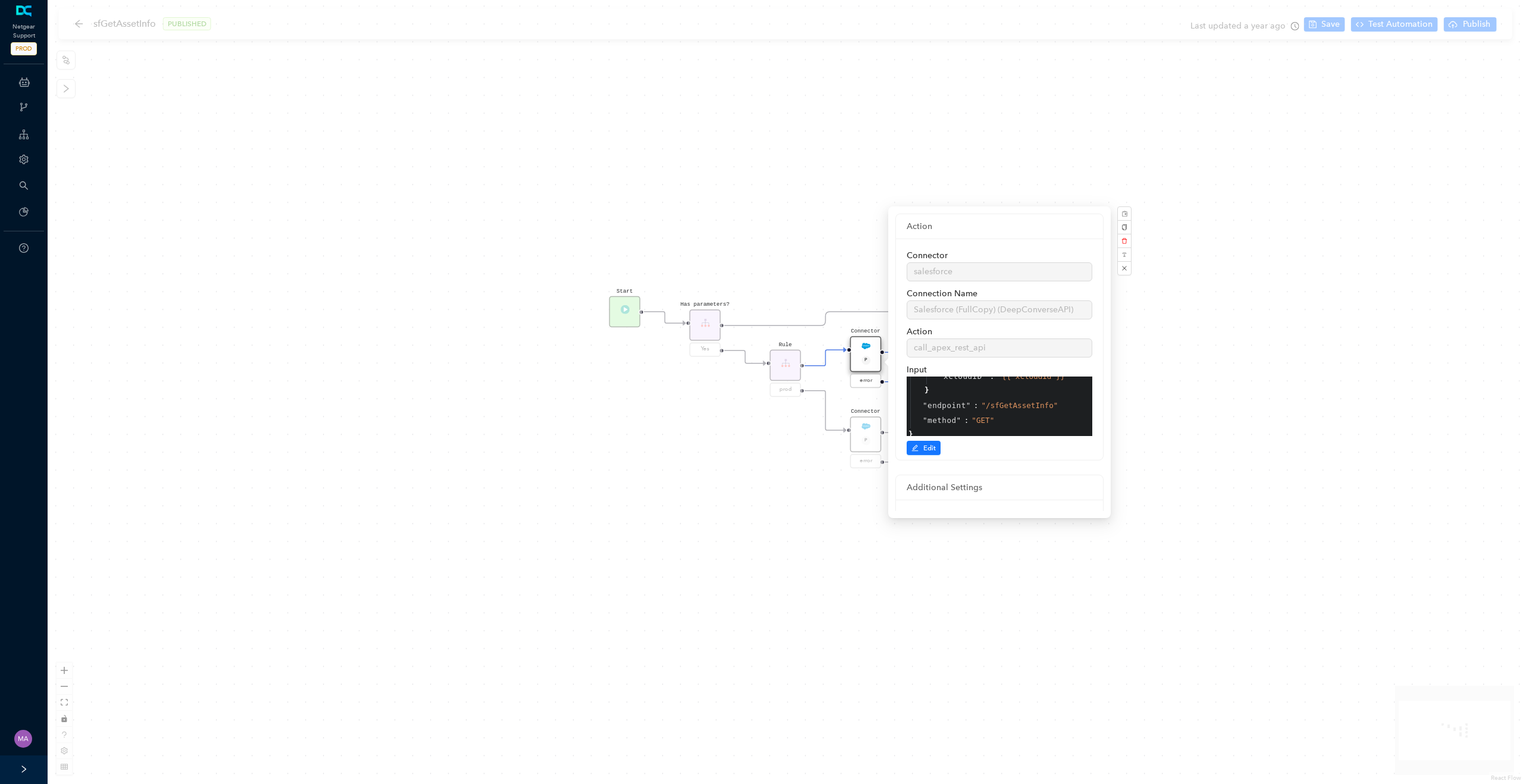
scroll to position [68, 0]
click at [855, 430] on div "Connector P error" at bounding box center [866, 443] width 31 height 54
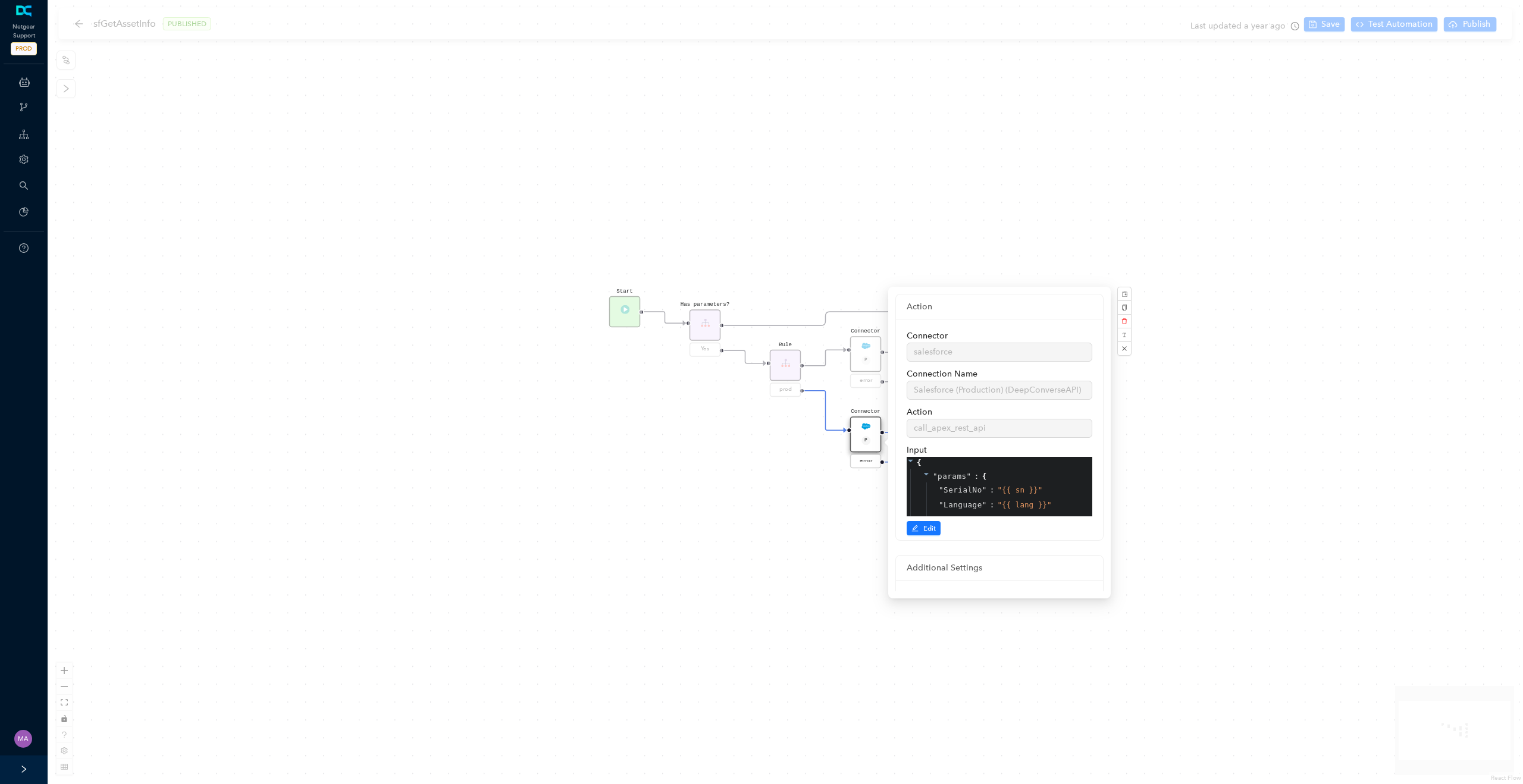
click at [84, 31] on div "Has parameters? Yes End End End Connector P error Connector P error Start End R…" at bounding box center [785, 392] width 1476 height 784
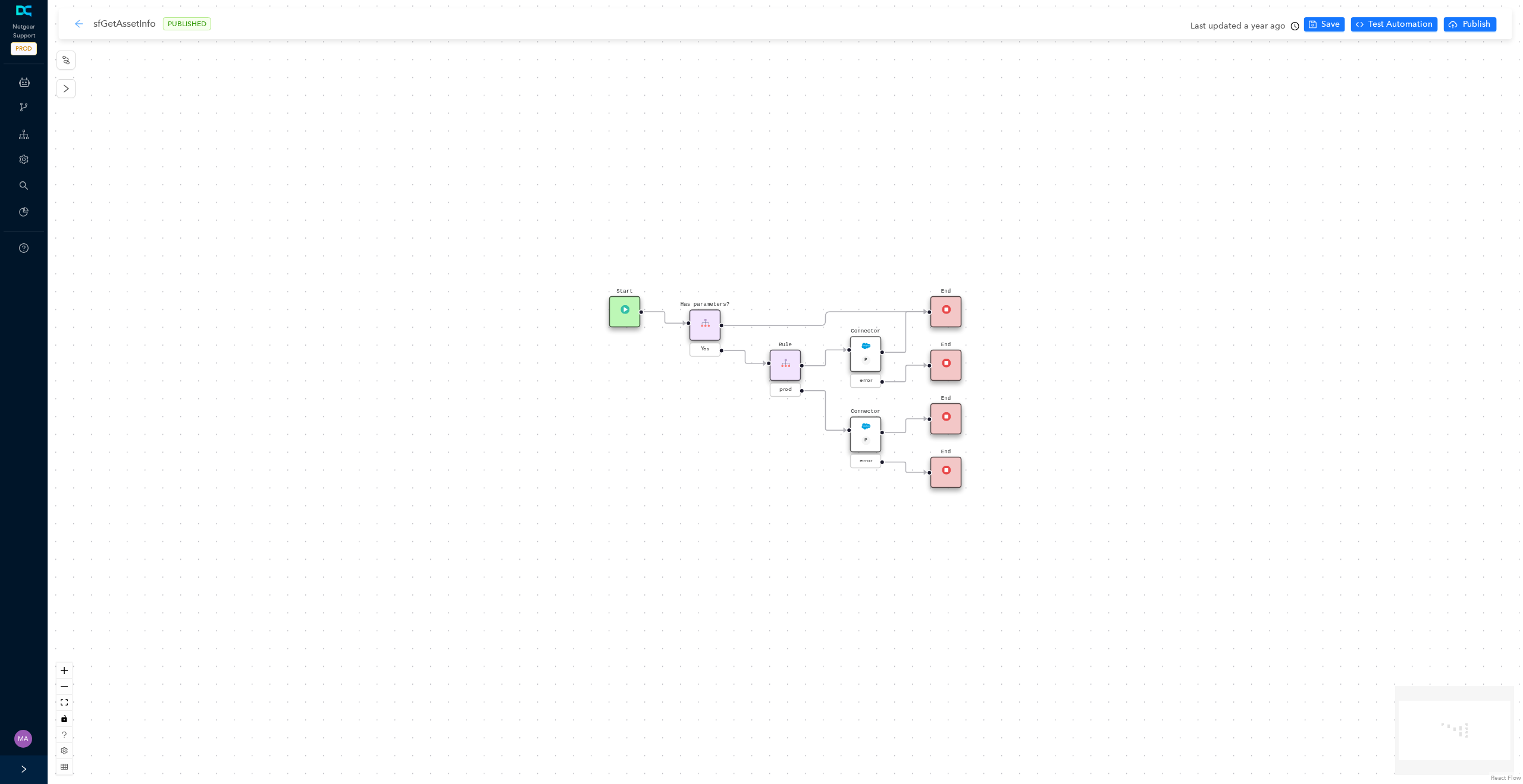
click at [80, 26] on icon "arrow-left" at bounding box center [79, 24] width 10 height 10
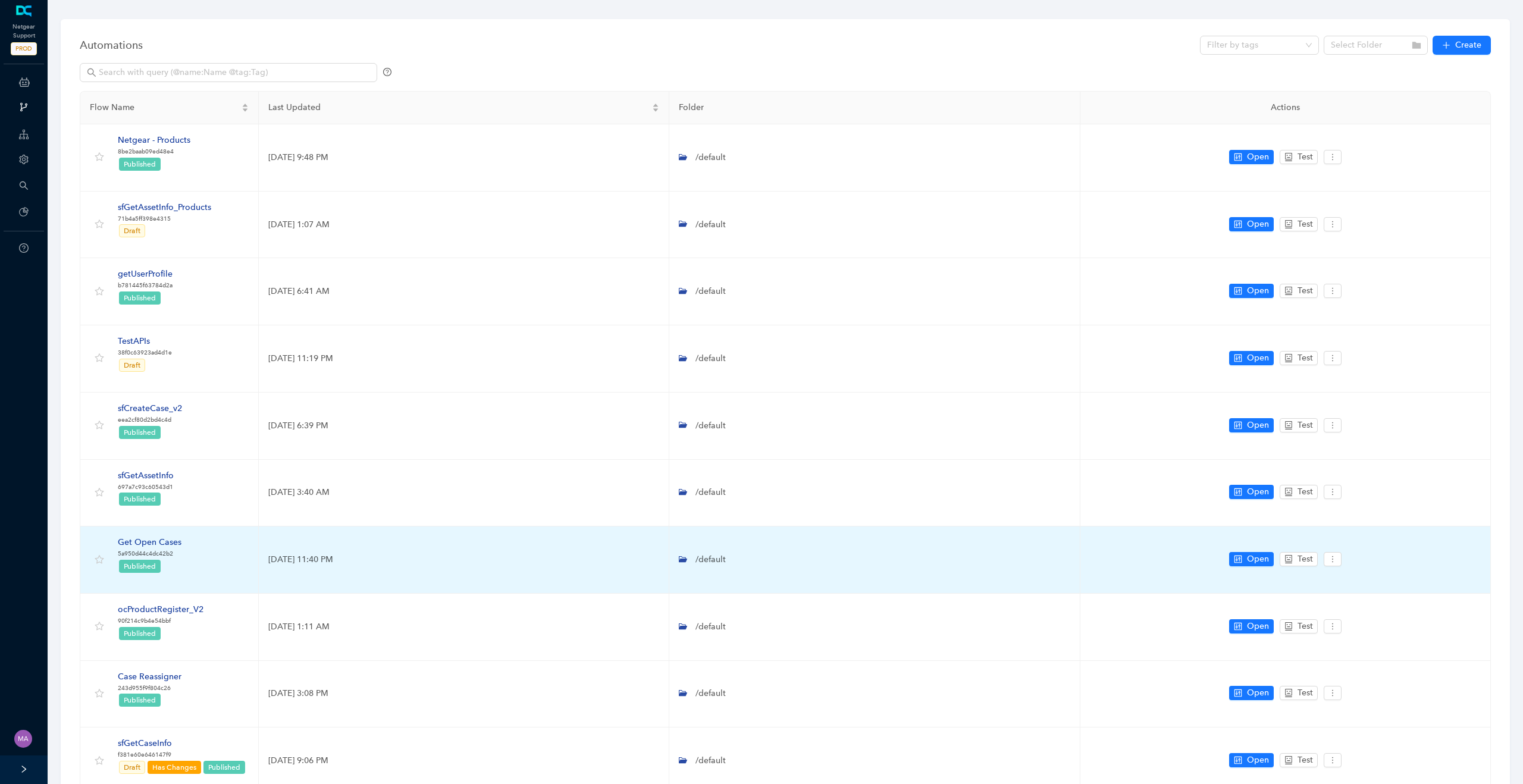
click at [158, 541] on div "Get Open Cases" at bounding box center [149, 542] width 63 height 13
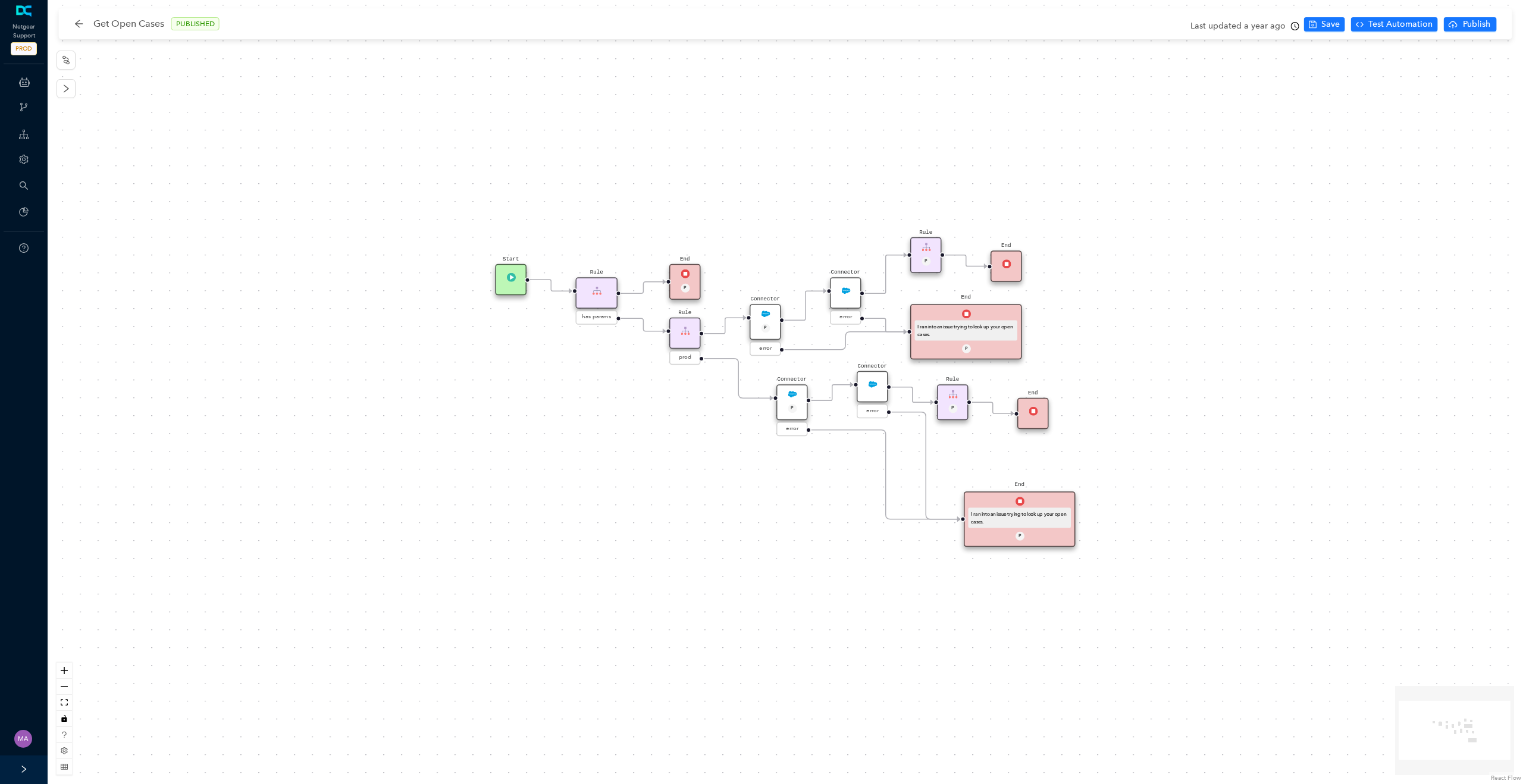
click at [766, 314] on img at bounding box center [765, 314] width 9 height 9
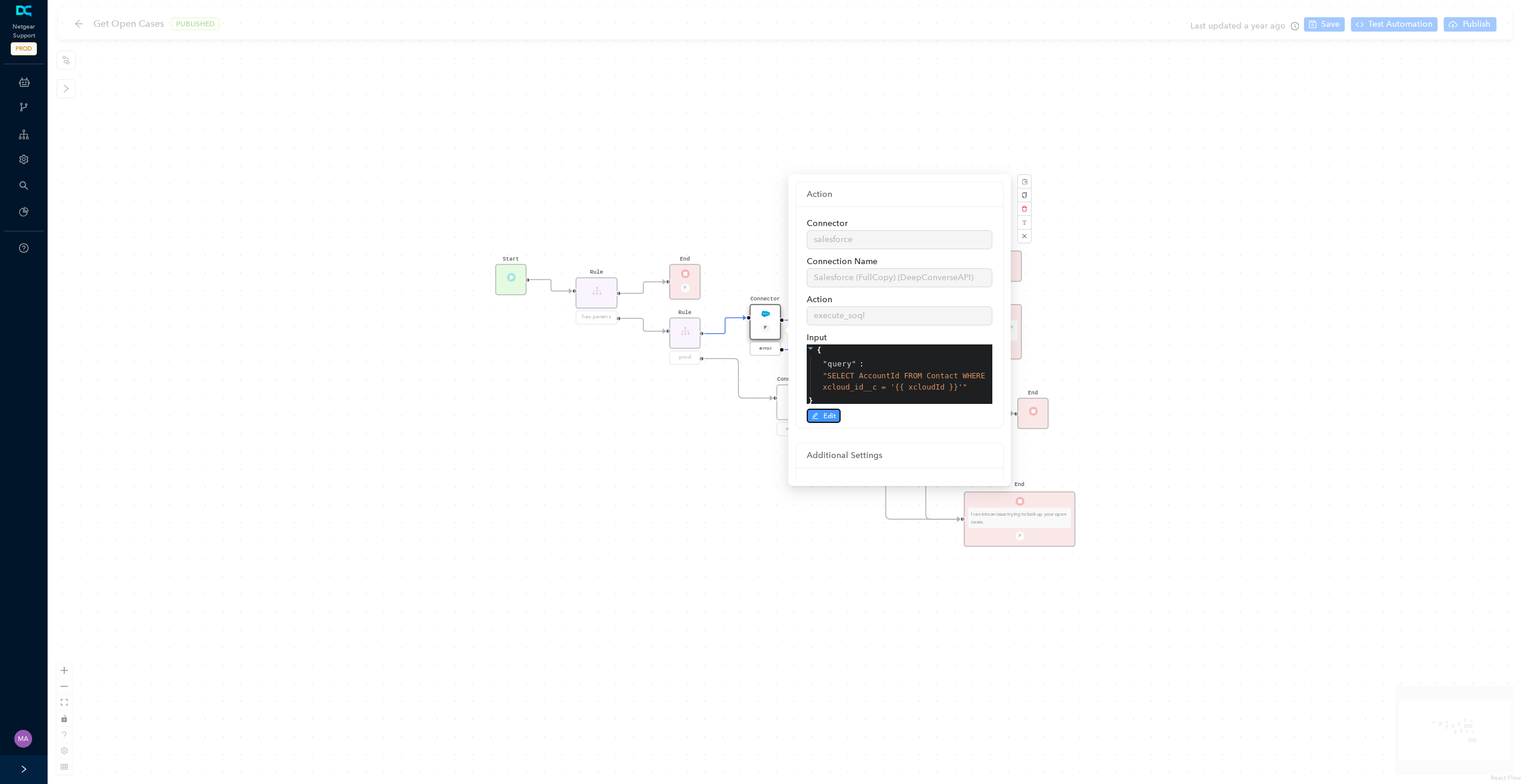
click at [833, 416] on span "Edit" at bounding box center [829, 415] width 13 height 10
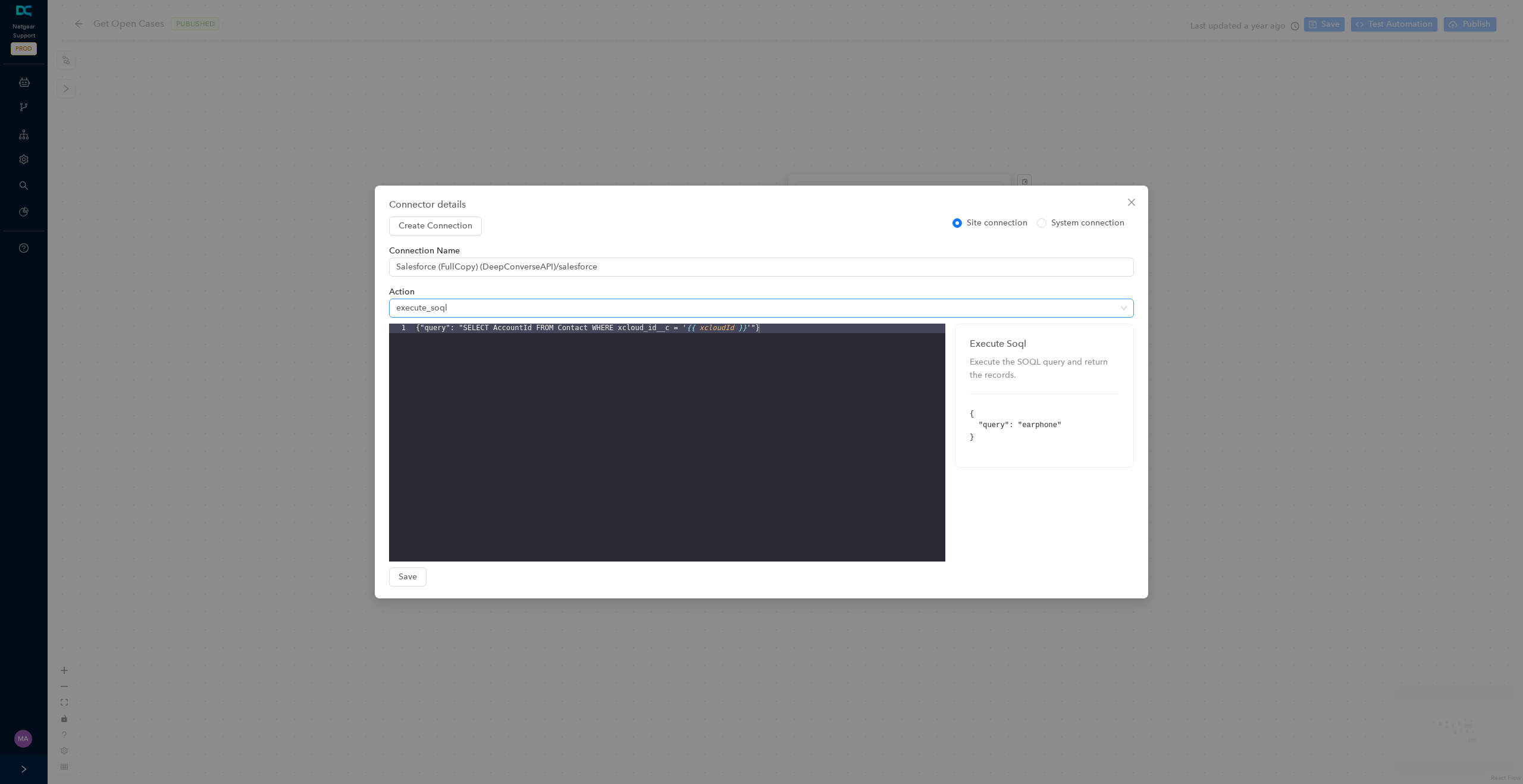
click at [481, 313] on span "execute_soql" at bounding box center [761, 308] width 730 height 18
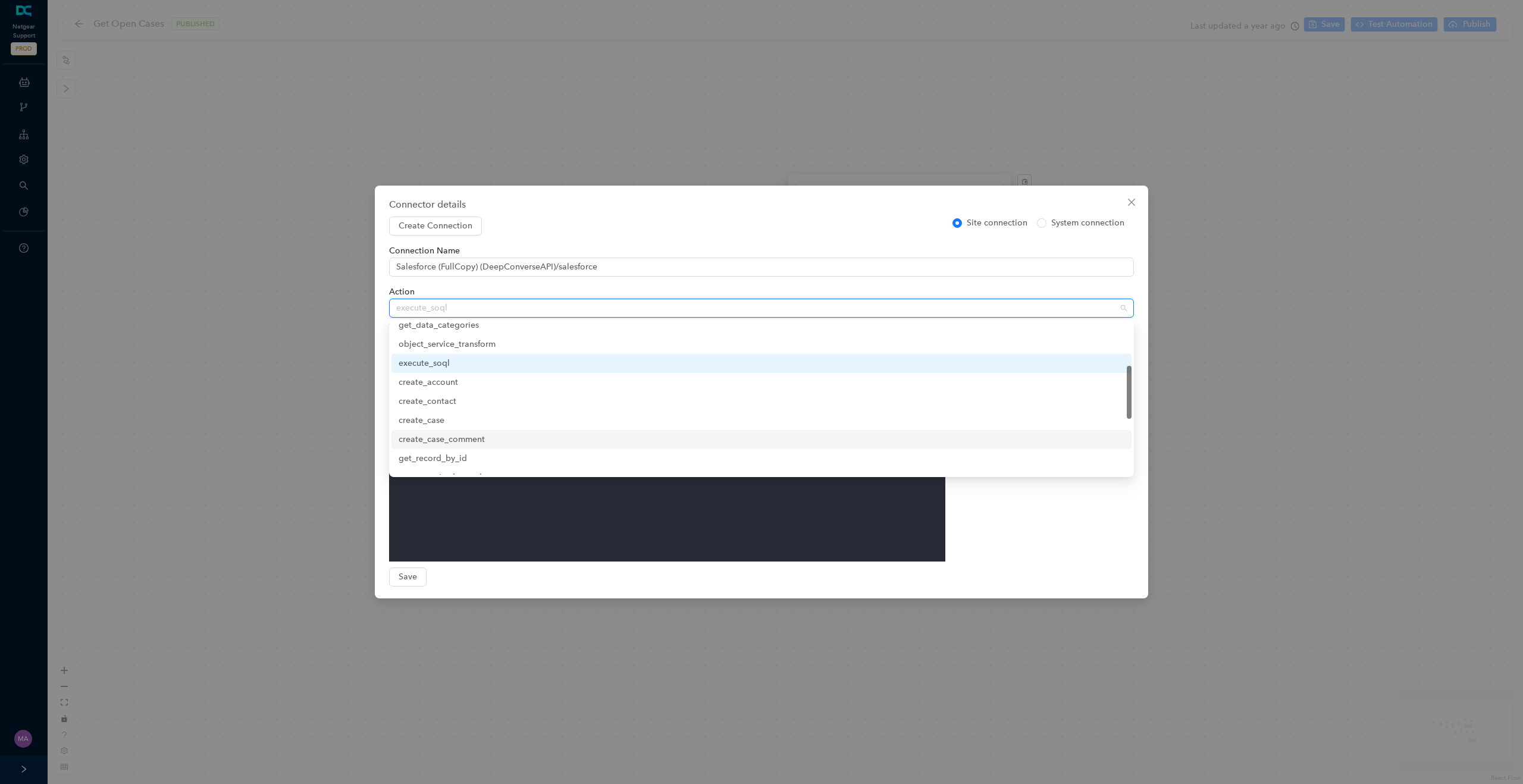
scroll to position [116, 0]
click at [457, 505] on div "{"query": "SELECT AccountId FROM Contact WHERE xcloud_id__c = ' {{ xcloudId }} …" at bounding box center [679, 452] width 532 height 257
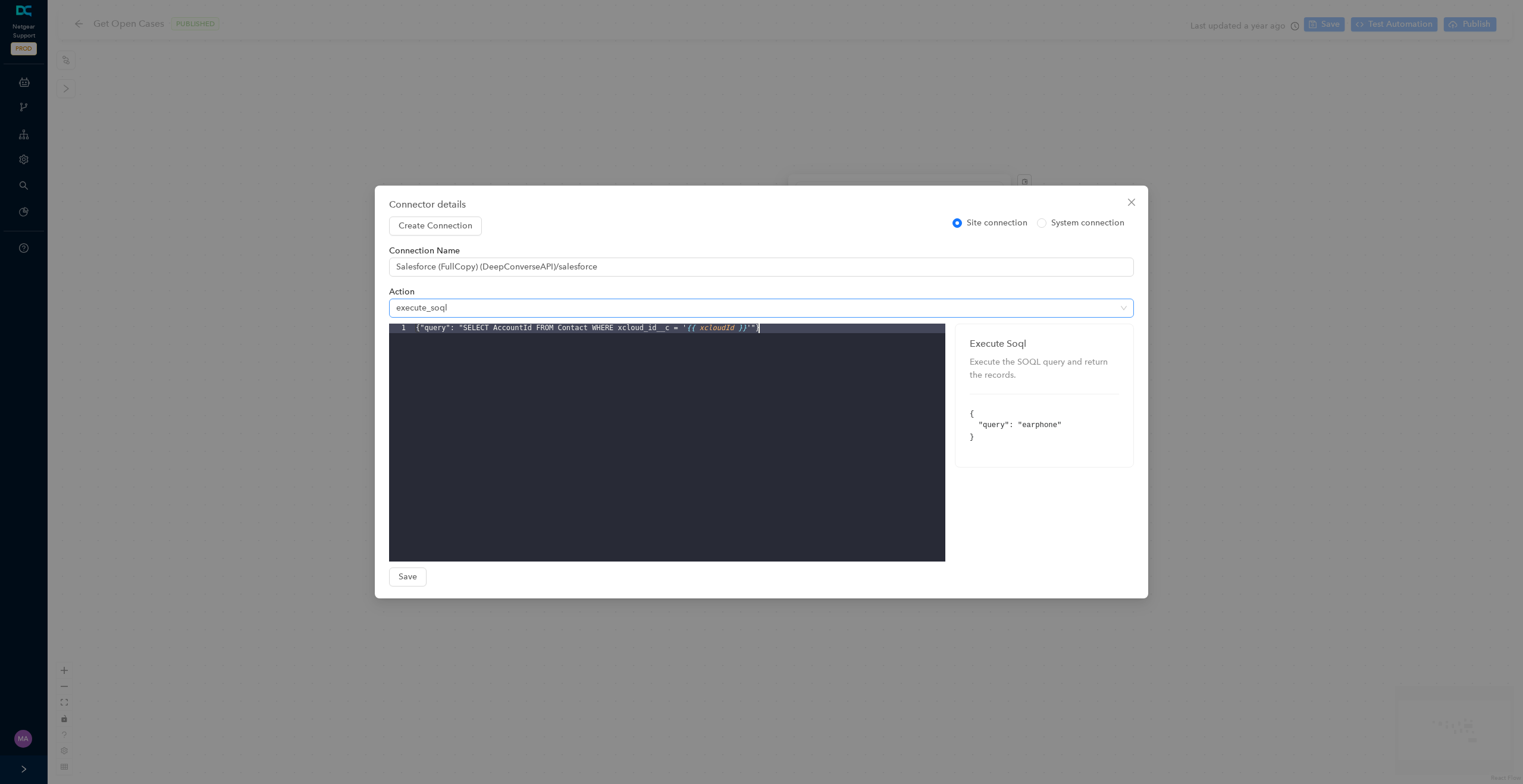
click at [511, 311] on span "execute_soql" at bounding box center [761, 308] width 730 height 18
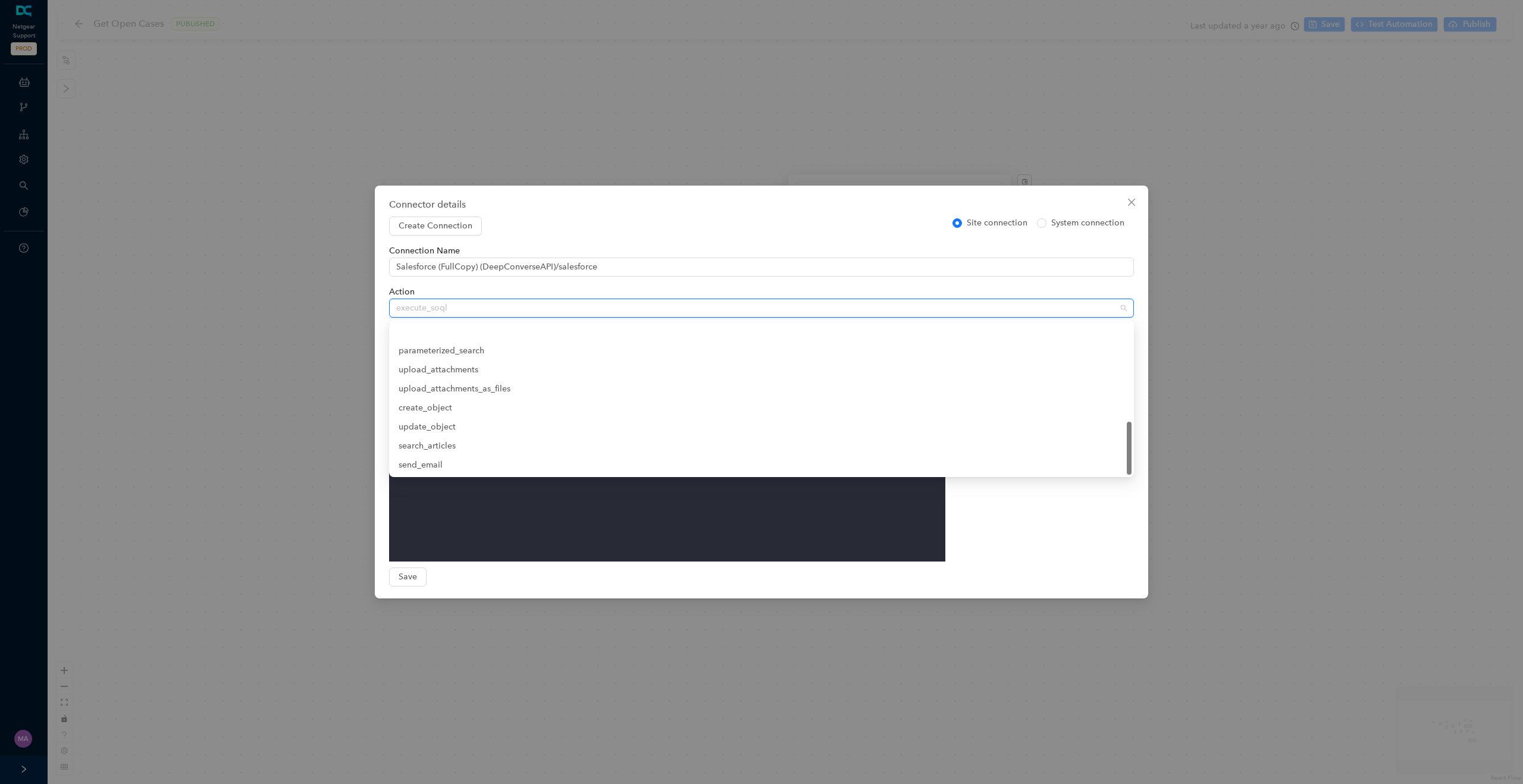
scroll to position [286, 0]
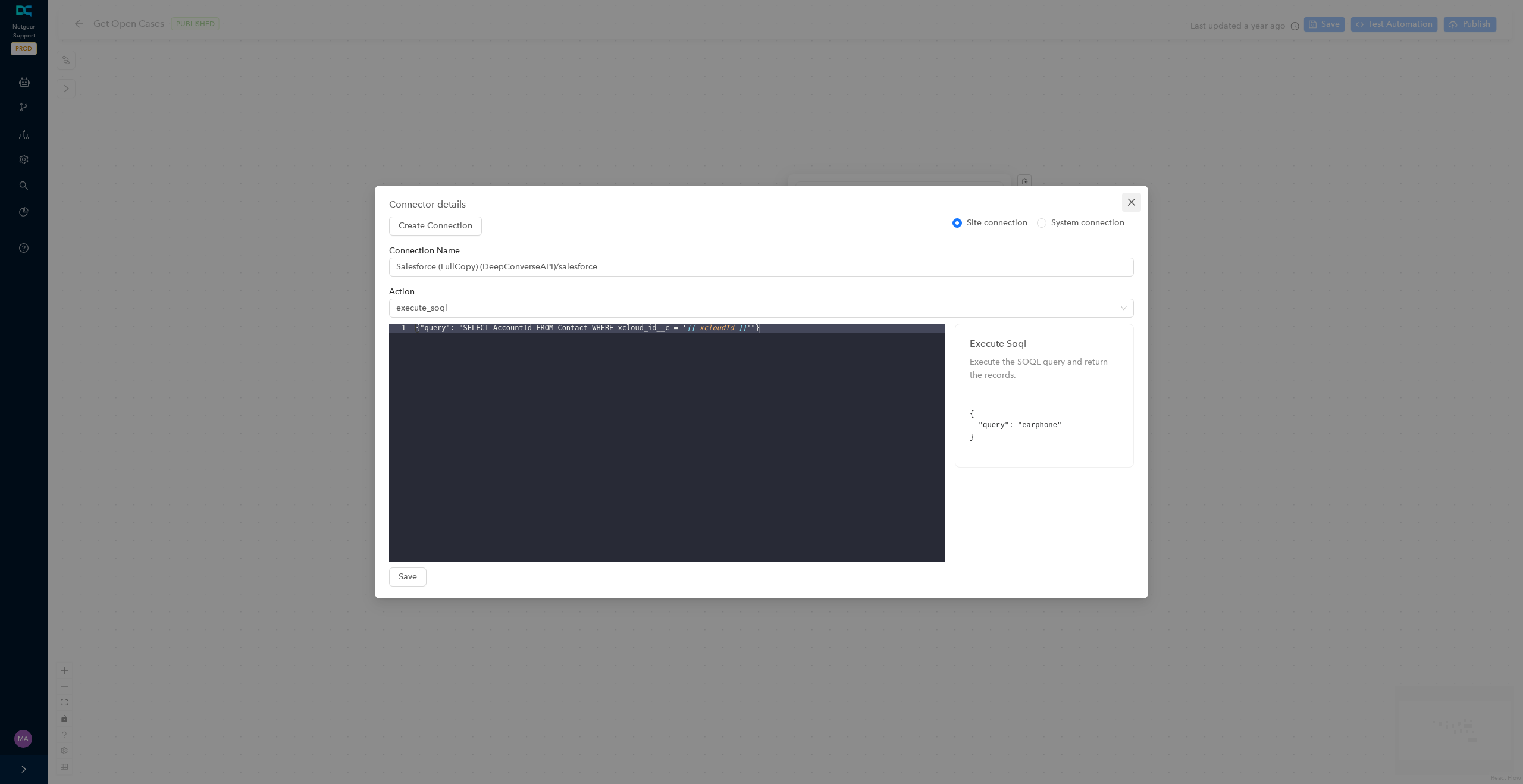
click at [1128, 199] on icon "close" at bounding box center [1131, 202] width 7 height 7
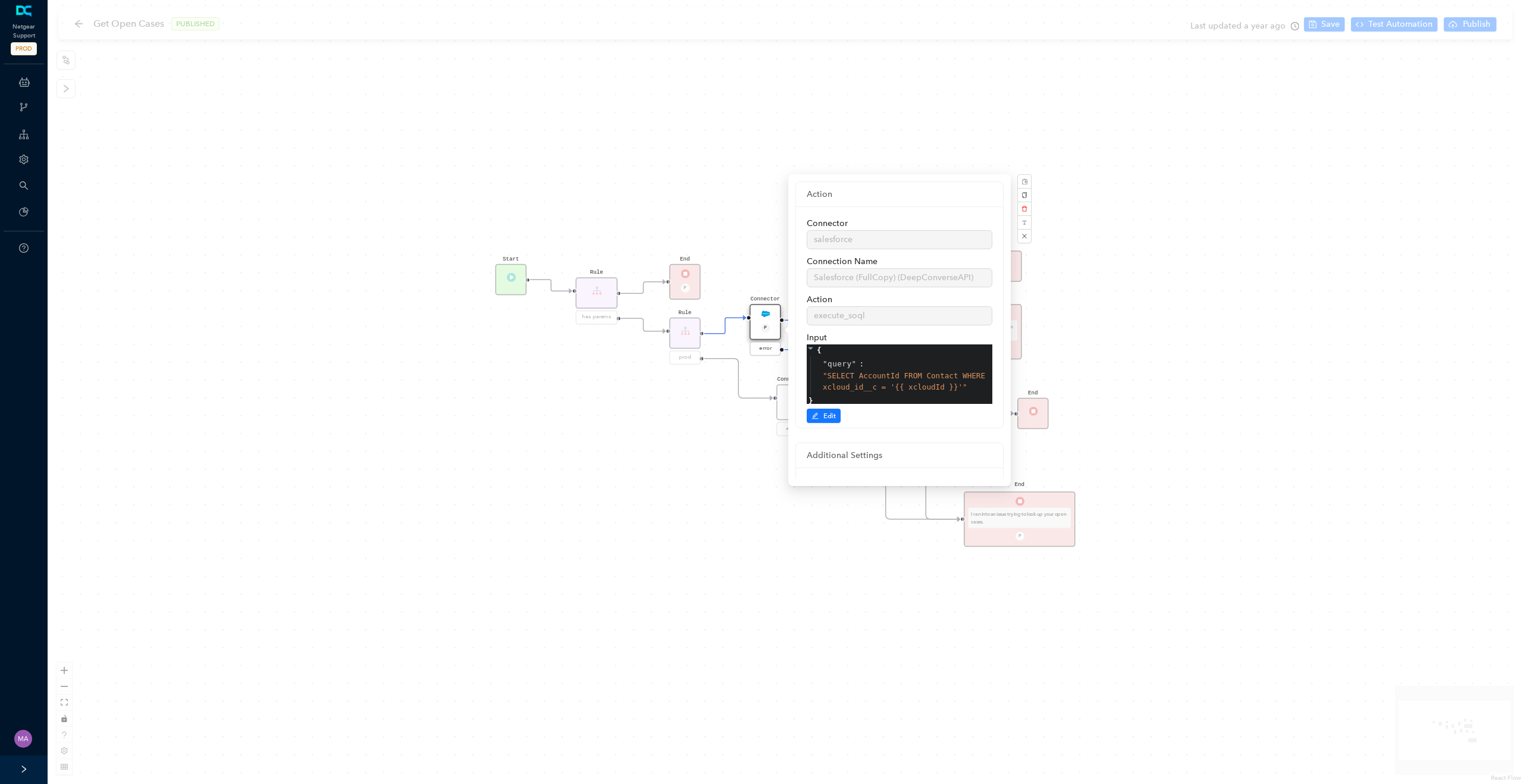
click at [843, 77] on div "Rule P Connector P error Connector P error Connector error Start Rule has param…" at bounding box center [785, 392] width 1476 height 784
